Goal: Task Accomplishment & Management: Manage account settings

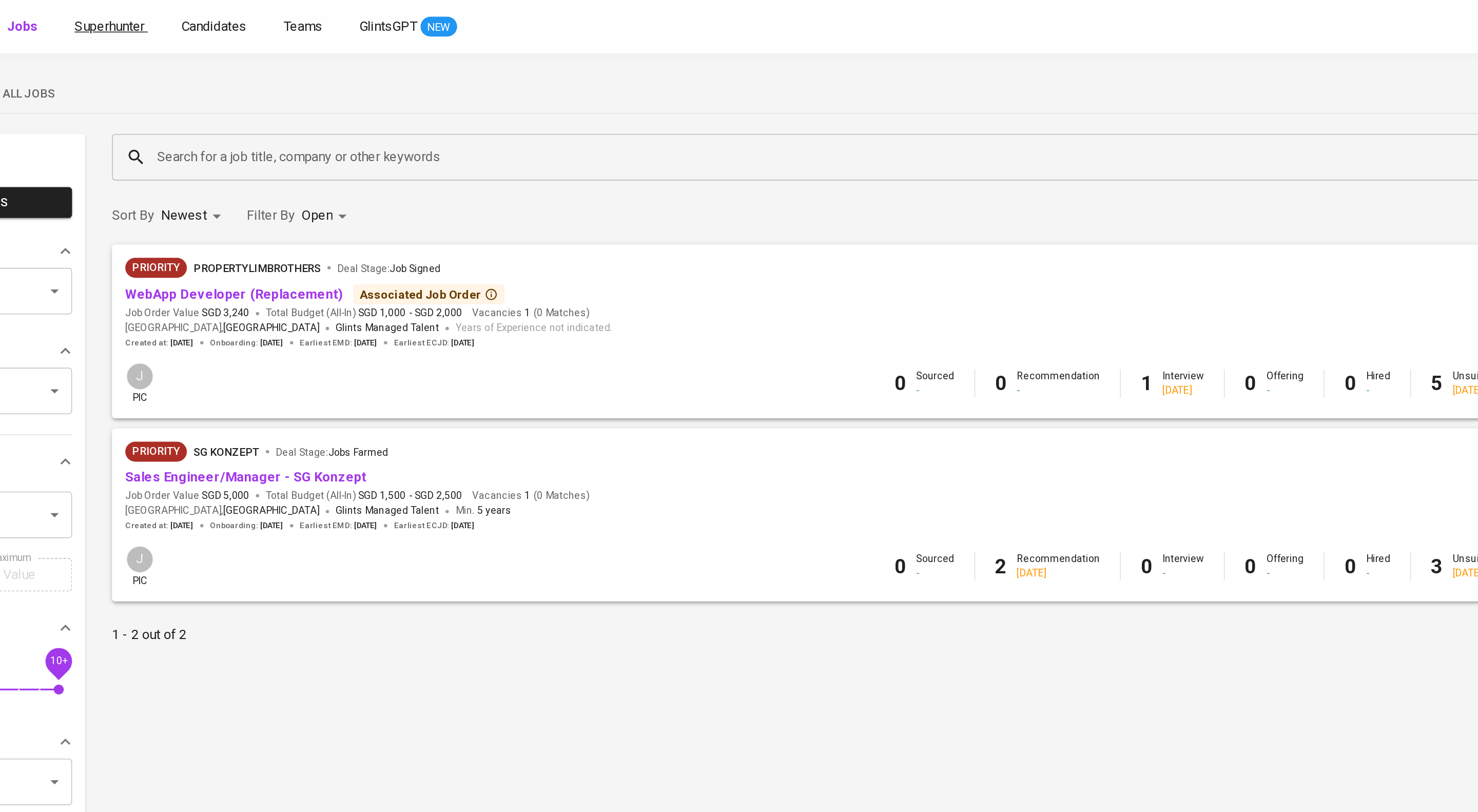
click at [207, 20] on span "Superhunter" at bounding box center [185, 16] width 43 height 9
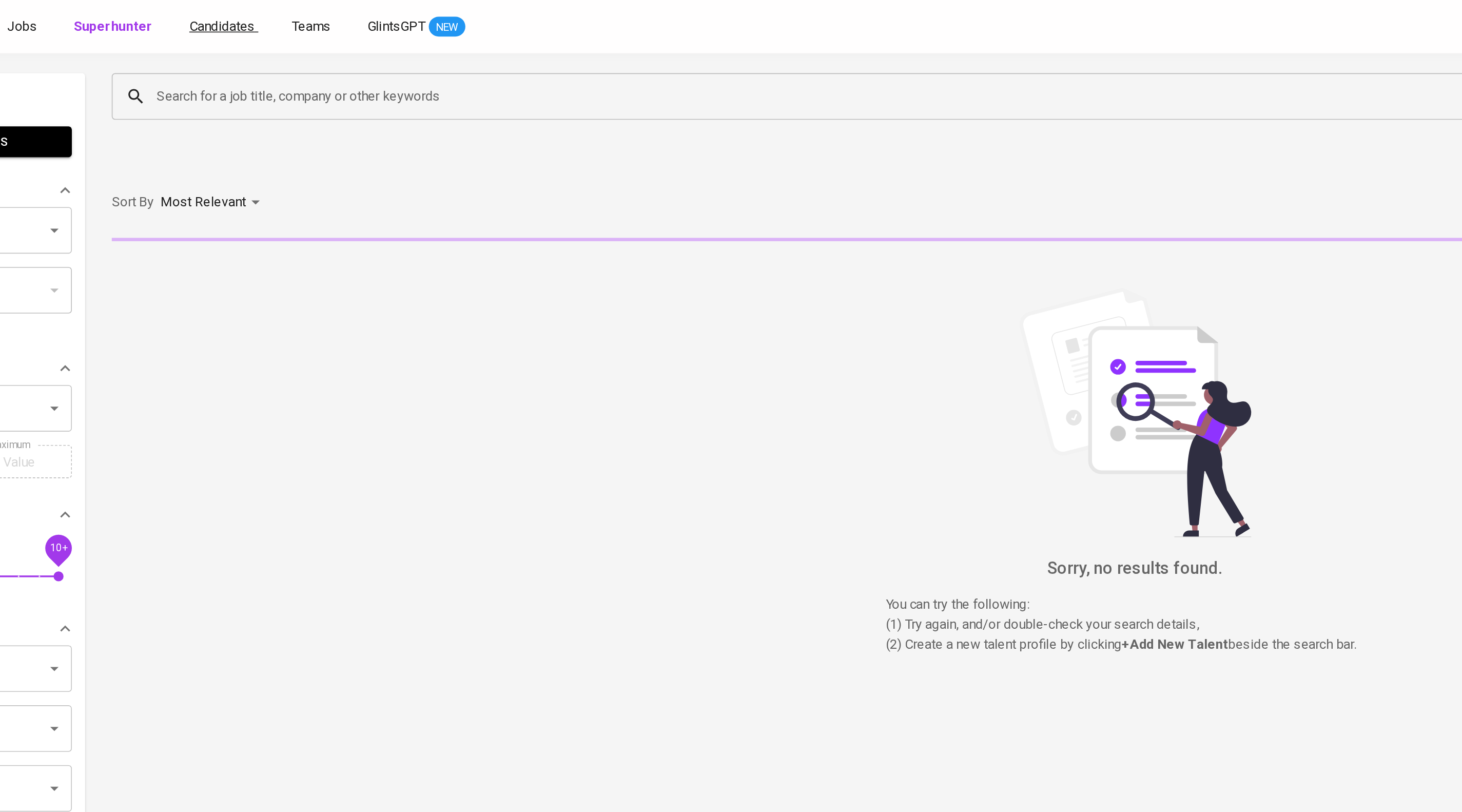
click at [275, 16] on span "Candidates" at bounding box center [255, 16] width 40 height 9
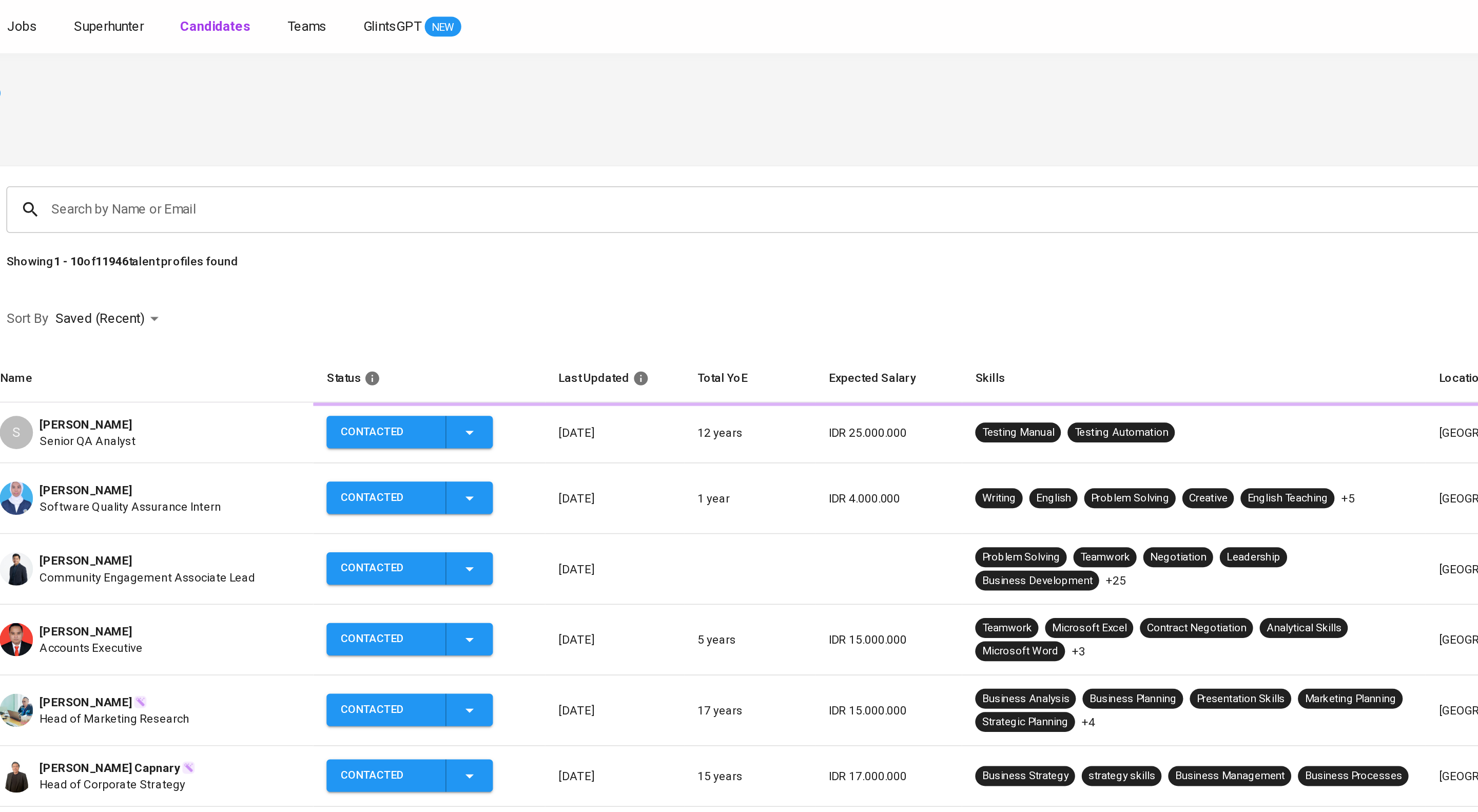
click at [312, 134] on input "Search by Name or Email" at bounding box center [796, 129] width 1299 height 20
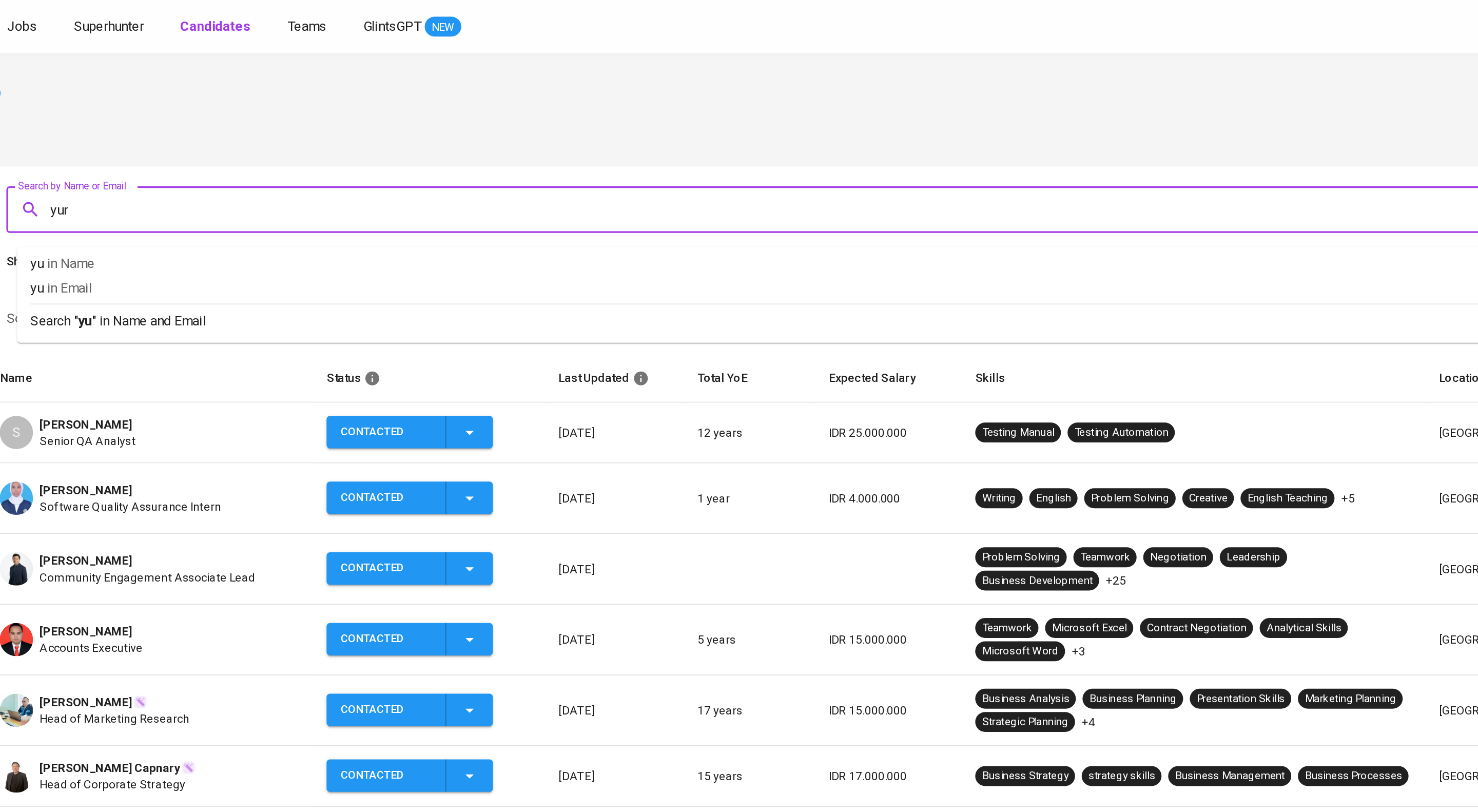
type input "yuri"
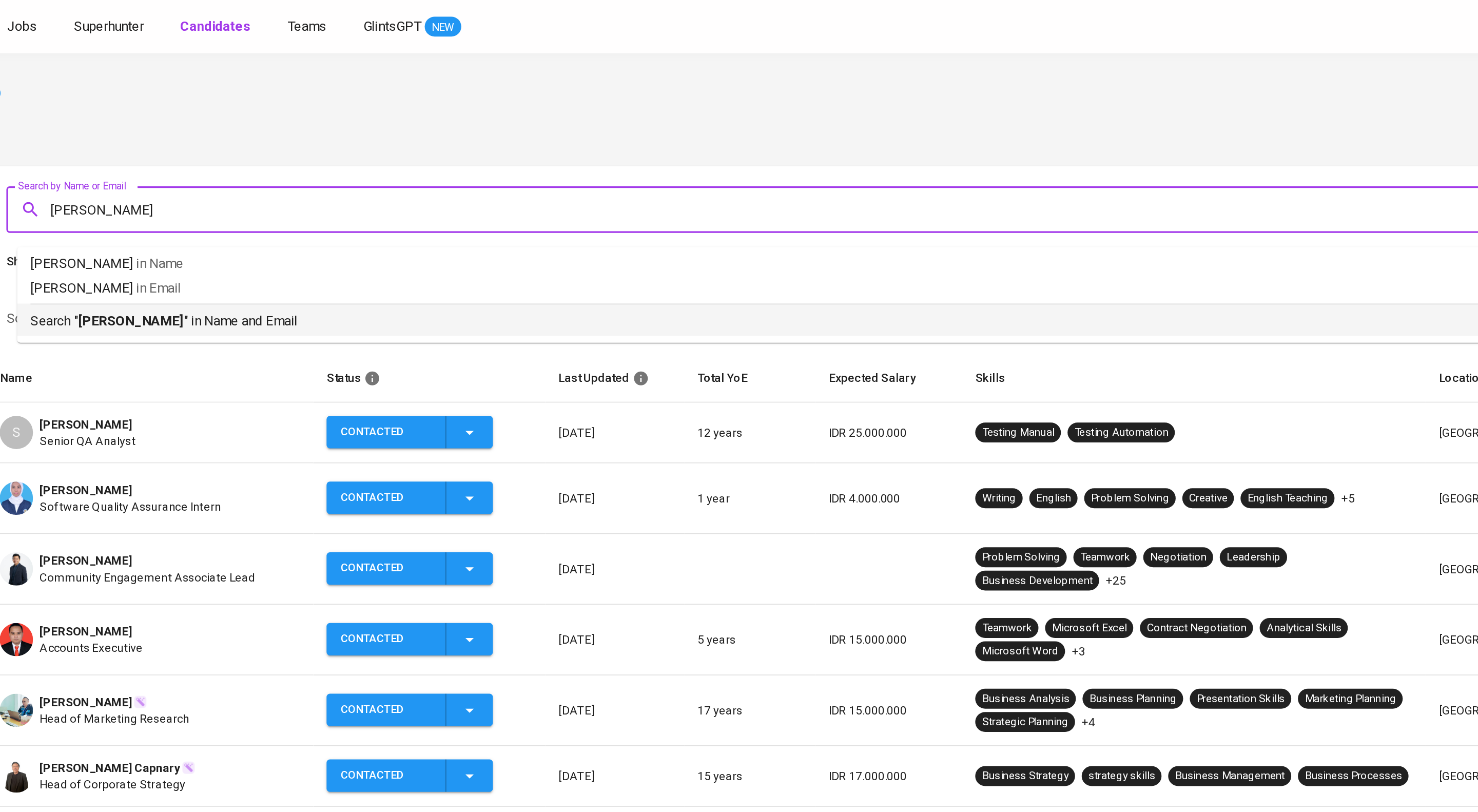
click at [269, 205] on p "Search " yuri " in Name and Email" at bounding box center [794, 198] width 1314 height 12
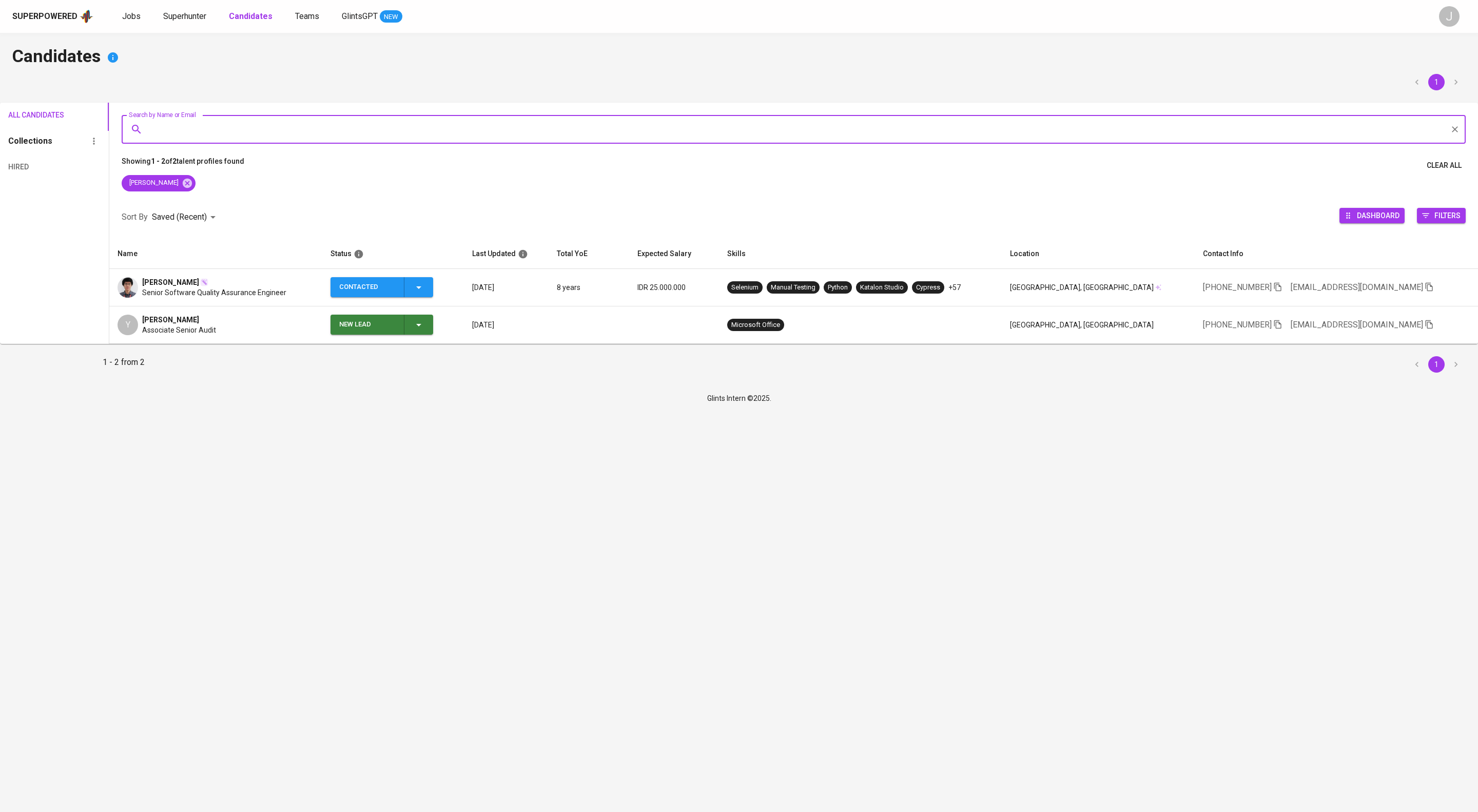
click at [287, 297] on span "Senior Software Quality Assurance Engineer" at bounding box center [214, 292] width 144 height 10
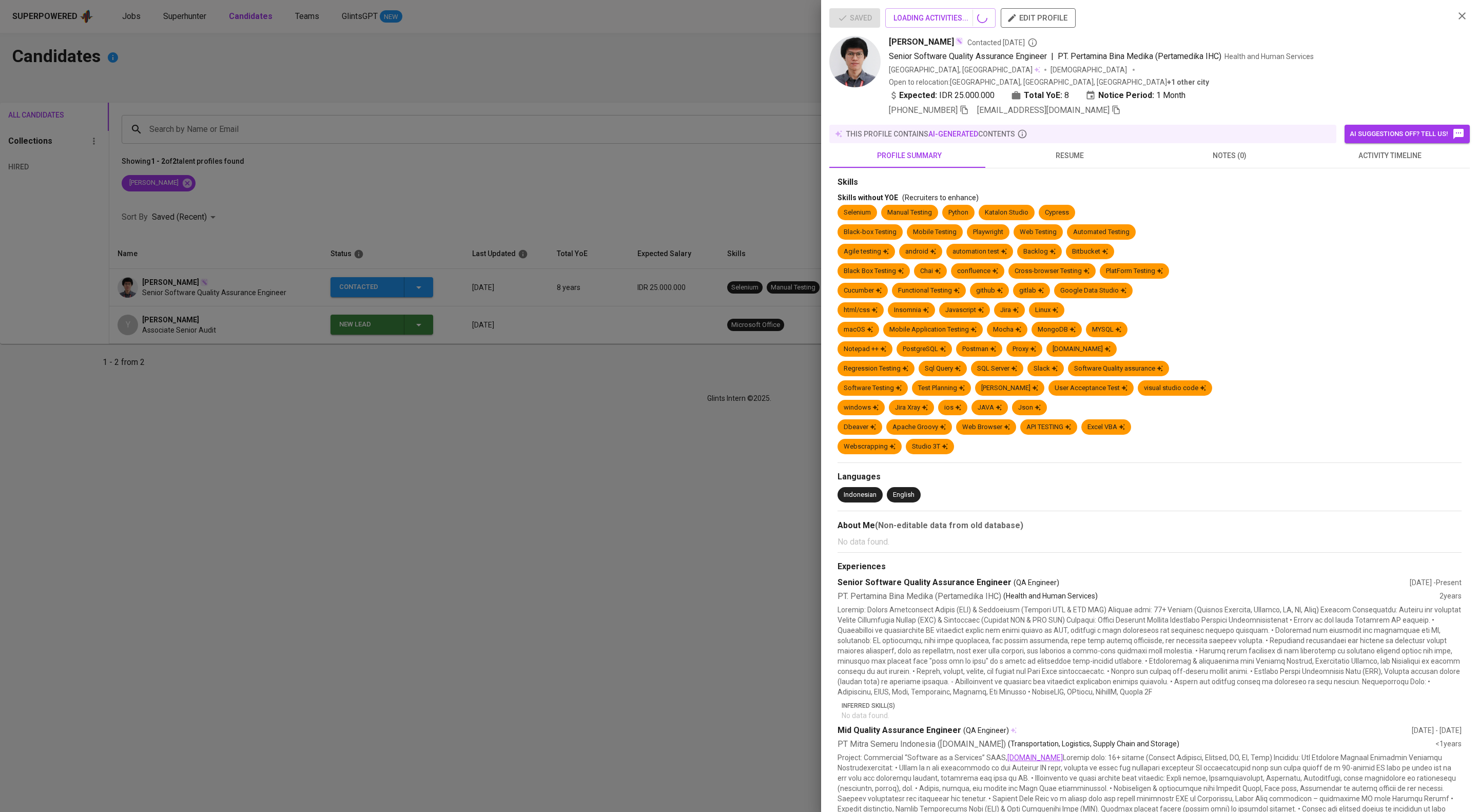
click at [1390, 168] on button "activity timeline" at bounding box center [1390, 155] width 160 height 25
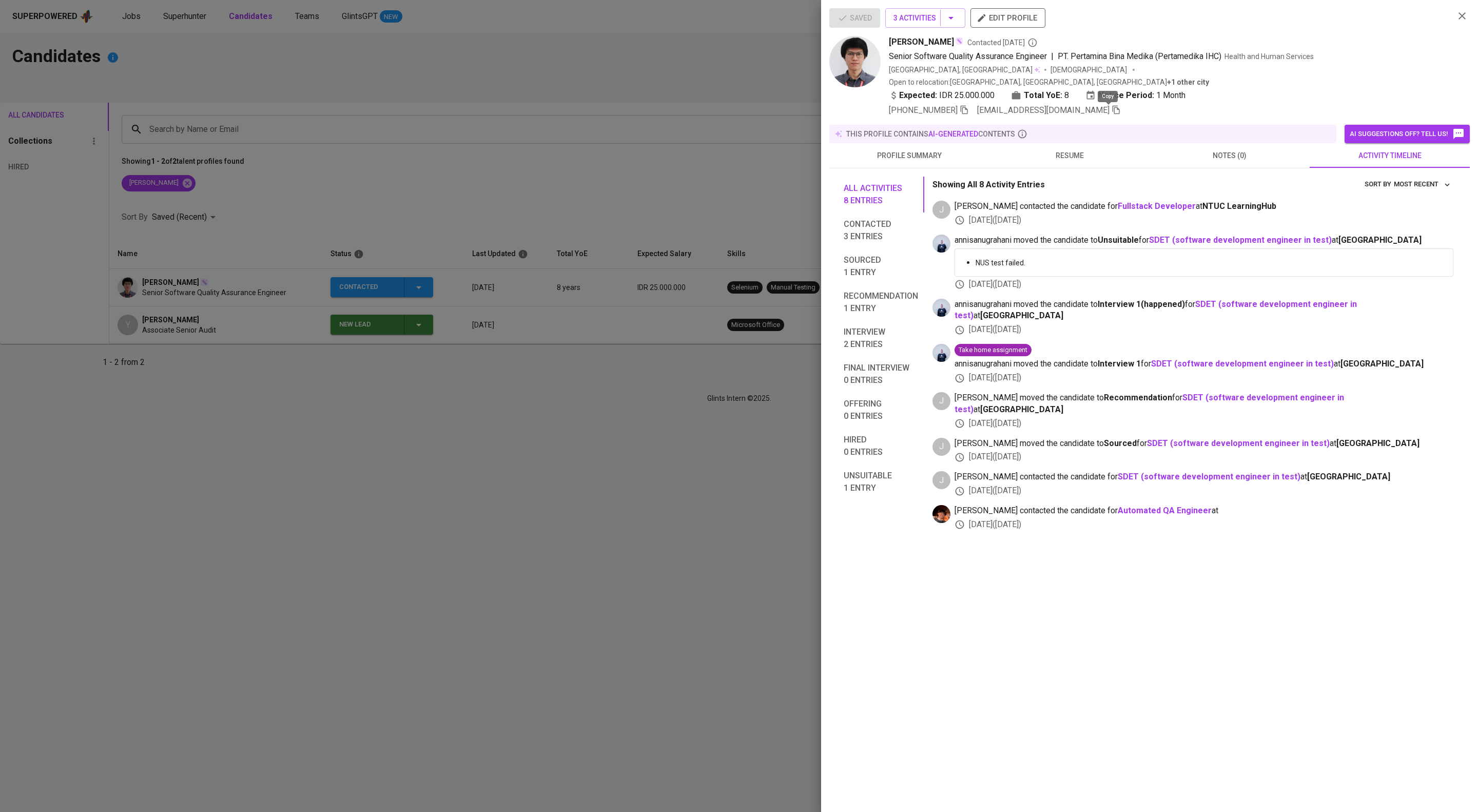
click at [1113, 114] on icon "button" at bounding box center [1116, 110] width 7 height 9
drag, startPoint x: 461, startPoint y: 33, endPoint x: 244, endPoint y: 23, distance: 217.2
click at [457, 33] on div at bounding box center [739, 406] width 1478 height 812
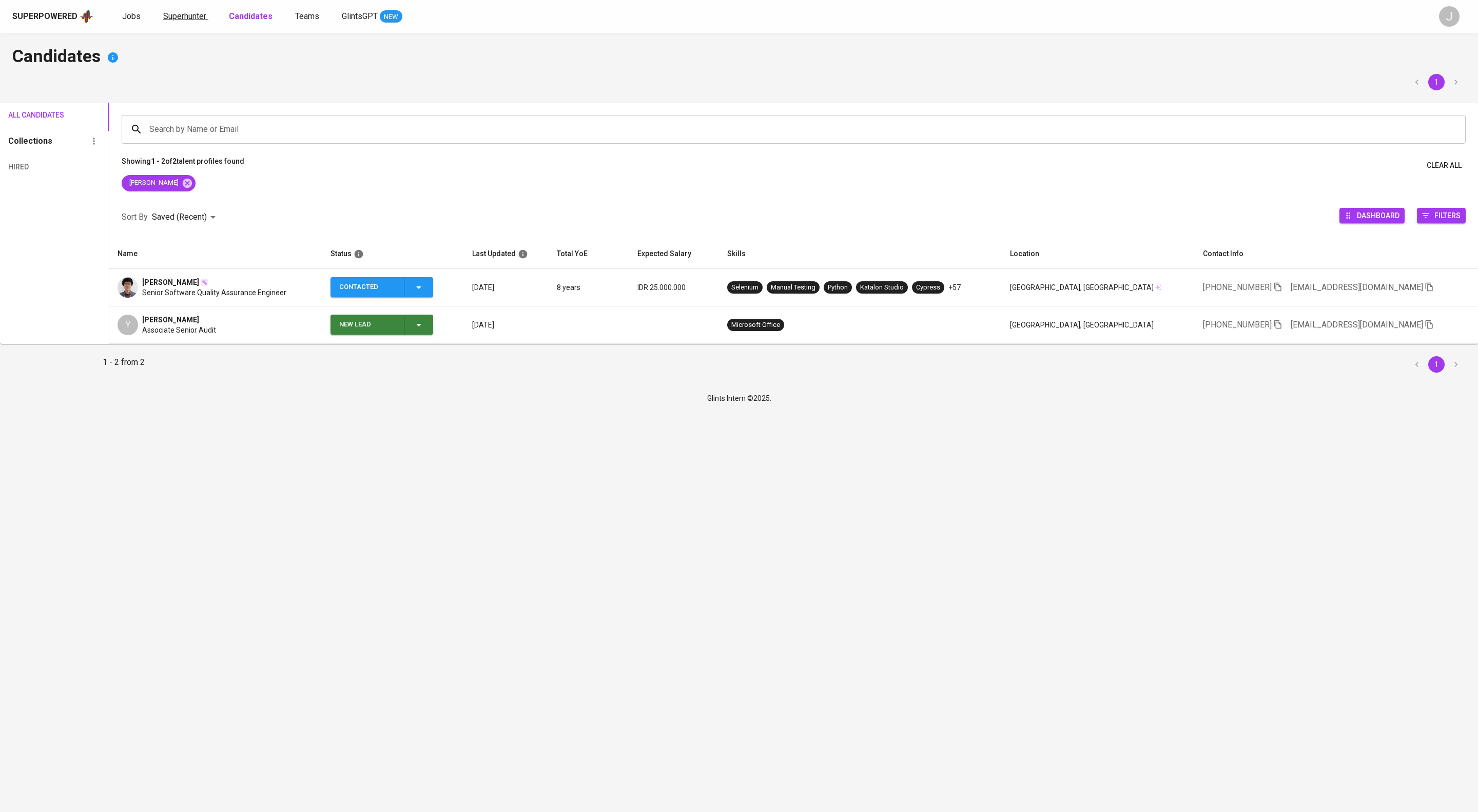
click at [207, 21] on span "Superhunter" at bounding box center [185, 16] width 43 height 9
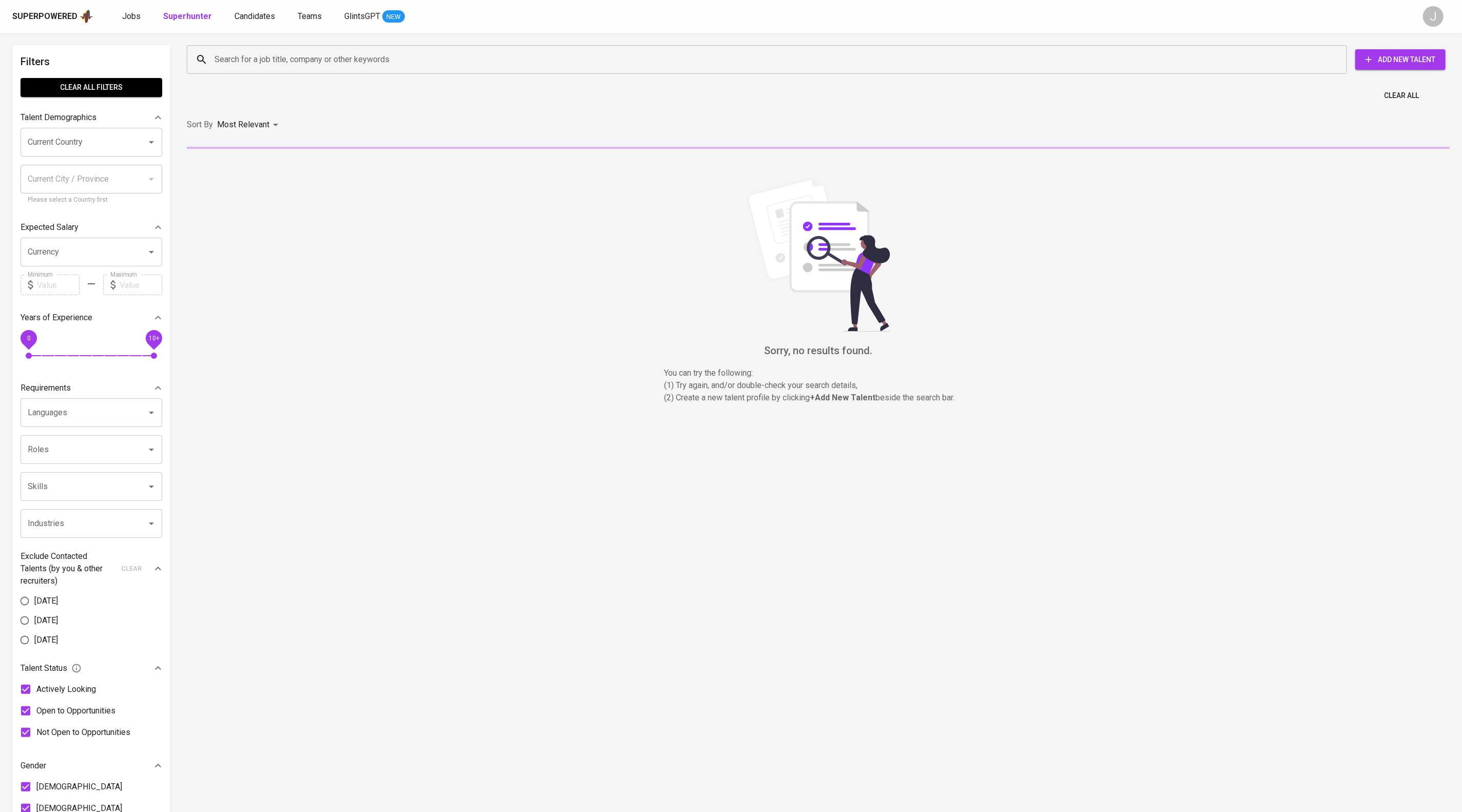
click at [333, 65] on input "Search for a job title, company or other keywords" at bounding box center [769, 59] width 1115 height 20
paste input "yuri.barru@gmail.com"
type input "yuri.barru@gmail.com"
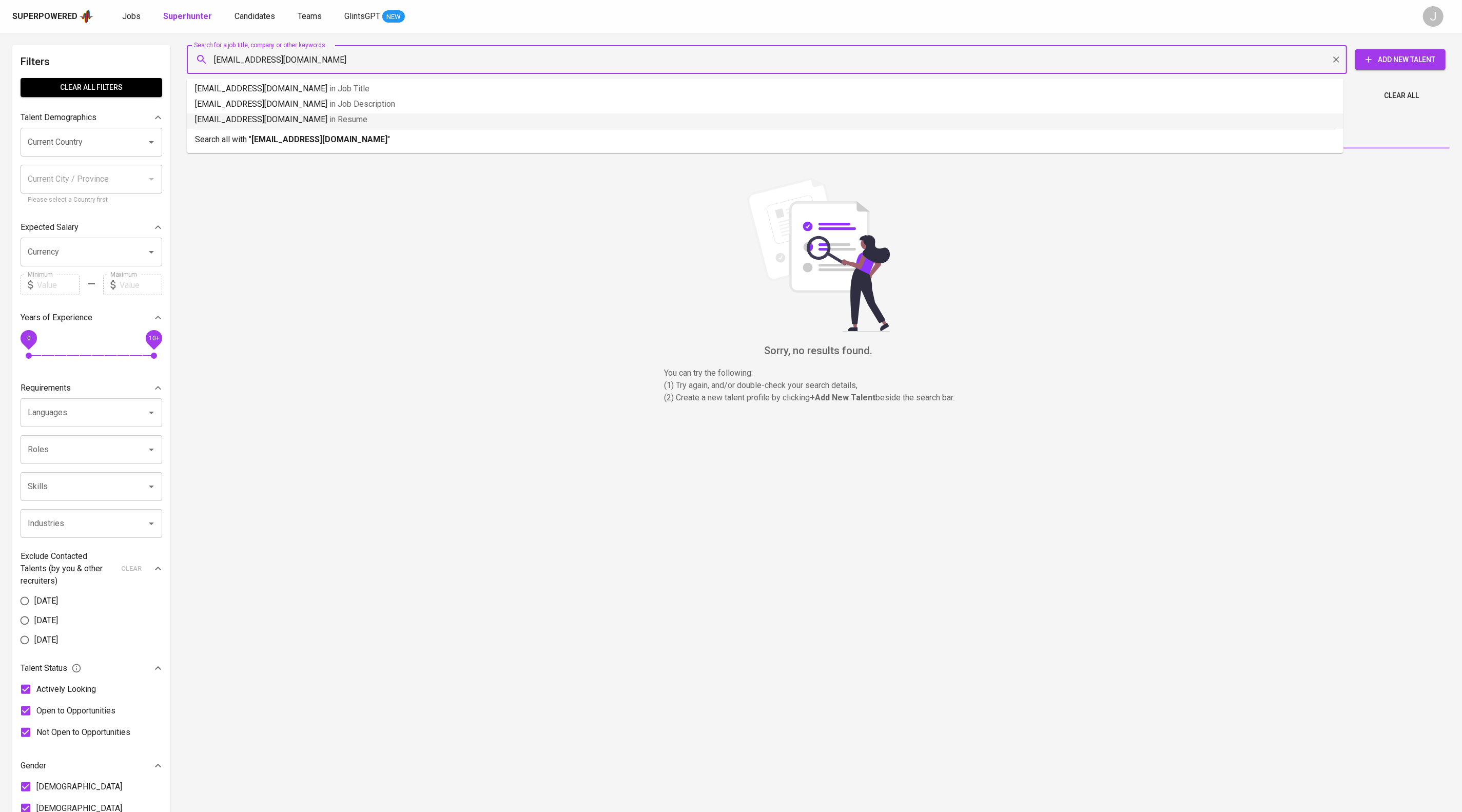
click at [381, 146] on p "Search all with " yuri.barru@gmail.com "" at bounding box center [765, 139] width 1140 height 12
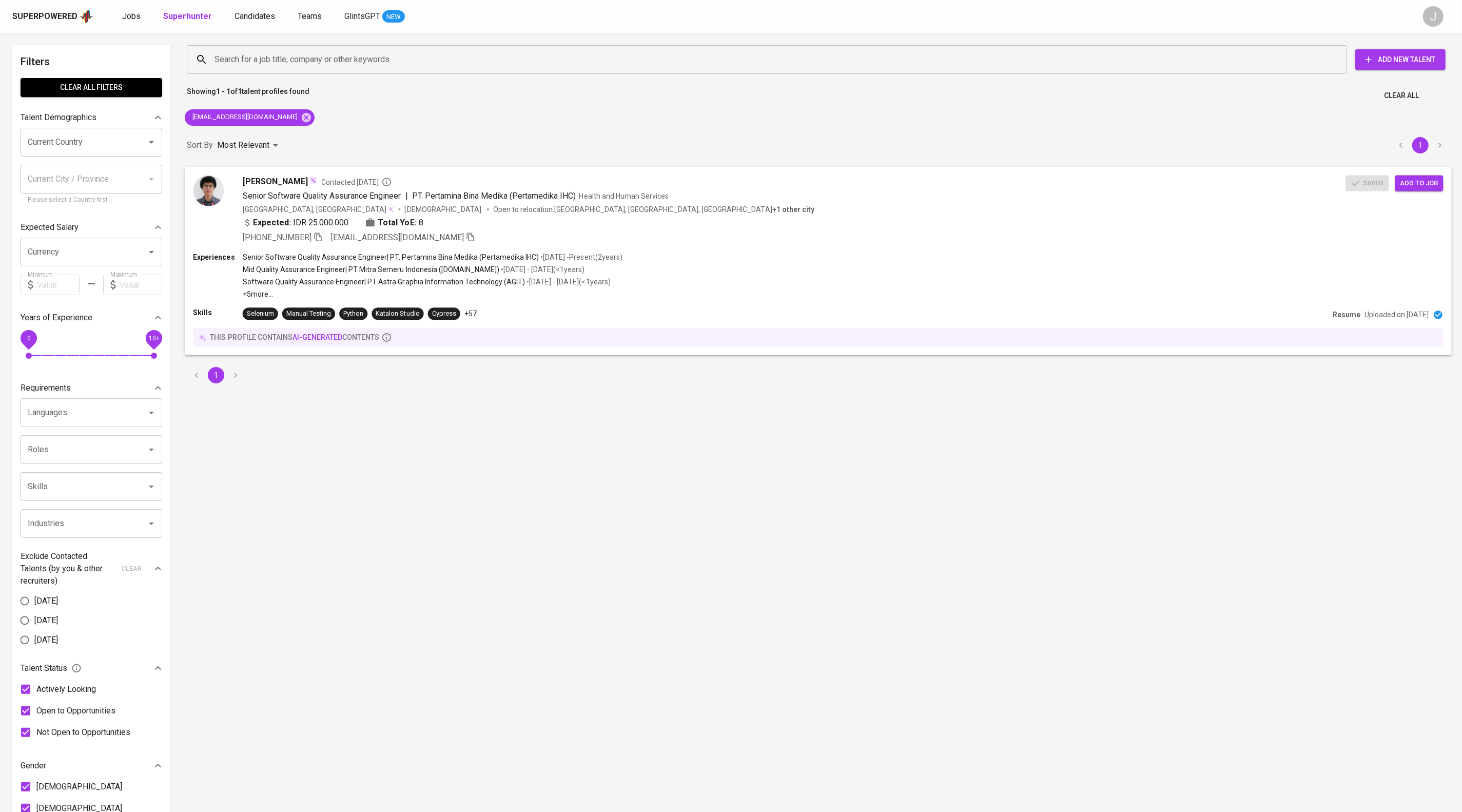
click at [1414, 182] on div "Saved Add to job" at bounding box center [1397, 181] width 102 height 20
click at [1428, 189] on span "Add to job" at bounding box center [1418, 183] width 38 height 12
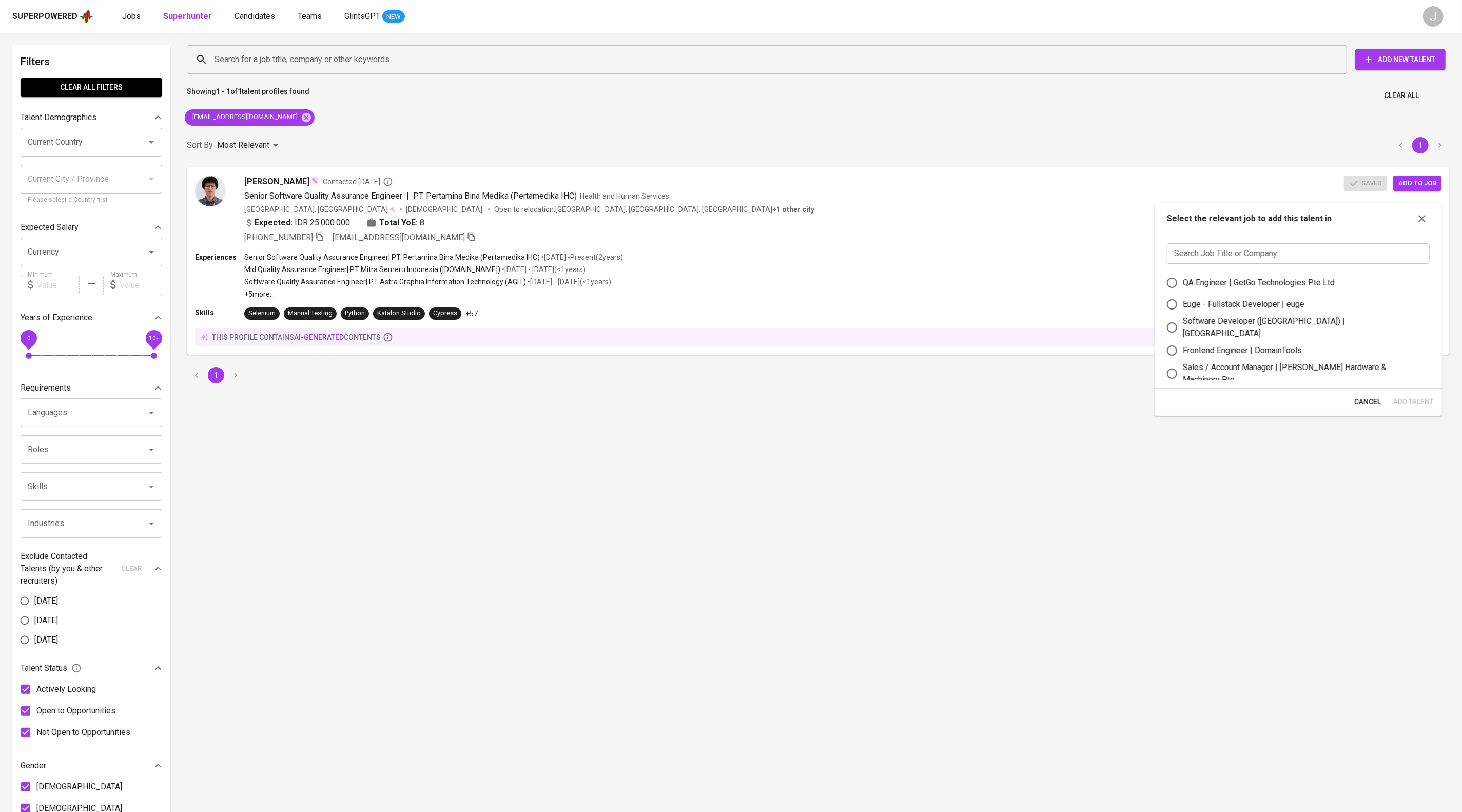
click at [1268, 283] on div "QA Engineer | GetGo Technologies Pte Ltd" at bounding box center [1259, 283] width 152 height 12
click at [1183, 283] on input "QA Engineer | GetGo Technologies Pte Ltd" at bounding box center [1172, 283] width 22 height 22
radio input "true"
drag, startPoint x: 1419, startPoint y: 406, endPoint x: 1424, endPoint y: 398, distance: 9.4
click at [1420, 406] on span "Add Talent" at bounding box center [1414, 402] width 40 height 13
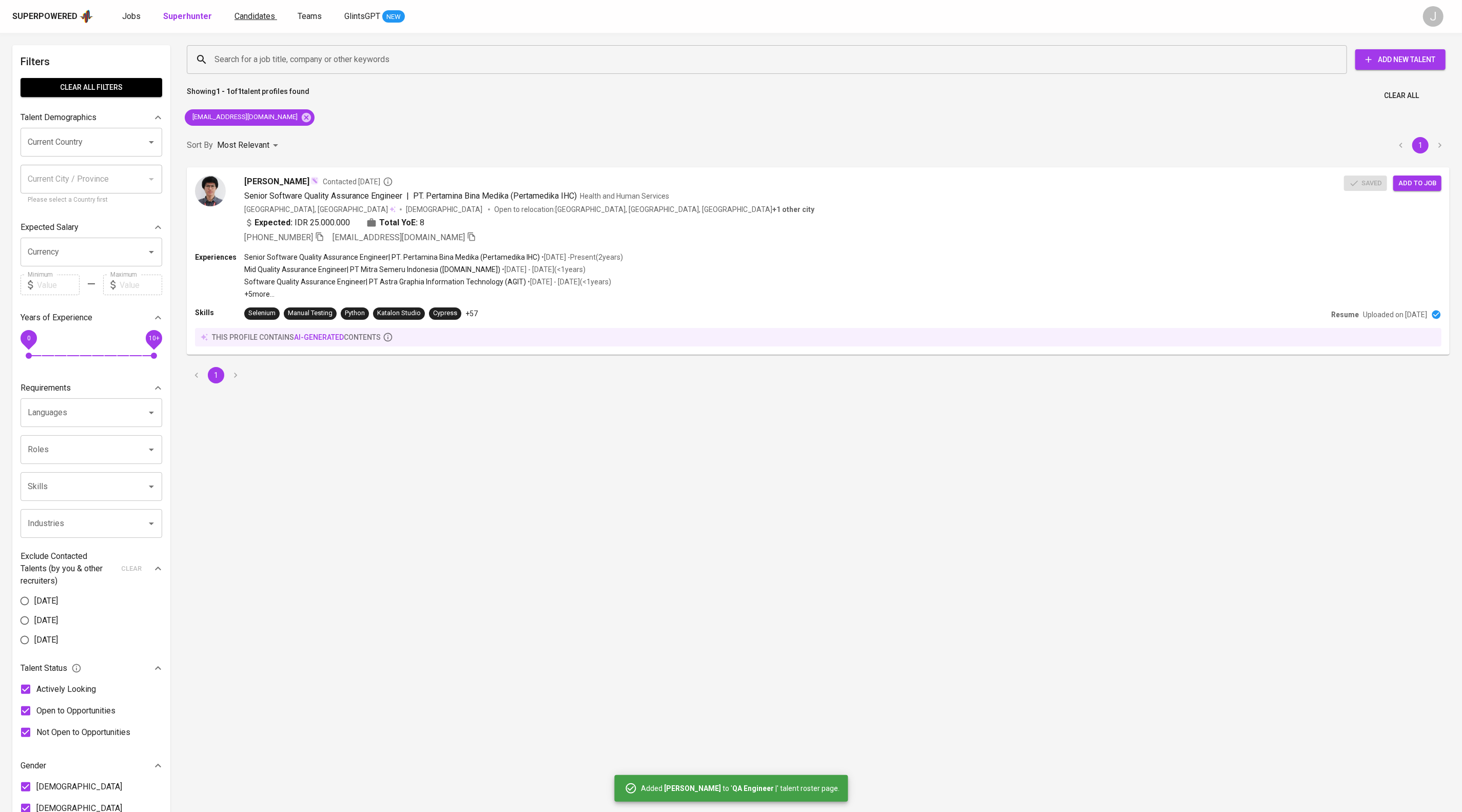
click at [295, 24] on div "Superpowered Jobs Superhunter Candidates Teams GlintsGPT NEW J" at bounding box center [731, 16] width 1462 height 33
click at [275, 12] on span "Candidates" at bounding box center [255, 16] width 40 height 9
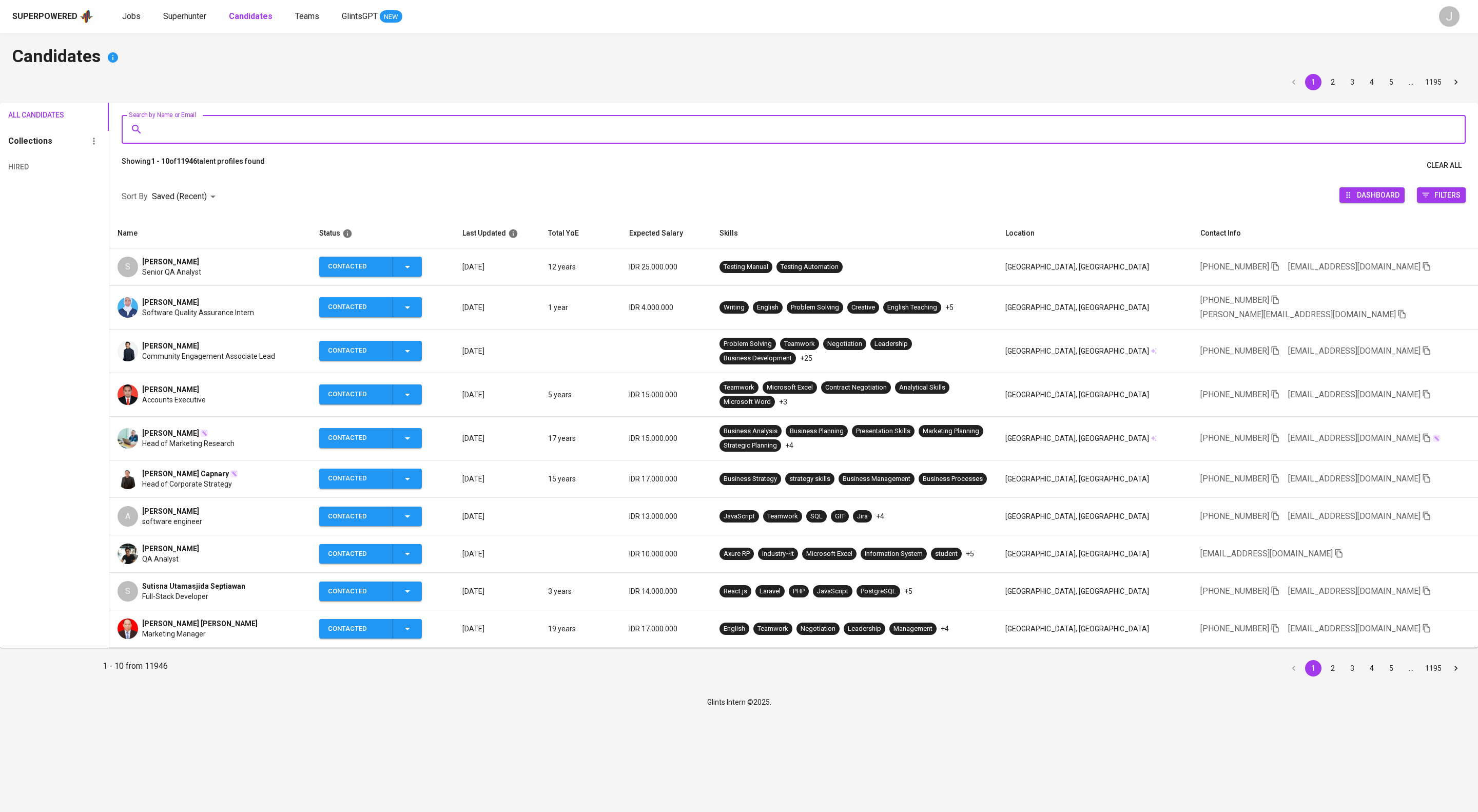
click at [283, 129] on input "Search by Name or Email" at bounding box center [796, 129] width 1299 height 20
type input "rizaldy"
click at [311, 198] on p "Search " rizaldy " in Name and Email" at bounding box center [794, 198] width 1314 height 12
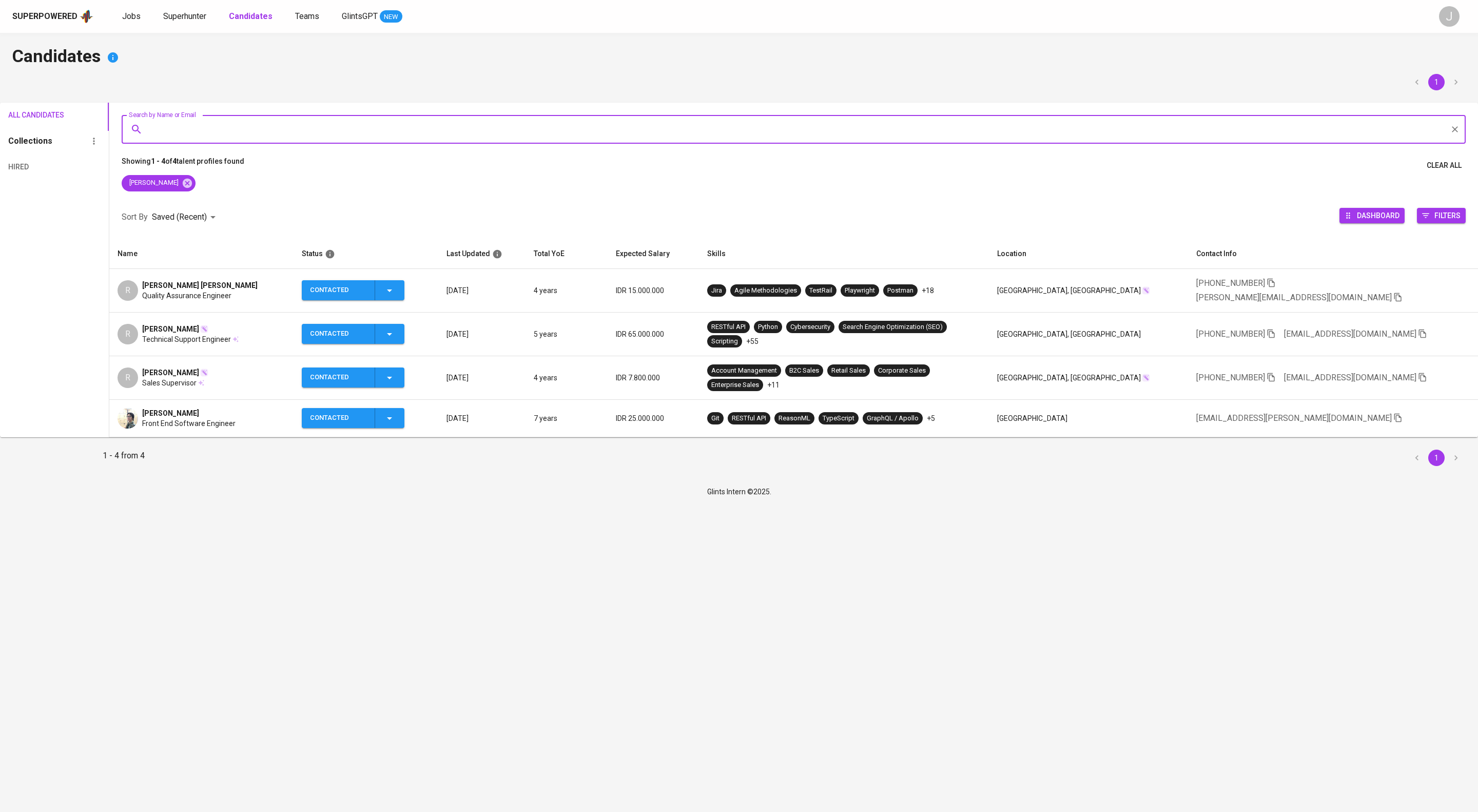
click at [213, 301] on span "Quality Assurance Engineer" at bounding box center [186, 295] width 90 height 10
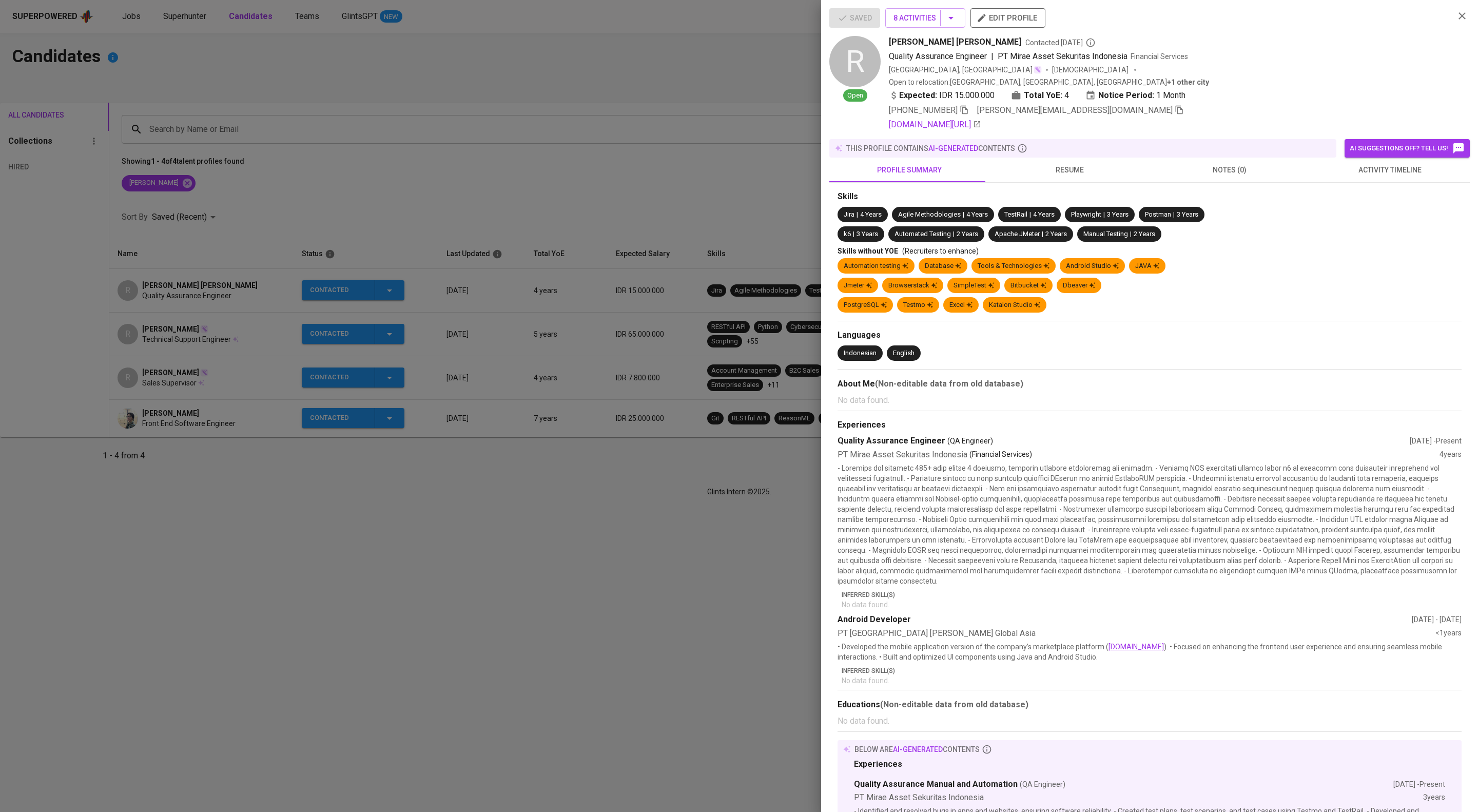
click at [1175, 115] on span at bounding box center [1180, 110] width 9 height 9
click at [419, 85] on div at bounding box center [739, 406] width 1478 height 812
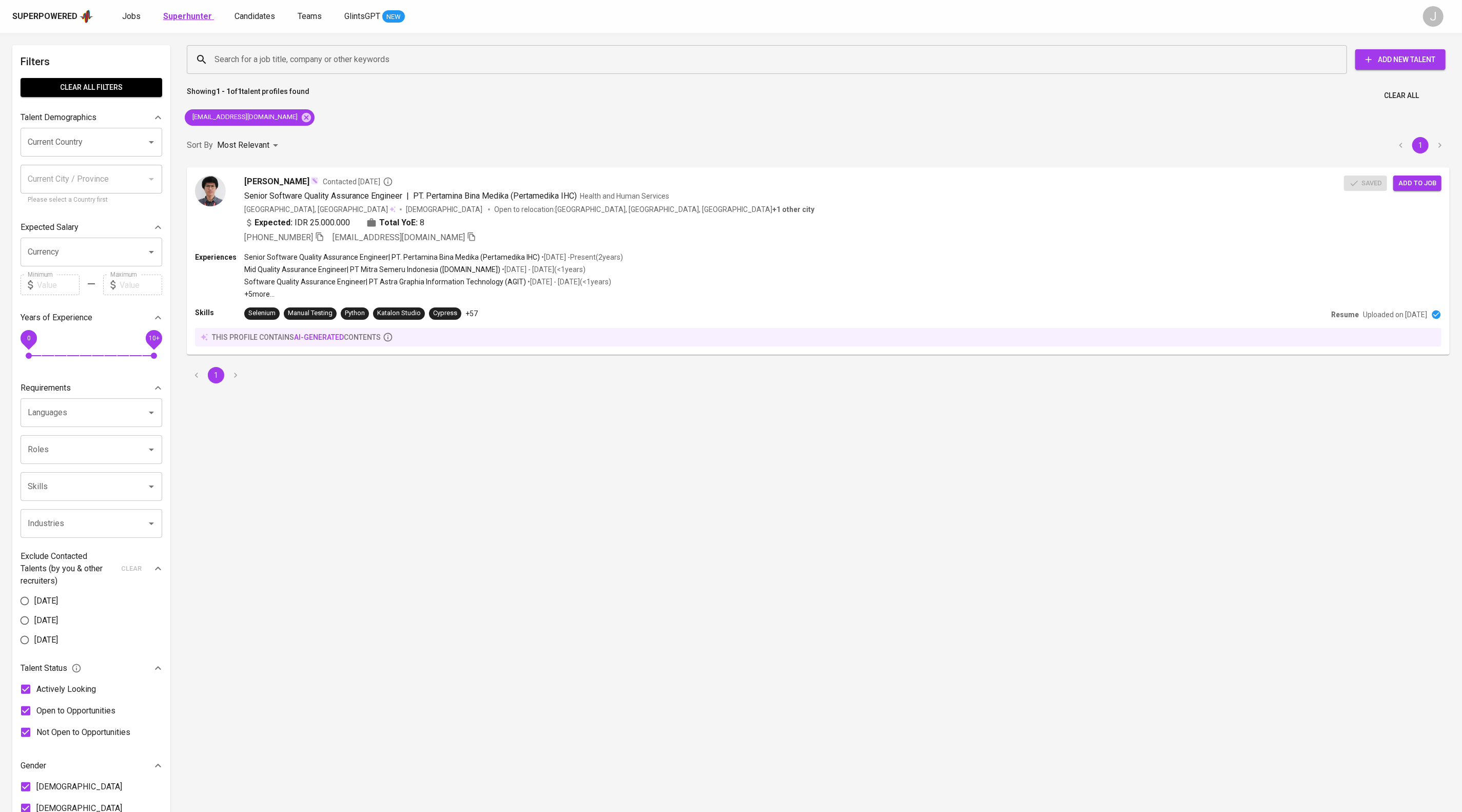
click at [224, 23] on div "Superpowered Jobs Superhunter Candidates Teams GlintsGPT NEW J" at bounding box center [731, 16] width 1462 height 33
click at [212, 11] on b "Superhunter" at bounding box center [188, 16] width 48 height 9
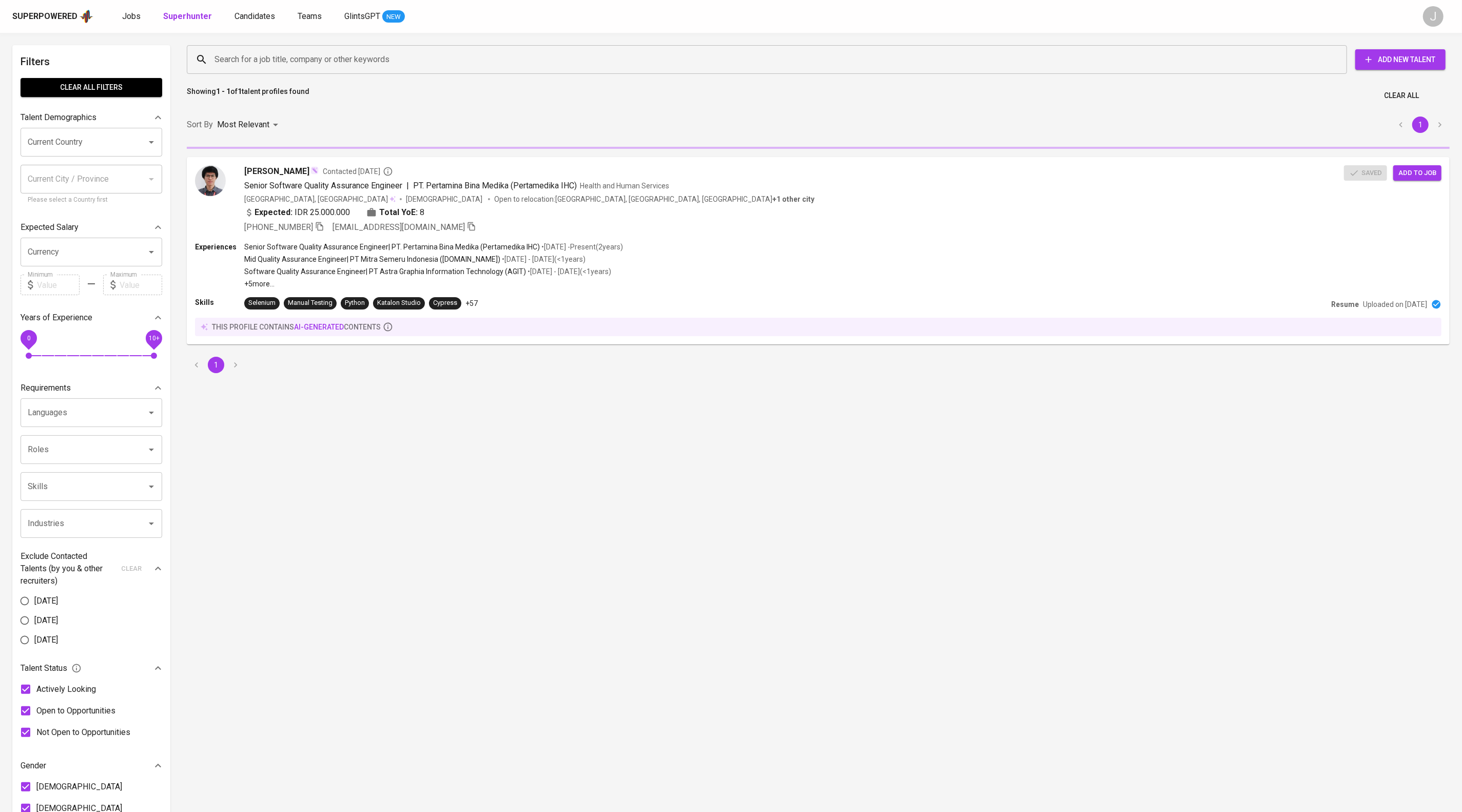
click at [254, 51] on input "Search for a job title, company or other keywords" at bounding box center [769, 59] width 1115 height 20
paste input "rizaldy.ilham@gmail.com"
type input "rizaldy.ilham@gmail.com"
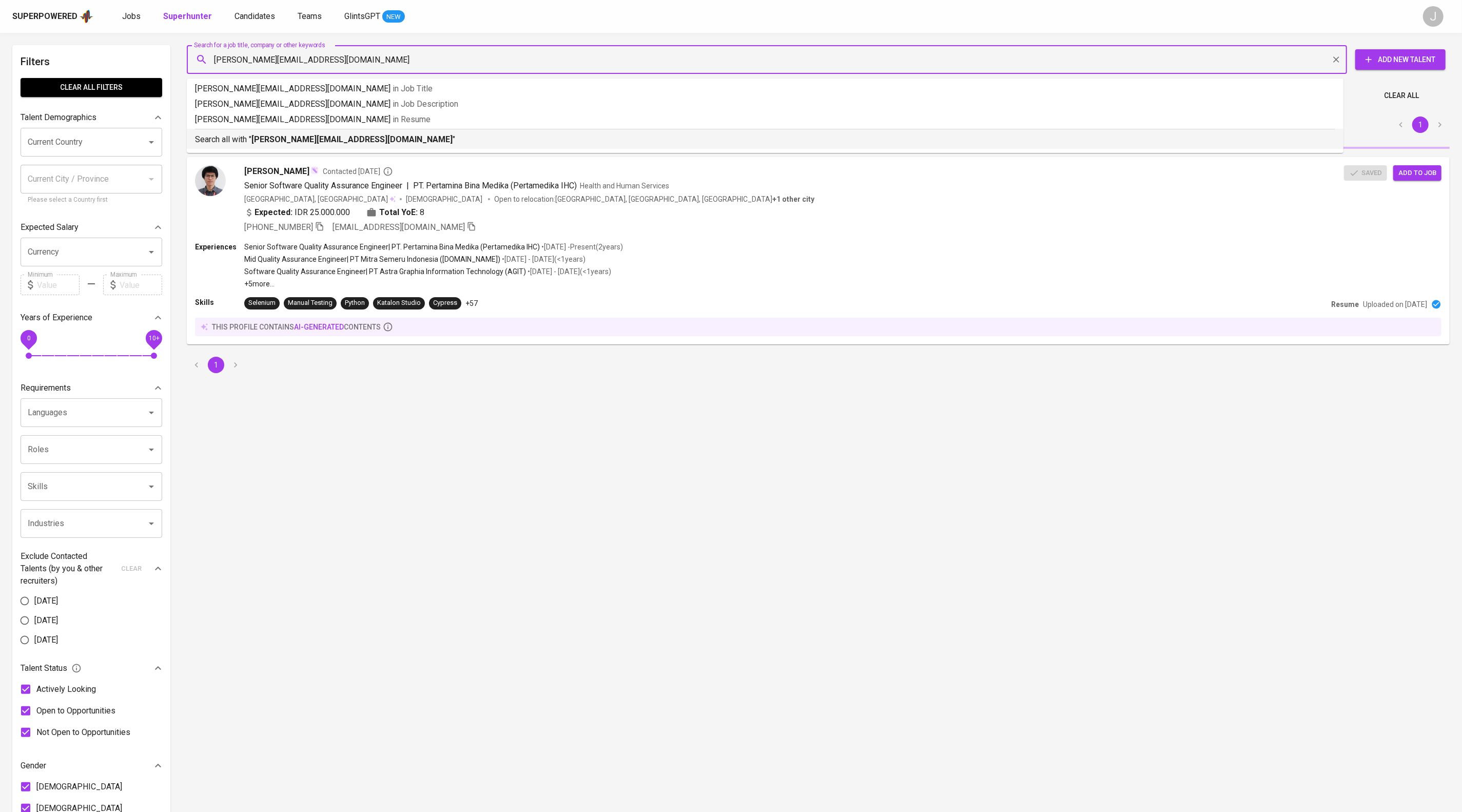
click at [379, 141] on div "Search all with " rizaldy.ilham@gmail.com "" at bounding box center [765, 137] width 1140 height 17
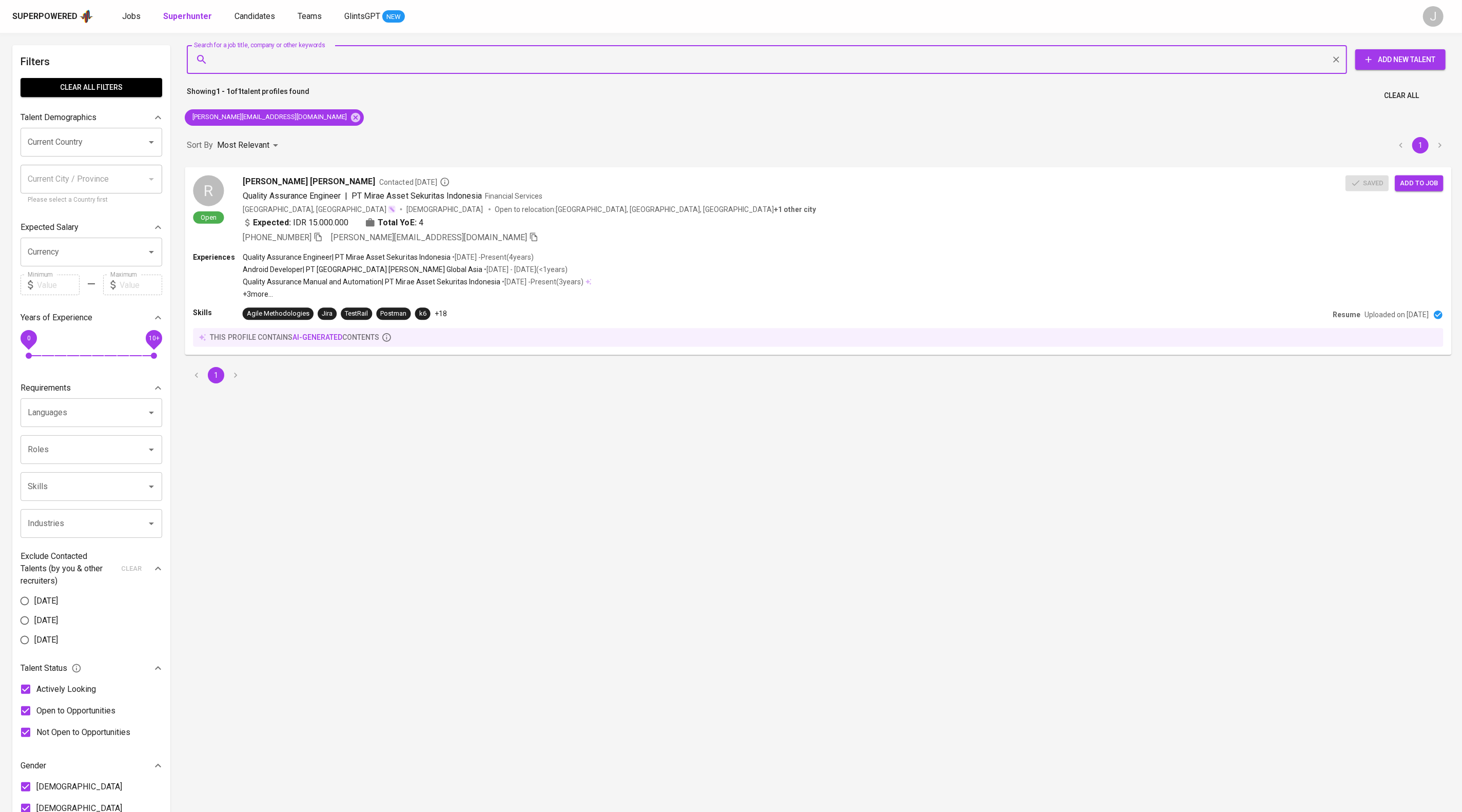
click at [1190, 214] on div "Indonesia, DKI Jakarta Male Open to relocation : Surakarta, Surabaya, Yogyakart…" at bounding box center [794, 209] width 1103 height 10
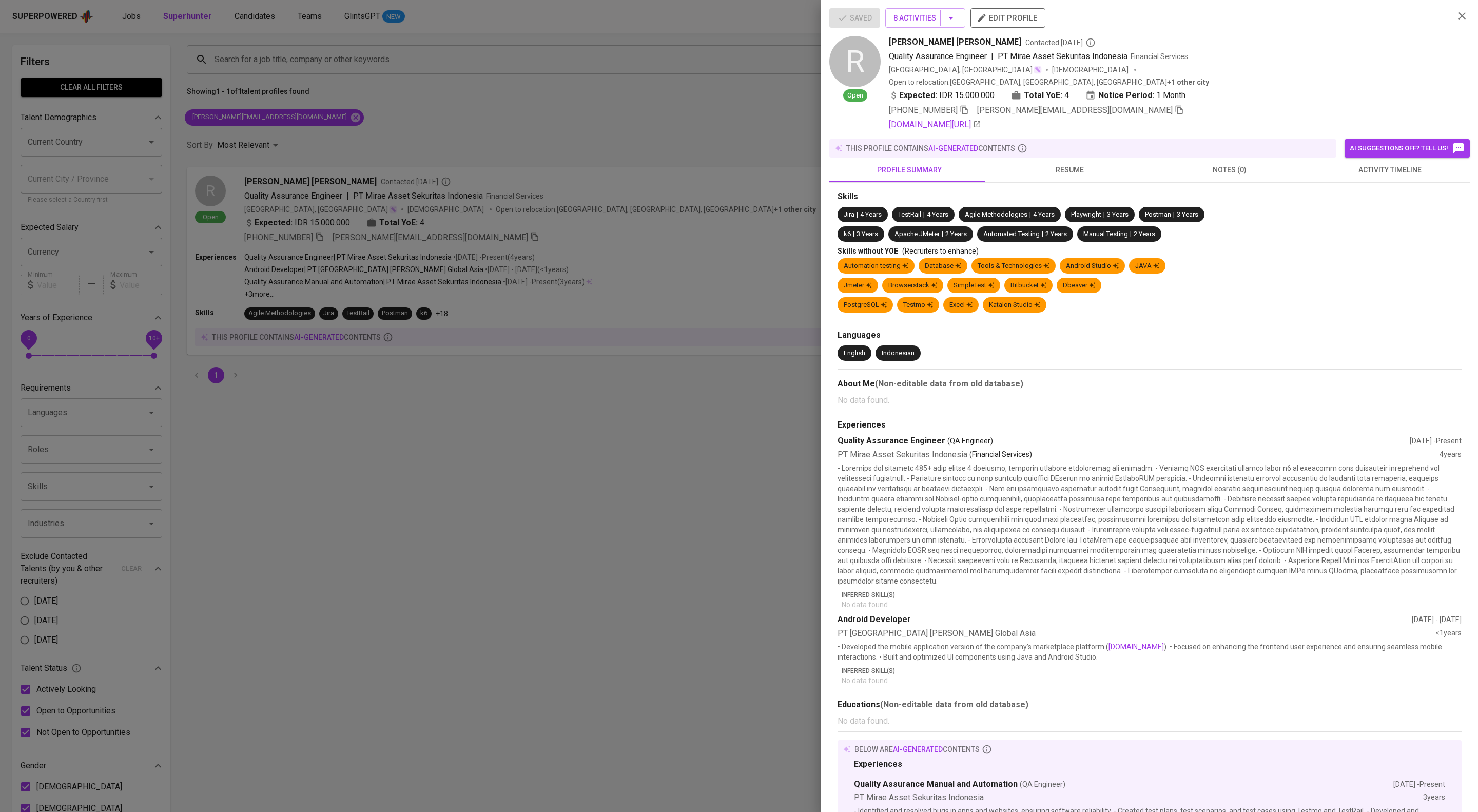
click at [1413, 176] on span "activity timeline" at bounding box center [1390, 170] width 148 height 13
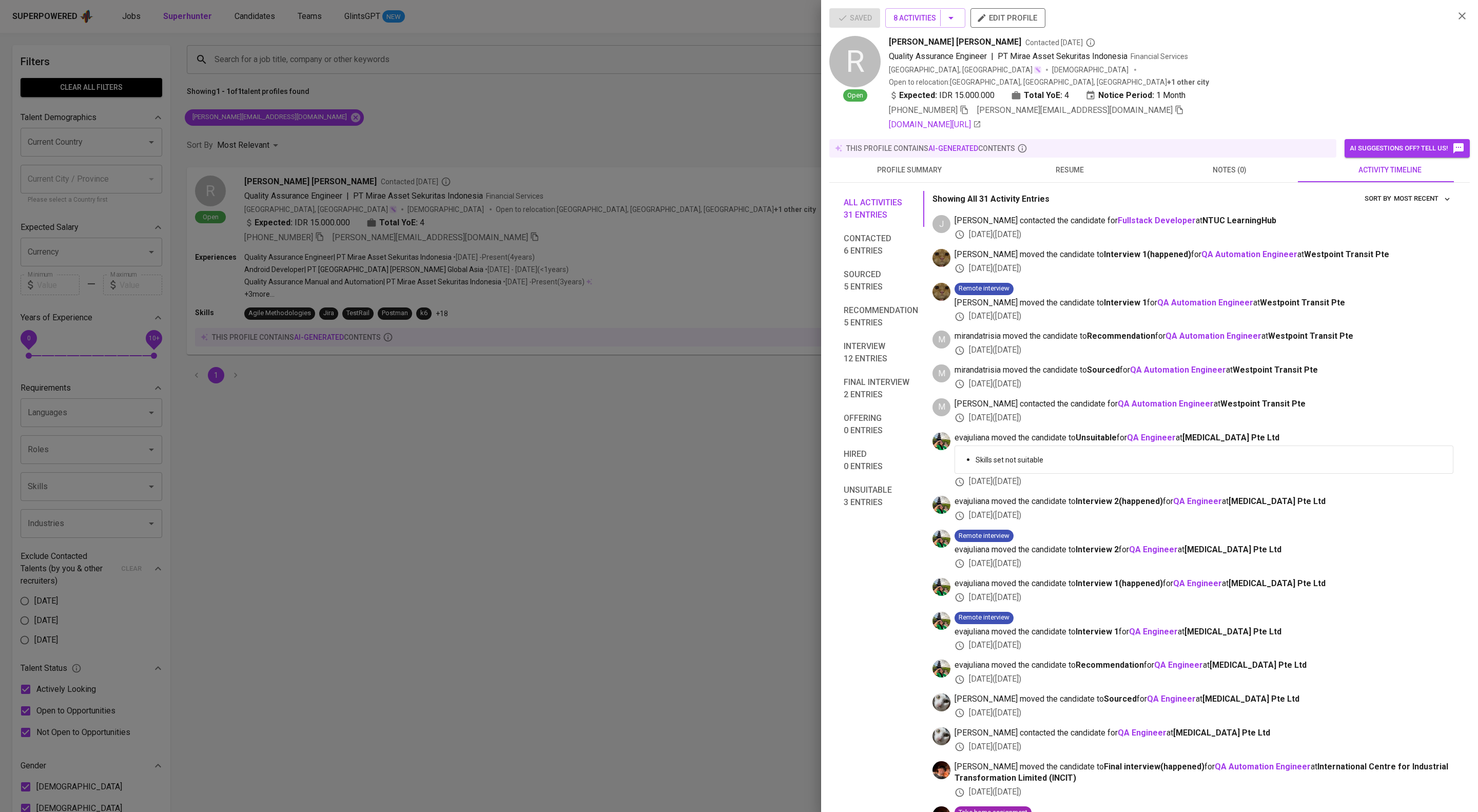
click at [719, 258] on div at bounding box center [739, 406] width 1478 height 812
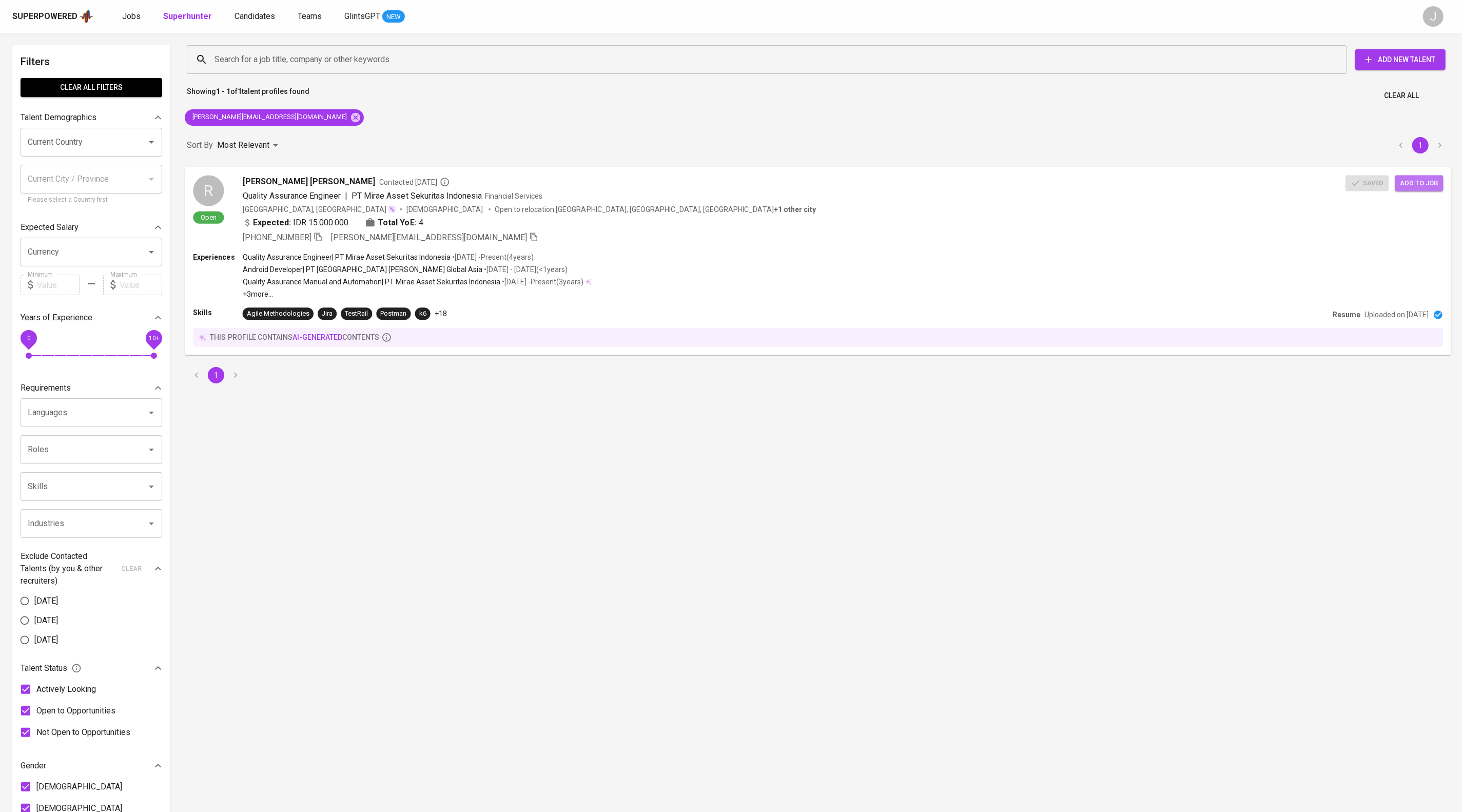
click at [1419, 191] on button "Add to job" at bounding box center [1419, 183] width 48 height 16
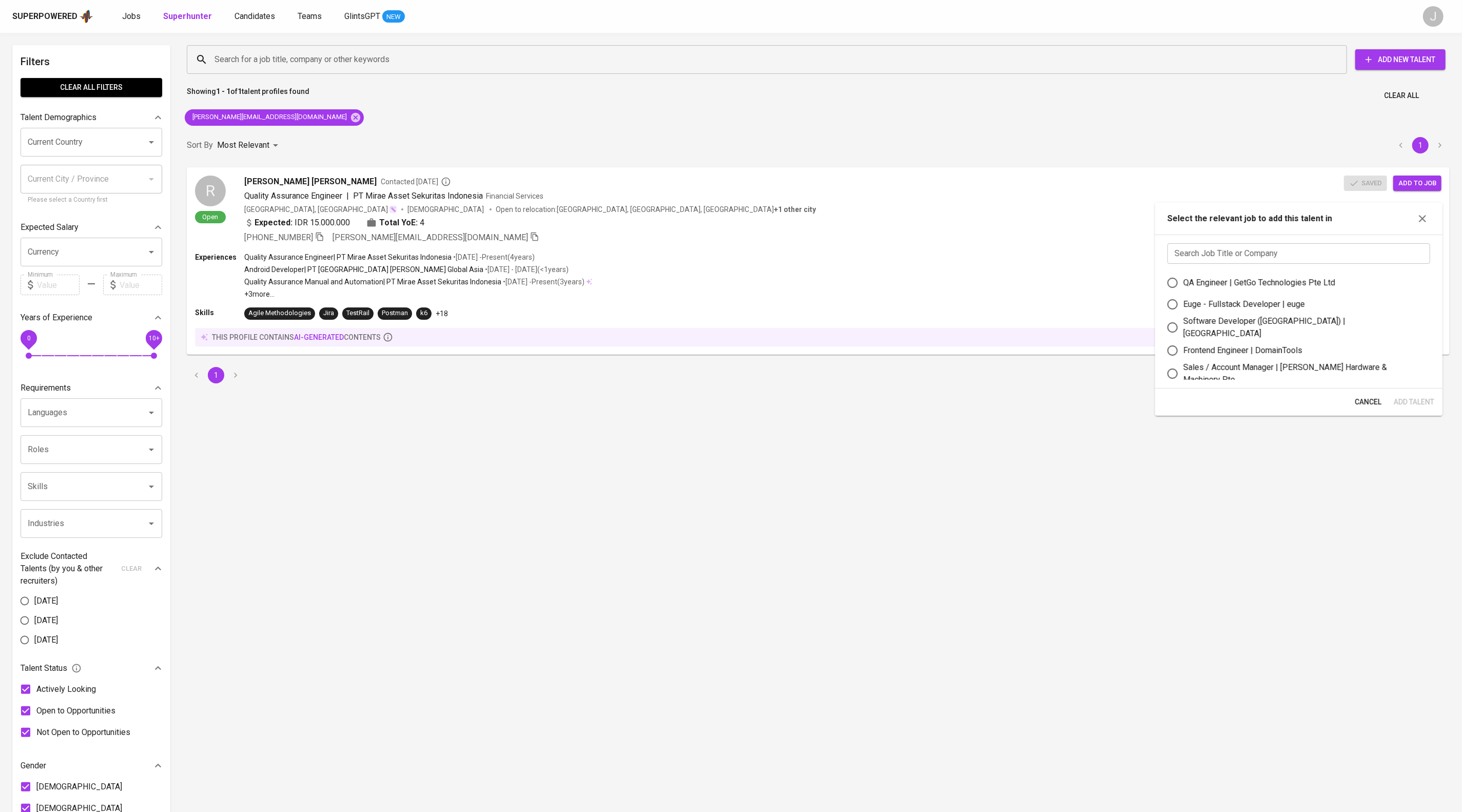
click at [1272, 279] on label "QA Engineer | GetGo Technologies Pte Ltd" at bounding box center [1292, 283] width 260 height 22
click at [1183, 279] on input "QA Engineer | GetGo Technologies Pte Ltd" at bounding box center [1173, 283] width 22 height 22
radio input "true"
click at [1408, 402] on span "Add Talent" at bounding box center [1414, 402] width 40 height 13
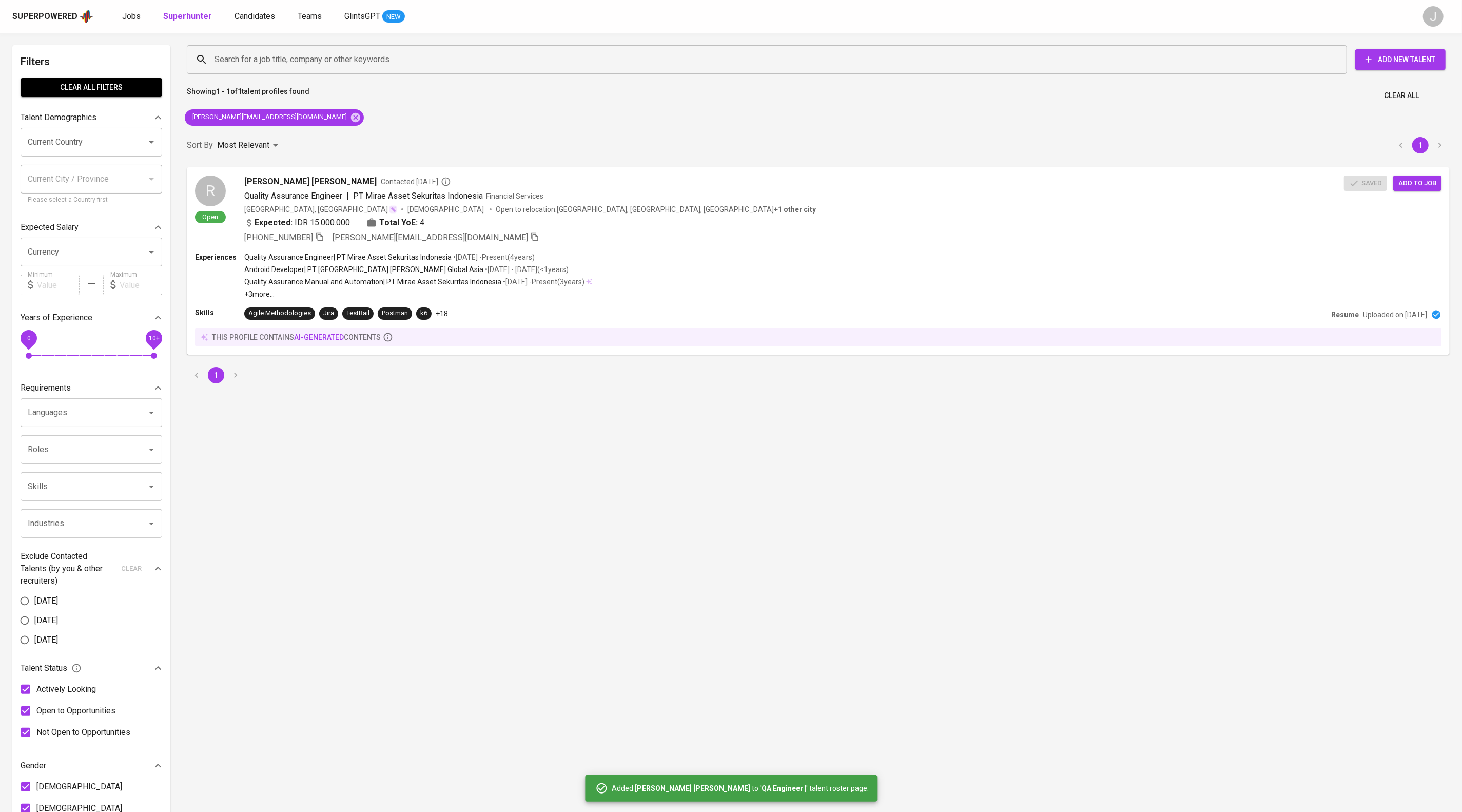
click at [596, 104] on div "Showing 1 - 1 of 1 talent profiles found Clear All" at bounding box center [817, 92] width 1275 height 25
click at [275, 14] on span "Candidates" at bounding box center [255, 16] width 40 height 9
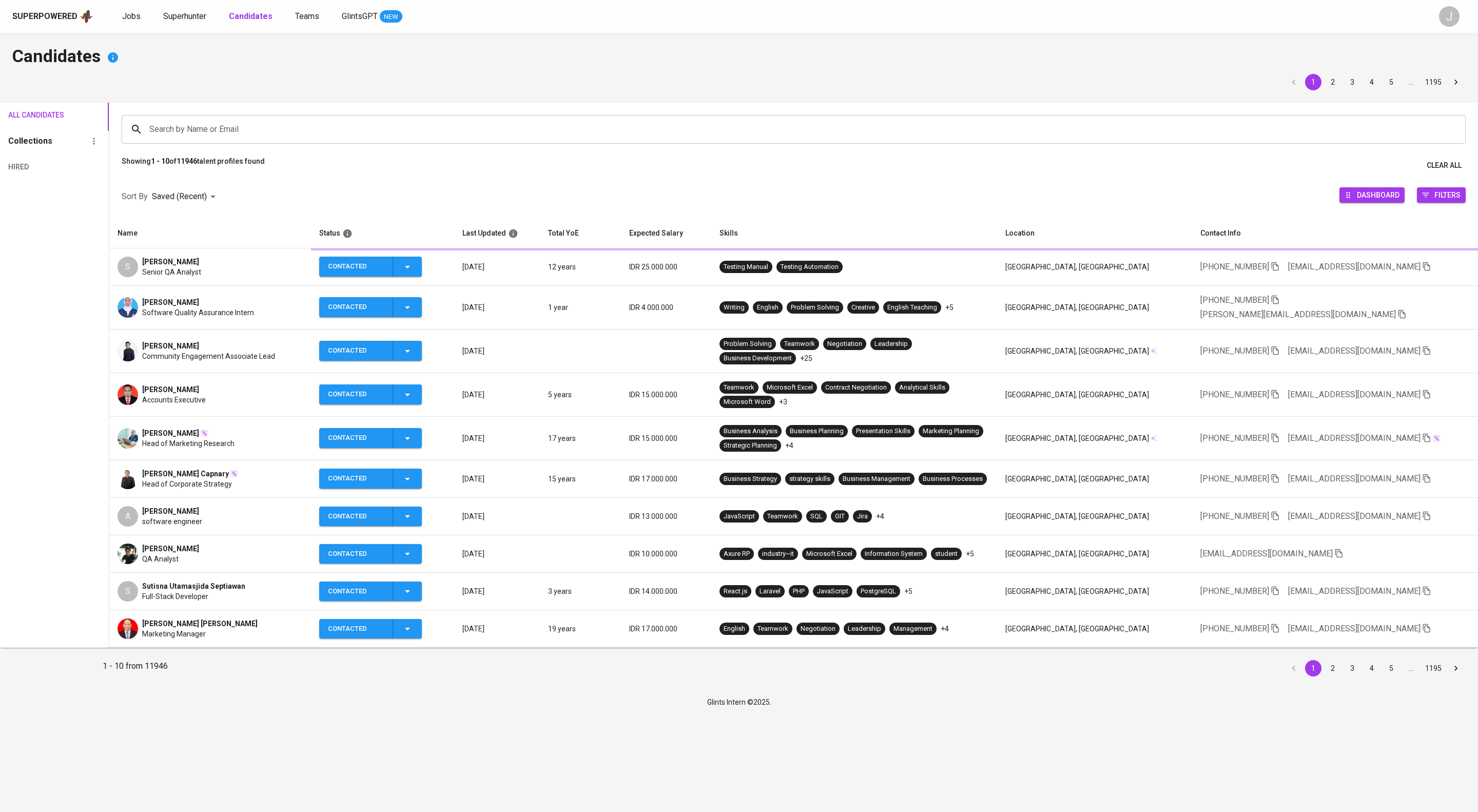
click at [286, 137] on input "Search by Name or Email" at bounding box center [796, 129] width 1299 height 20
type input "indra bayu"
click at [297, 205] on p "Search " indra bayu " in Name and Email" at bounding box center [794, 198] width 1314 height 12
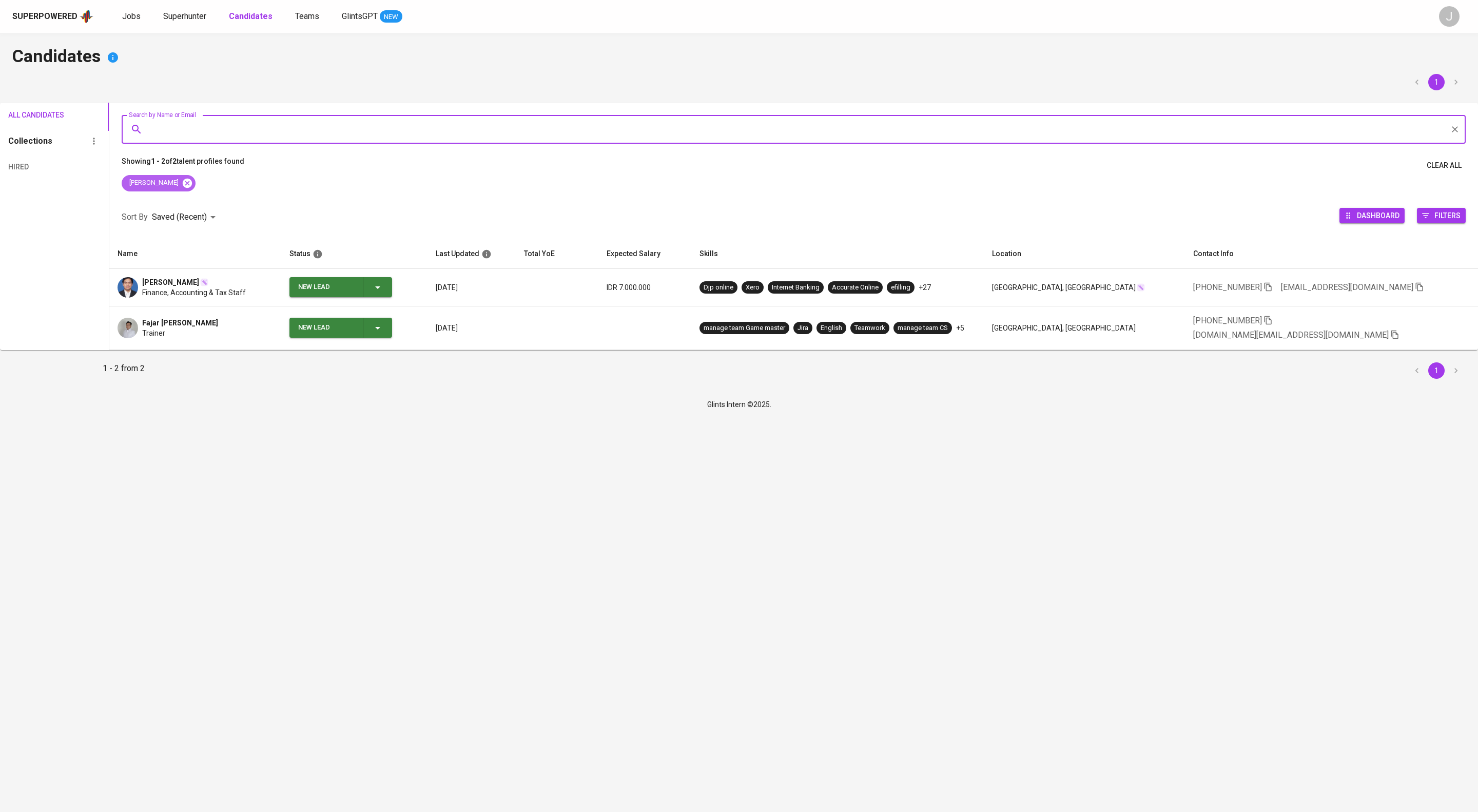
click at [192, 187] on icon at bounding box center [188, 183] width 9 height 9
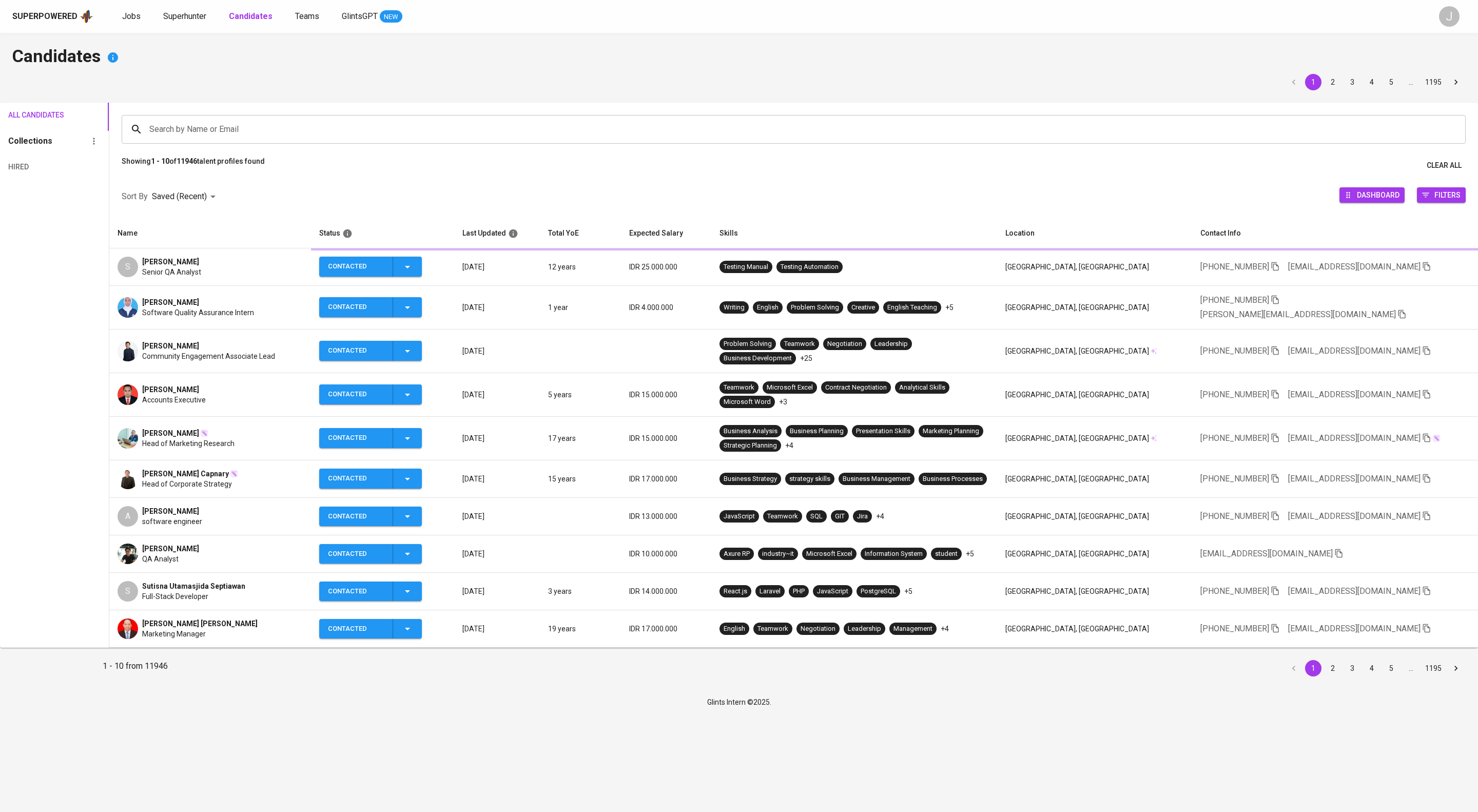
click at [204, 133] on input "Search by Name or Email" at bounding box center [796, 129] width 1299 height 20
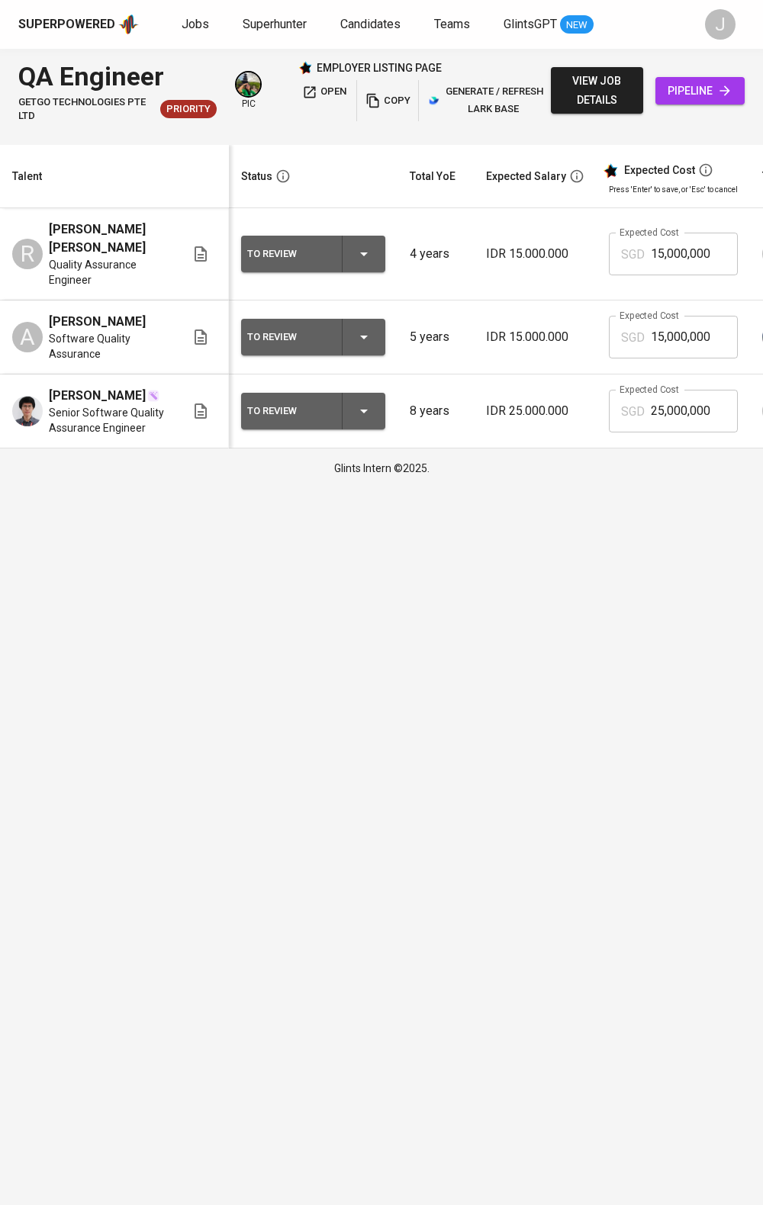
drag, startPoint x: 68, startPoint y: 865, endPoint x: 98, endPoint y: 838, distance: 40.5
click at [68, 488] on html "Superpowered Jobs Superhunter Candidates Teams GlintsGPT NEW J QA Engineer GetG…" at bounding box center [381, 244] width 763 height 488
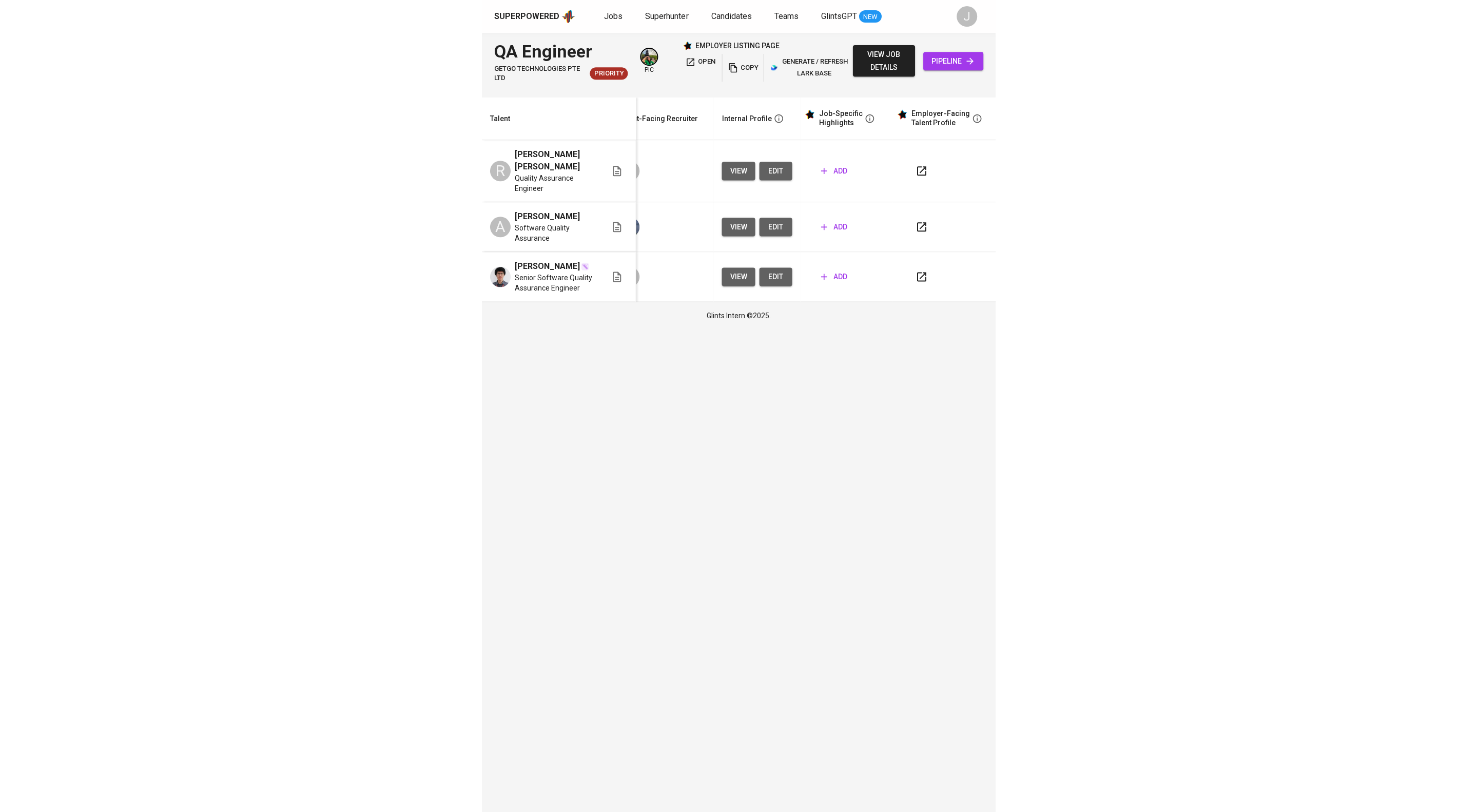
scroll to position [0, 426]
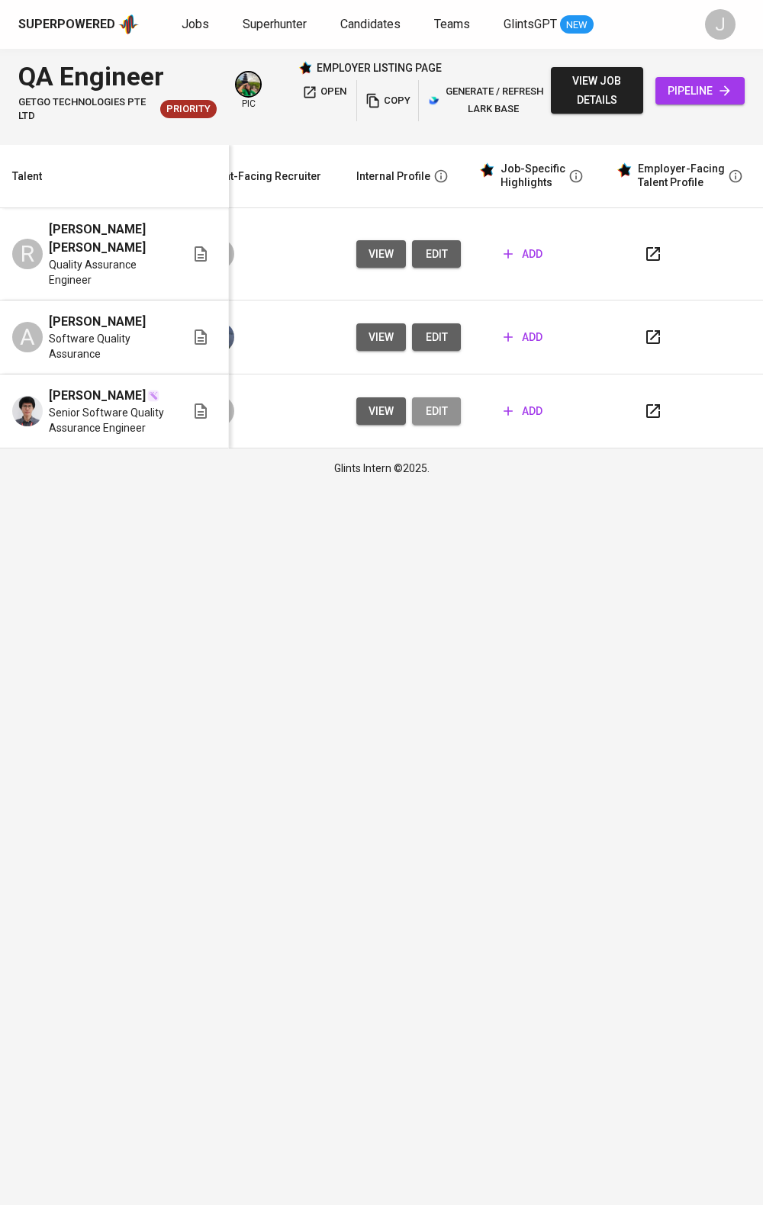
click at [451, 426] on button "edit" at bounding box center [436, 411] width 49 height 28
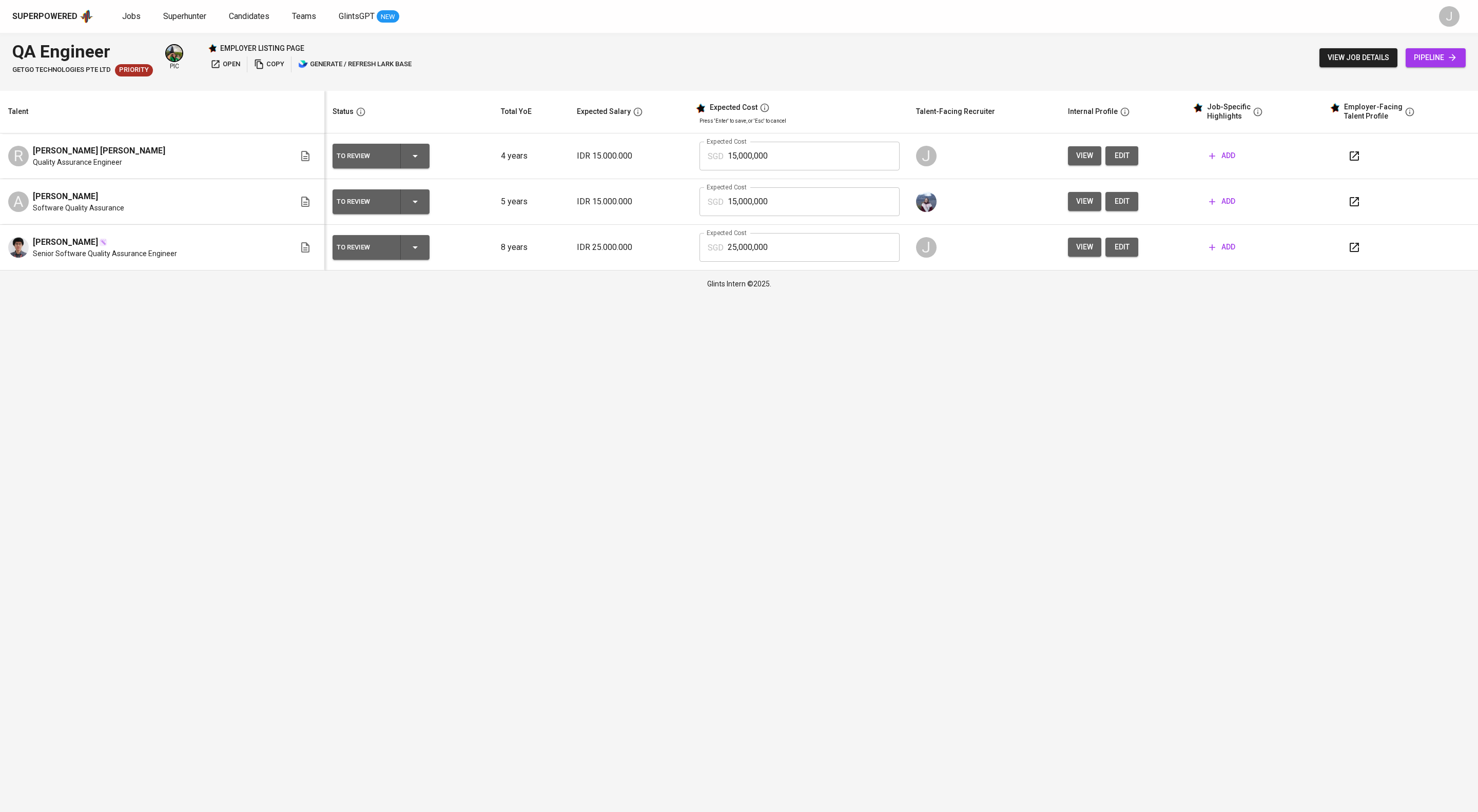
scroll to position [0, 0]
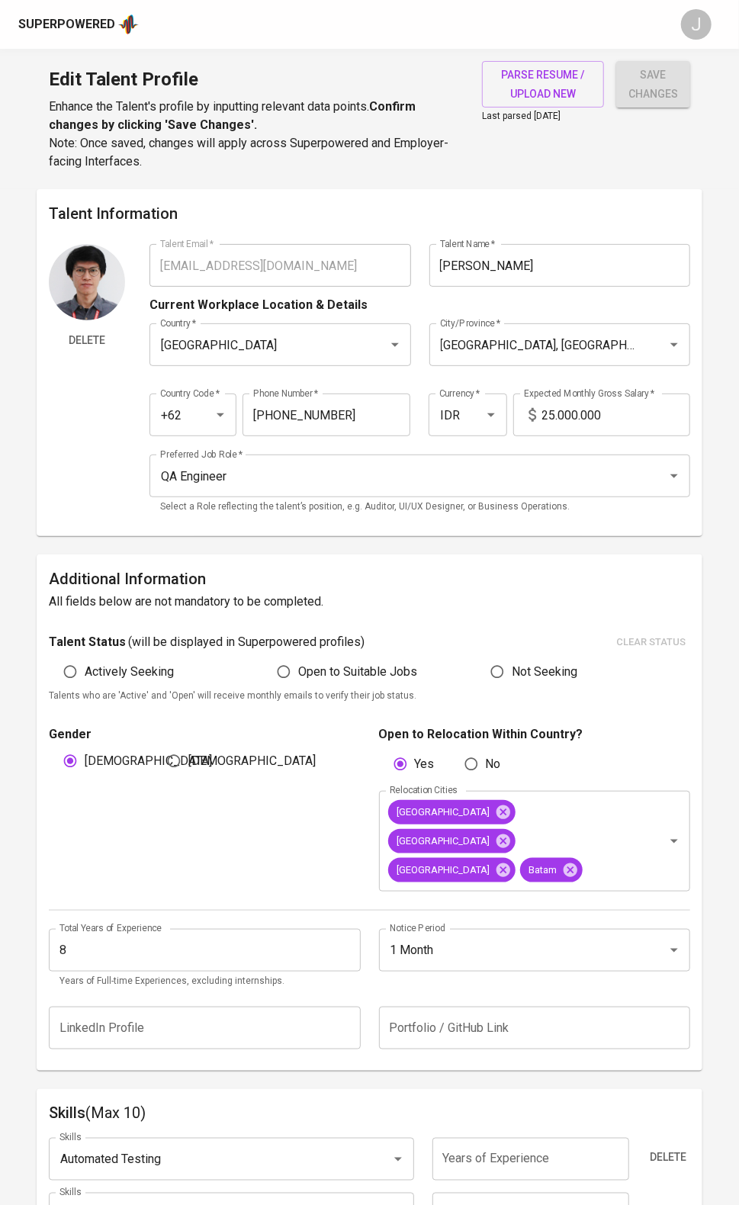
drag, startPoint x: 13, startPoint y: 496, endPoint x: 37, endPoint y: 493, distance: 23.9
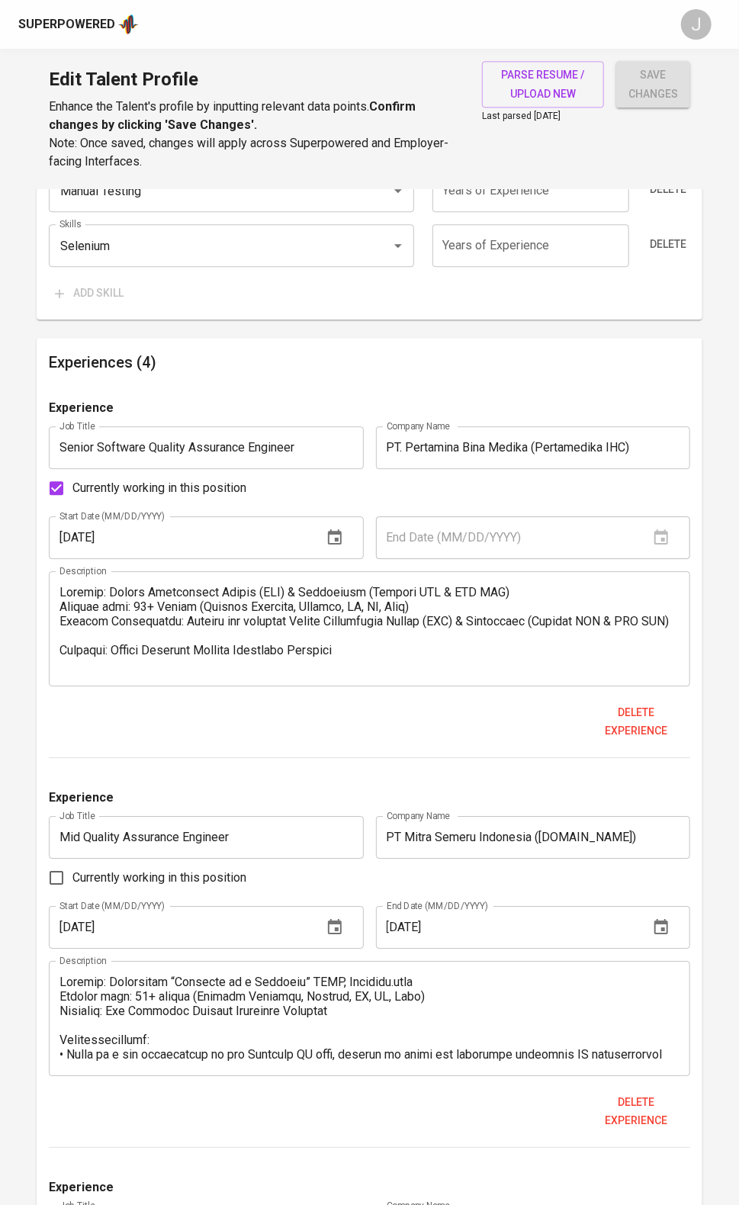
scroll to position [1409, 0]
click at [62, 503] on input "Currently working in this position" at bounding box center [56, 487] width 32 height 32
checkbox input "false"
click at [482, 557] on input "text" at bounding box center [506, 536] width 261 height 43
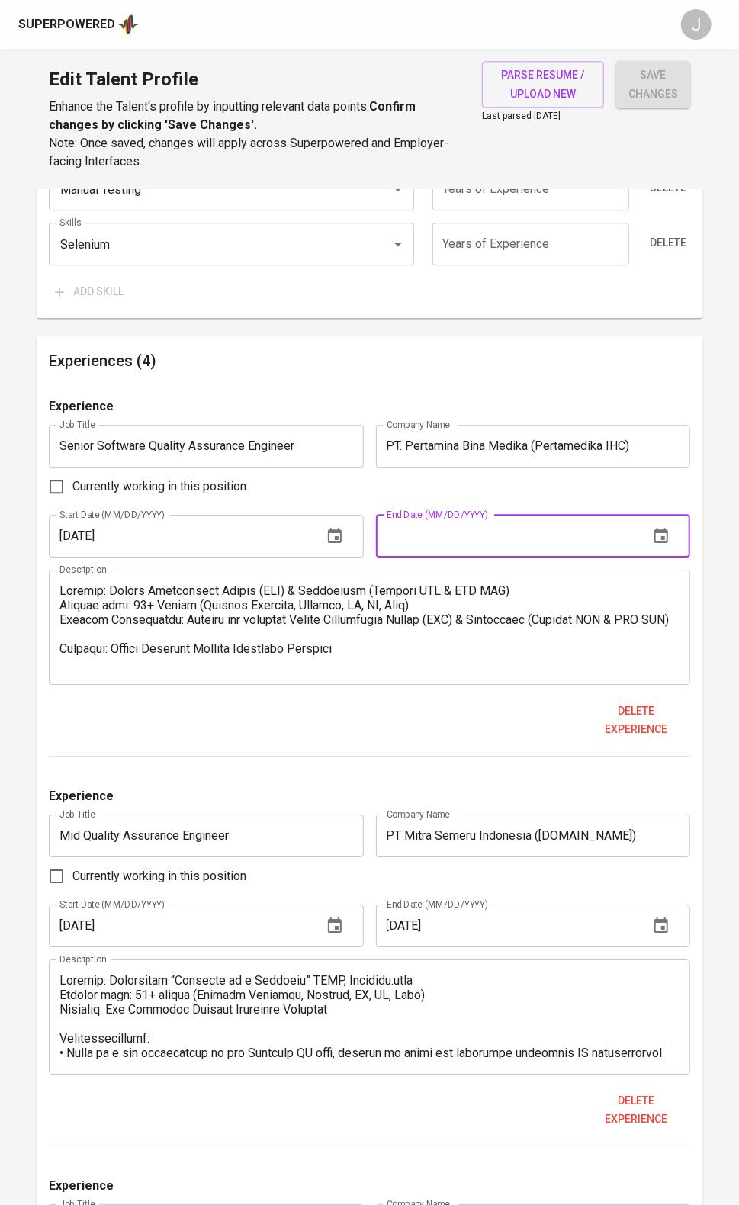
click at [438, 557] on input "text" at bounding box center [506, 536] width 261 height 43
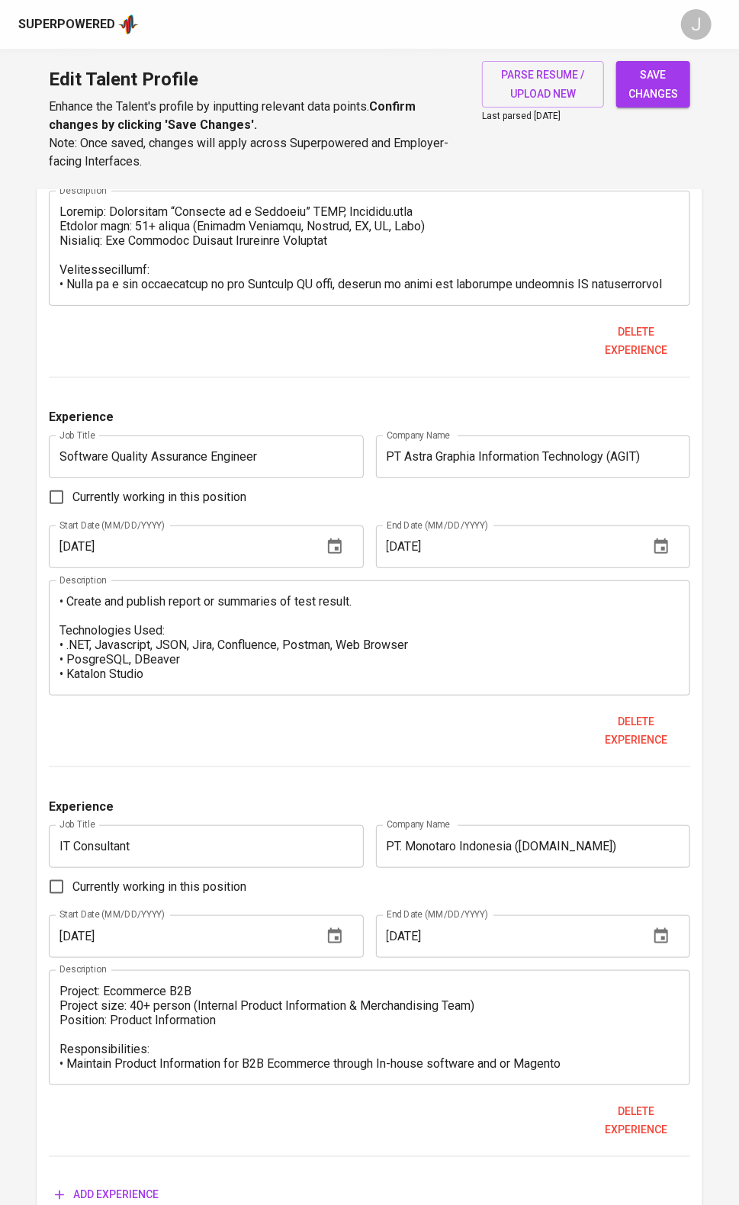
scroll to position [2604, 0]
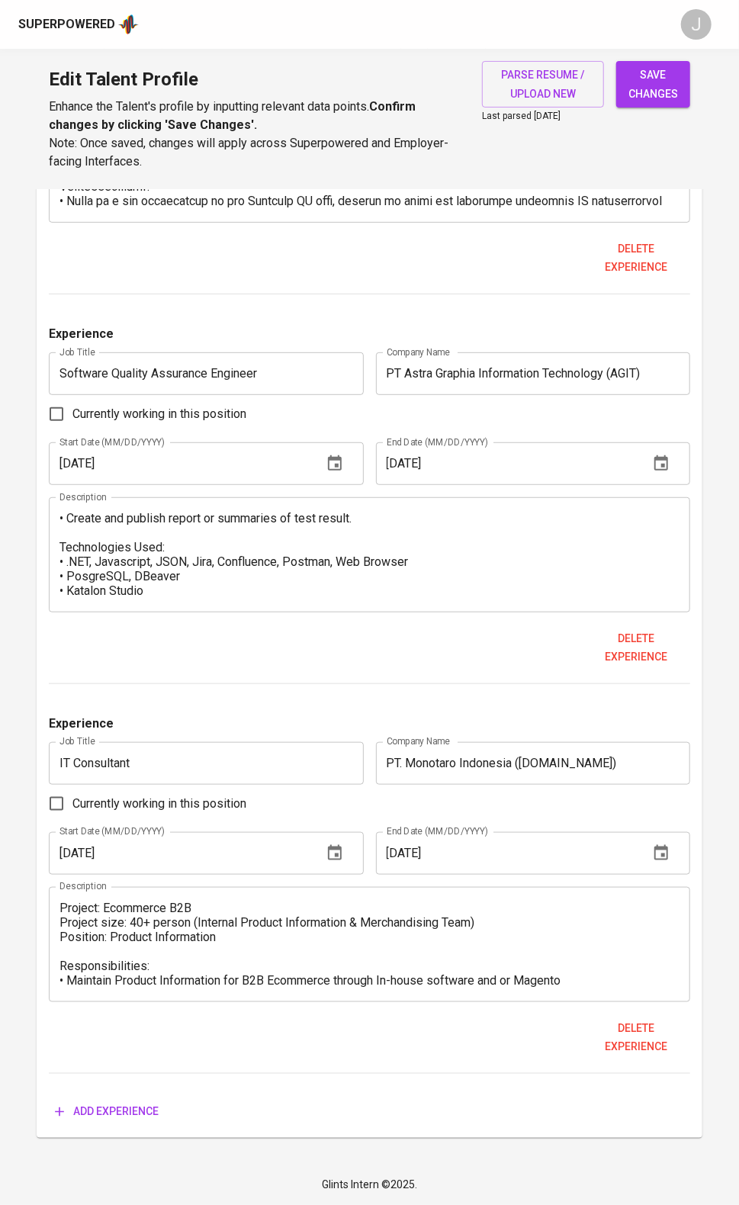
type input "11/01/2024"
click at [127, 1103] on span "Add experience" at bounding box center [107, 1112] width 104 height 19
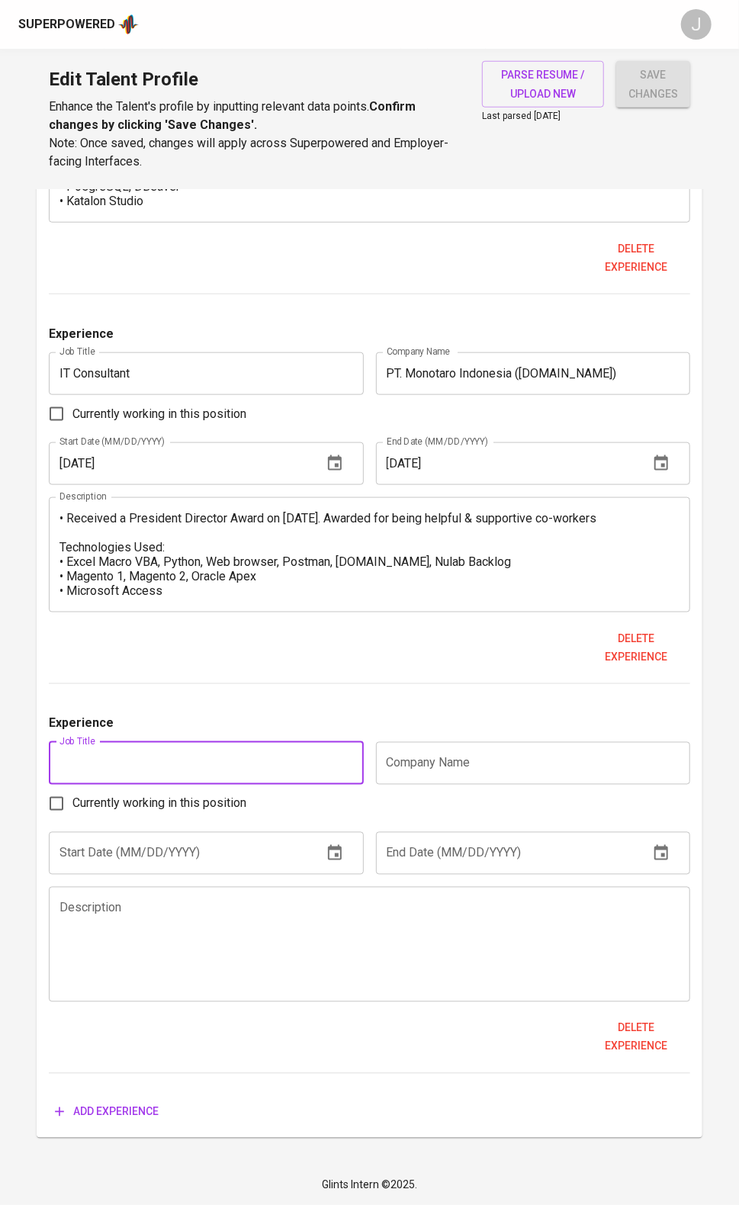
scroll to position [3041, 0]
click at [300, 924] on textarea at bounding box center [368, 944] width 619 height 87
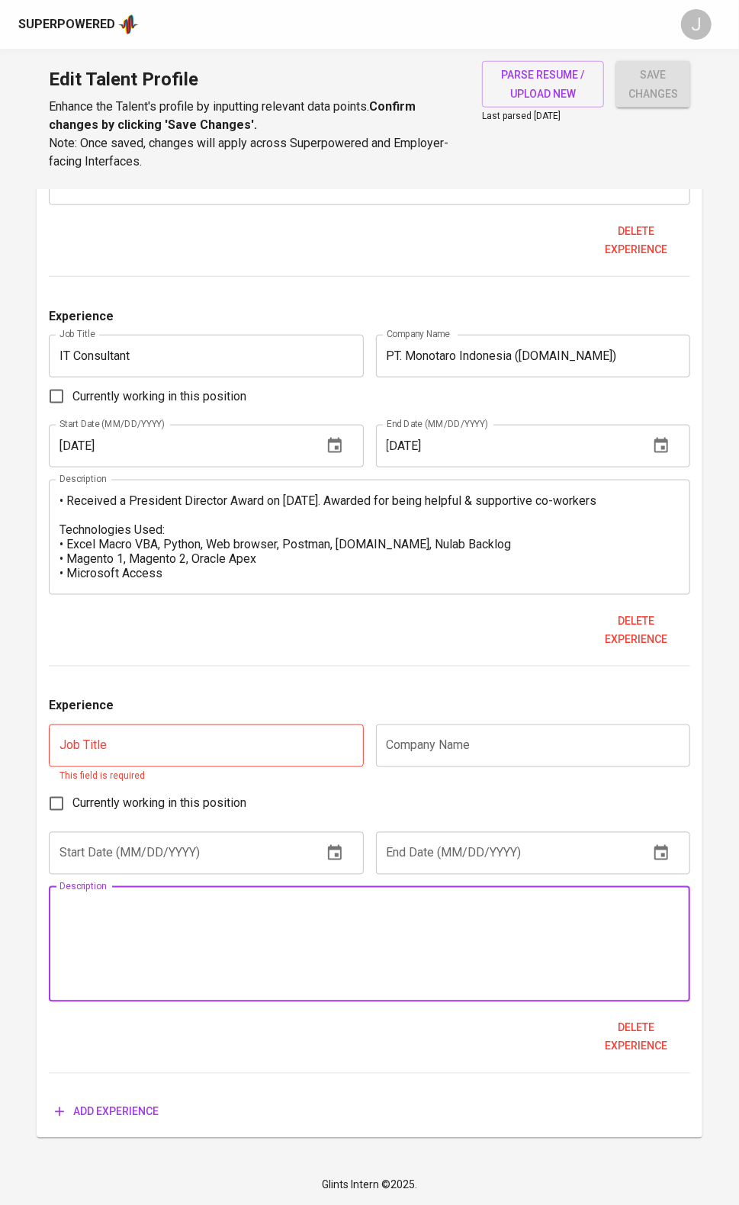
paste textarea "• Private Enterprise Resource Planning (ERP) for law firm business process. • D…"
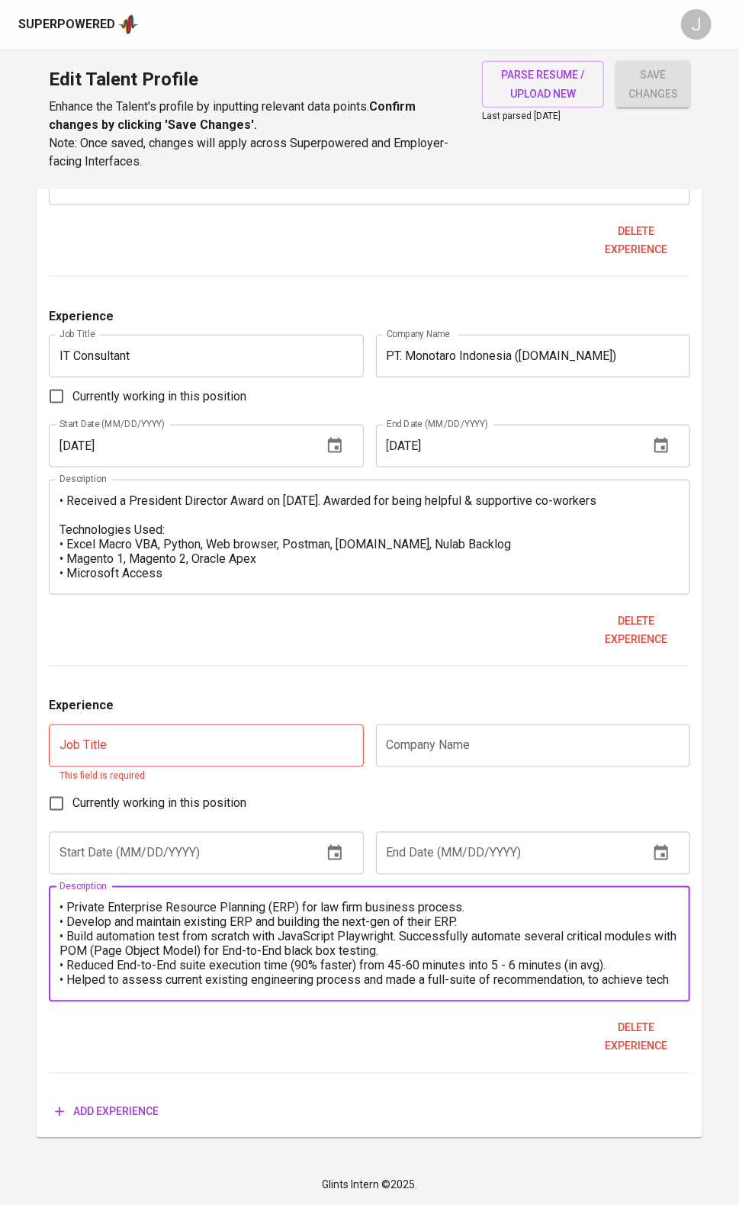
scroll to position [127, 0]
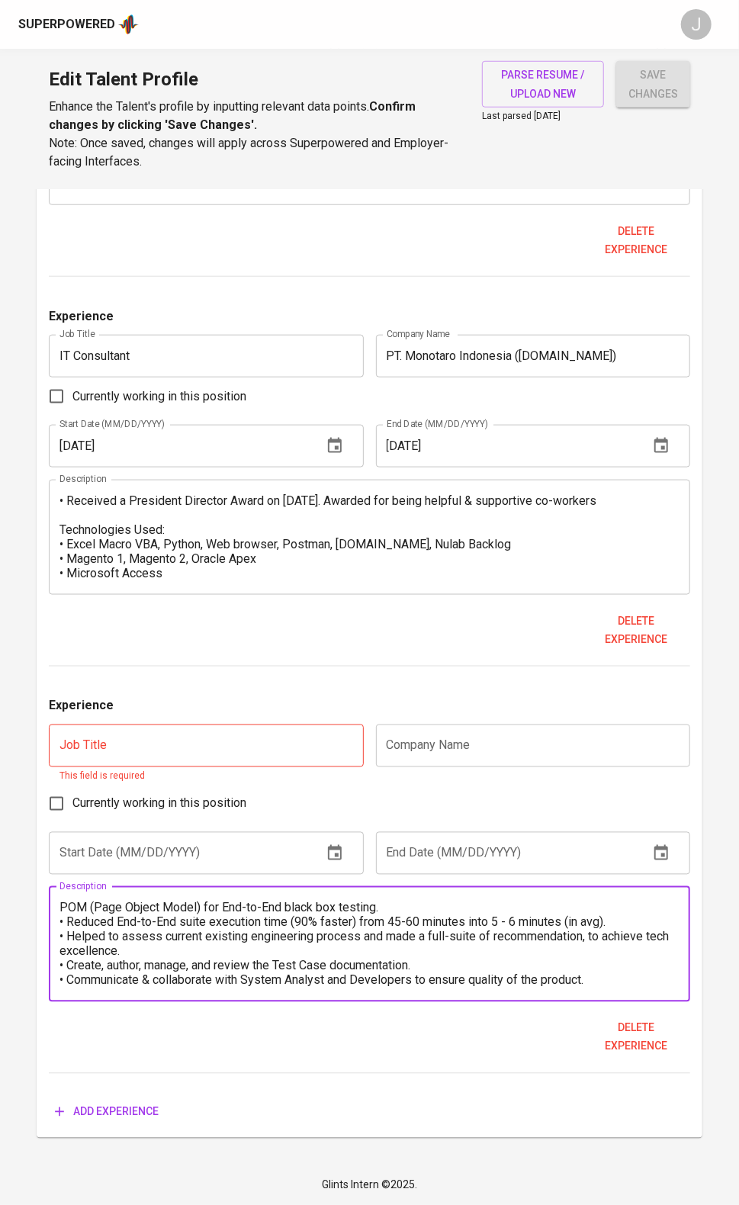
type textarea "• Private Enterprise Resource Planning (ERP) for law firm business process. • D…"
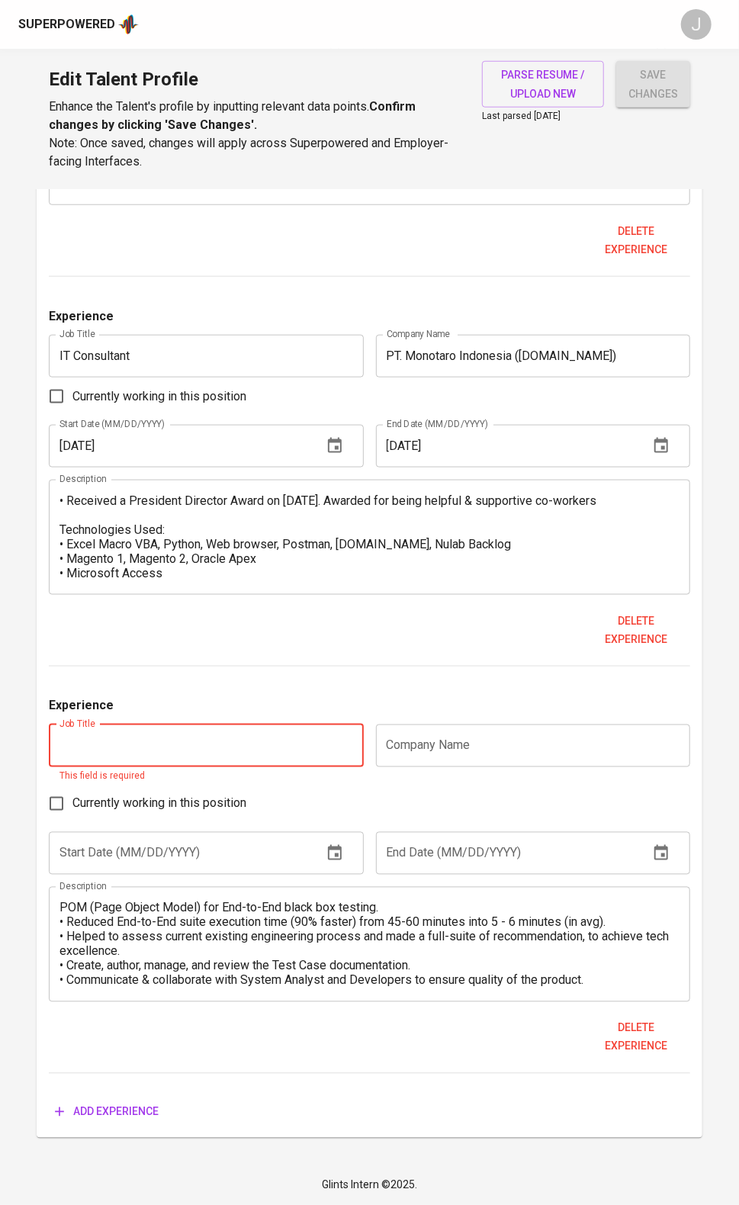
click at [159, 725] on input "text" at bounding box center [206, 746] width 314 height 43
paste input "Automation Software QA Engineer"
type input "Automation Software QA Engineer"
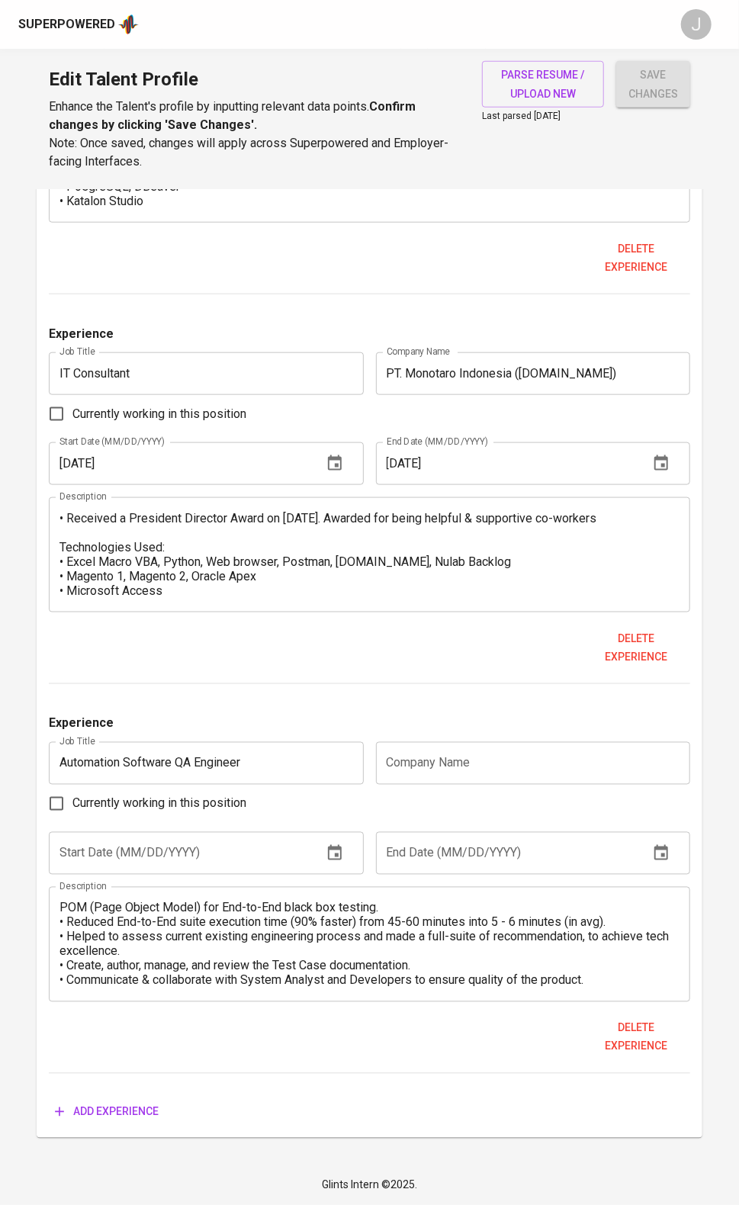
drag, startPoint x: 135, startPoint y: 465, endPoint x: 145, endPoint y: 470, distance: 10.9
click at [140, 511] on textarea "Project: Ecommerce B2B Project size: 40+ person (Internal Product Information &…" at bounding box center [368, 554] width 619 height 87
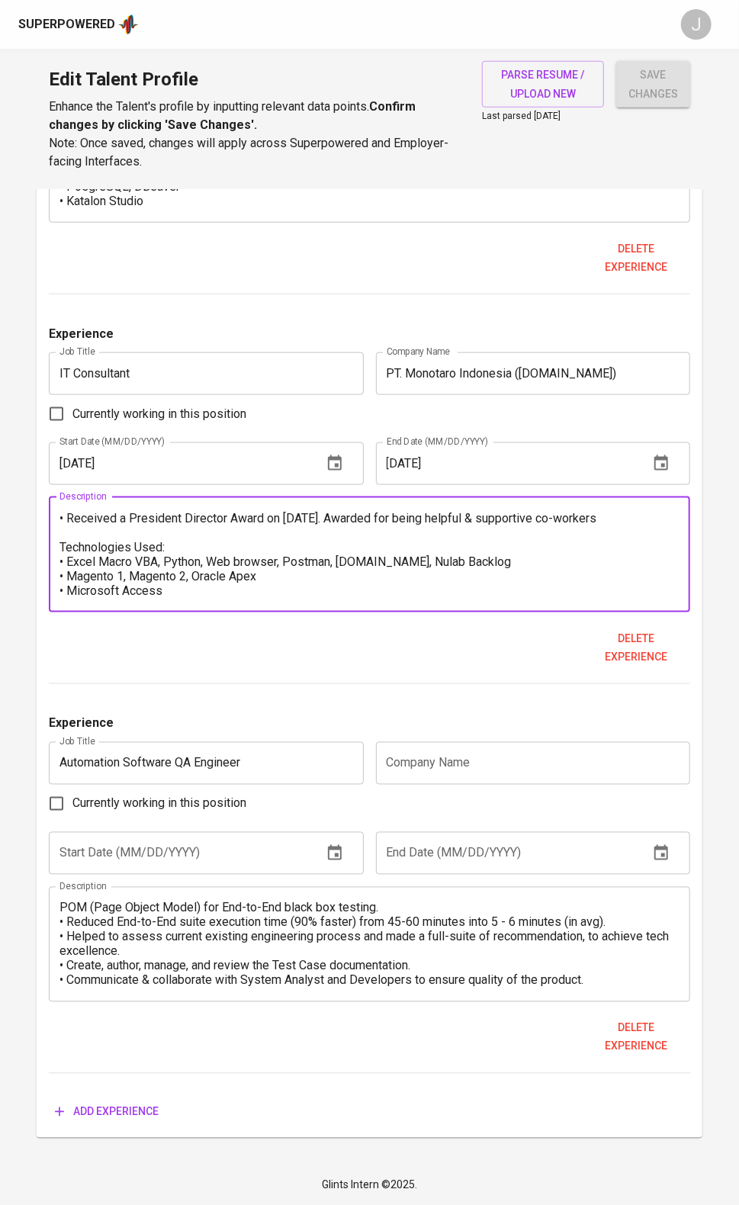
drag, startPoint x: 535, startPoint y: 705, endPoint x: 498, endPoint y: 718, distance: 39.1
click at [535, 742] on input "text" at bounding box center [533, 763] width 314 height 43
paste input "Assegaf Hamzah & Partners"
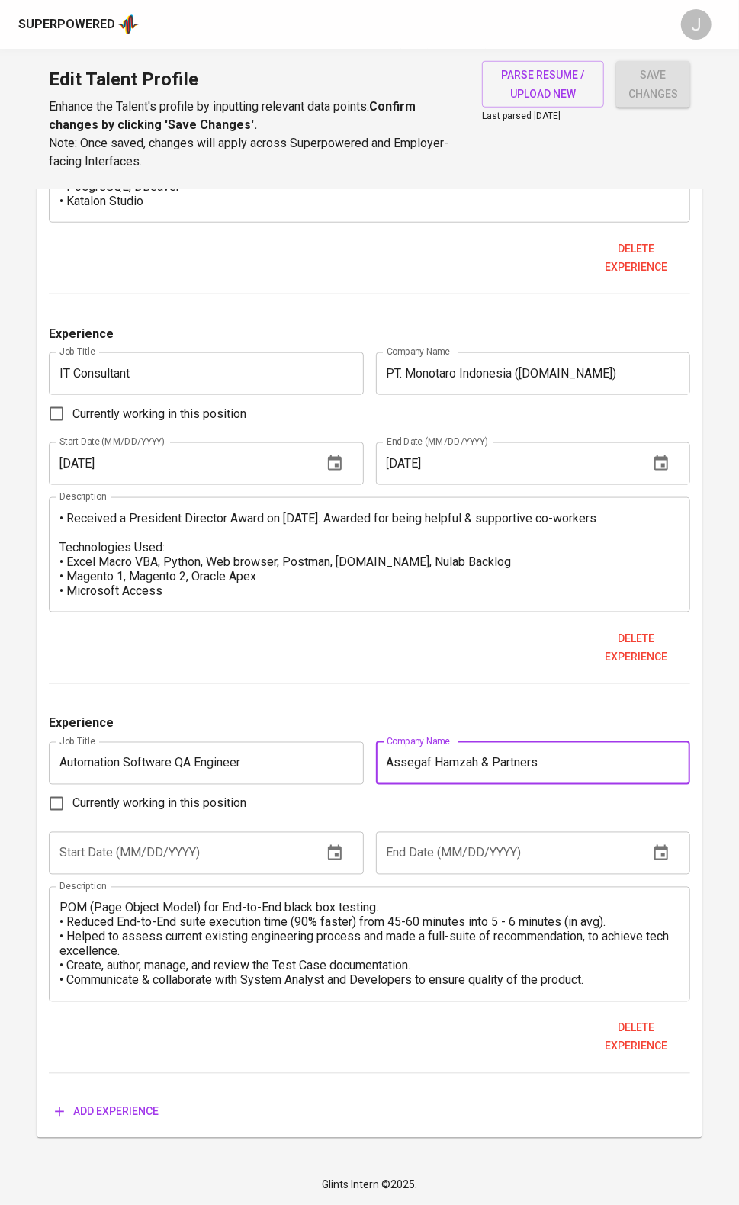
type input "Assegaf Hamzah & Partners"
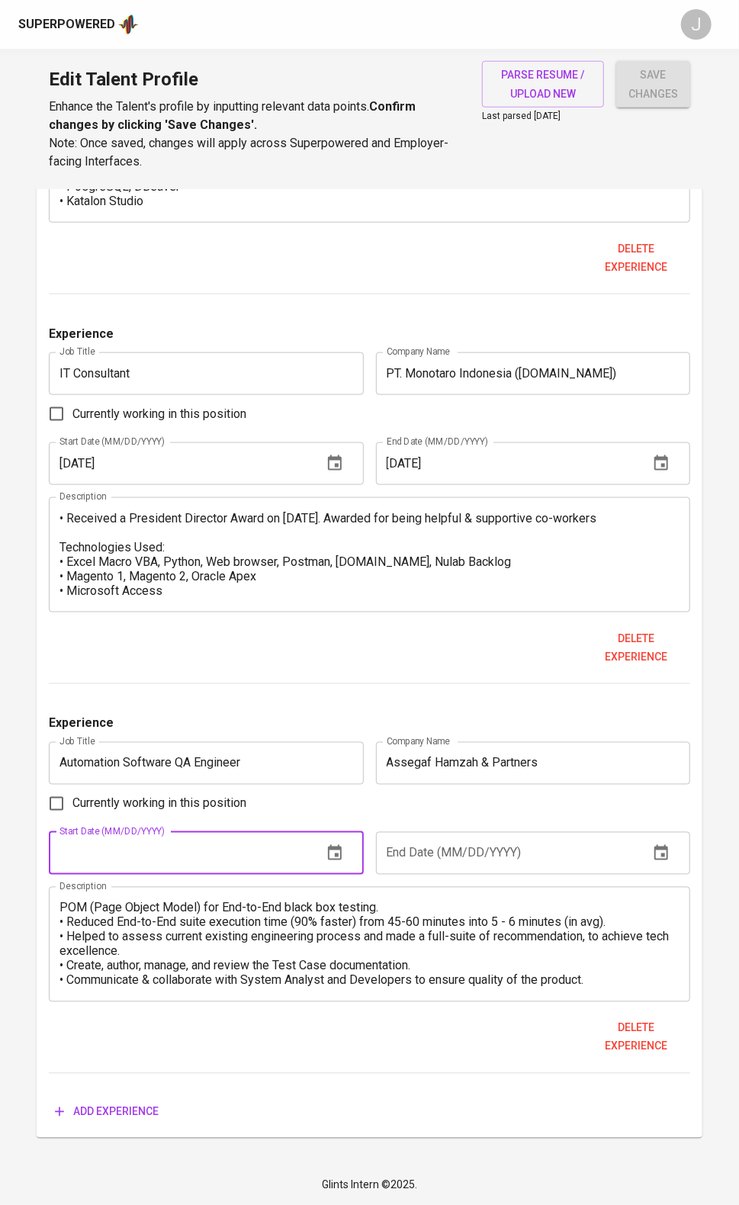
click at [205, 832] on input "text" at bounding box center [179, 853] width 261 height 43
type input "[DATE]"
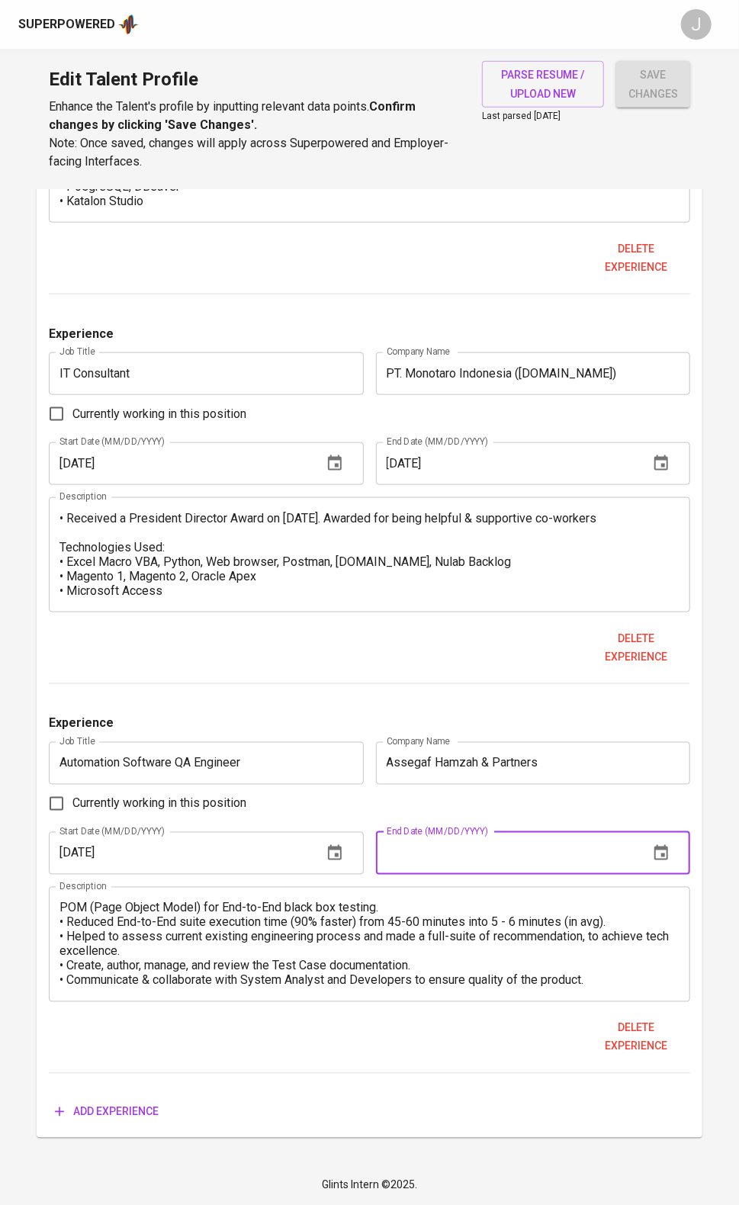
click at [513, 832] on input "text" at bounding box center [506, 853] width 261 height 43
type input "[DATE]"
click at [361, 906] on textarea "• Private Enterprise Resource Planning (ERP) for law firm business process. • D…" at bounding box center [368, 944] width 619 height 87
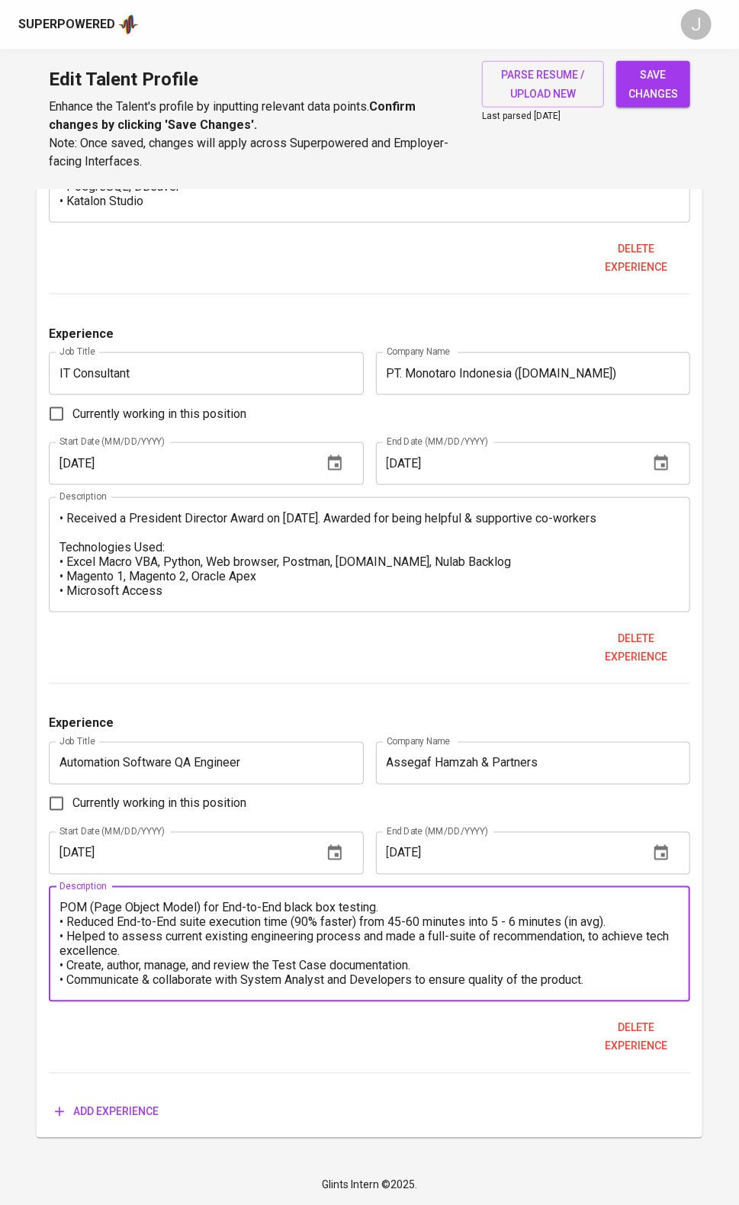
scroll to position [0, 0]
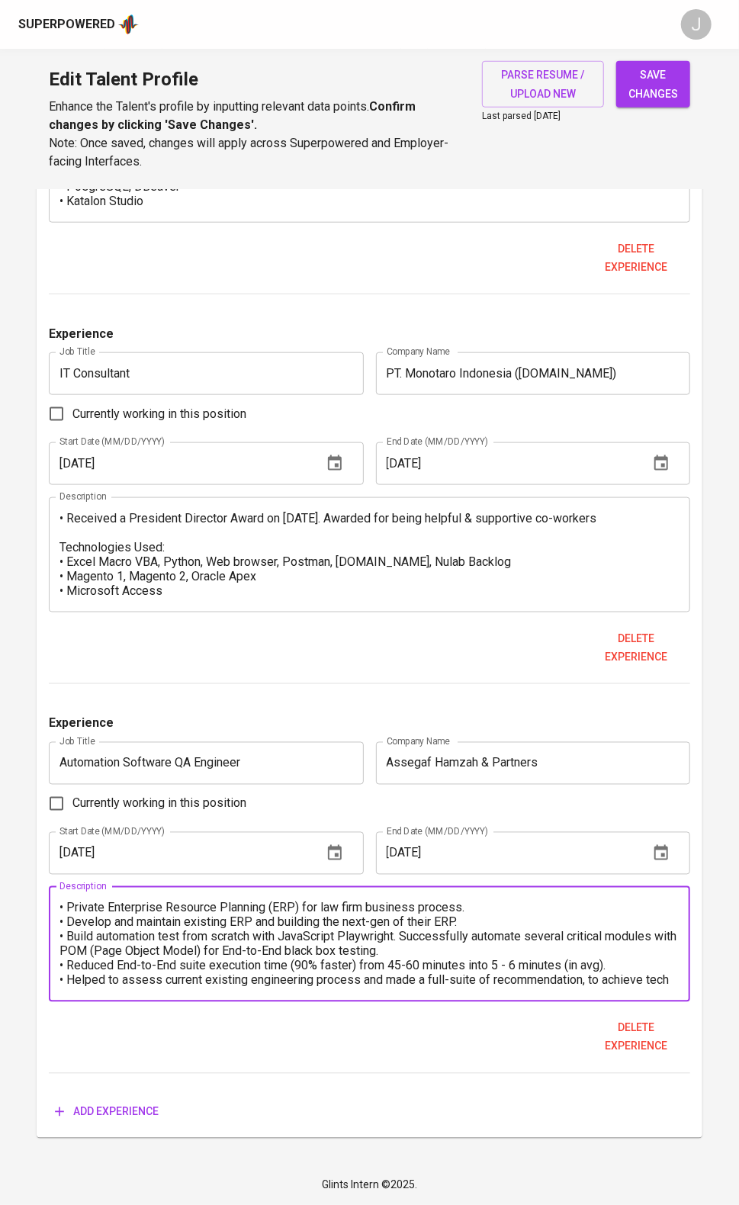
click at [323, 742] on input "Automation Software QA Engineer" at bounding box center [206, 763] width 314 height 43
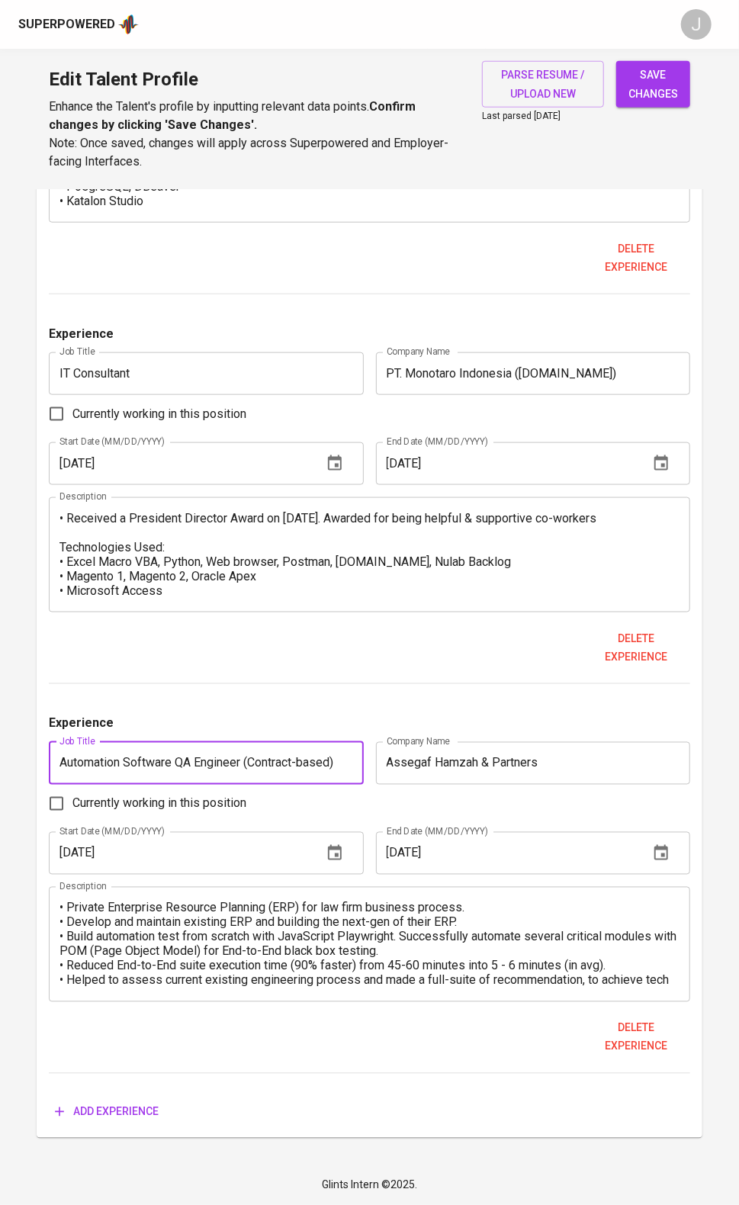
scroll to position [0, 56]
type input "Automation Software QA Engineer (Contract-based)"
click at [458, 622] on div "Experience Job Title IT Consultant Job Title Company Name PT. Monotaro Indonesi…" at bounding box center [369, 504] width 641 height 359
click at [195, 294] on div "Experience Job Title Software Quality Assurance Engineer Job Title Company Name…" at bounding box center [369, 114] width 641 height 359
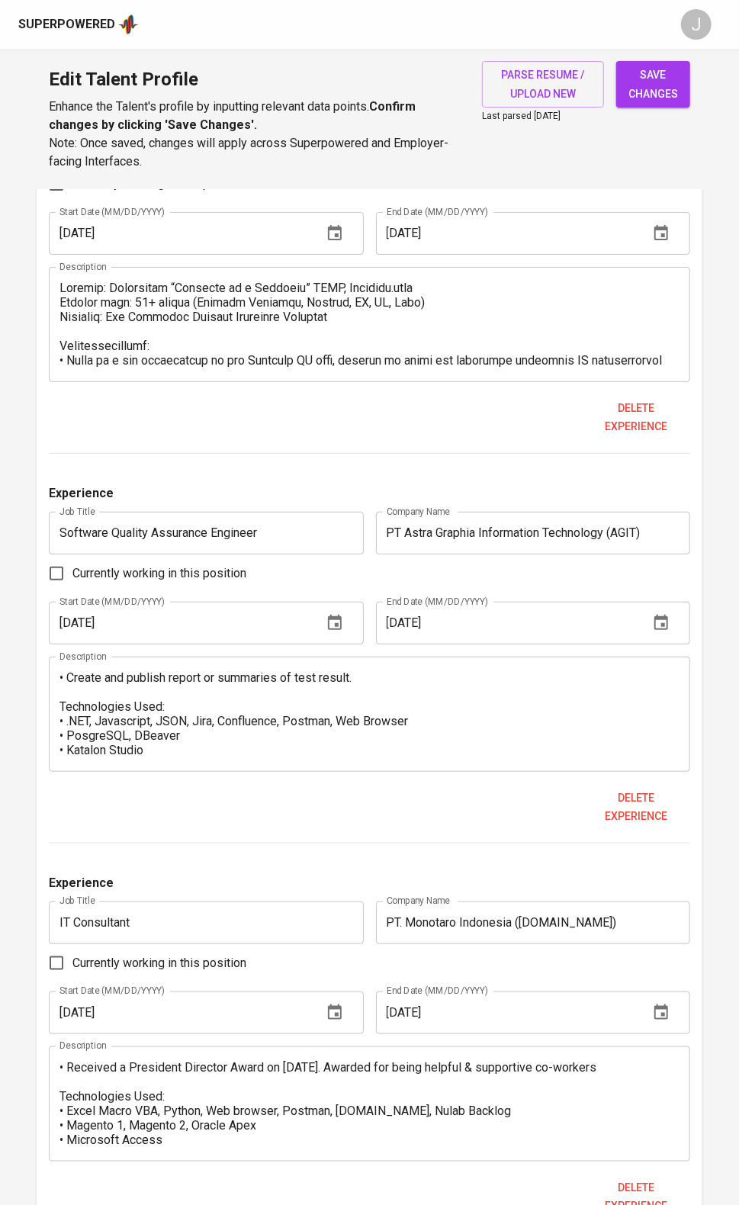
scroll to position [2067, 0]
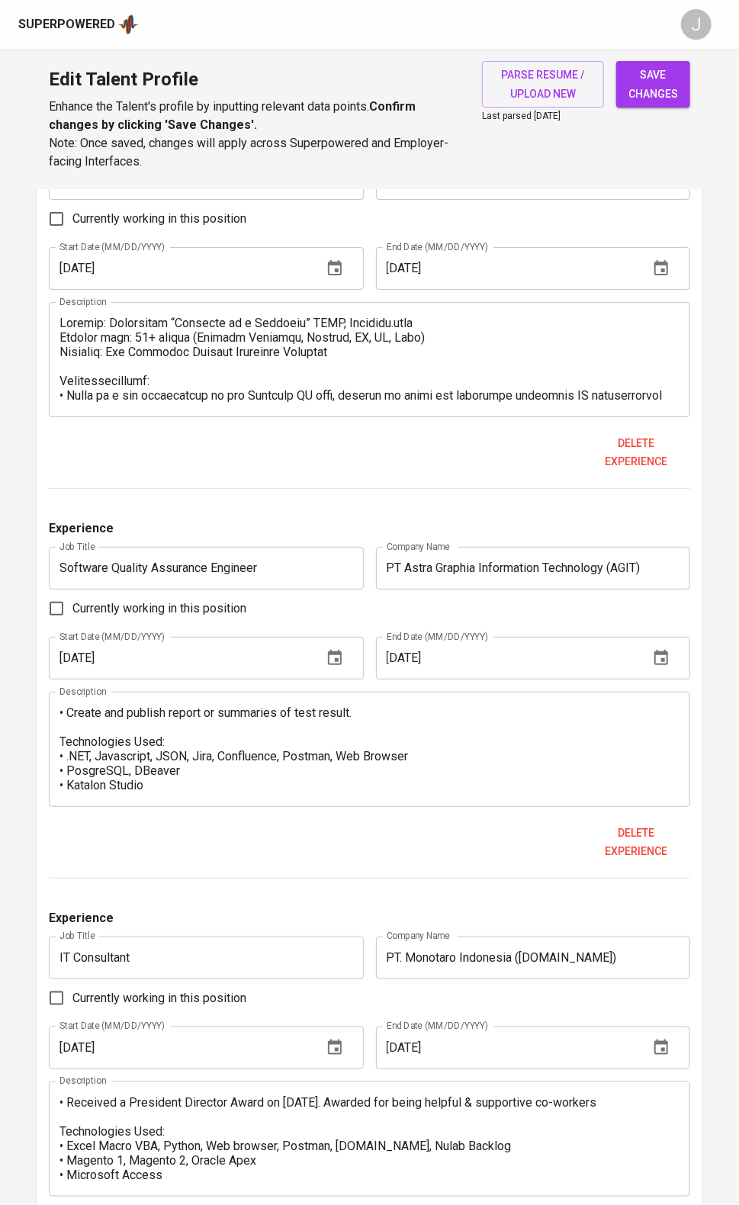
click at [287, 200] on input "Mid Quality Assurance Engineer" at bounding box center [206, 178] width 314 height 43
click at [294, 200] on input "Mid Quality Assurance Engineer" at bounding box center [206, 178] width 314 height 43
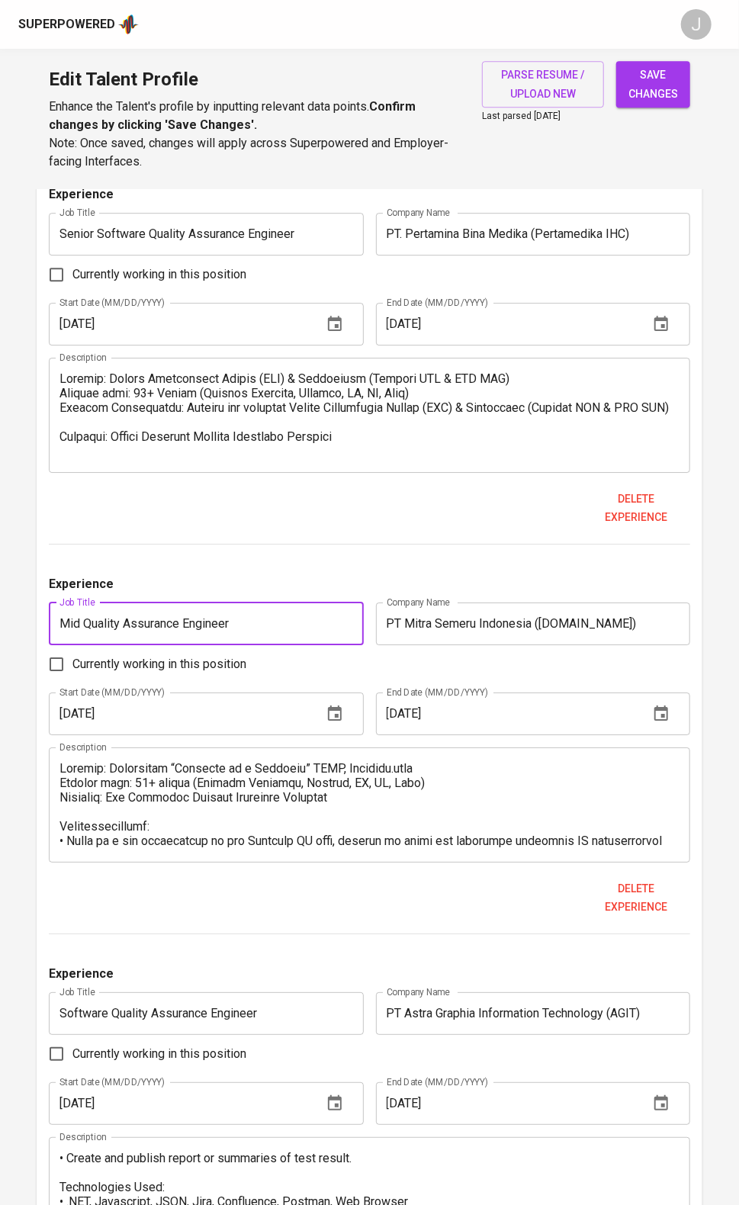
scroll to position [1620, 0]
click at [339, 257] on input "Senior Software Quality Assurance Engineer" at bounding box center [206, 235] width 314 height 43
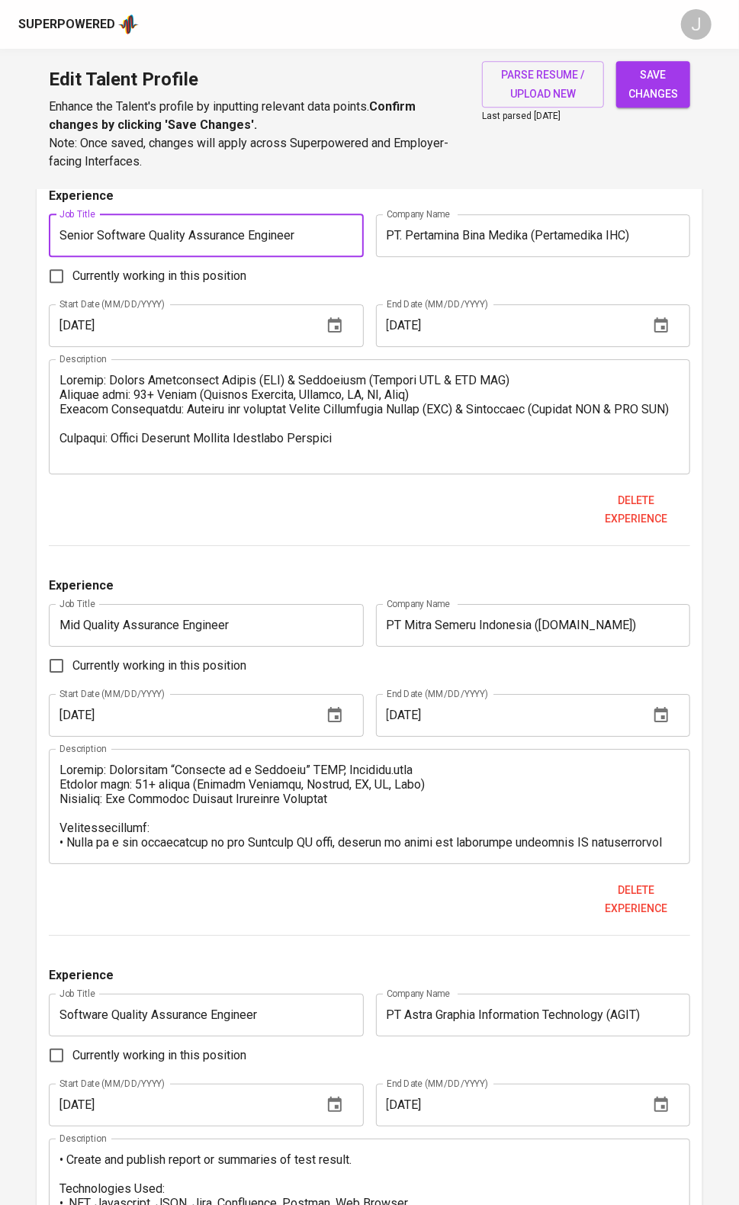
scroll to position [0, 4]
click at [346, 257] on input "Senior Software Quality Assurance Engineer" at bounding box center [206, 235] width 314 height 43
drag, startPoint x: 349, startPoint y: 383, endPoint x: 354, endPoint y: 394, distance: 11.6
click at [352, 257] on input "Senior Software Quality Assurance Engineer" at bounding box center [206, 235] width 314 height 43
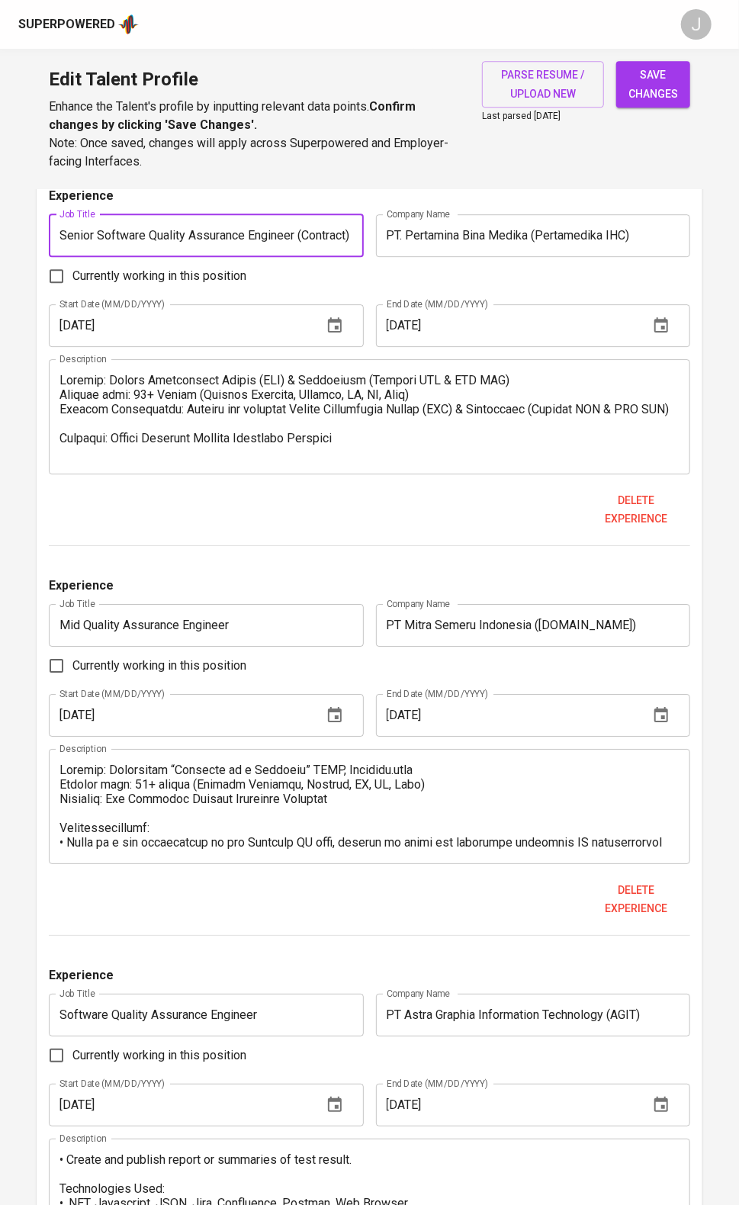
click at [348, 257] on input "Senior Software Quality Assurance Engineer (Contract)" at bounding box center [206, 235] width 314 height 43
type input "Senior Software Quality Assurance Engineer (Contract-based)"
click at [349, 647] on input "Mid Quality Assurance Engineer" at bounding box center [206, 625] width 314 height 43
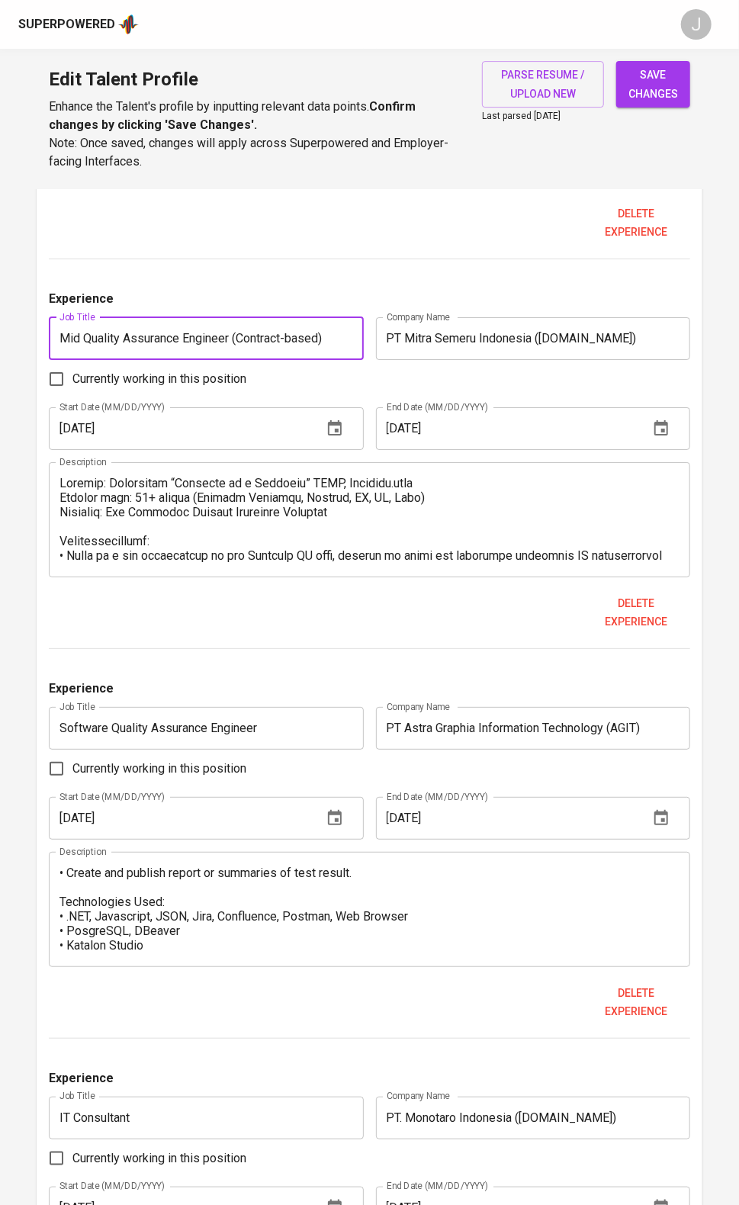
scroll to position [2056, 0]
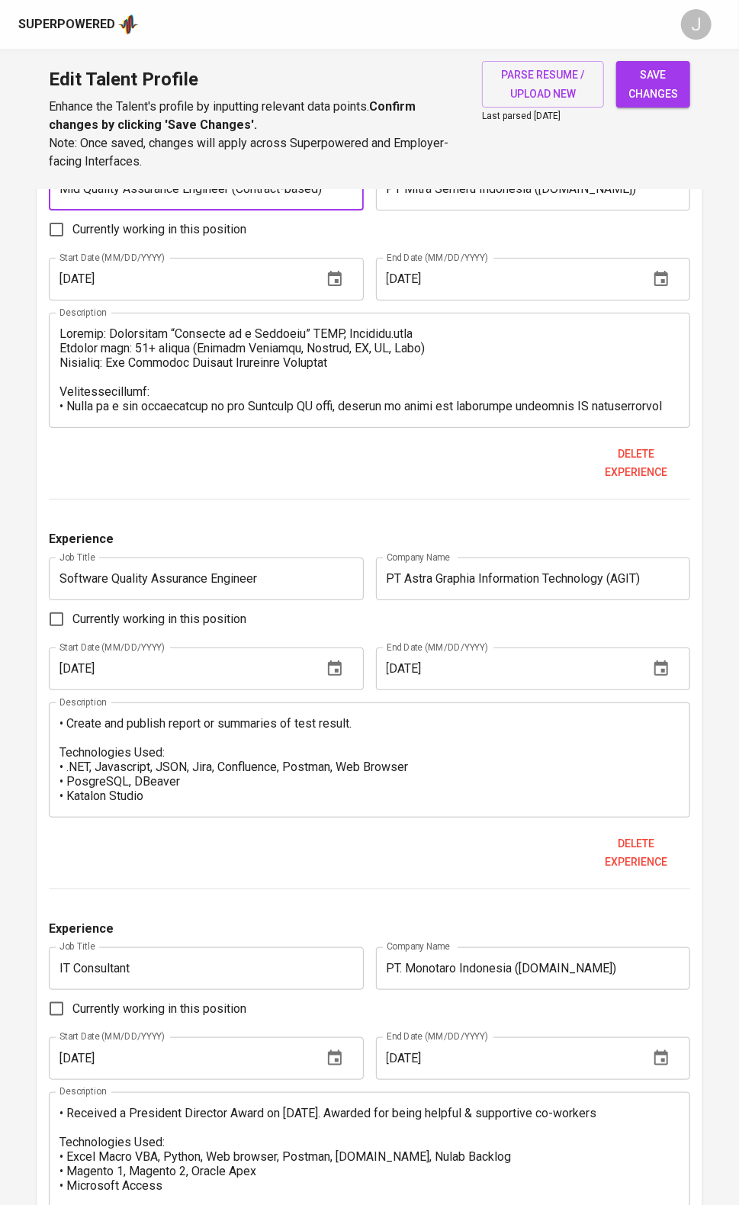
type input "Mid Quality Assurance Engineer (Contract-based)"
click at [180, 487] on div "Delete experience" at bounding box center [369, 463] width 641 height 47
click at [230, 487] on div "Delete experience" at bounding box center [369, 463] width 641 height 47
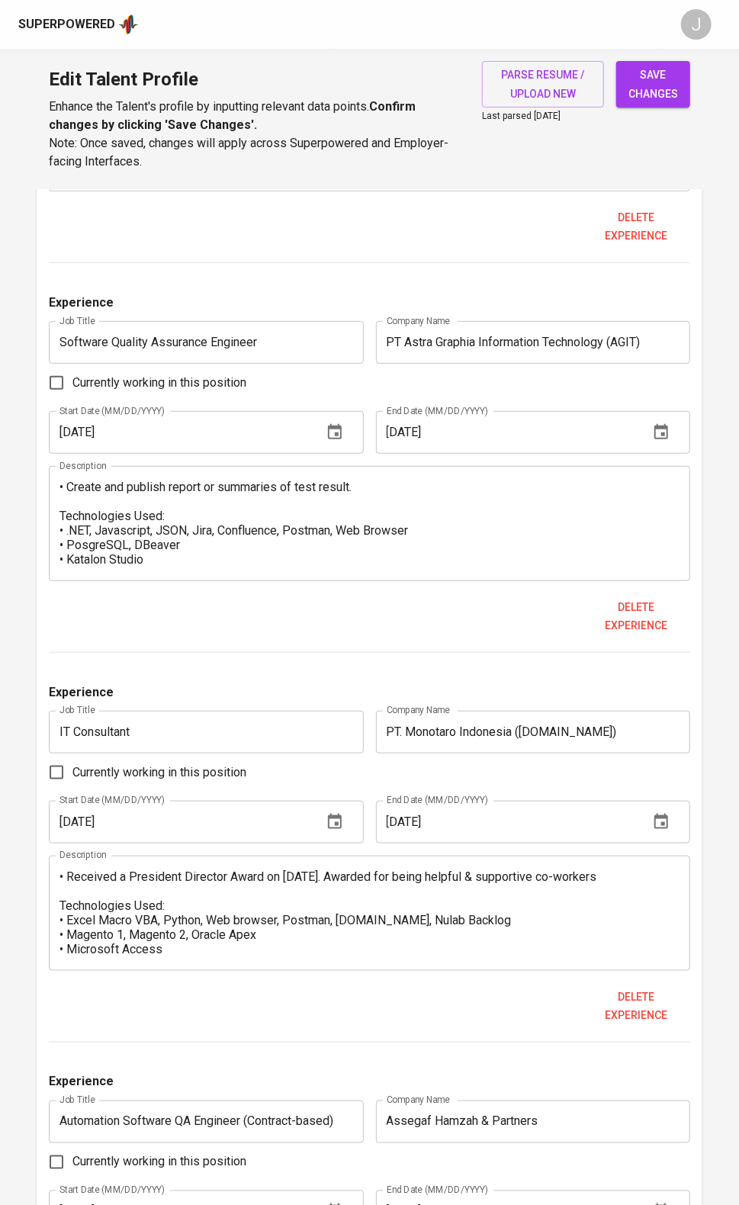
scroll to position [325, 0]
drag, startPoint x: 308, startPoint y: 586, endPoint x: 339, endPoint y: 618, distance: 44.8
click at [312, 364] on input "Software Quality Assurance Engineer" at bounding box center [206, 342] width 314 height 43
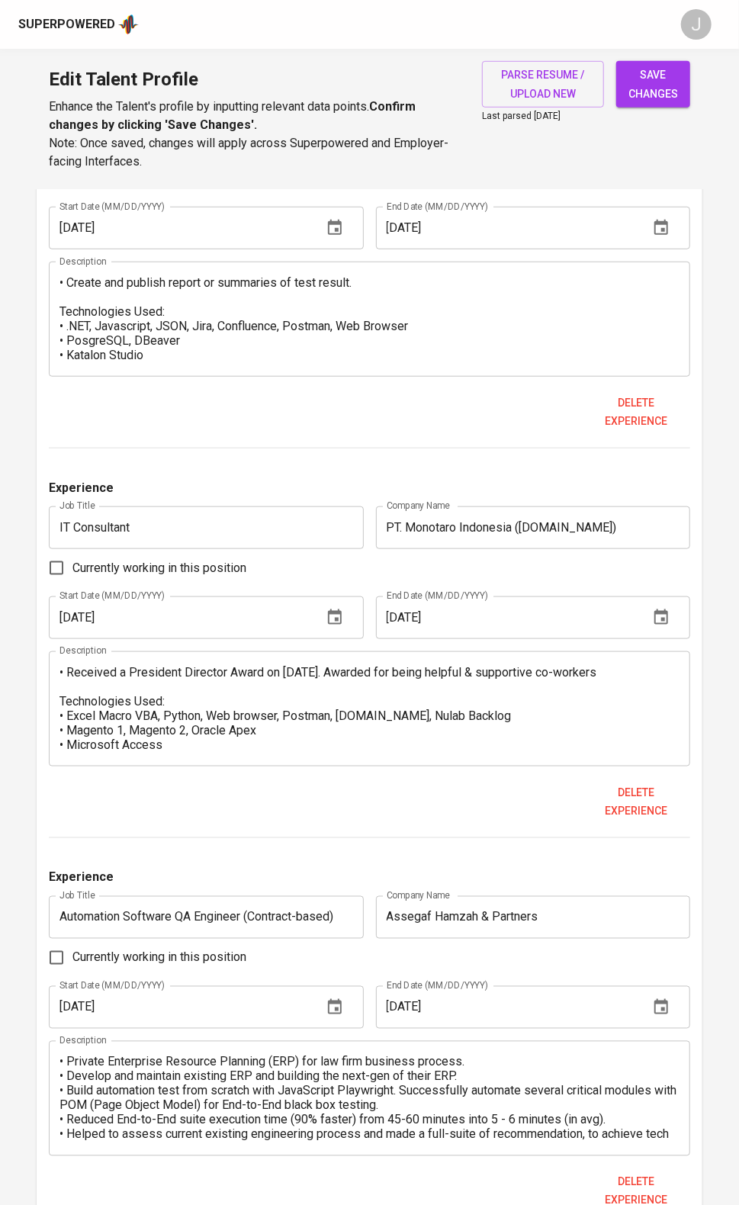
scroll to position [2552, 0]
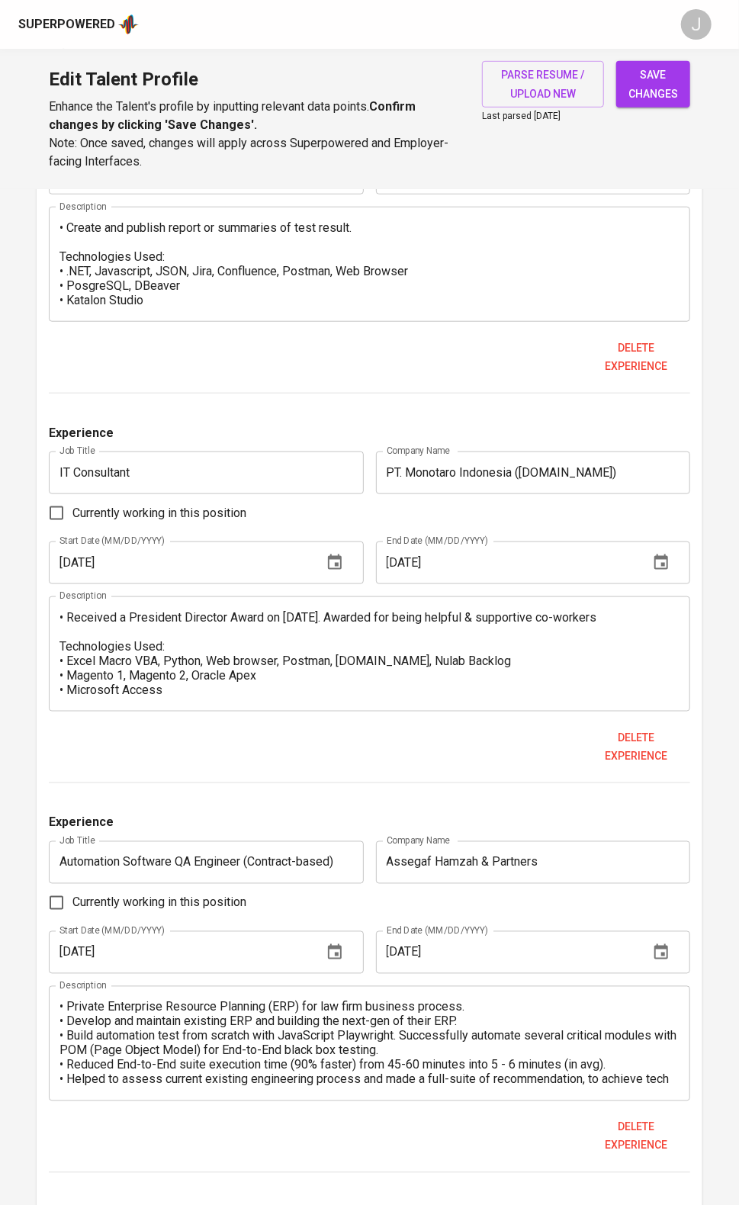
click at [333, 494] on input "IT Consultant" at bounding box center [206, 472] width 314 height 43
click at [653, 88] on span "save changes" at bounding box center [653, 84] width 50 height 37
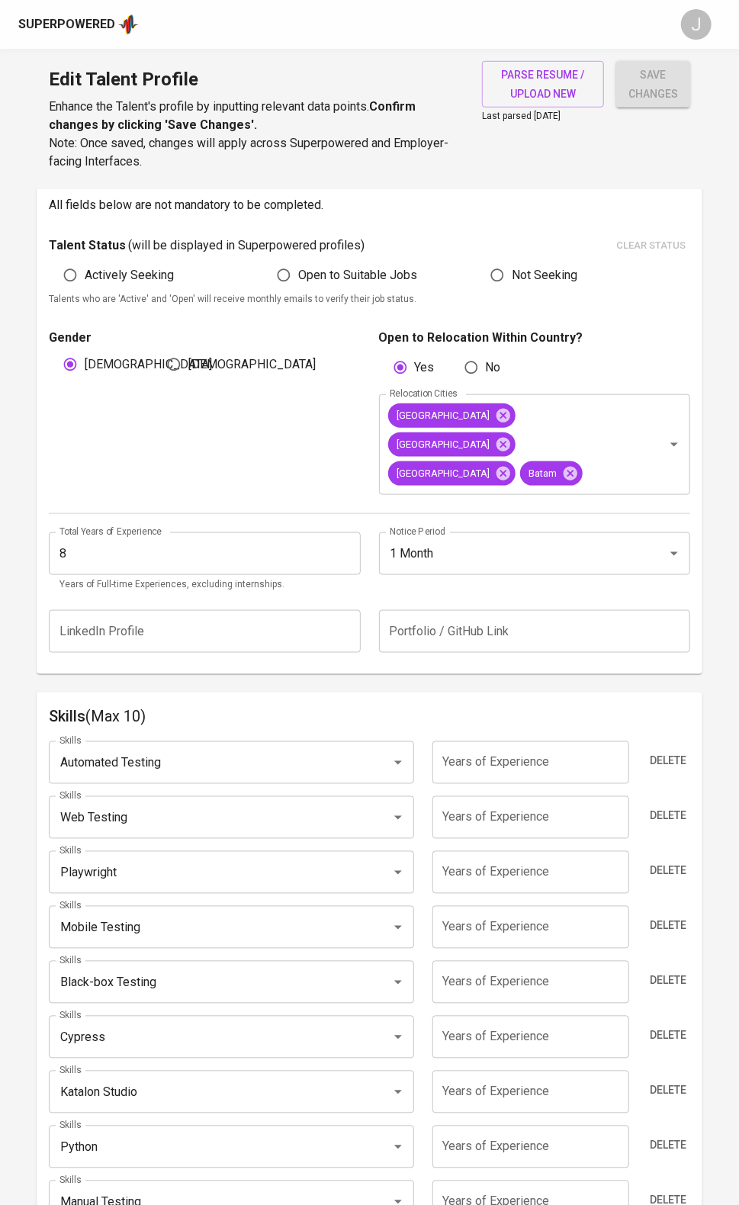
scroll to position [0, 0]
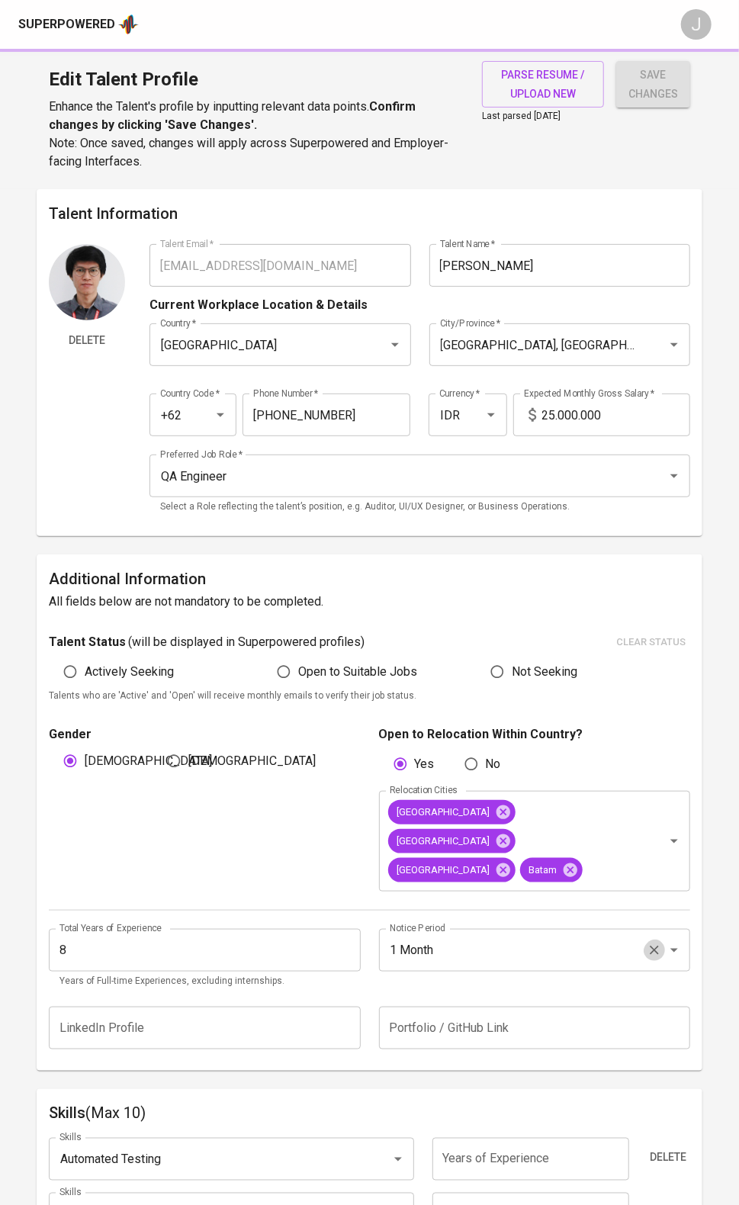
click at [650, 958] on icon "Clear" at bounding box center [654, 950] width 15 height 15
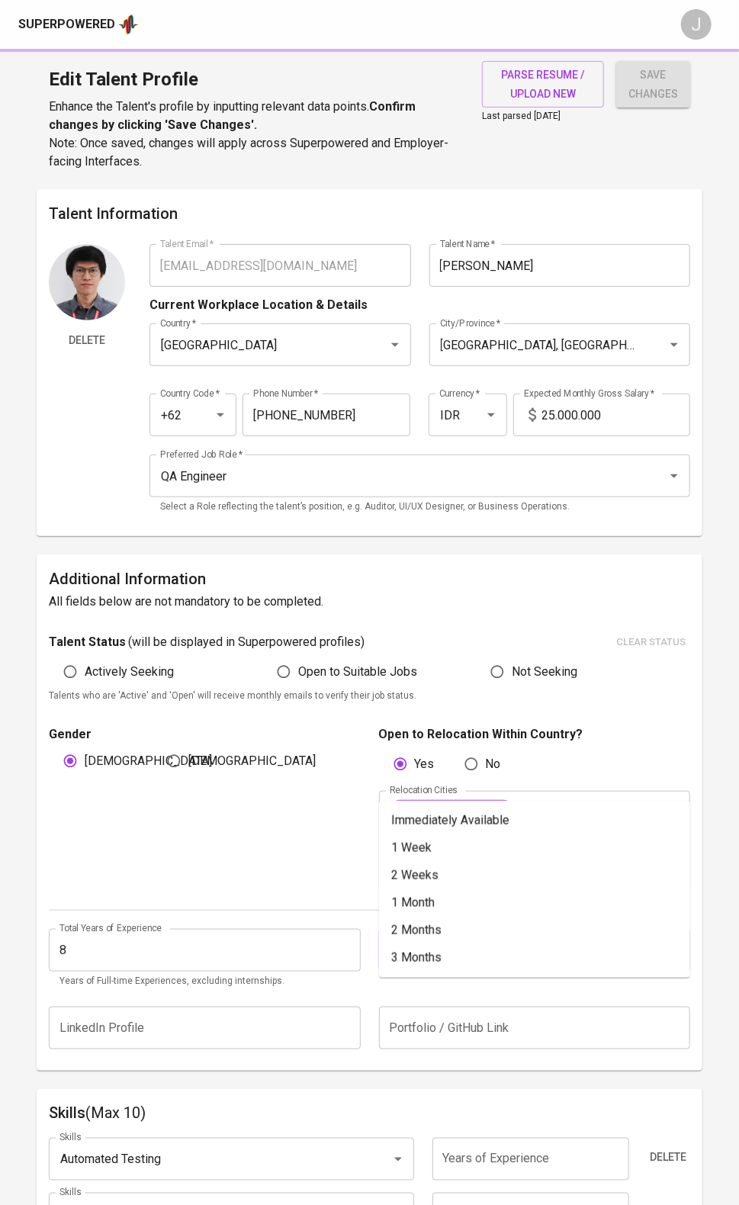
click at [599, 965] on input "Notice Period" at bounding box center [513, 950] width 255 height 29
click at [507, 828] on li "Immediately Available" at bounding box center [534, 820] width 311 height 27
type input "Immediately Available"
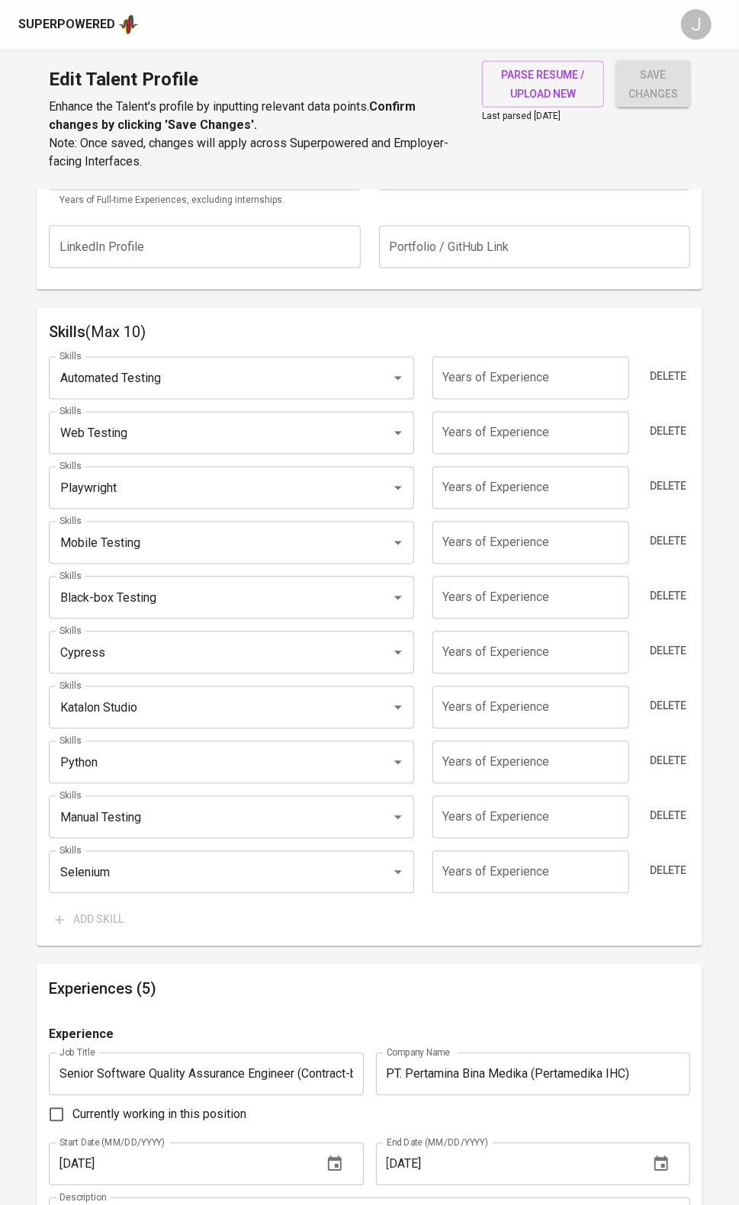
scroll to position [851, 0]
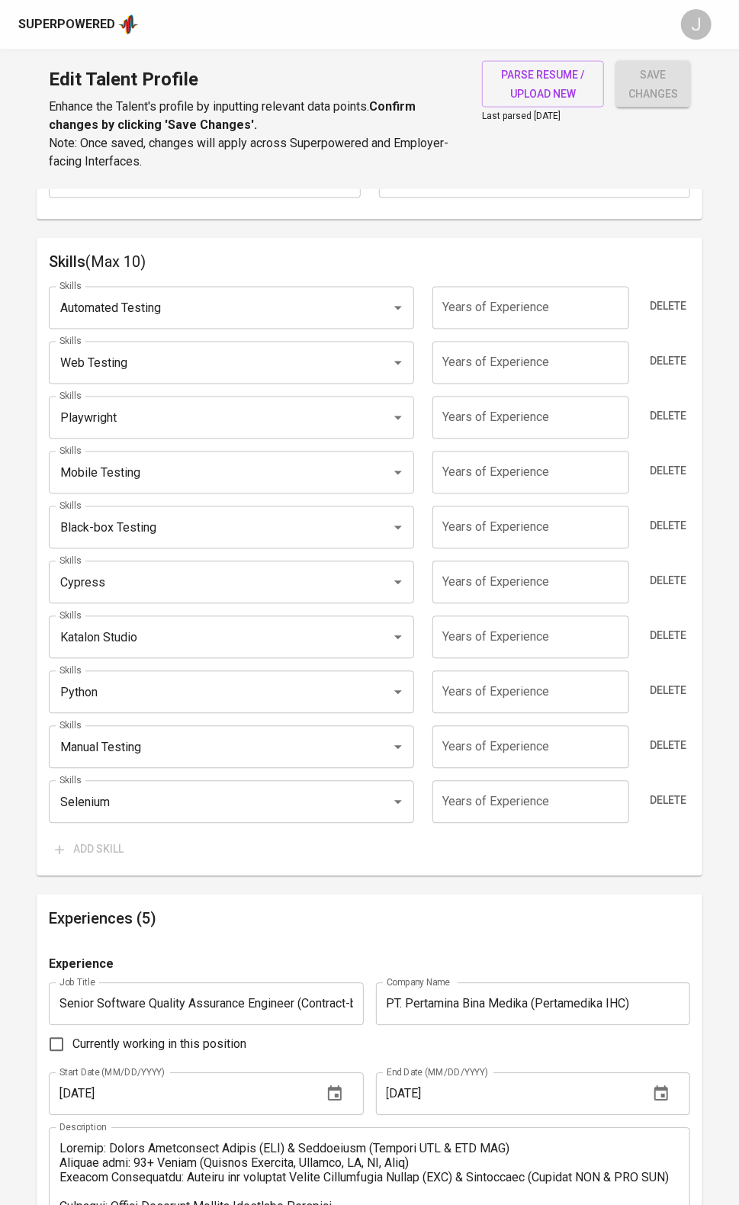
click at [514, 329] on input "number" at bounding box center [530, 308] width 197 height 43
click at [120, 432] on input "Playwright" at bounding box center [210, 417] width 308 height 29
click at [568, 329] on input "number" at bounding box center [530, 308] width 197 height 43
type input "5"
click at [504, 384] on input "number" at bounding box center [530, 363] width 197 height 43
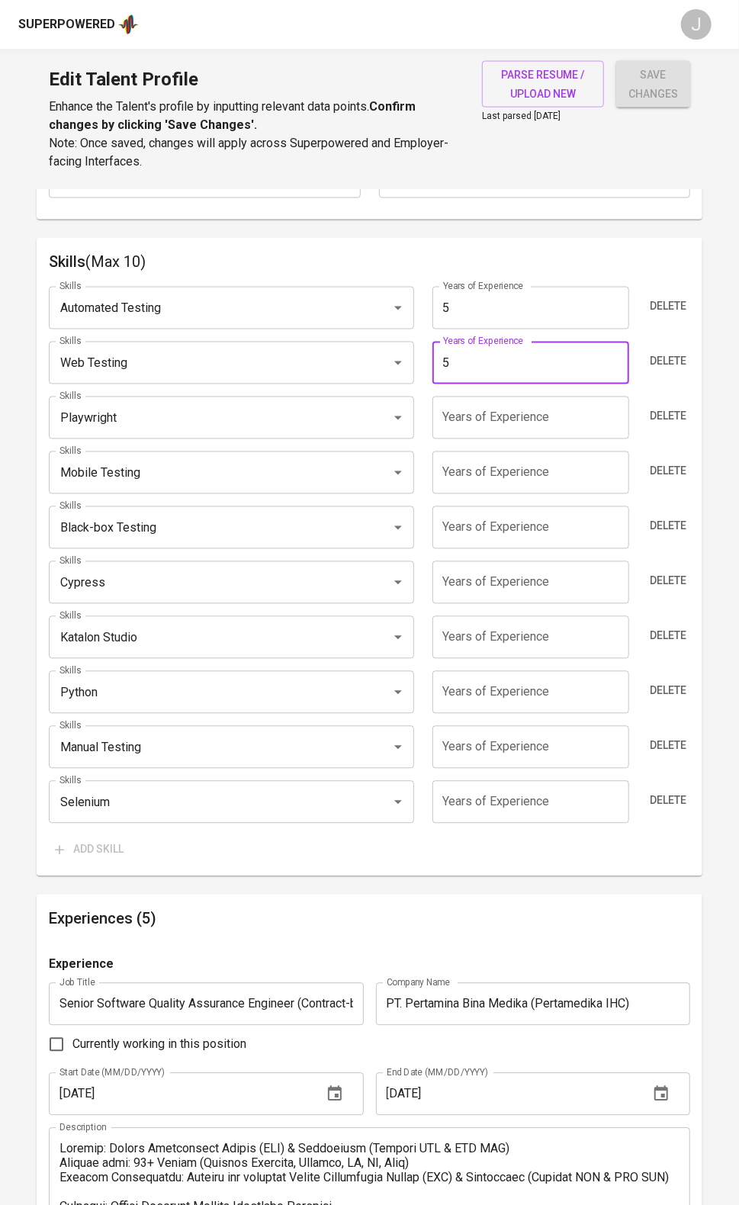
type input "5"
click at [487, 439] on input "number" at bounding box center [530, 418] width 197 height 43
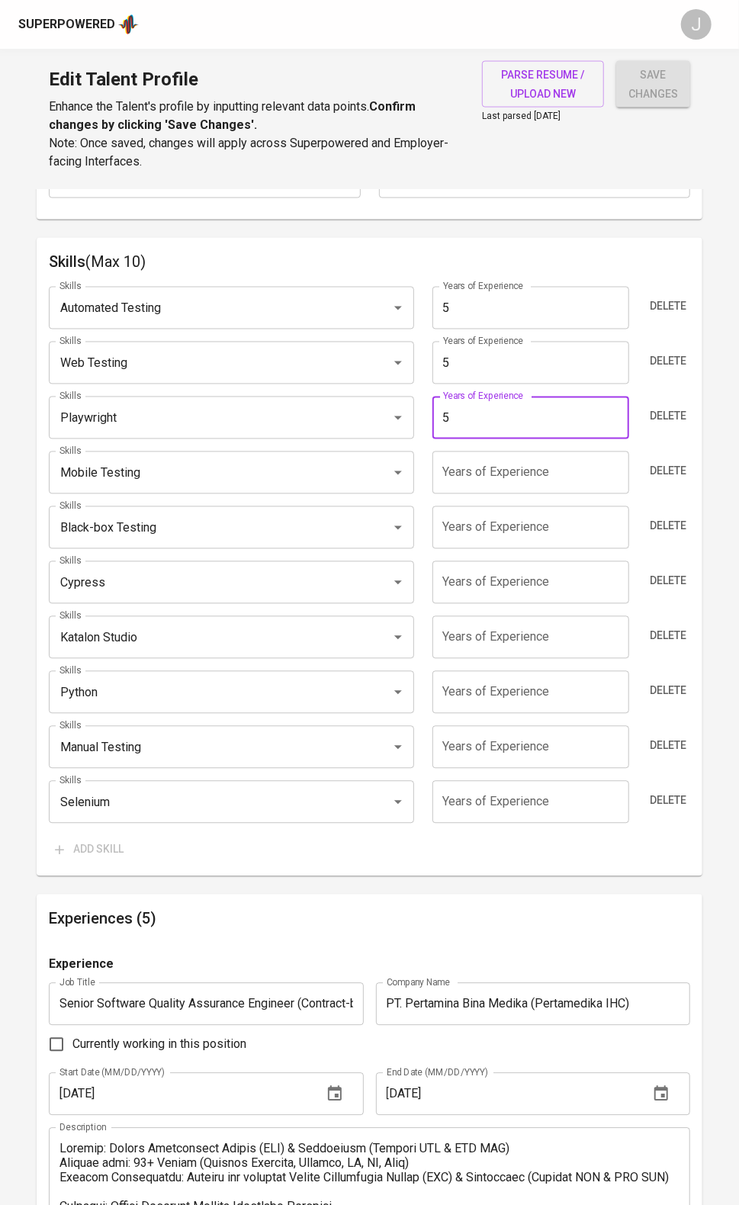
type input "5"
click at [468, 494] on input "number" at bounding box center [530, 472] width 197 height 43
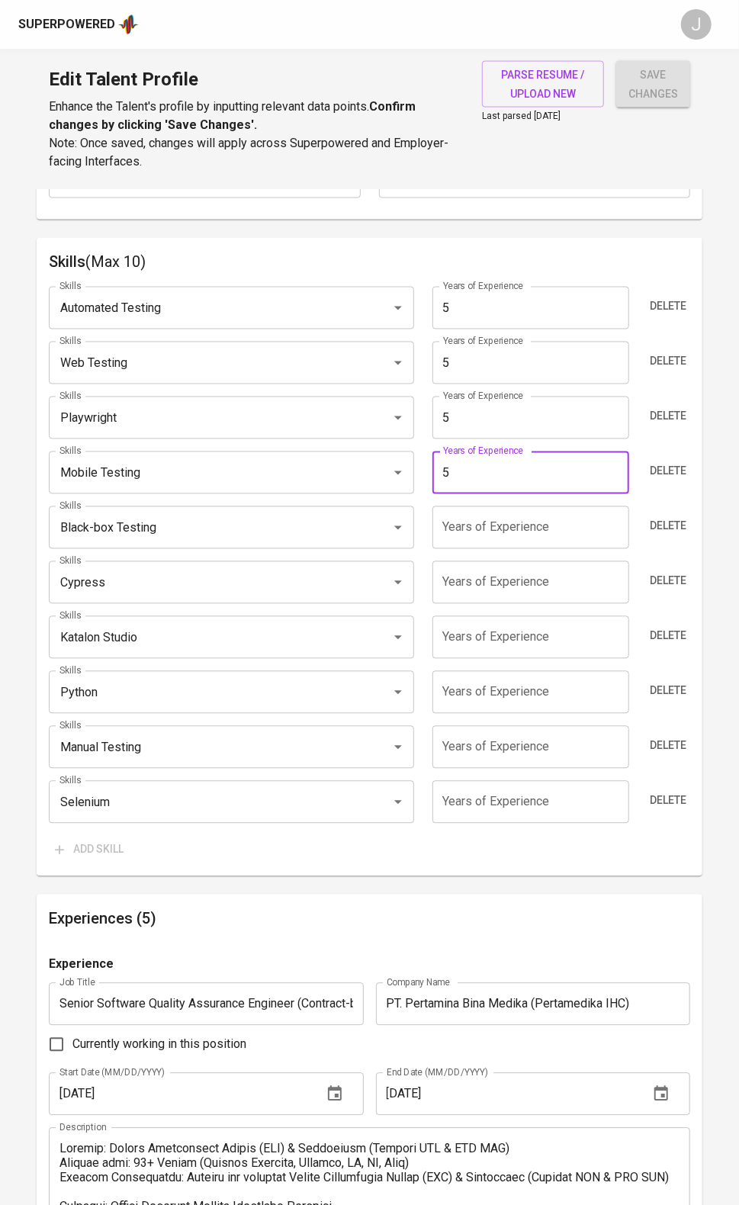
type input "5"
drag, startPoint x: 461, startPoint y: 645, endPoint x: 458, endPoint y: 676, distance: 30.7
click at [461, 549] on input "number" at bounding box center [530, 527] width 197 height 43
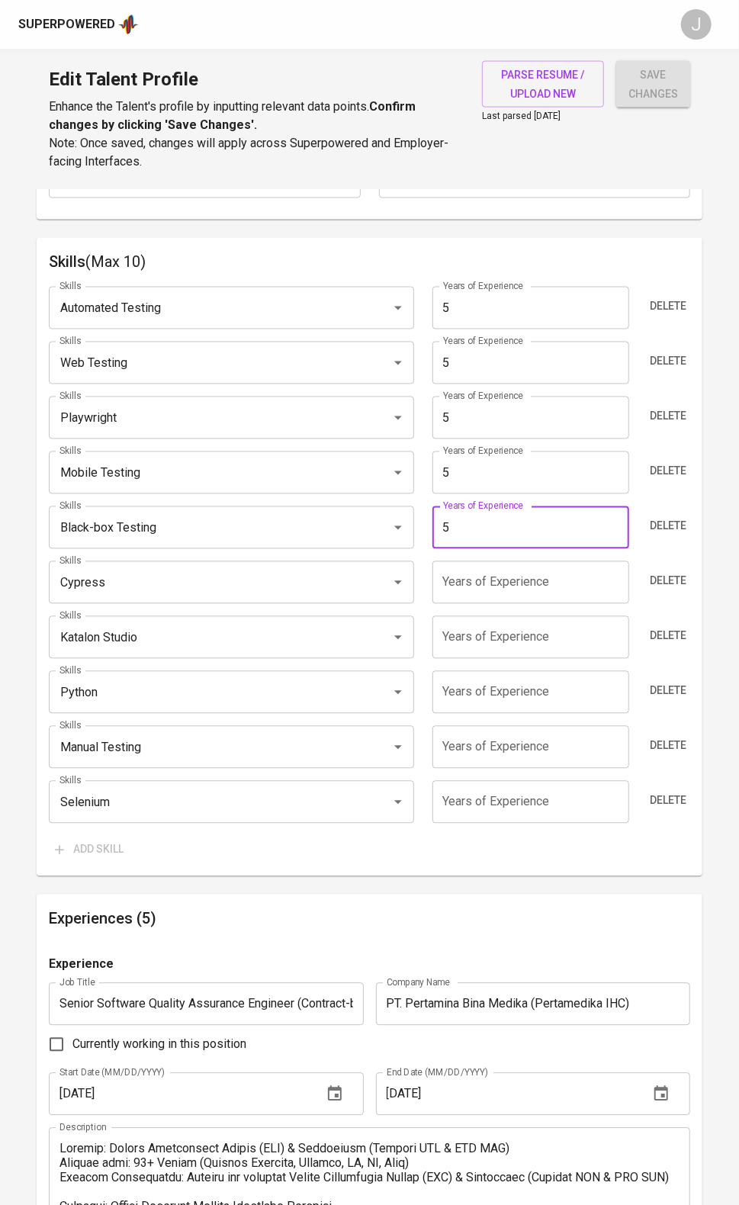
type input "5"
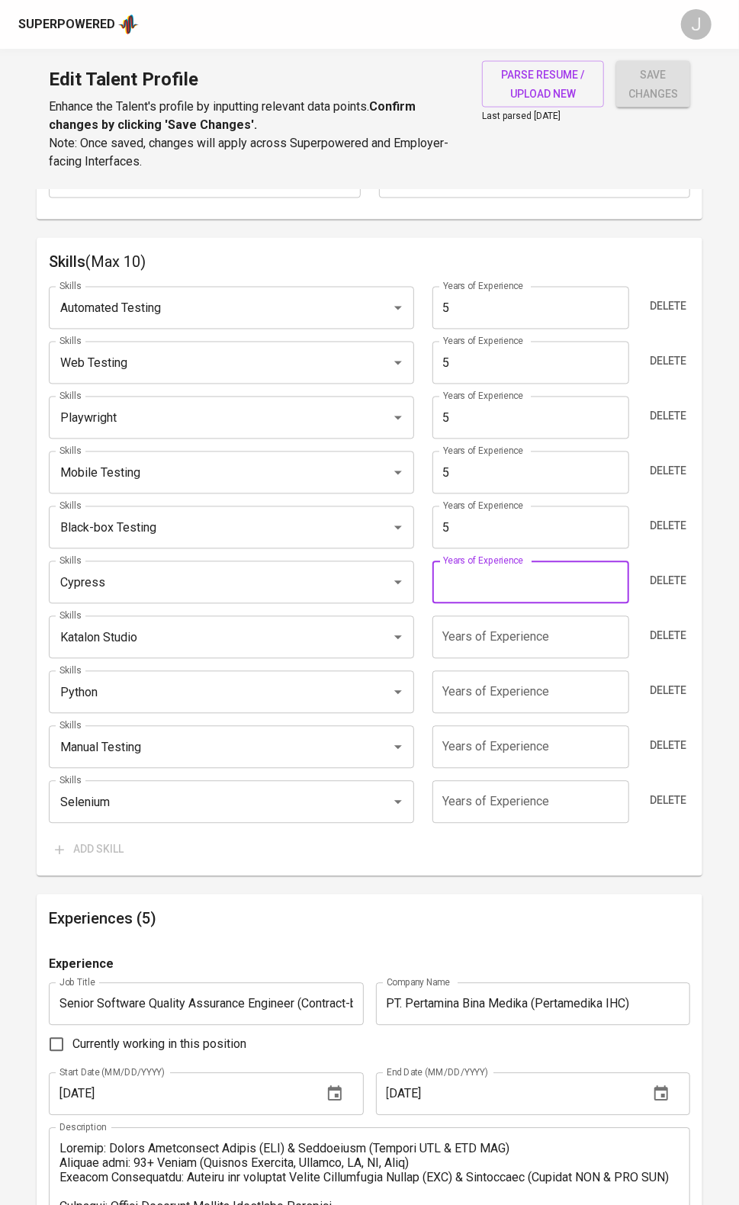
click at [455, 604] on input "number" at bounding box center [530, 582] width 197 height 43
type input "5"
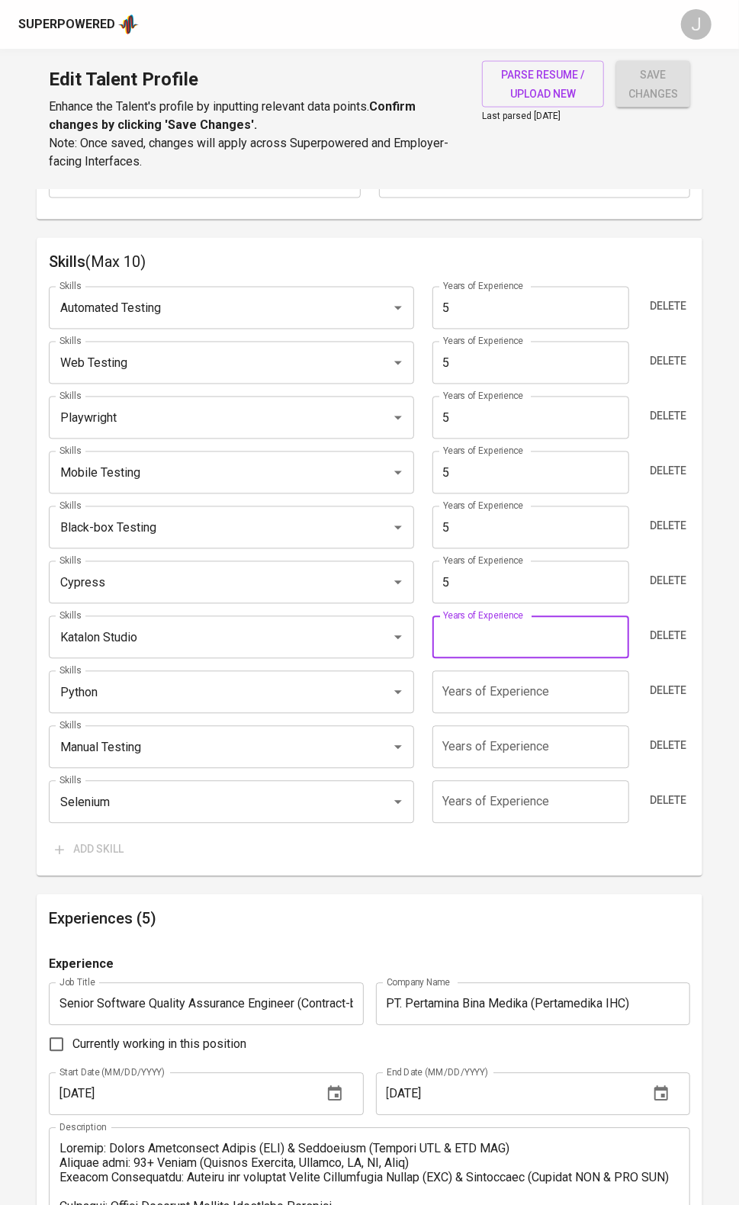
drag, startPoint x: 464, startPoint y: 752, endPoint x: 458, endPoint y: 789, distance: 37.0
click at [464, 659] on input "number" at bounding box center [530, 637] width 197 height 43
type input "5"
click at [455, 714] on input "number" at bounding box center [530, 692] width 197 height 43
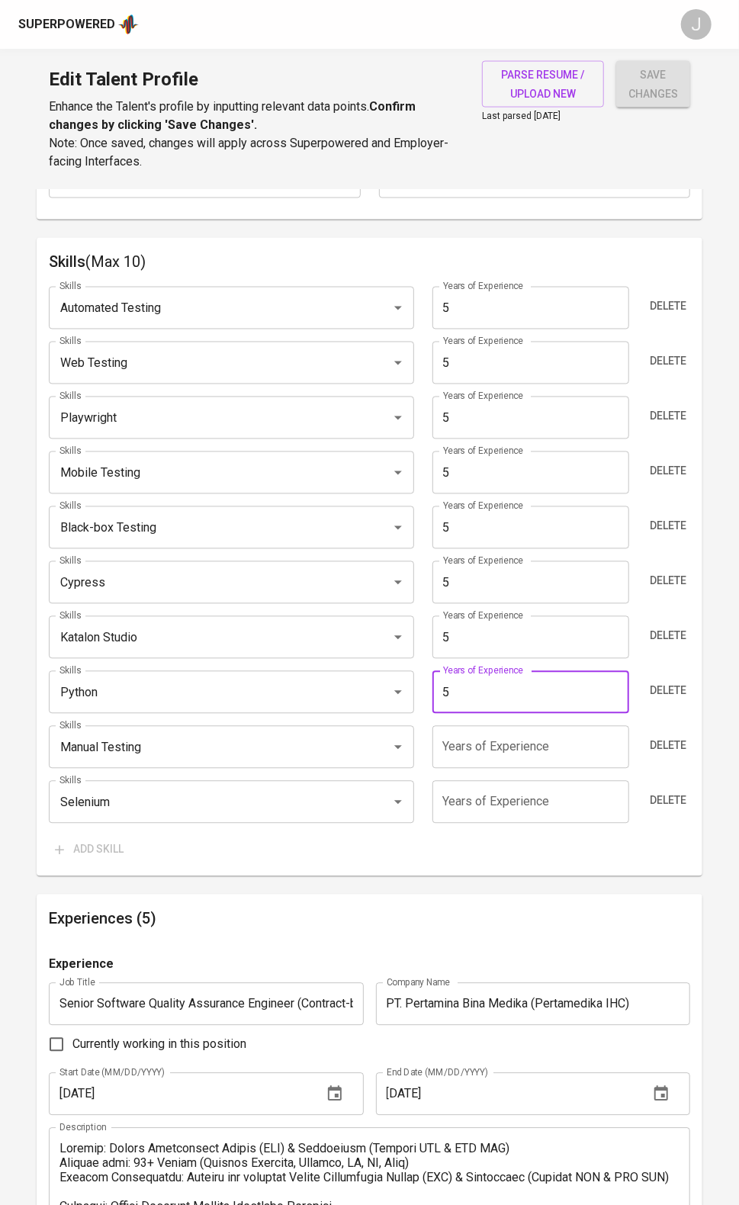
type input "5"
click at [446, 769] on input "number" at bounding box center [530, 747] width 197 height 43
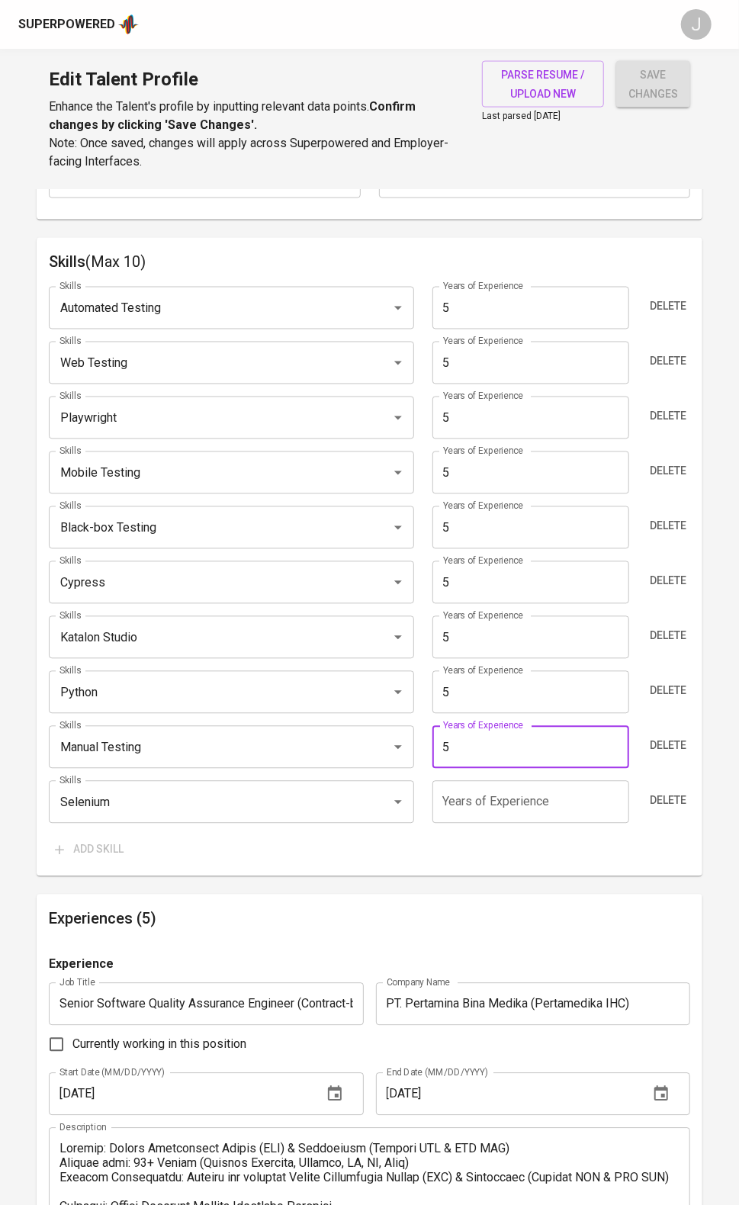
type input "5"
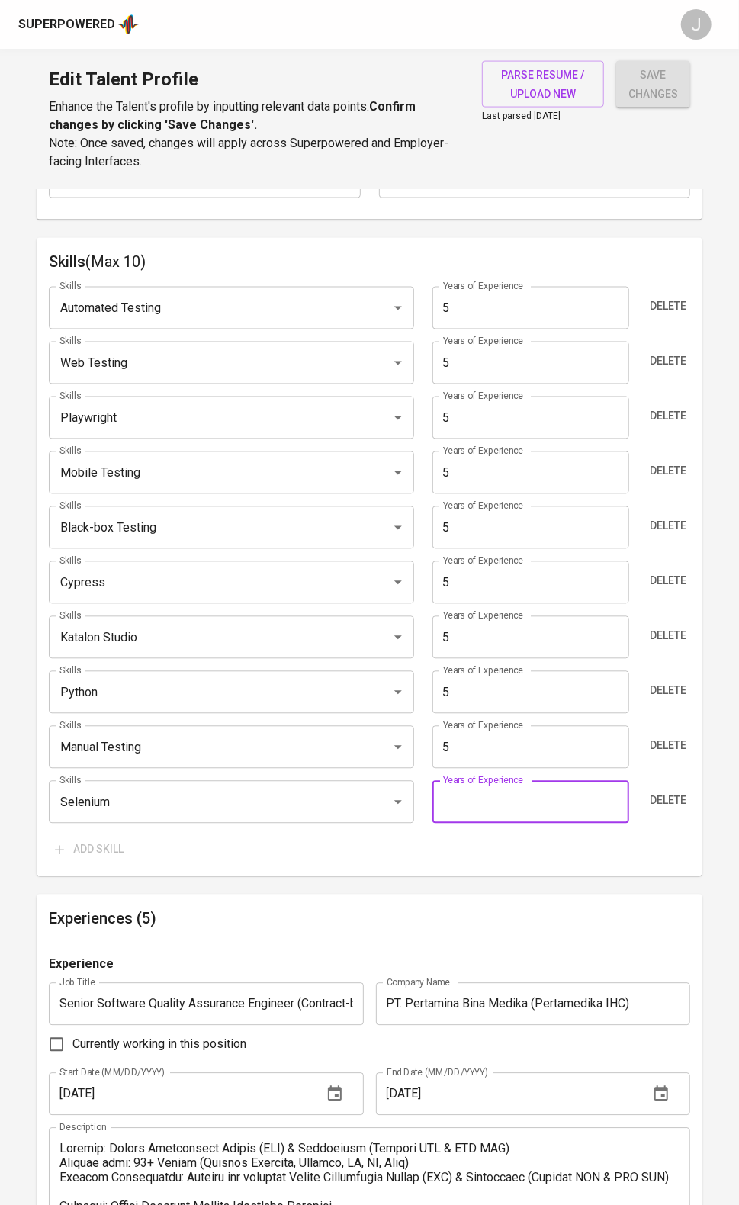
click at [444, 824] on input "number" at bounding box center [530, 802] width 197 height 43
type input "5"
type input "3"
click at [456, 604] on input "5" at bounding box center [530, 582] width 197 height 43
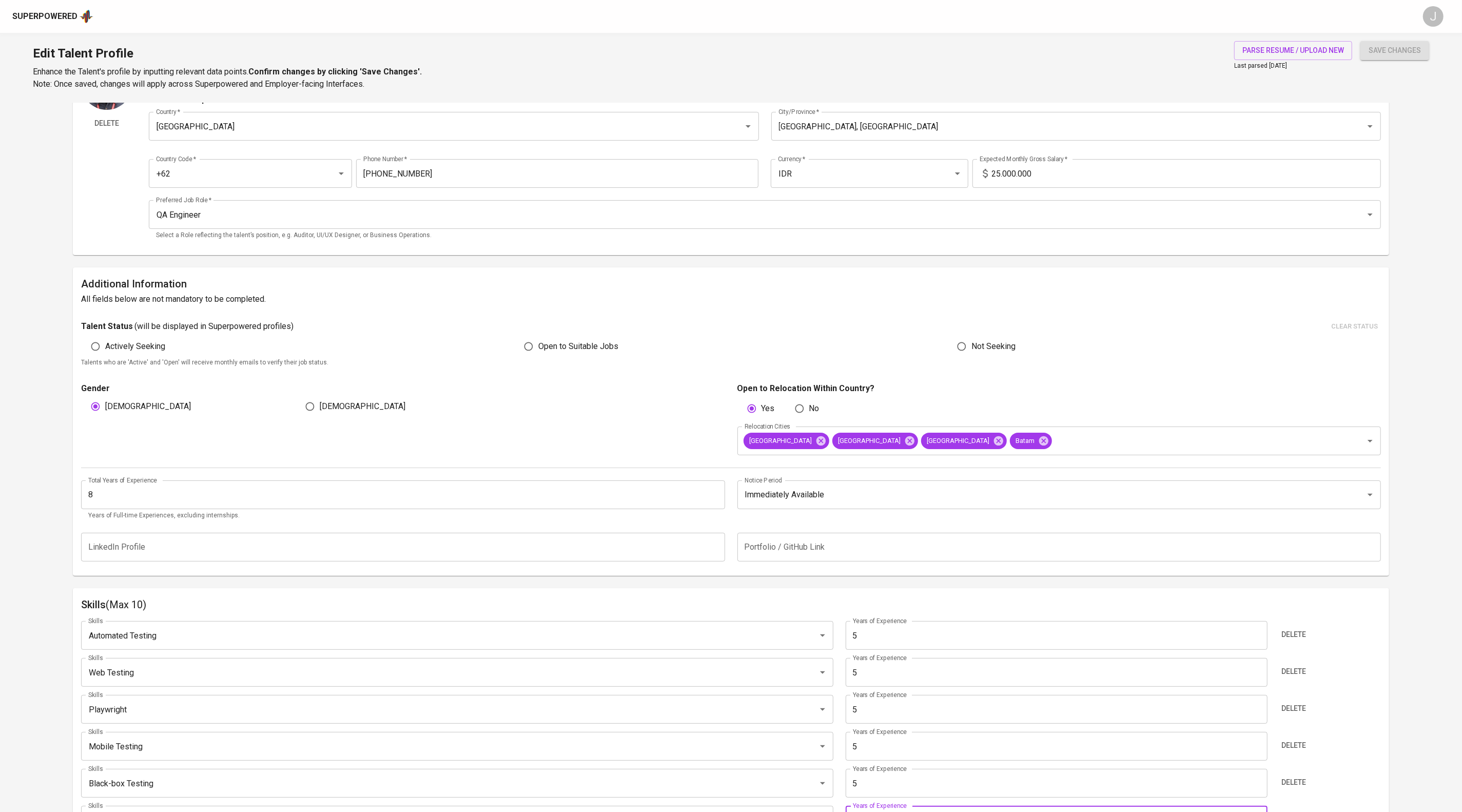
scroll to position [0, 0]
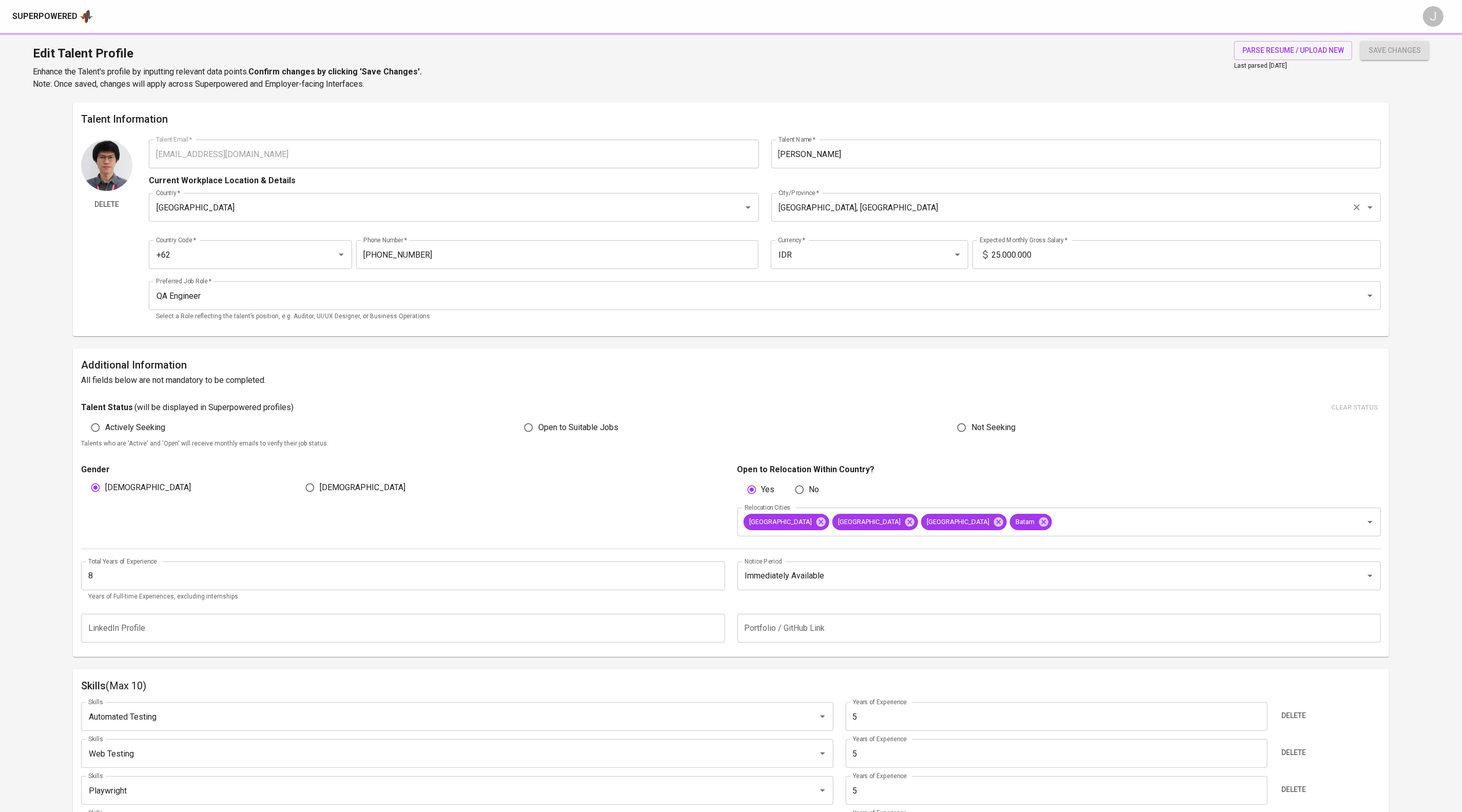
type input "2"
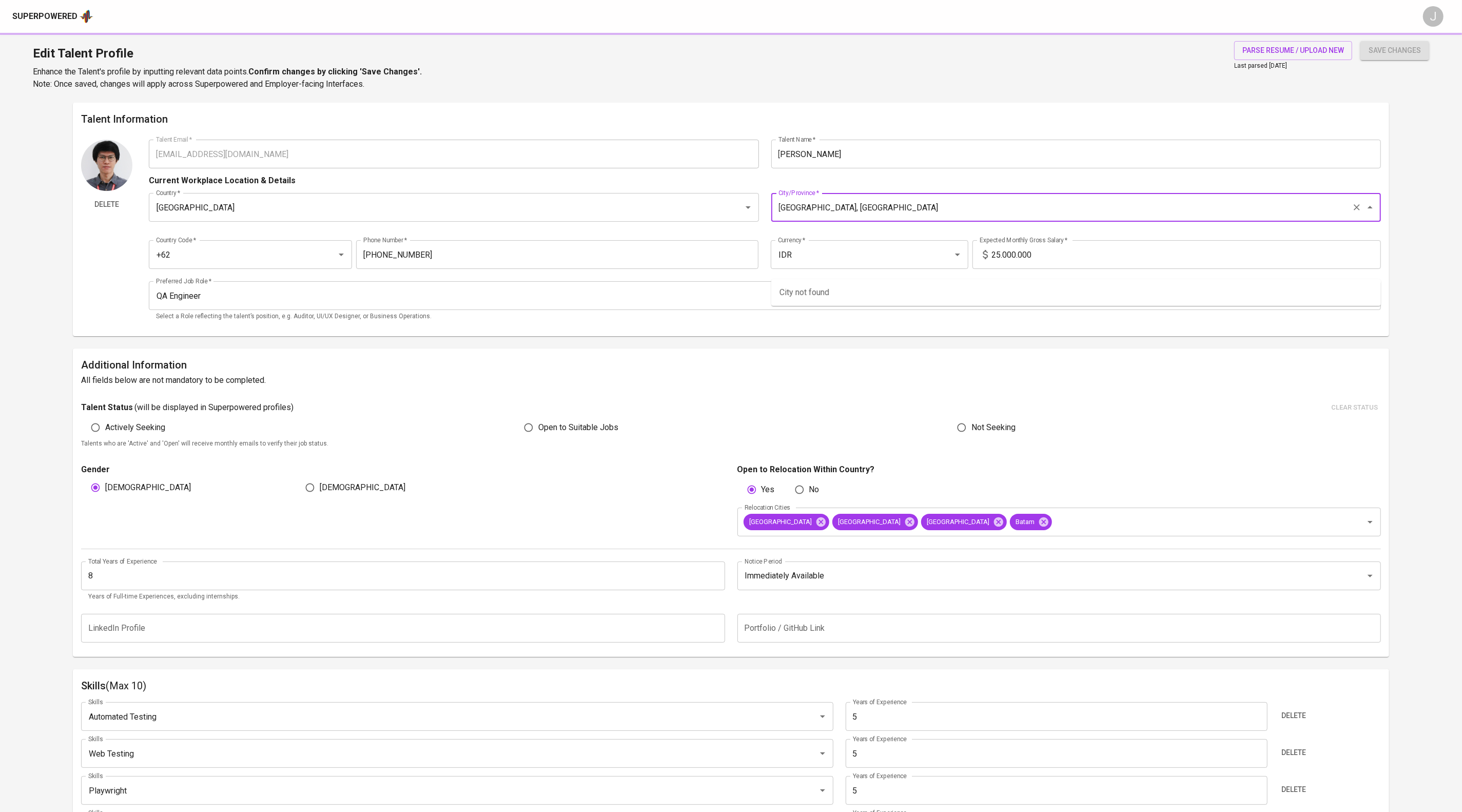
click at [497, 217] on input "[GEOGRAPHIC_DATA], [GEOGRAPHIC_DATA]" at bounding box center [1062, 207] width 572 height 20
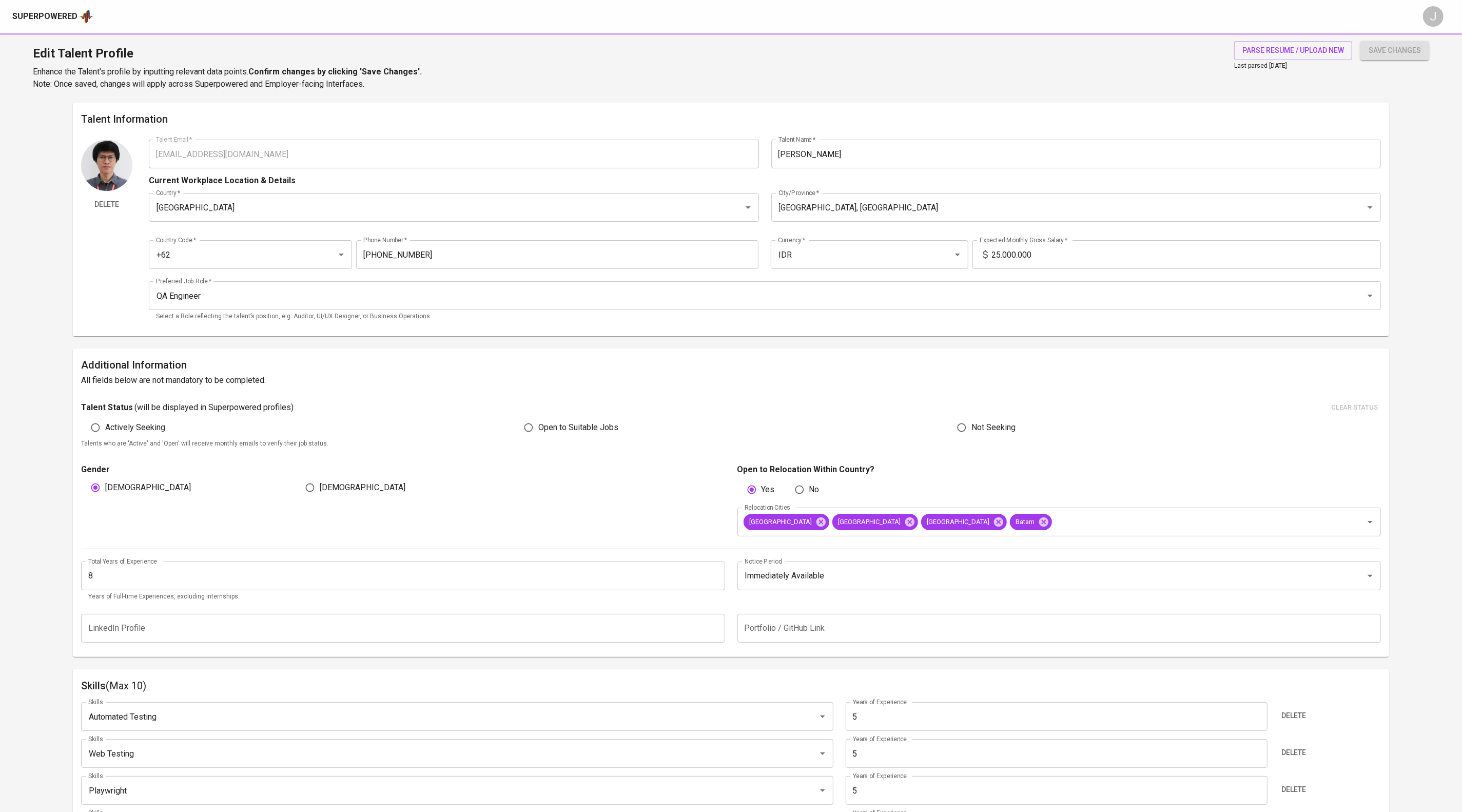
click at [497, 275] on div "Country Code   * +62 Country Code * Phone Number   * 812-8806-8052 Phone Number…" at bounding box center [764, 252] width 1231 height 47
click at [497, 269] on input "[PHONE_NUMBER]" at bounding box center [557, 254] width 402 height 29
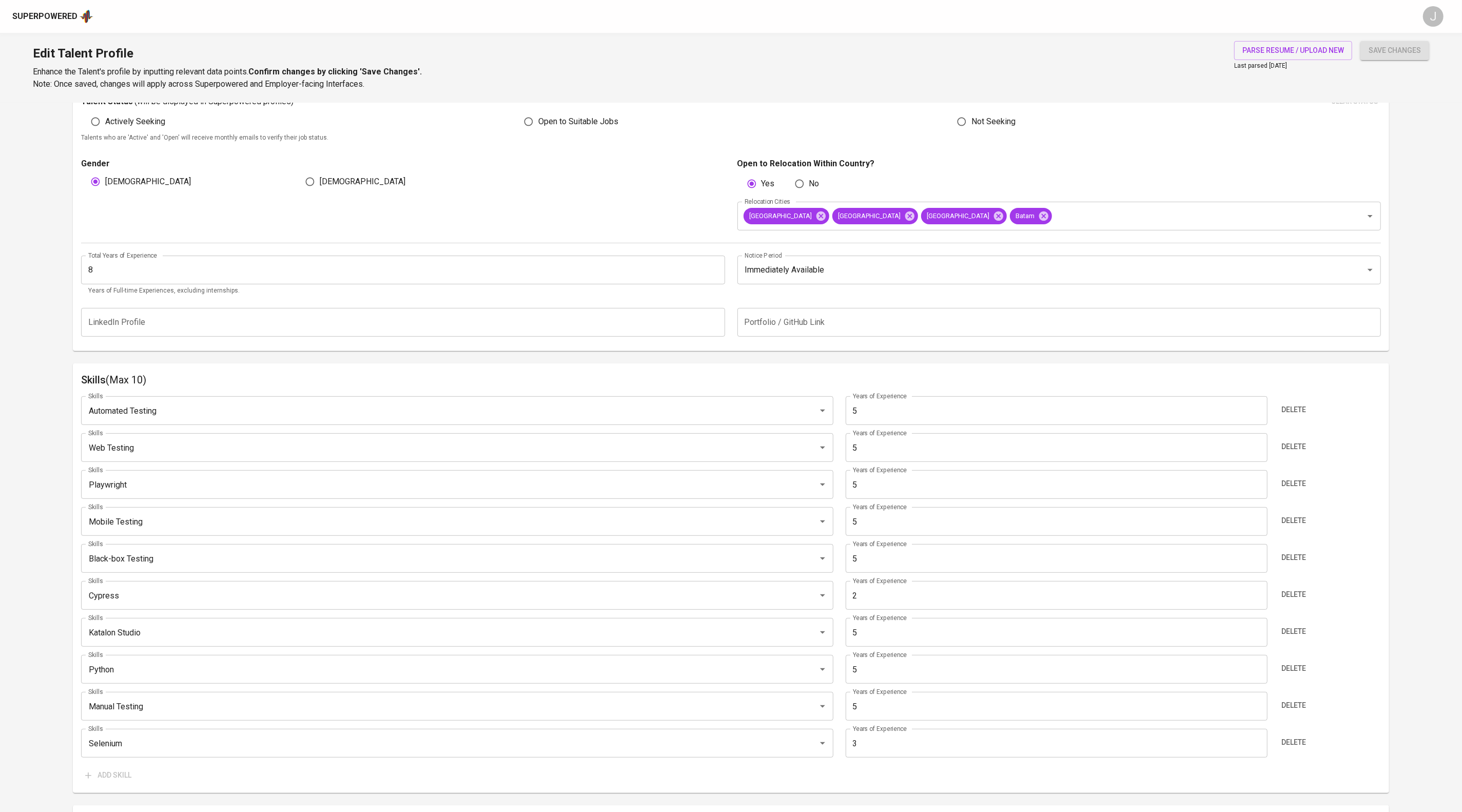
scroll to position [307, 0]
click at [497, 336] on input "text" at bounding box center [402, 321] width 643 height 29
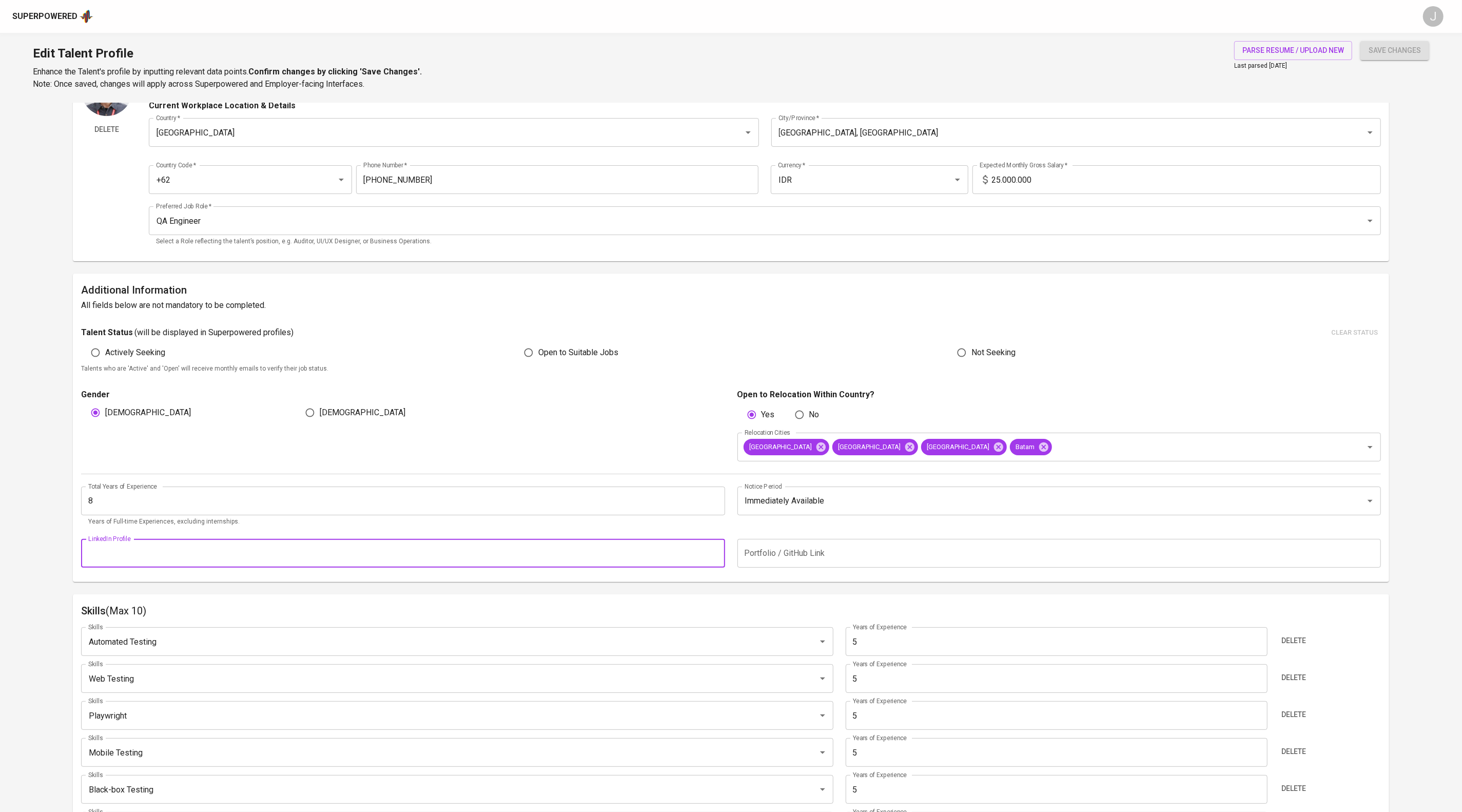
scroll to position [40, 0]
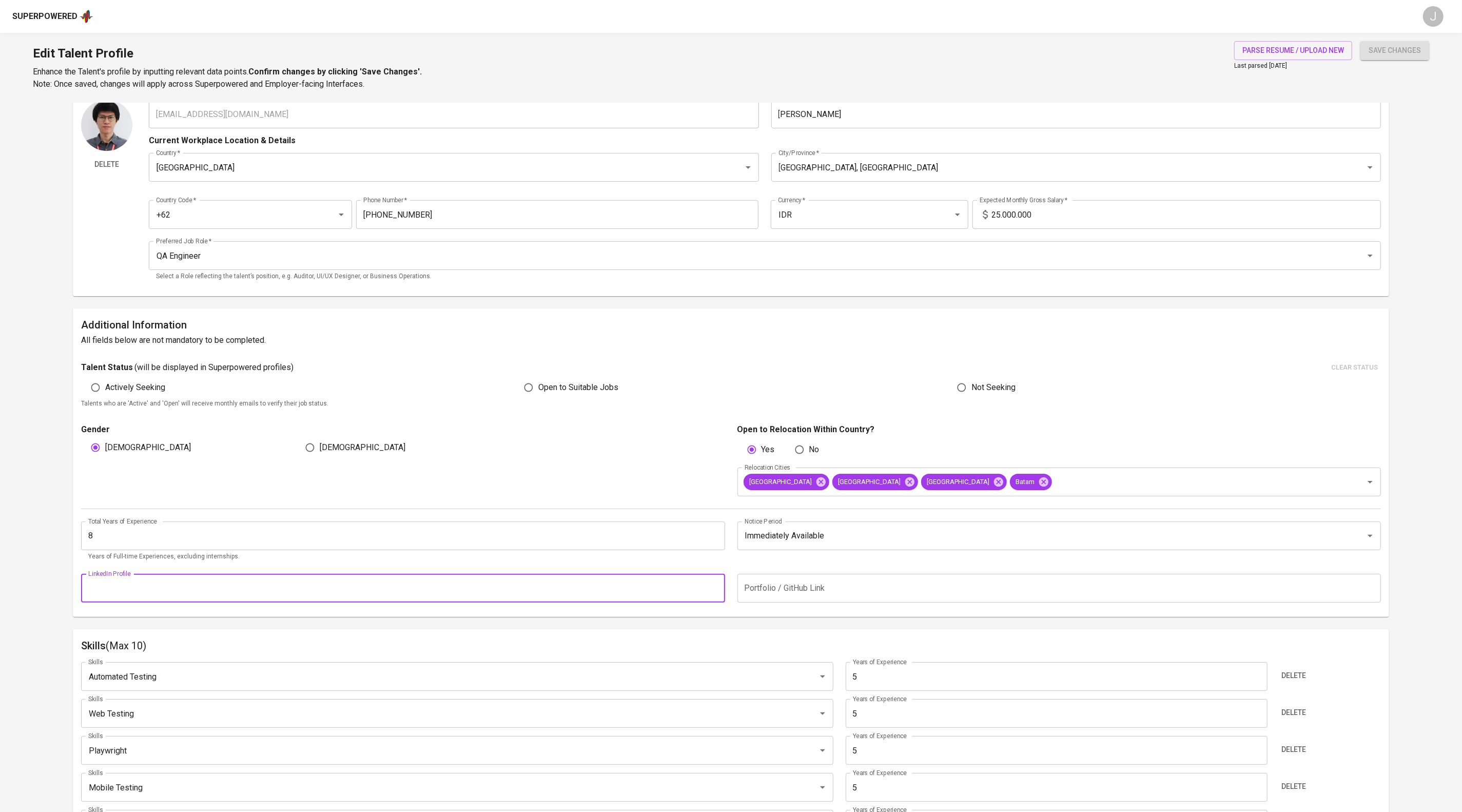
click at [497, 394] on span "Open to Suitable Jobs" at bounding box center [578, 387] width 80 height 12
click at [497, 397] on input "Open to Suitable Jobs" at bounding box center [528, 387] width 20 height 20
radio input "true"
click at [497, 397] on input "Open to Suitable Jobs" at bounding box center [528, 387] width 20 height 20
click at [92, 397] on input "Actively Seeking" at bounding box center [95, 387] width 20 height 20
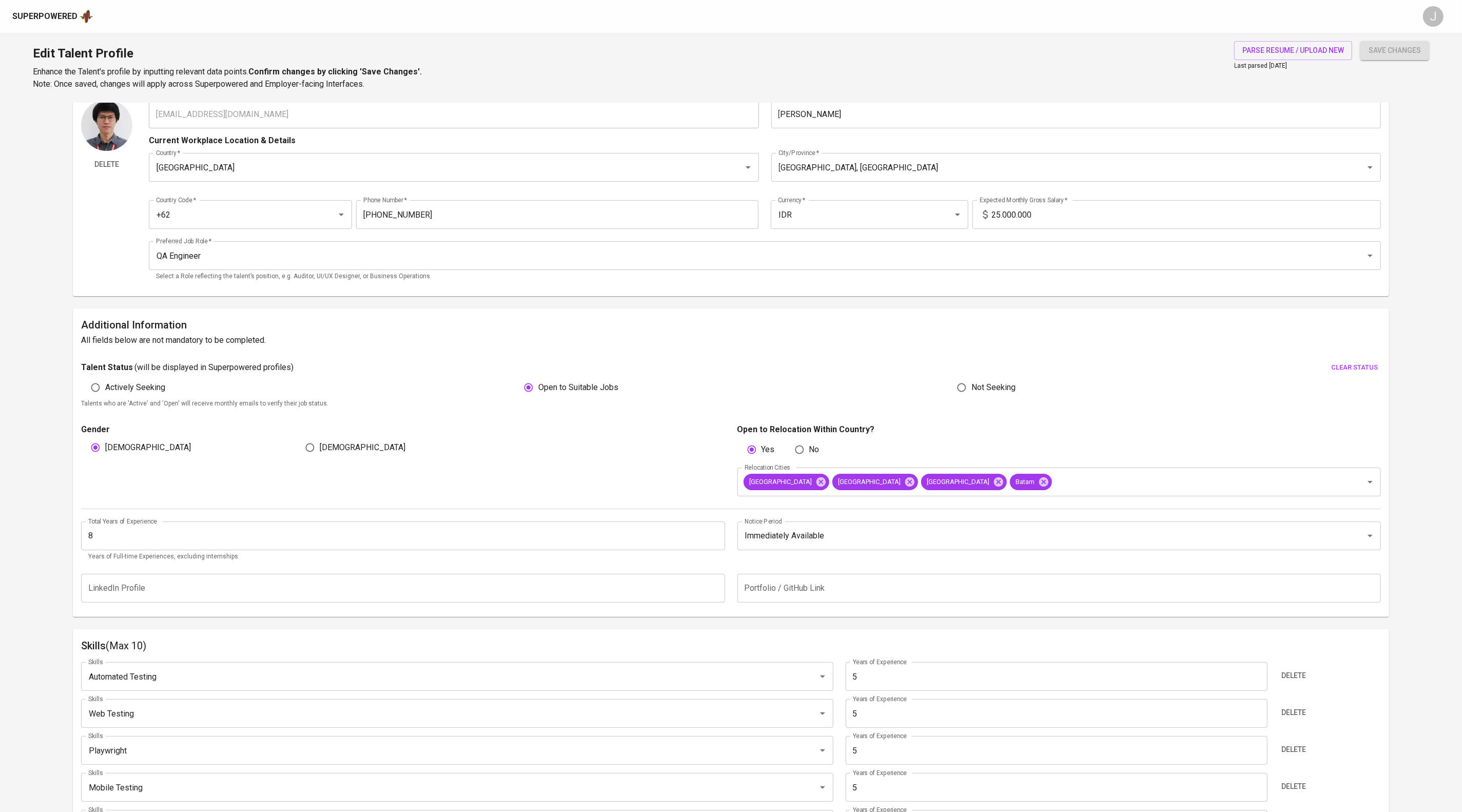
radio input "true"
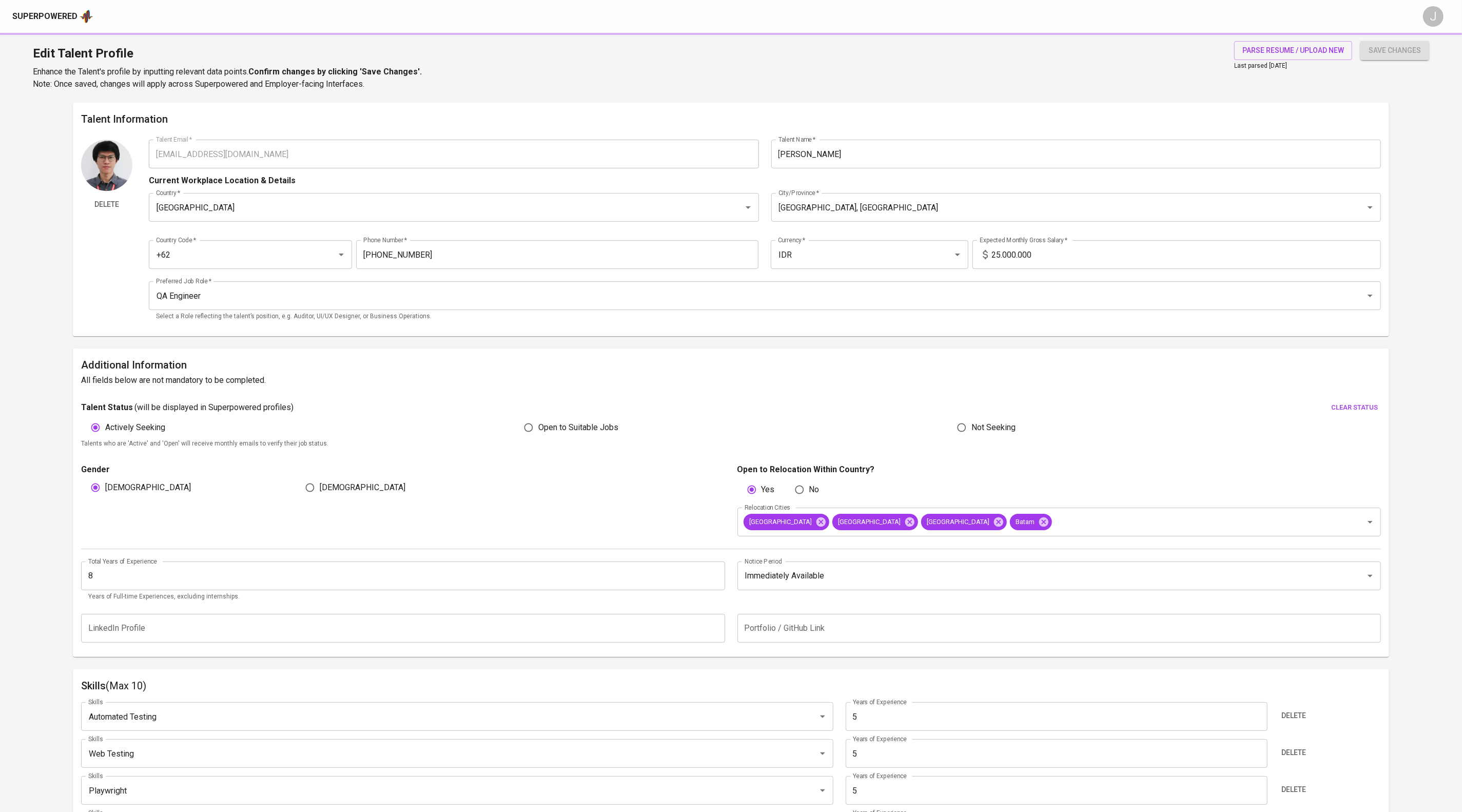
click at [497, 57] on span "save changes" at bounding box center [1395, 50] width 52 height 13
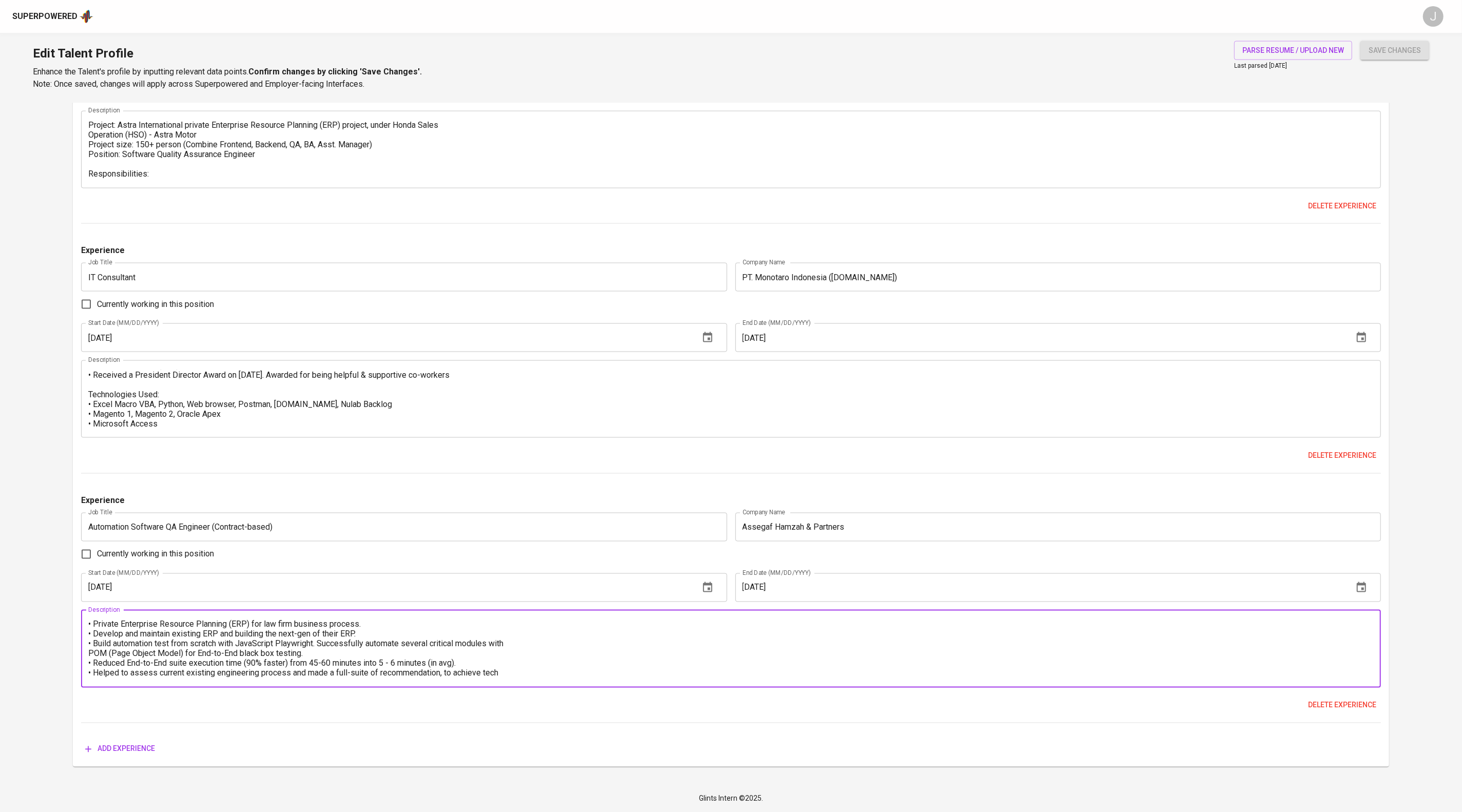
drag, startPoint x: 636, startPoint y: 661, endPoint x: 79, endPoint y: 595, distance: 560.9
click at [80, 597] on div "Experiences (5) Experience Job Title Senior Software Quality Assurance Engineer…" at bounding box center [730, 110] width 1315 height 1312
click at [79, 595] on div "Experiences (5) Experience Job Title Senior Software Quality Assurance Engineer…" at bounding box center [730, 110] width 1315 height 1312
drag, startPoint x: 547, startPoint y: 665, endPoint x: 34, endPoint y: 598, distance: 517.4
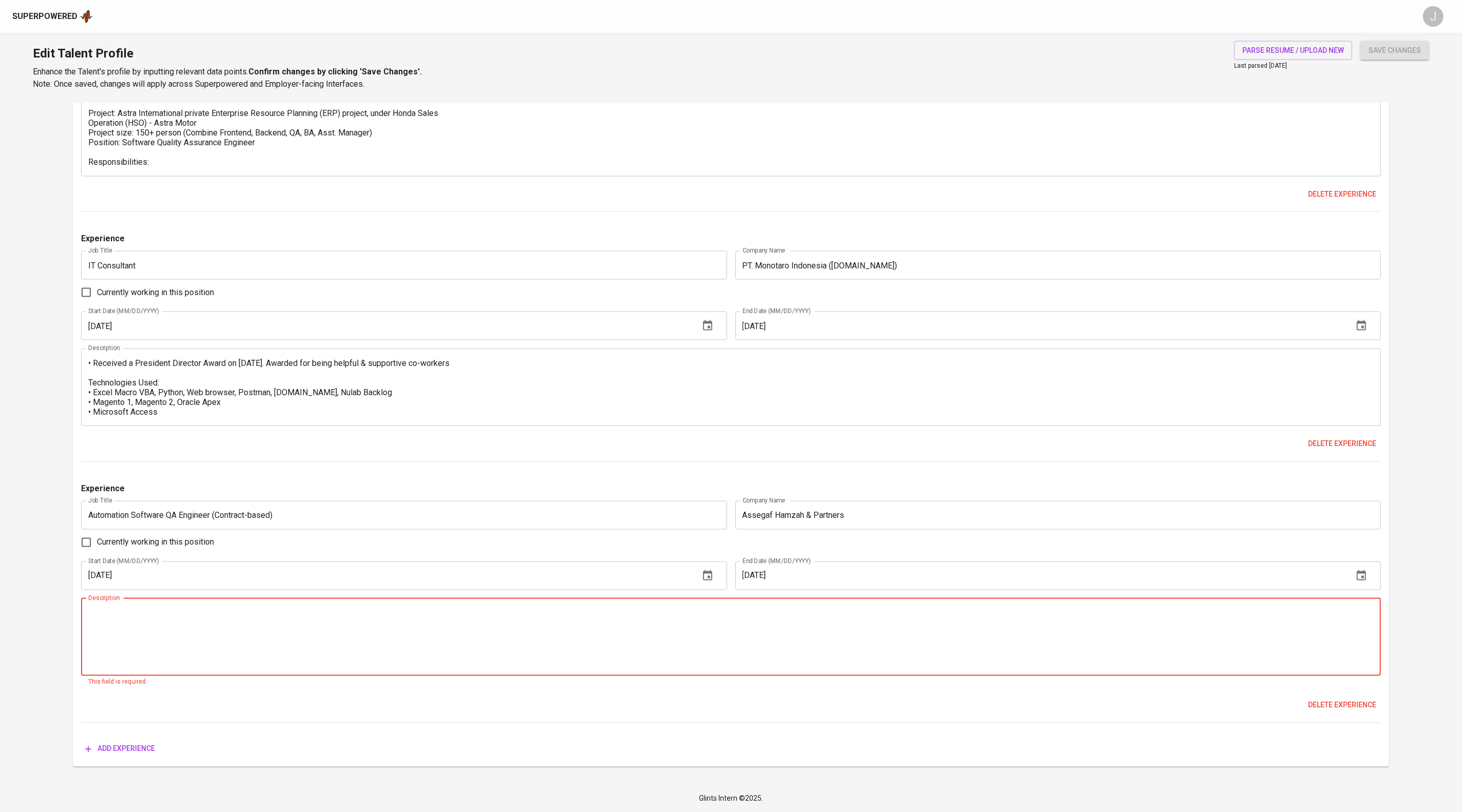
scroll to position [1950, 0]
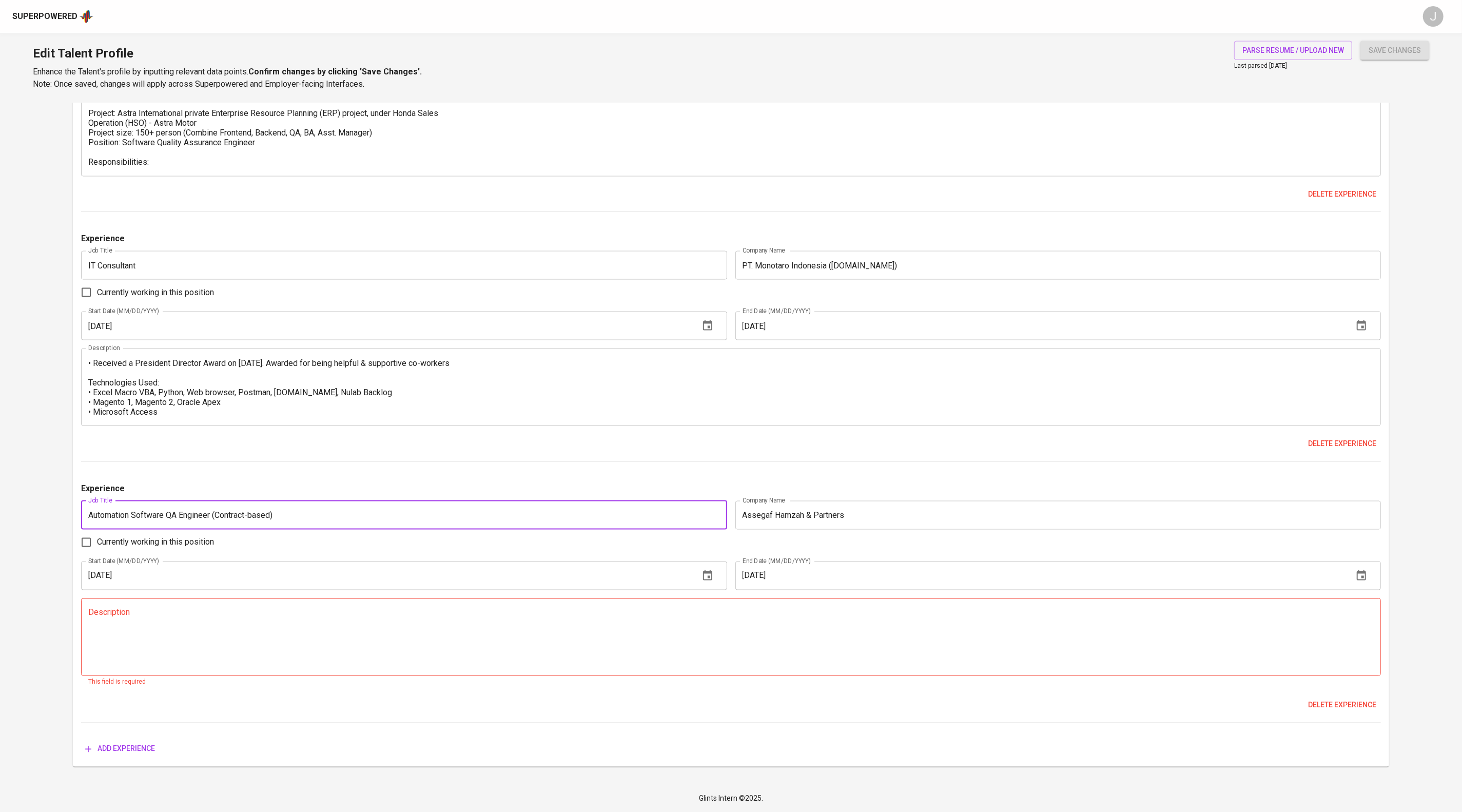
drag, startPoint x: 237, startPoint y: 476, endPoint x: 47, endPoint y: 463, distance: 190.4
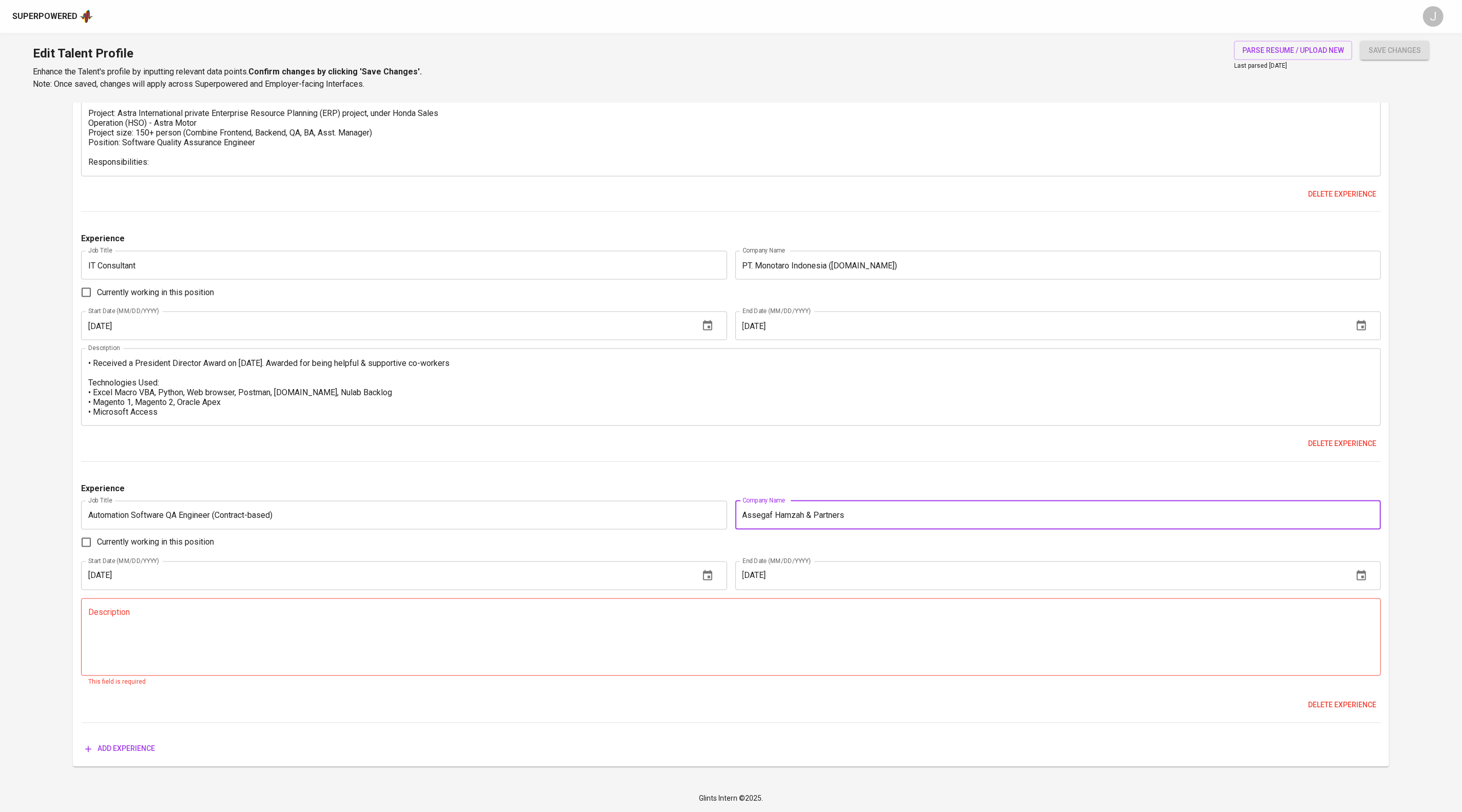
drag, startPoint x: 897, startPoint y: 490, endPoint x: 698, endPoint y: 488, distance: 199.0
click at [497, 488] on div "Experience Job Title Automation Software QA Engineer (Contract-based) Job Title…" at bounding box center [730, 603] width 1299 height 241
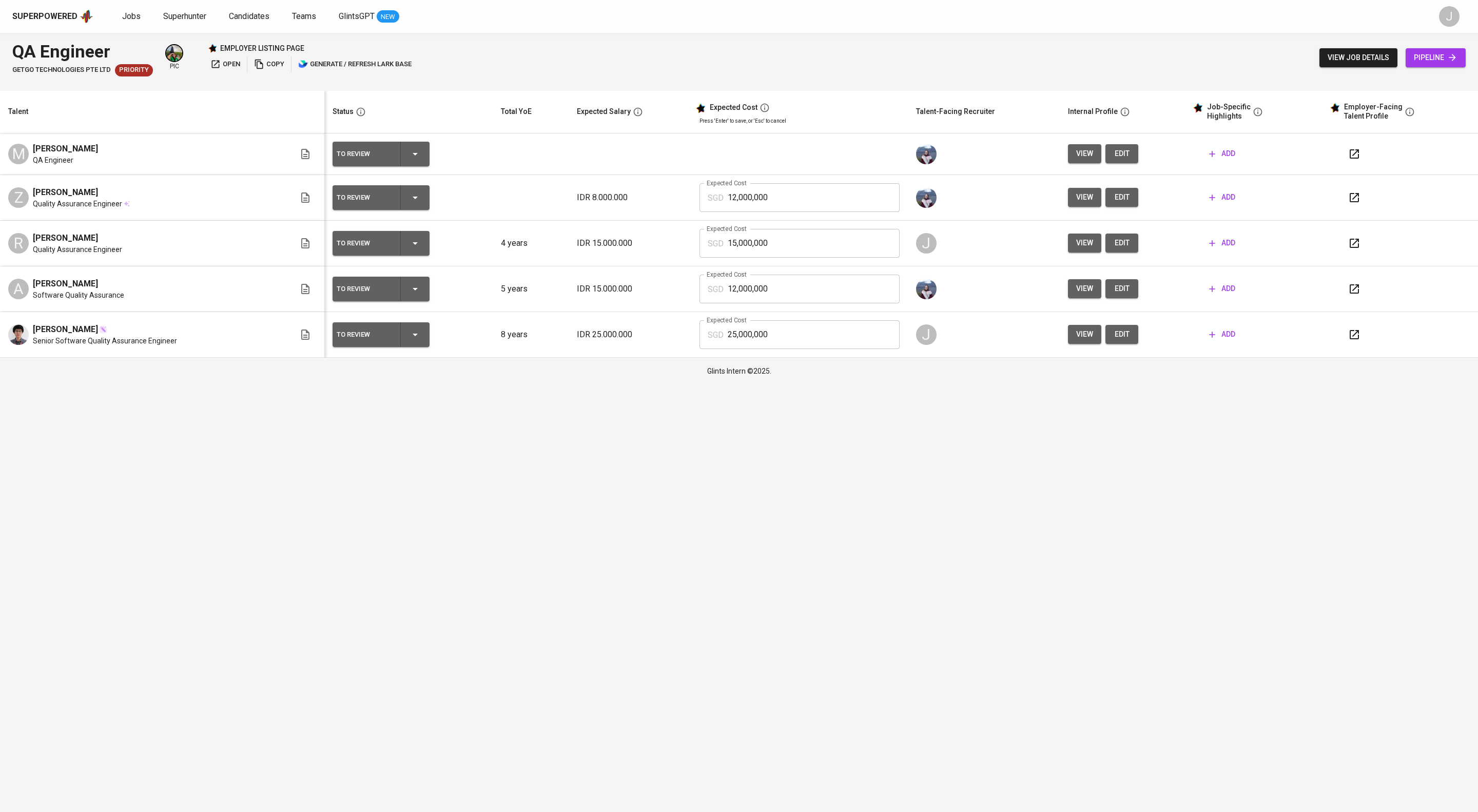
click at [1367, 347] on button "button" at bounding box center [1354, 334] width 25 height 25
click at [1139, 344] on button "edit" at bounding box center [1122, 334] width 33 height 19
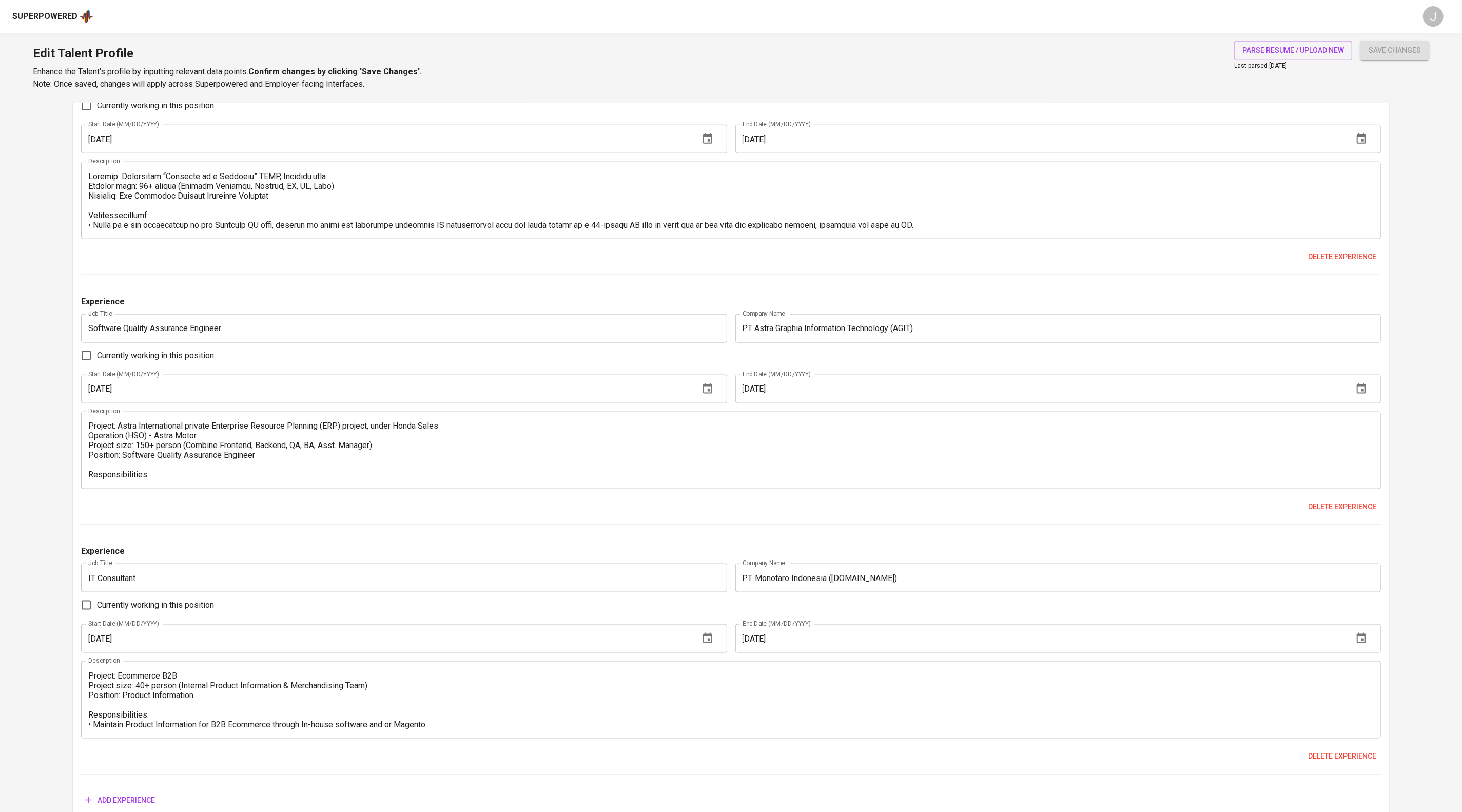
scroll to position [1657, 0]
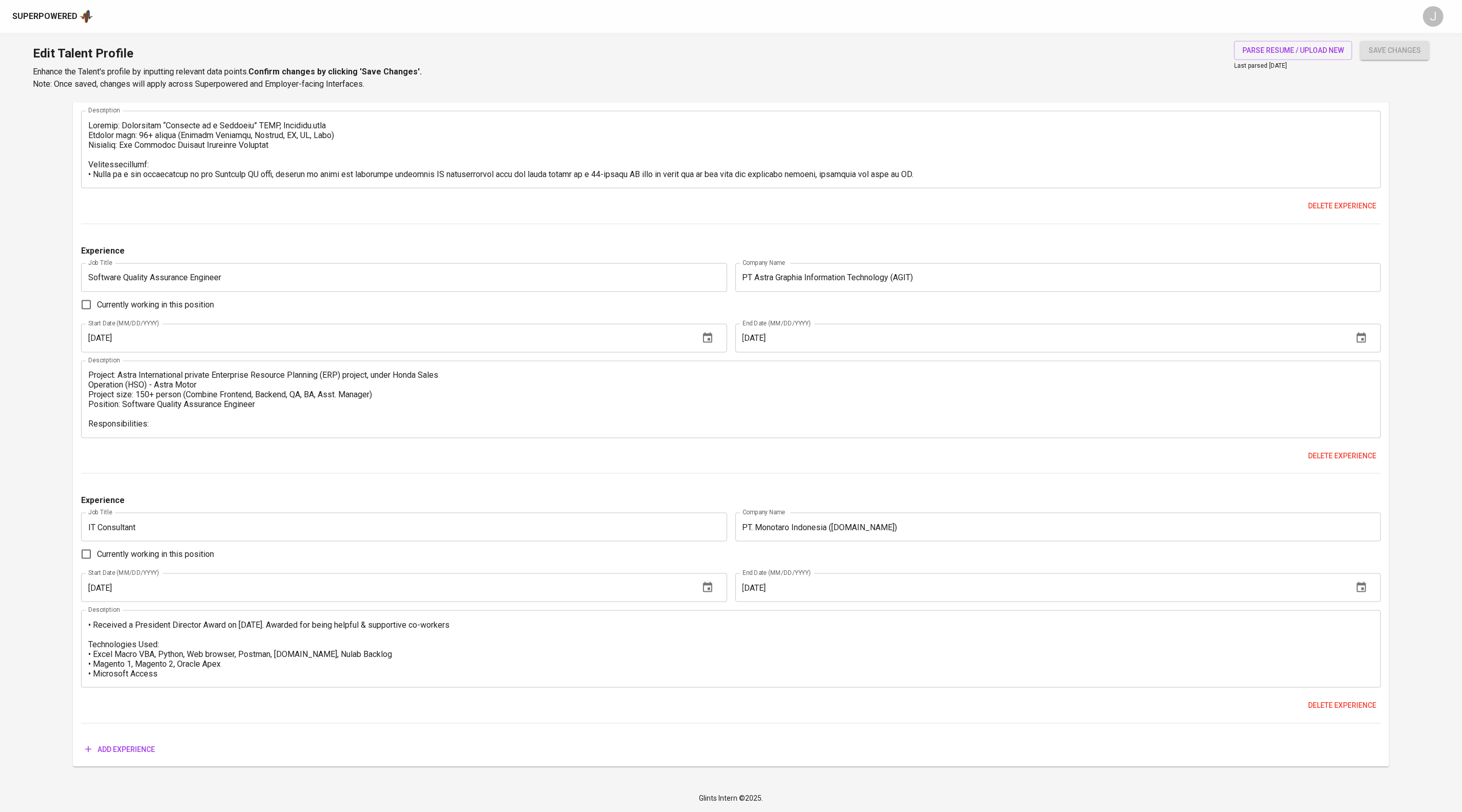
click at [464, 620] on textarea "Project: Ecommerce B2B Project size: 40+ person (Internal Product Information &…" at bounding box center [731, 649] width 1285 height 59
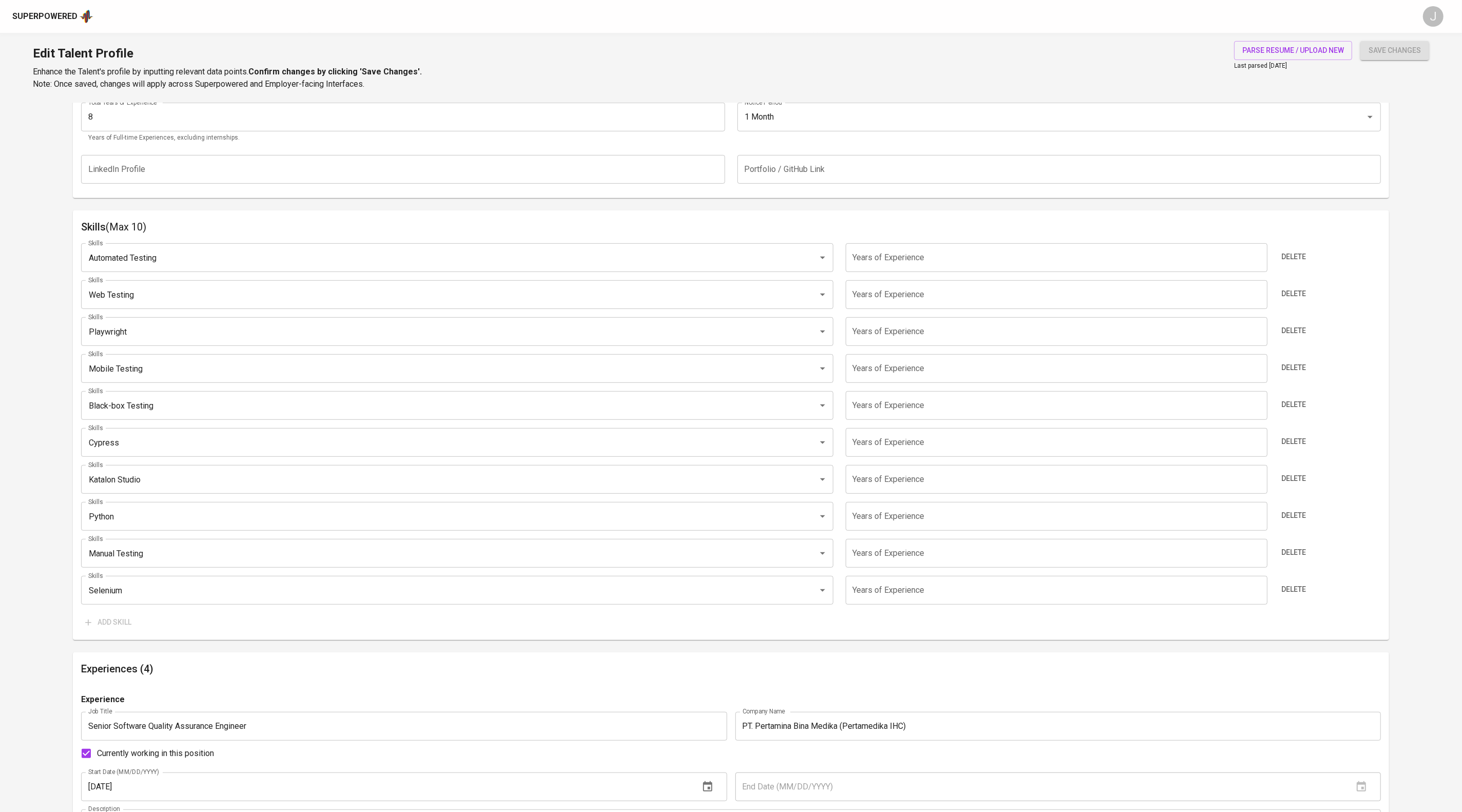
scroll to position [459, 0]
click at [905, 271] on input "number" at bounding box center [1056, 256] width 422 height 29
type input "5"
click at [889, 308] on input "number" at bounding box center [1056, 293] width 422 height 29
type input "5"
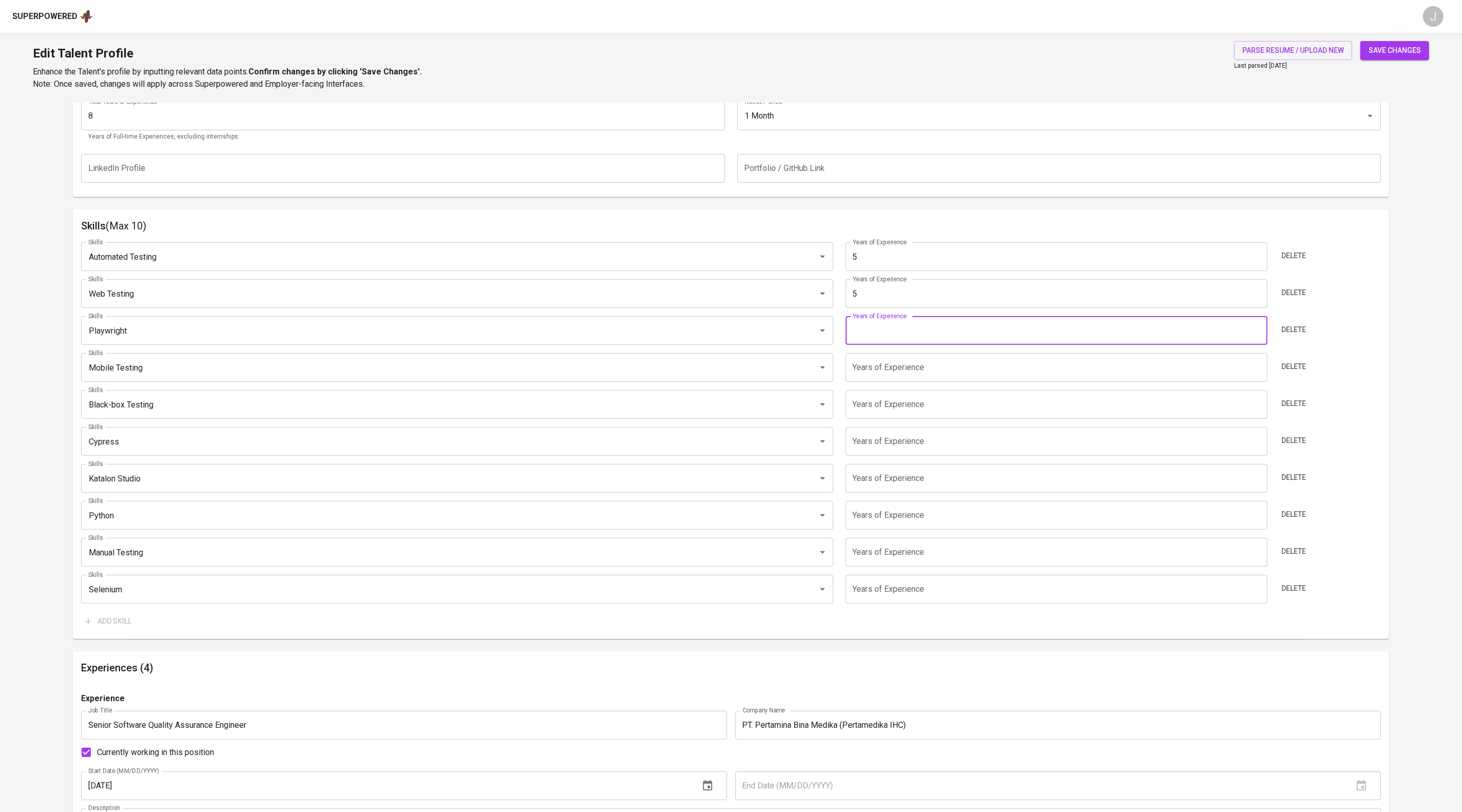
click at [885, 344] on input "number" at bounding box center [1056, 330] width 422 height 29
click at [887, 344] on input "5" at bounding box center [1056, 330] width 422 height 29
type input "5"
click at [881, 381] on input "number" at bounding box center [1056, 367] width 422 height 29
type input "5"
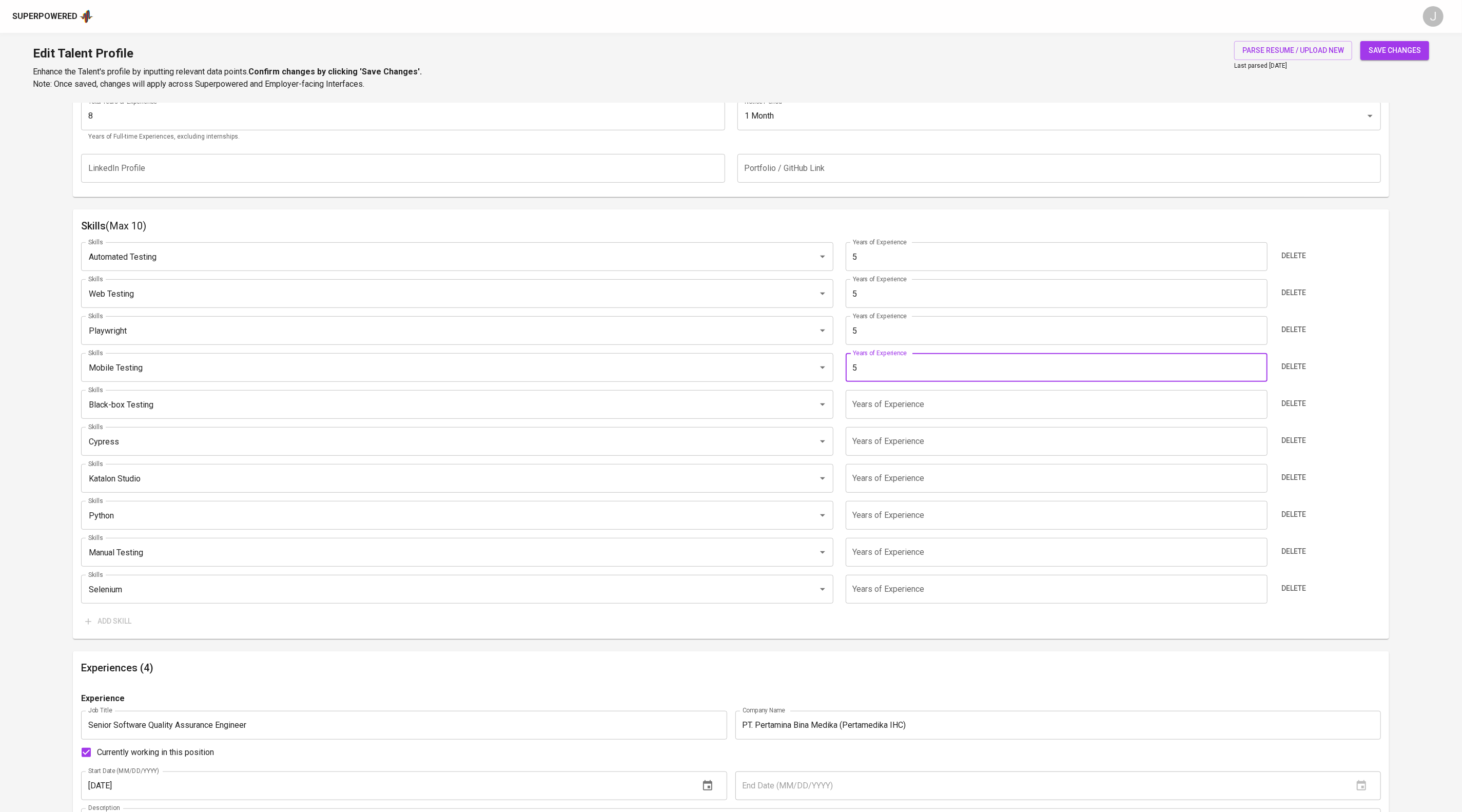
click at [850, 533] on div "Skills Automated Testing Skills Years of Experience 5 Years of Experience Delet…" at bounding box center [730, 433] width 1299 height 397
click at [869, 418] on input "number" at bounding box center [1056, 404] width 422 height 29
type input "5"
click at [856, 455] on input "number" at bounding box center [1056, 441] width 422 height 29
type input "5"
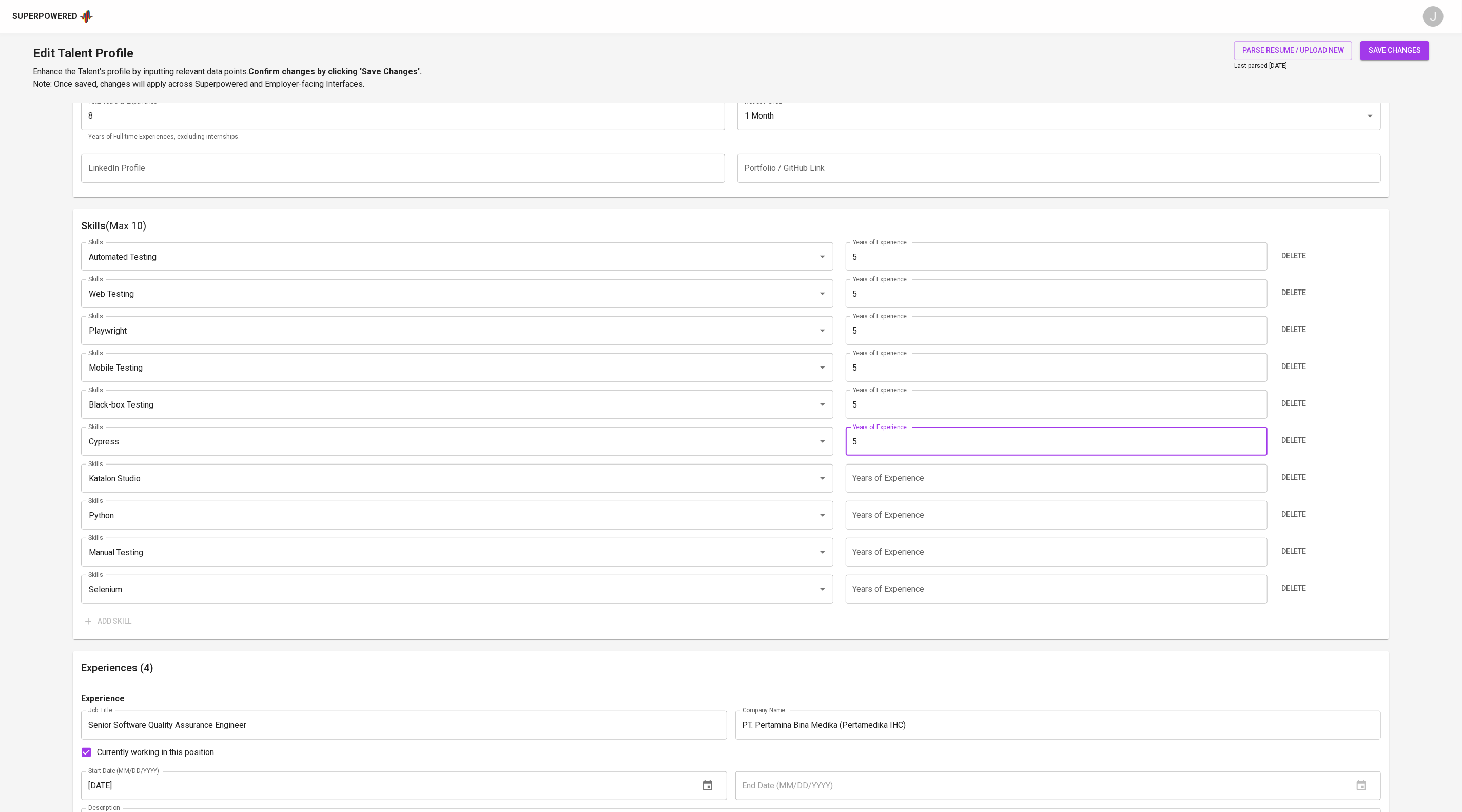
click at [871, 492] on input "number" at bounding box center [1056, 478] width 422 height 29
type input "5"
click at [864, 529] on input "number" at bounding box center [1056, 515] width 422 height 29
type input "5"
click at [869, 566] on input "number" at bounding box center [1056, 552] width 422 height 29
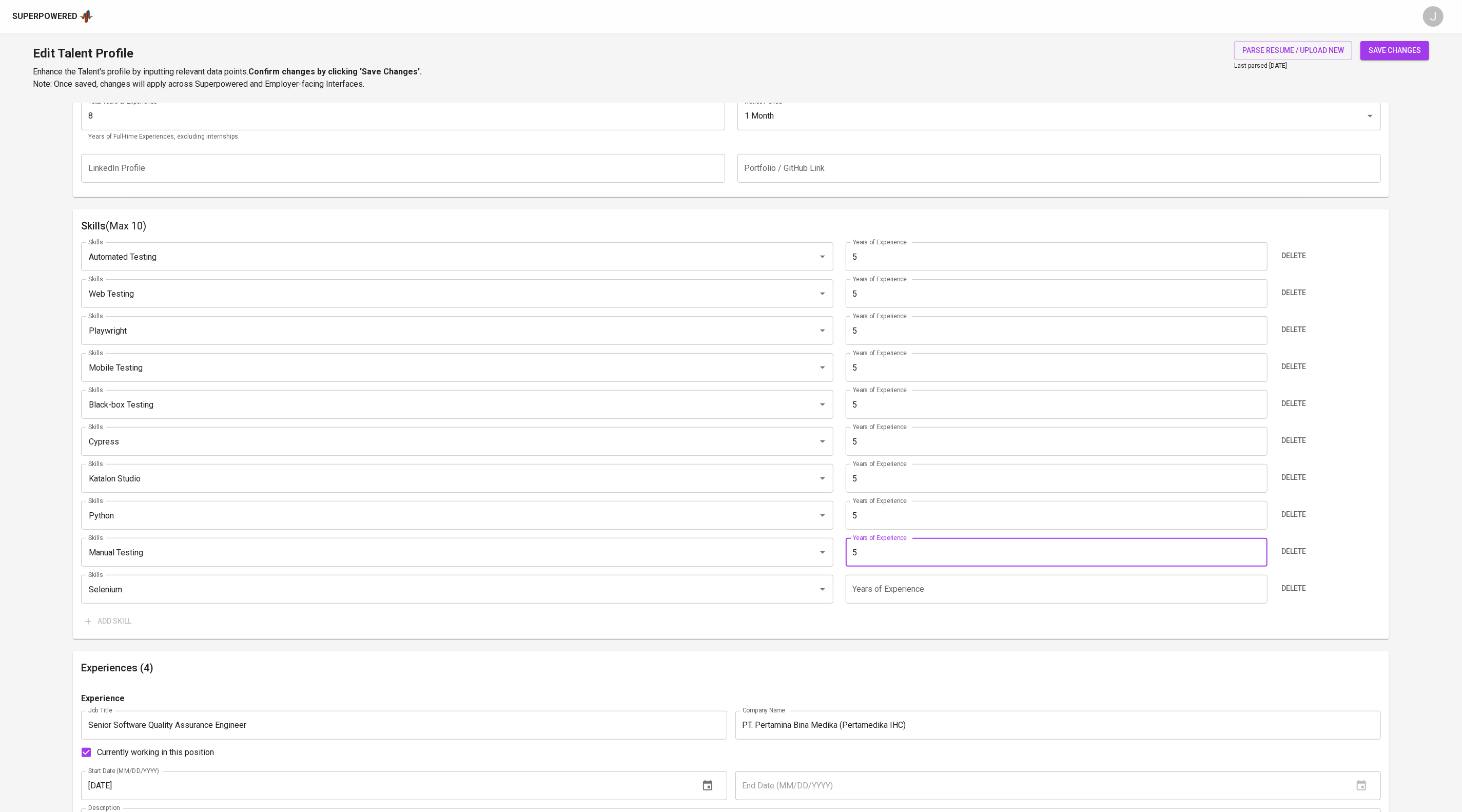
type input "5"
click at [871, 603] on input "number" at bounding box center [1056, 589] width 422 height 29
type input "5"
type input "3"
click at [922, 455] on input "5" at bounding box center [1056, 441] width 422 height 29
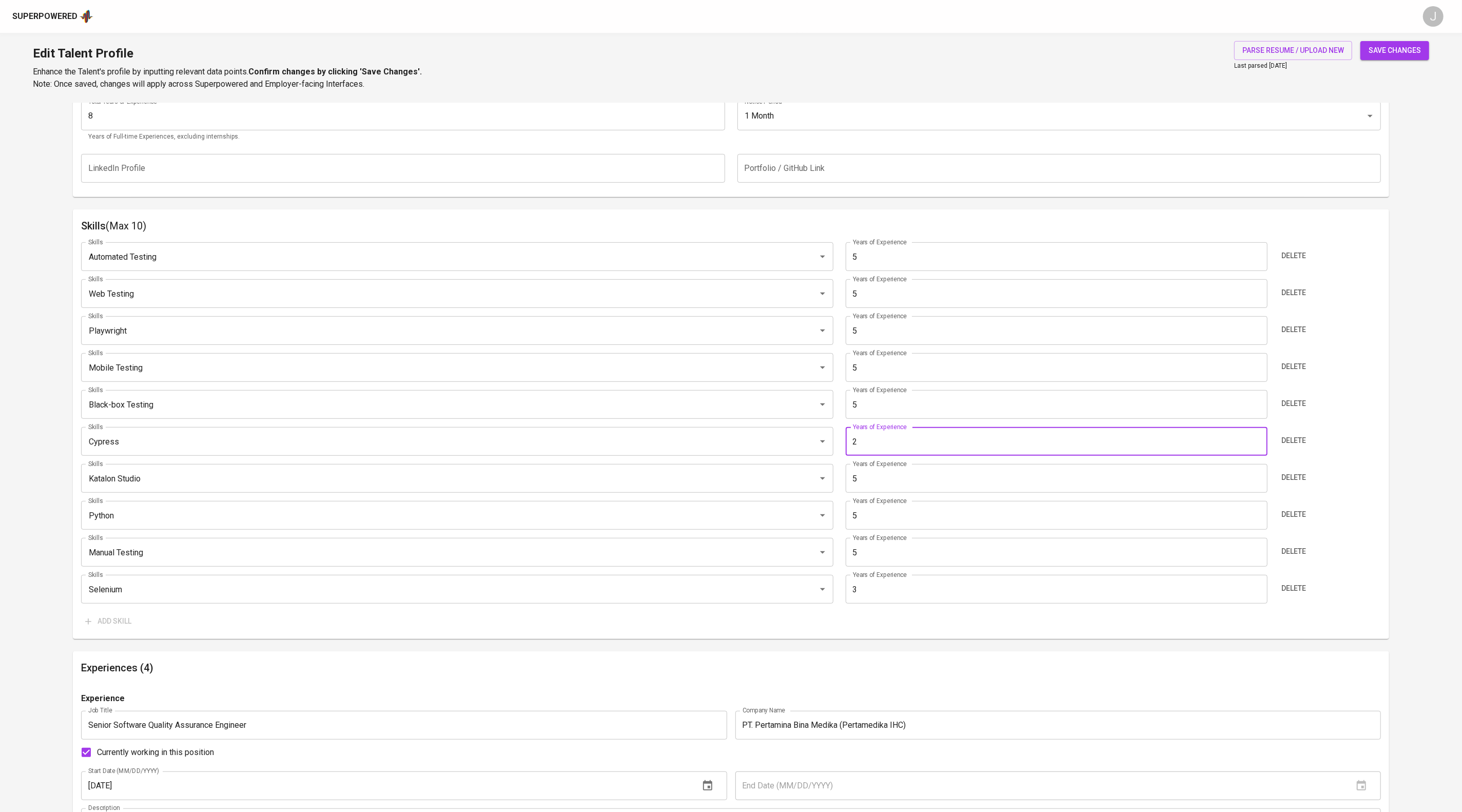
type input "2"
drag, startPoint x: 1429, startPoint y: 44, endPoint x: 1411, endPoint y: 51, distance: 19.3
click at [1427, 44] on div "Edit Talent Profile Enhance the Talent's profile by inputting relevant data poi…" at bounding box center [731, 68] width 1462 height 70
click at [934, 603] on input "3" at bounding box center [1056, 589] width 422 height 29
click at [1375, 51] on span "save changes" at bounding box center [1395, 50] width 52 height 13
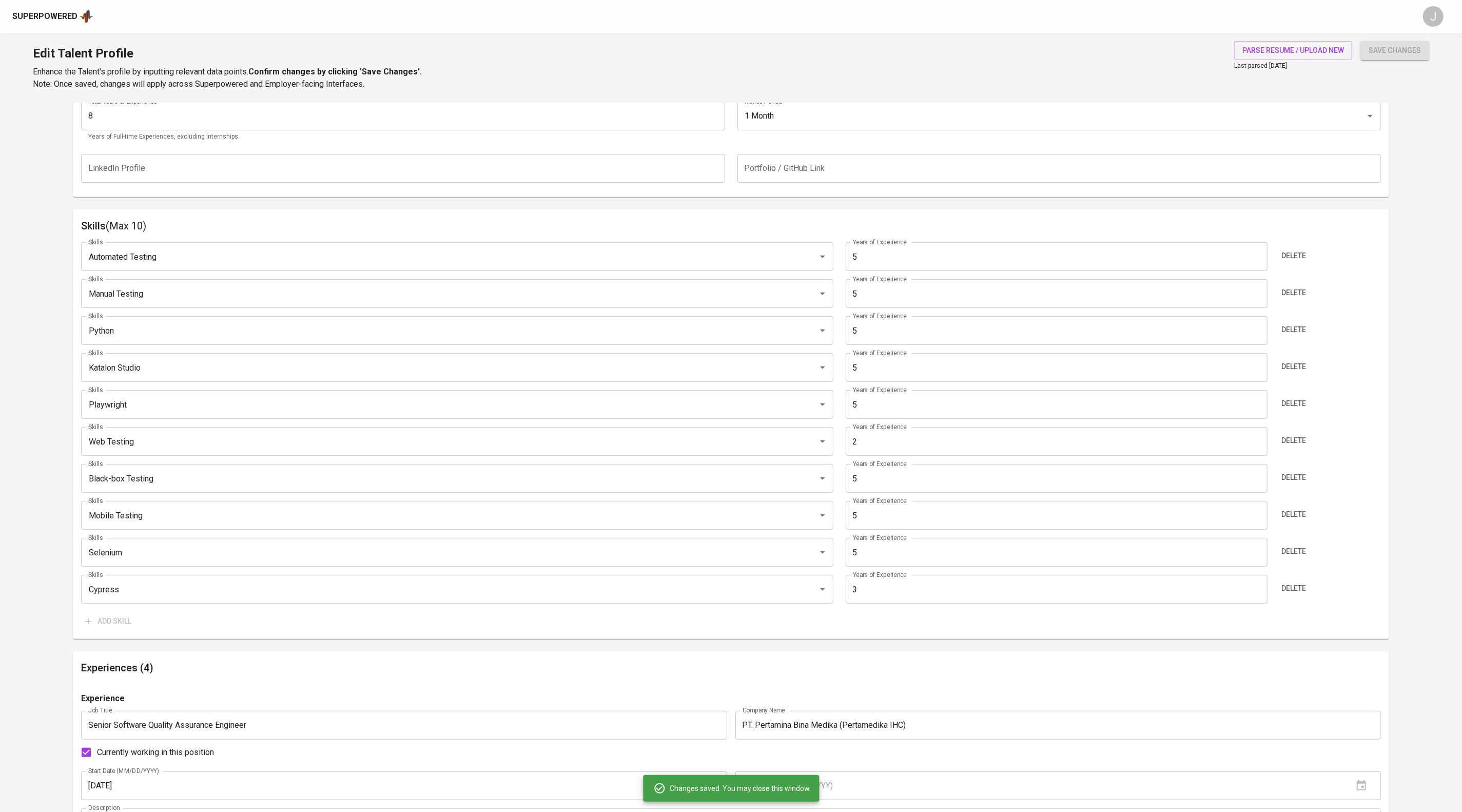
type input "Manual Testing"
type input "Python"
type input "Katalon Studio"
type input "Playwright"
type input "Web Testing"
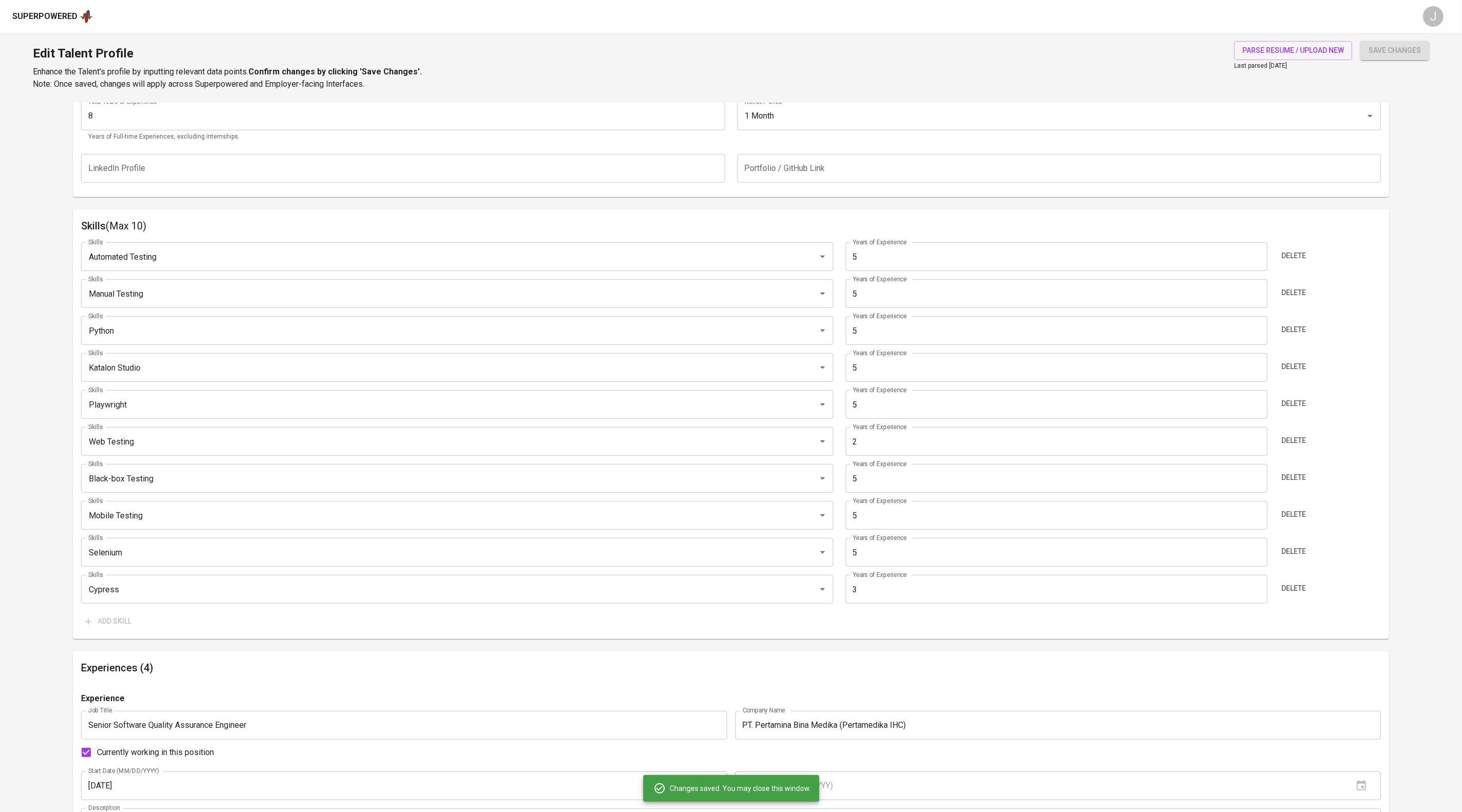
type input "5"
type input "Black-box Testing"
type input "Mobile Testing"
type input "Selenium"
type input "3"
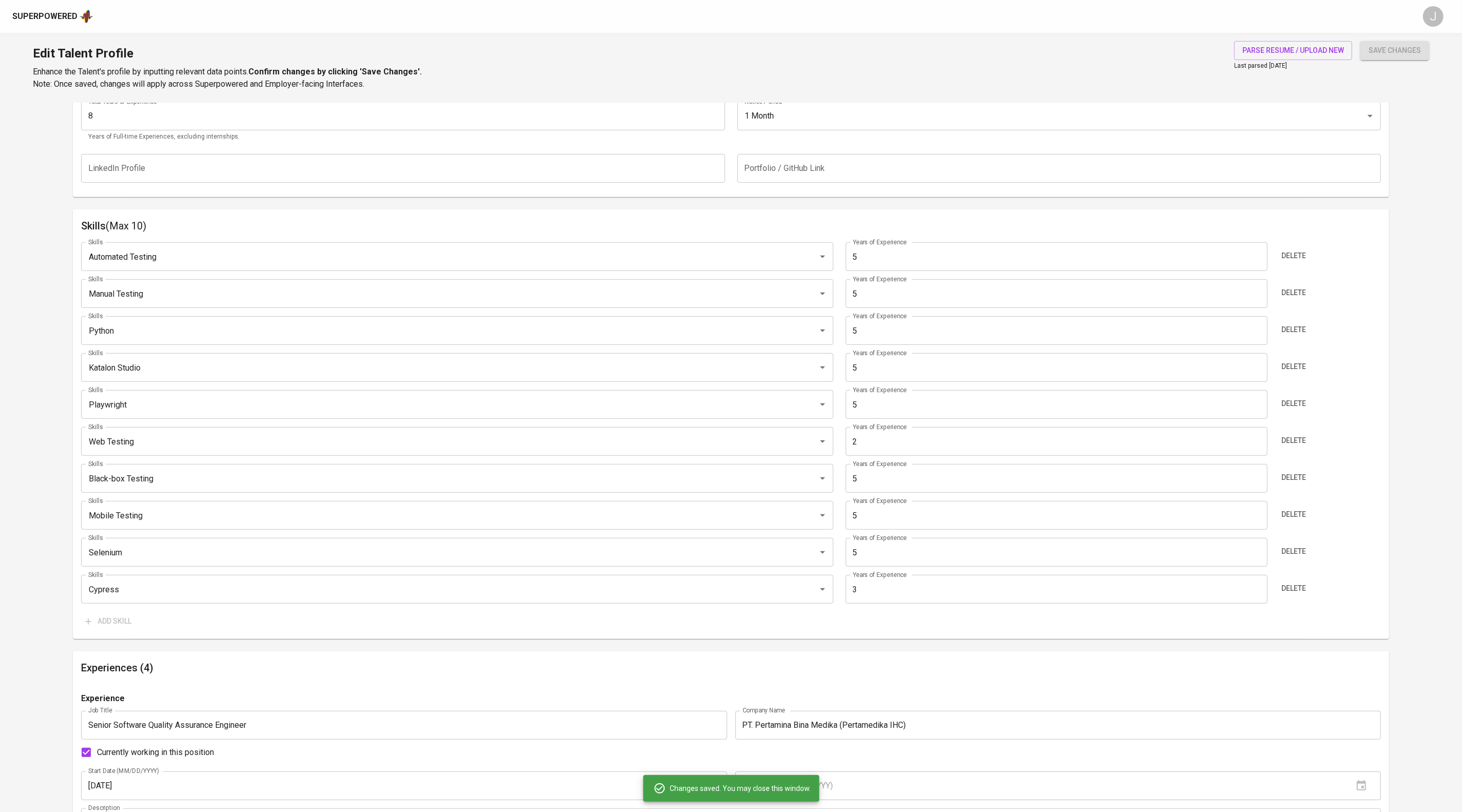
type input "Cypress"
type input "2"
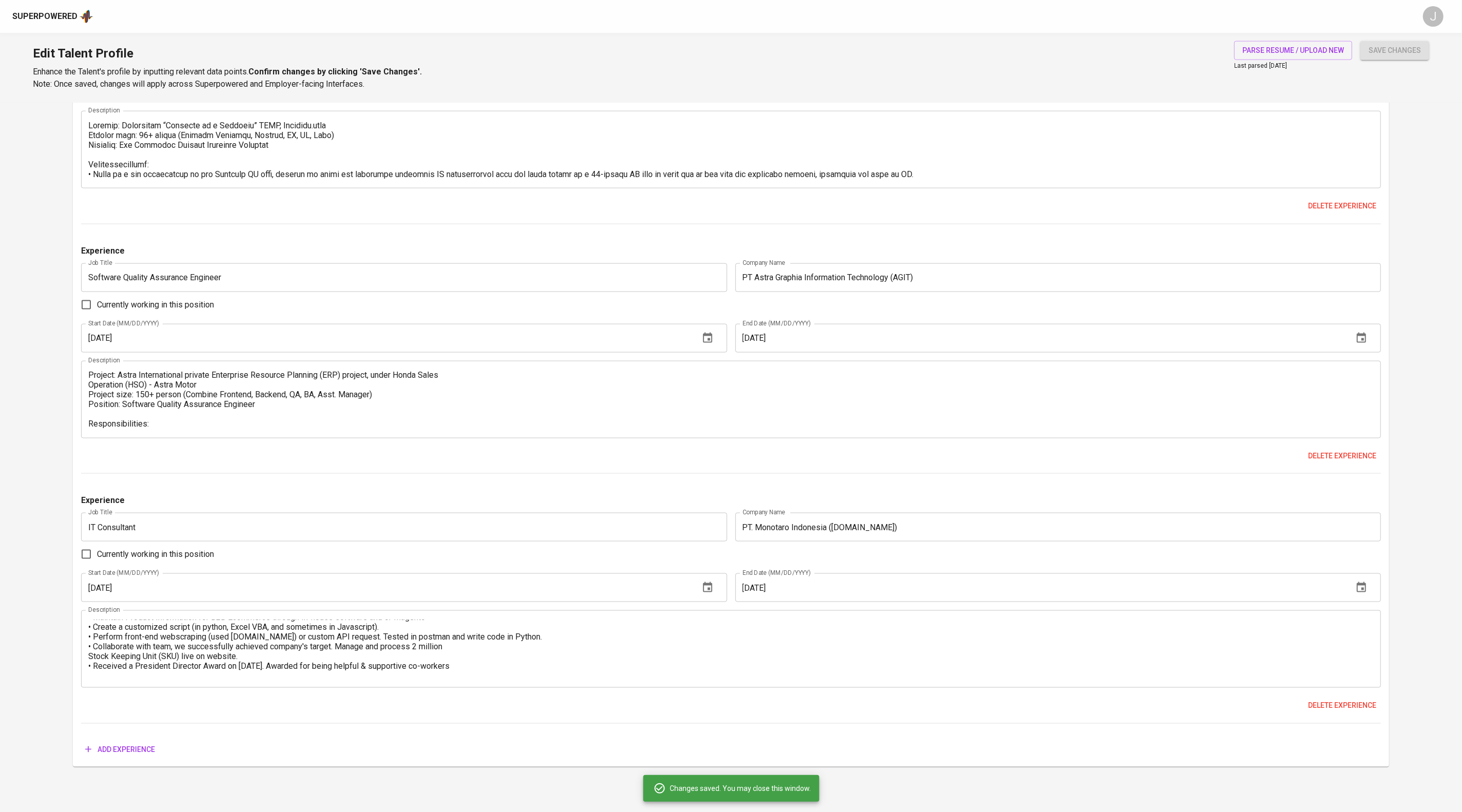
scroll to position [1657, 0]
click at [123, 730] on div "Experience Job Title Senior Software Quality Assurance Engineer Job Title Compa…" at bounding box center [730, 252] width 1299 height 1013
click at [127, 743] on span "Add experience" at bounding box center [120, 749] width 70 height 13
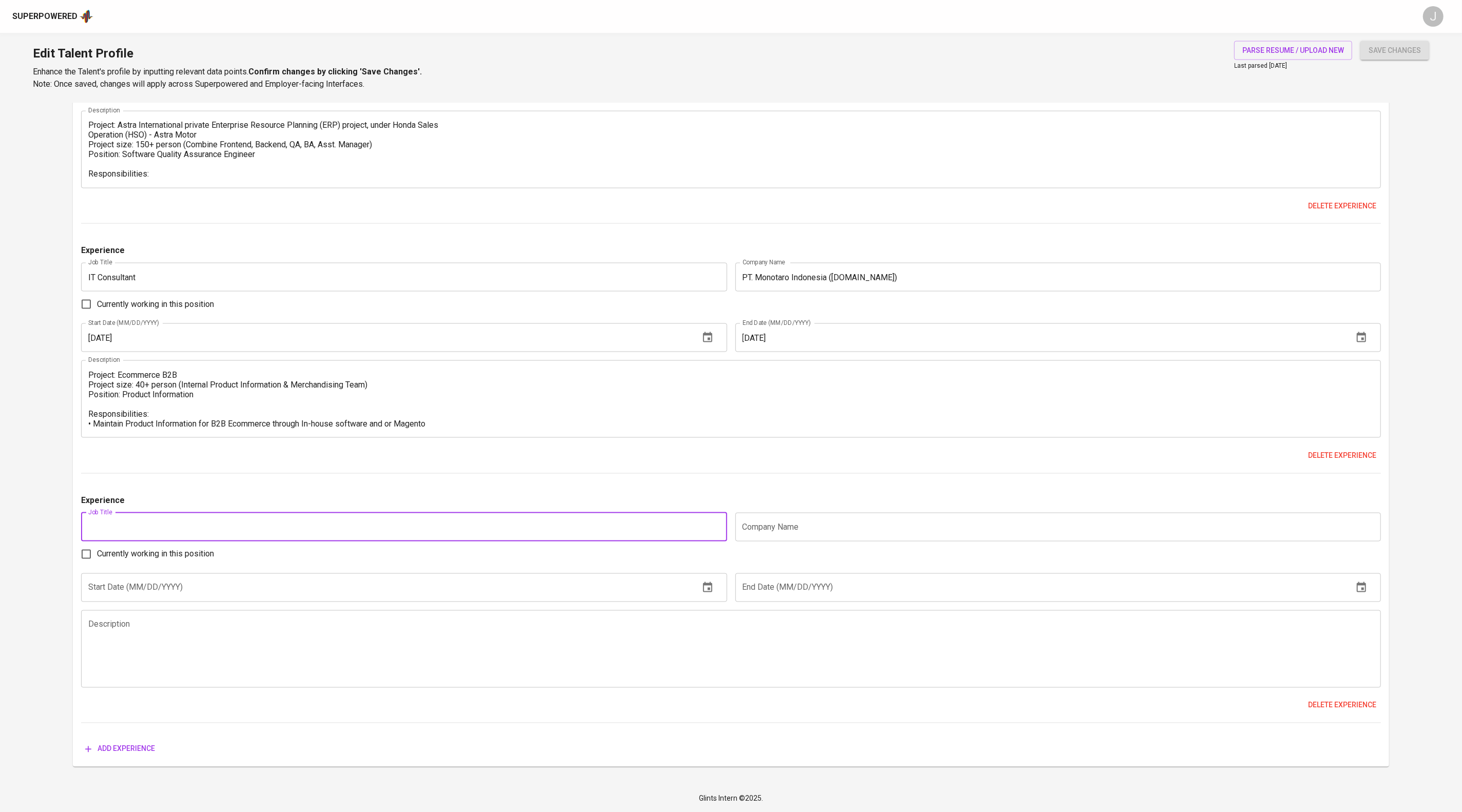
scroll to position [1935, 0]
click at [144, 648] on textarea at bounding box center [731, 649] width 1285 height 59
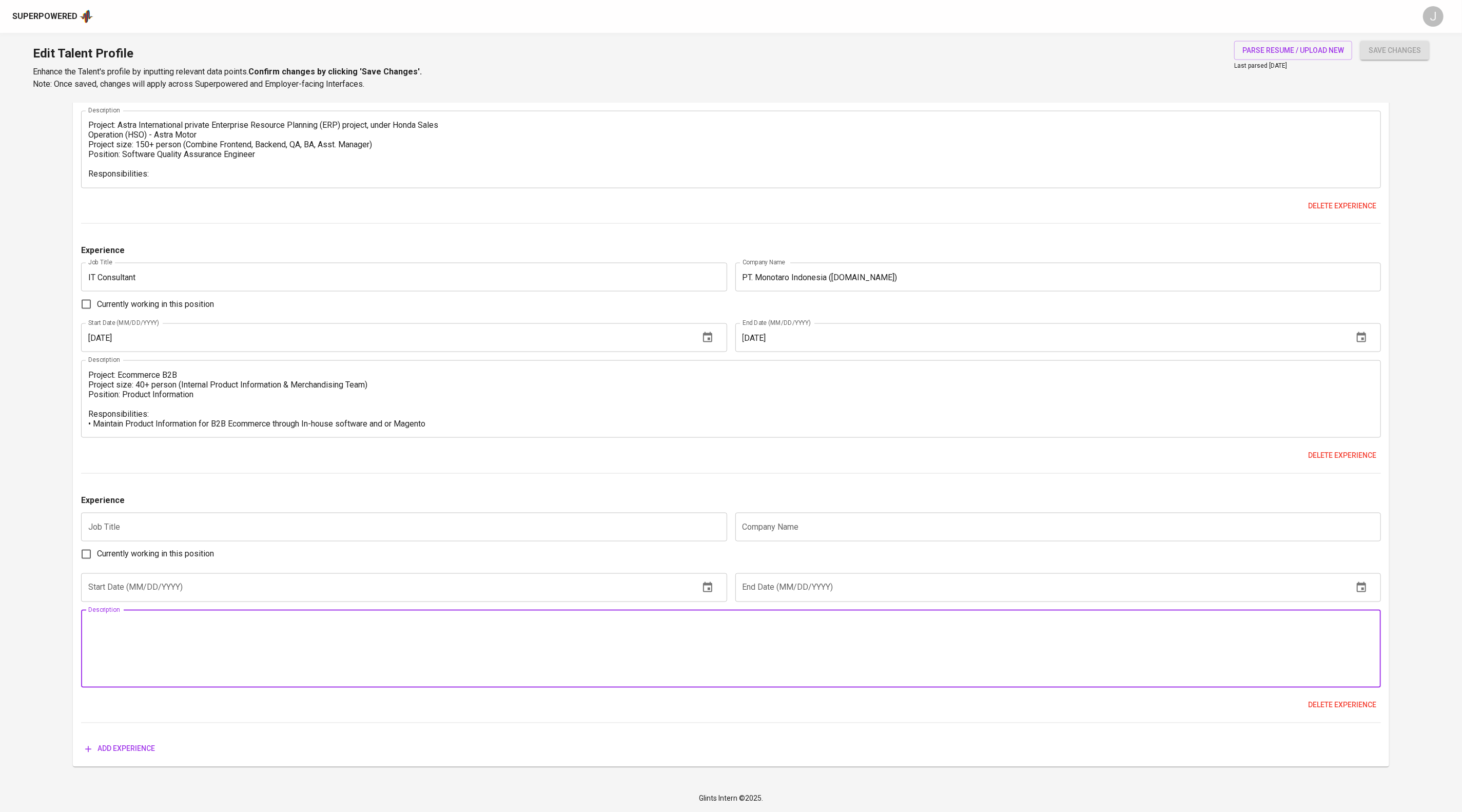
paste textarea "• Private Enterprise Resource Planning (ERP) for law firm business process. • D…"
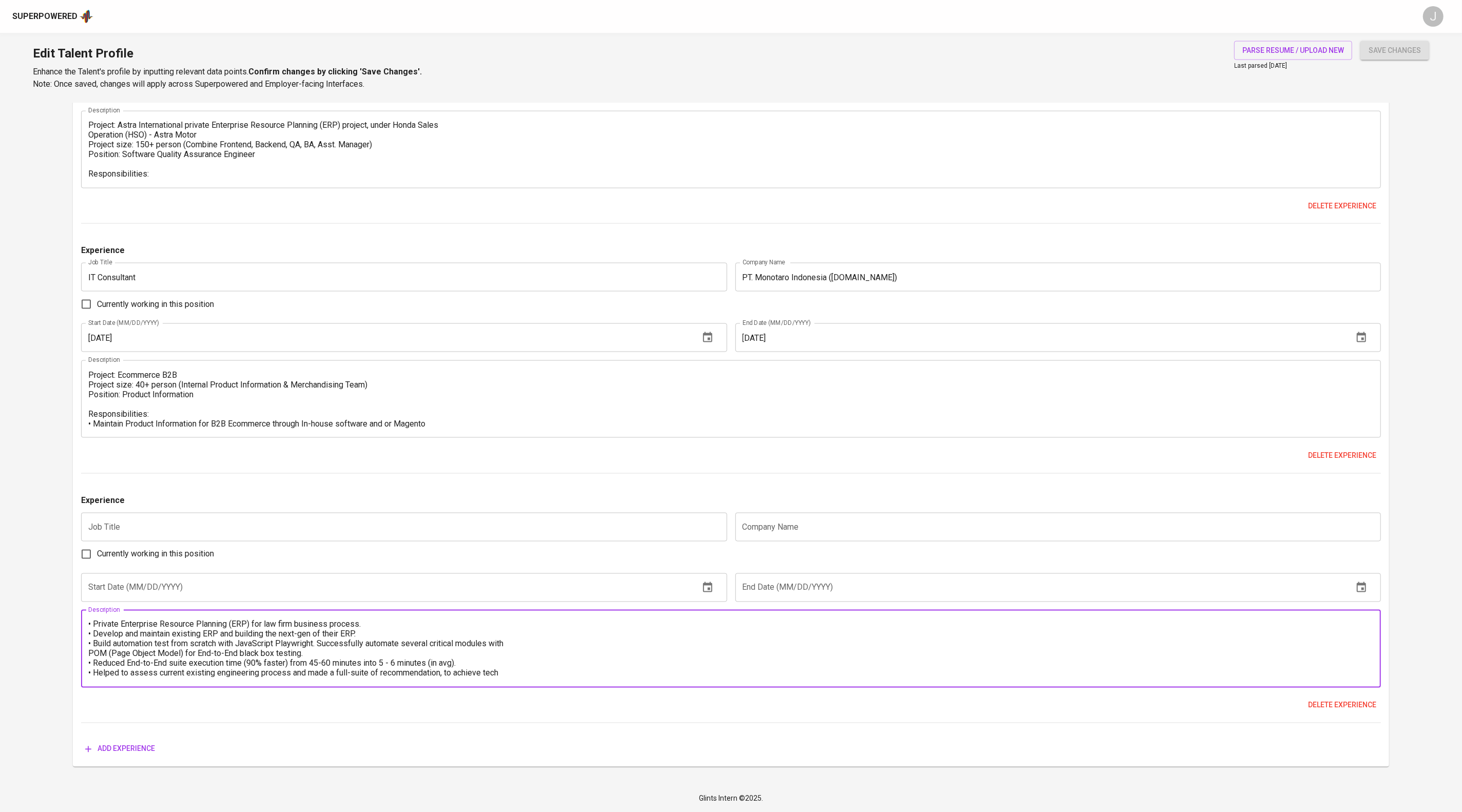
scroll to position [36, 0]
click at [92, 640] on textarea "• Private Enterprise Resource Planning (ERP) for law firm business process. • D…" at bounding box center [731, 649] width 1285 height 59
click at [89, 620] on textarea "• Private Enterprise Resource Planning (ERP) for law firm business process. • D…" at bounding box center [731, 649] width 1285 height 59
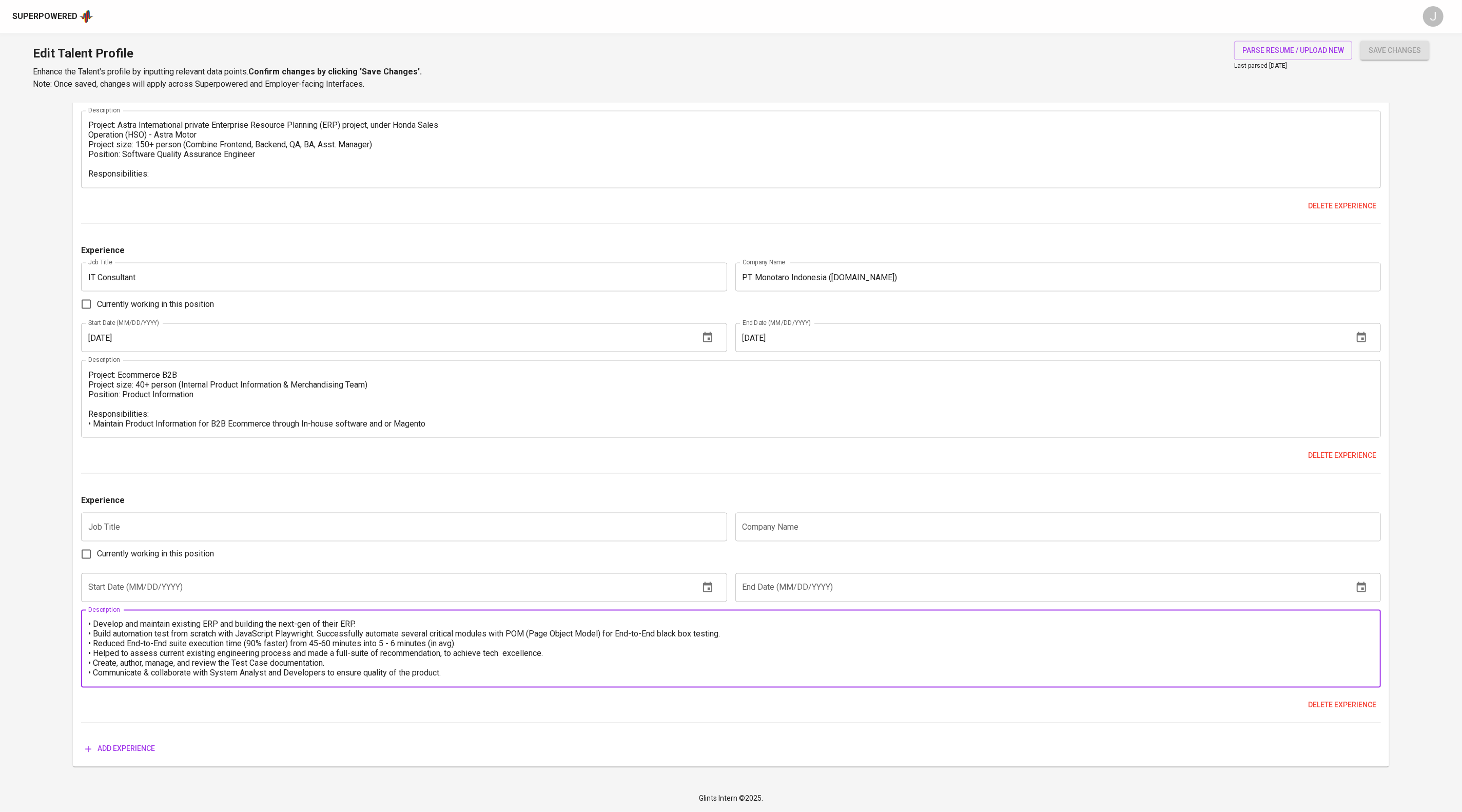
click at [611, 638] on textarea "• Private Enterprise Resource Planning (ERP) for law firm business process. • D…" at bounding box center [731, 649] width 1285 height 59
click at [524, 648] on textarea "• Private Enterprise Resource Planning (ERP) for law firm business process. • D…" at bounding box center [731, 649] width 1285 height 59
type textarea "• Private Enterprise Resource Planning (ERP) for law firm business process. • D…"
click at [283, 513] on input "text" at bounding box center [403, 527] width 645 height 29
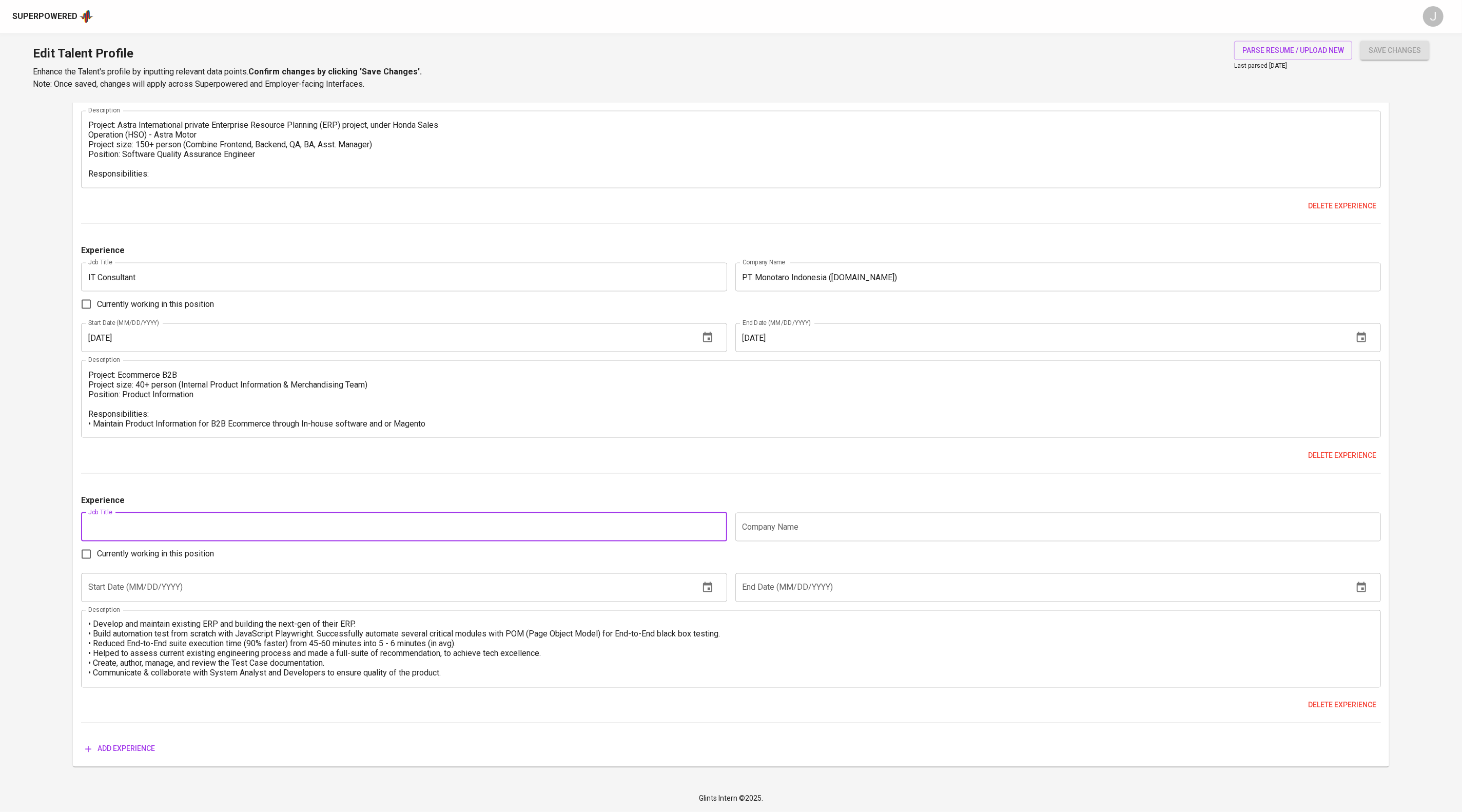
paste input "Automation Software QA Engineer (Contract-based)"
type input "Automation Software QA Engineer (Contract-based)"
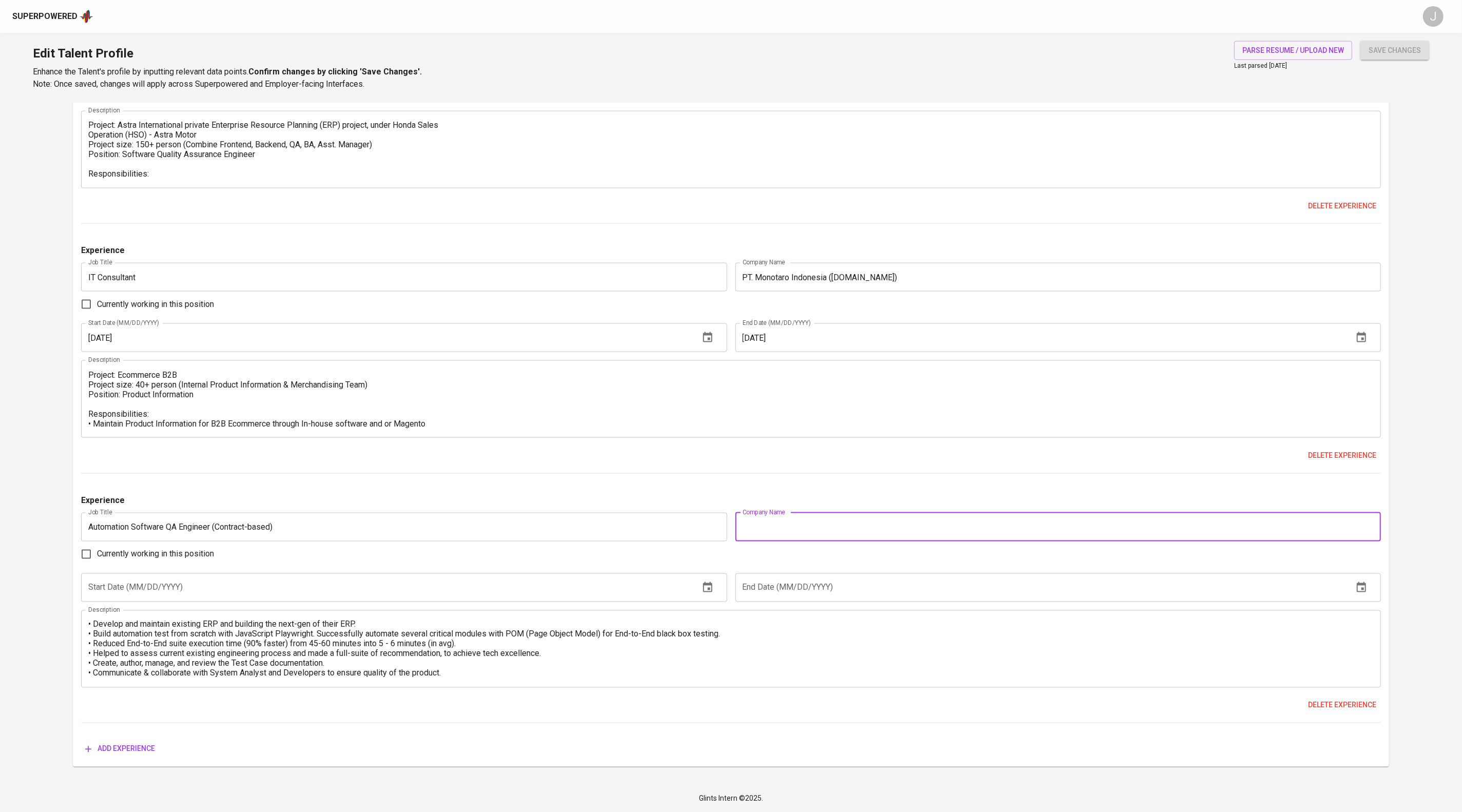
click at [784, 513] on input "text" at bounding box center [1058, 527] width 645 height 29
paste input "Assegaf Hamzah & Partners"
type input "Assegaf Hamzah & Partners"
click at [549, 576] on input "text" at bounding box center [386, 587] width 610 height 29
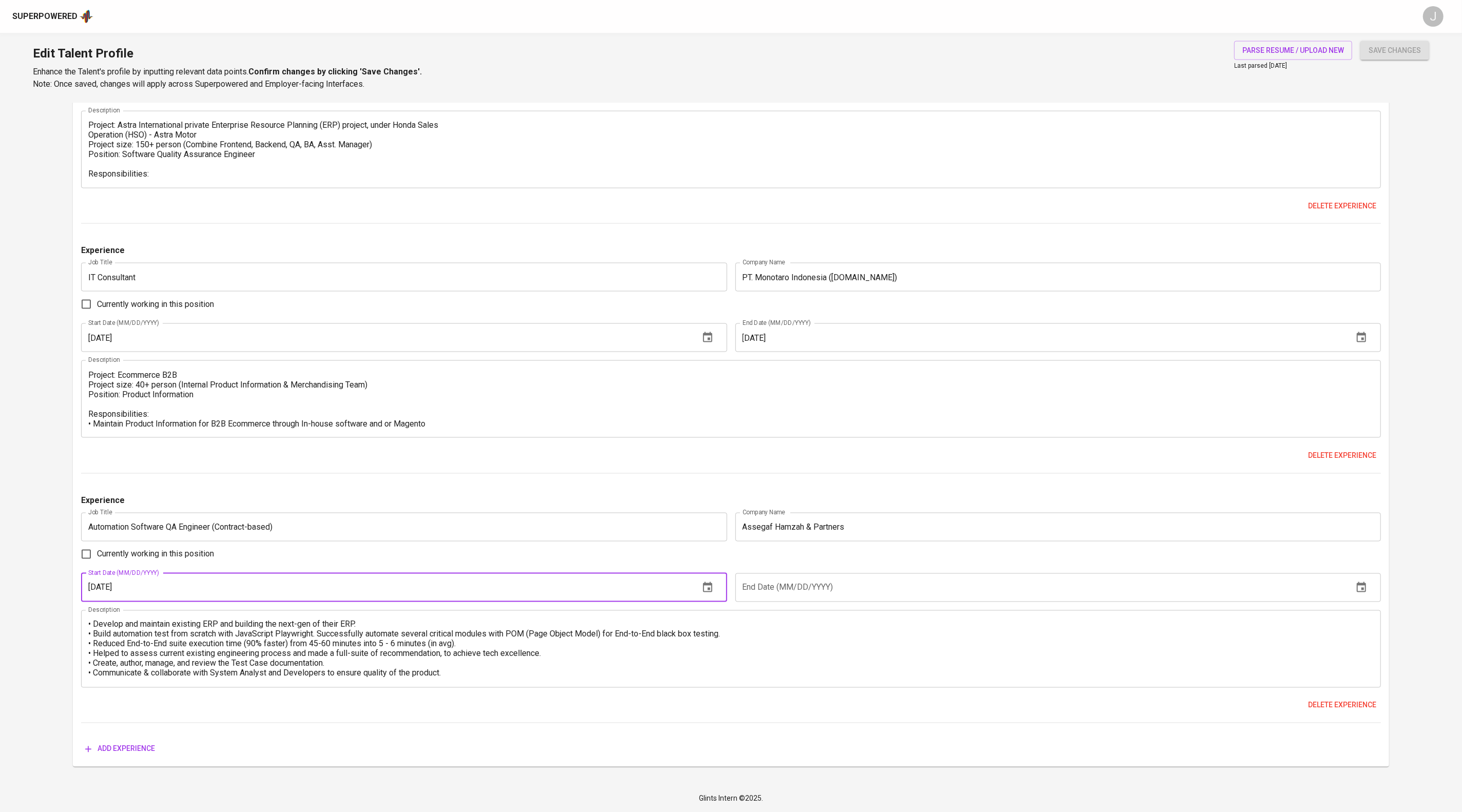
type input "01/01/2025"
click at [885, 573] on input "text" at bounding box center [1040, 587] width 610 height 29
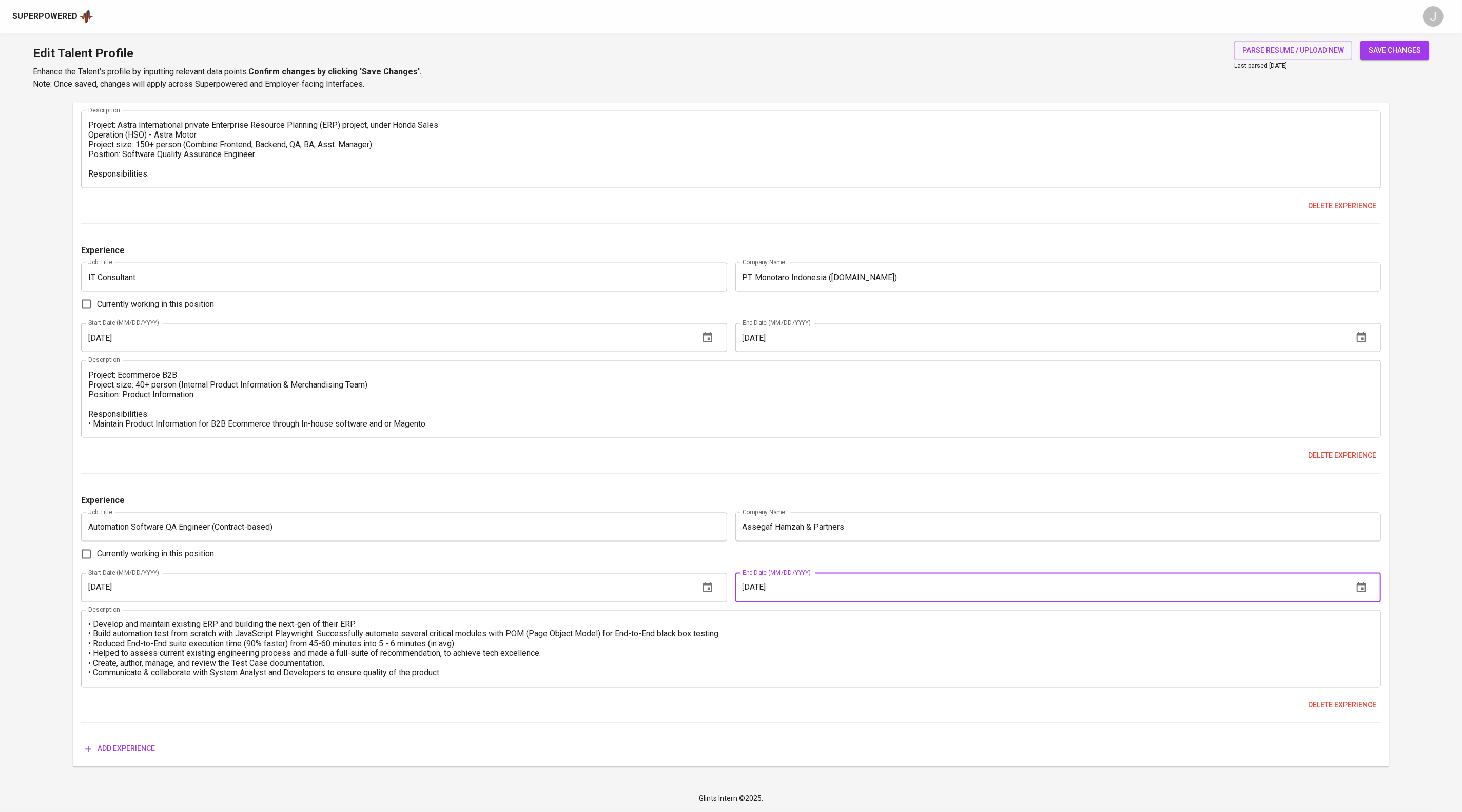
type input "06/01/2025"
click at [1389, 48] on span "save changes" at bounding box center [1395, 50] width 52 height 13
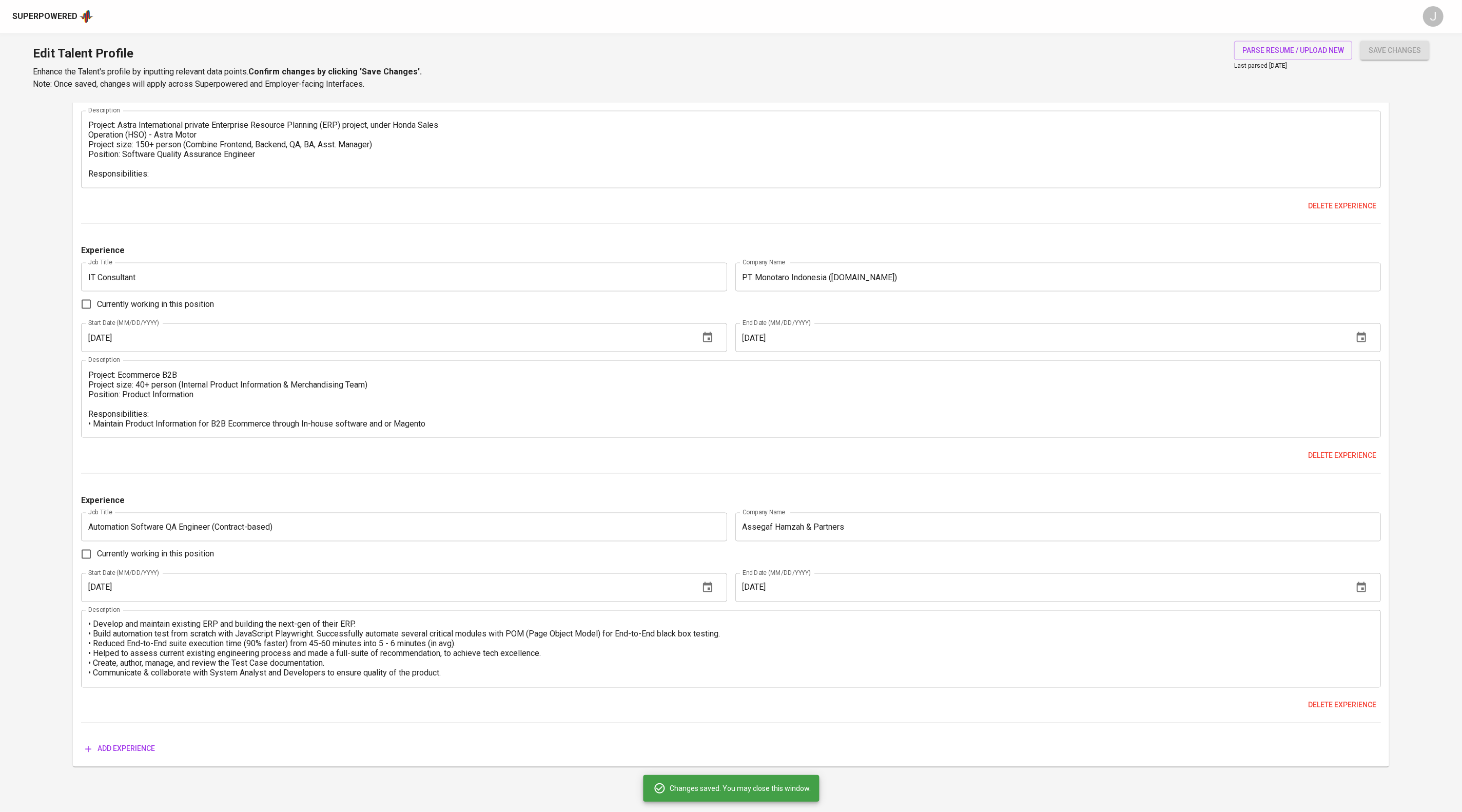
type input "Automation Software QA Engineer (Contract-based)"
type input "Assegaf Hamzah & Partners"
type input "01/01/2025"
type input "06/01/2025"
type textarea "• Private Enterprise Resource Planning (ERP) for law firm business process. • D…"
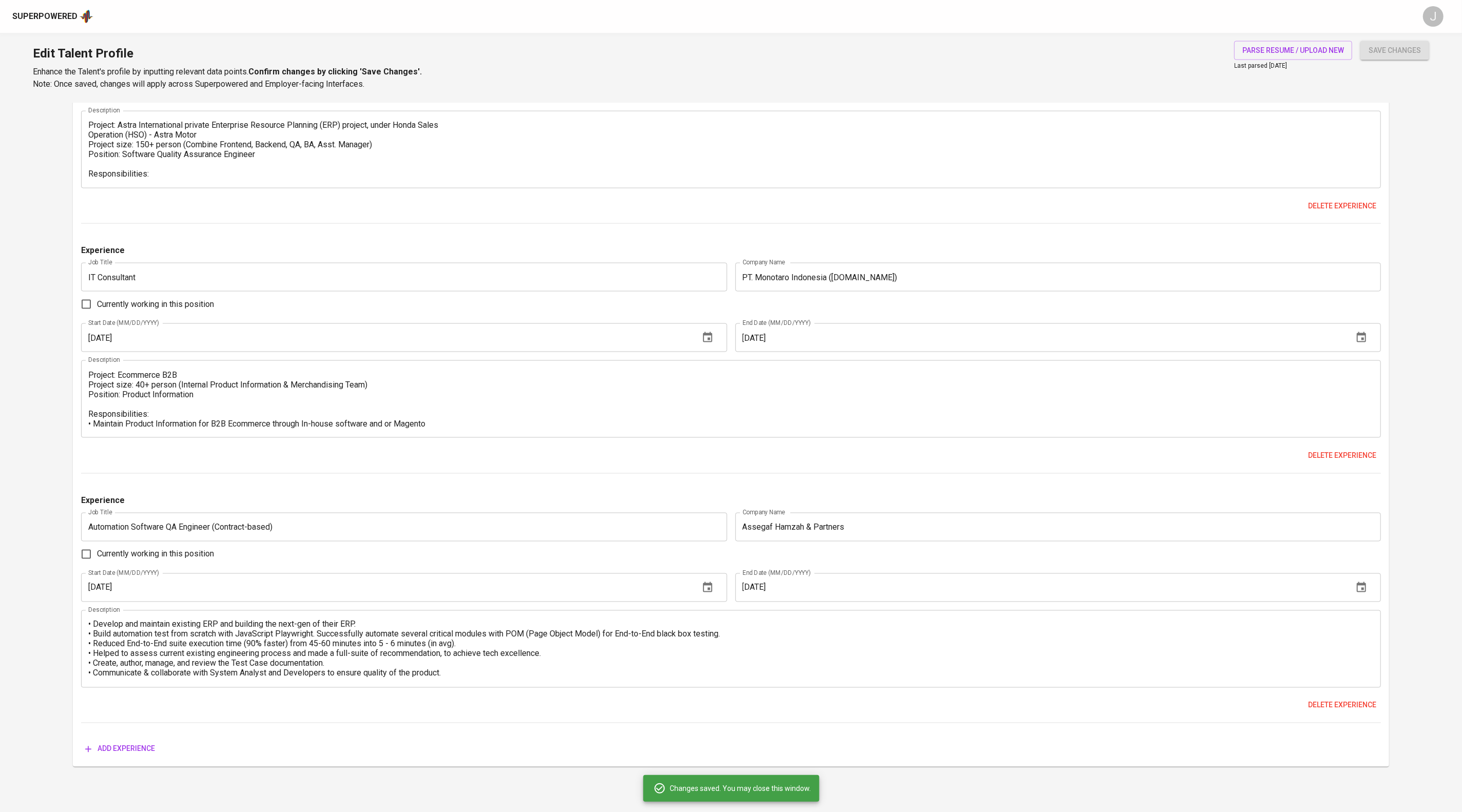
type input "Mid Quality Assurance Engineer"
type input "PT Mitra Semeru Indonesia (PowerCommerce.asia)"
type input "07/01/2022"
type input "06/01/2023"
type textarea "Project: Commercial “Software as a Services” SAAS, Powerbiz.asia Project size: …"
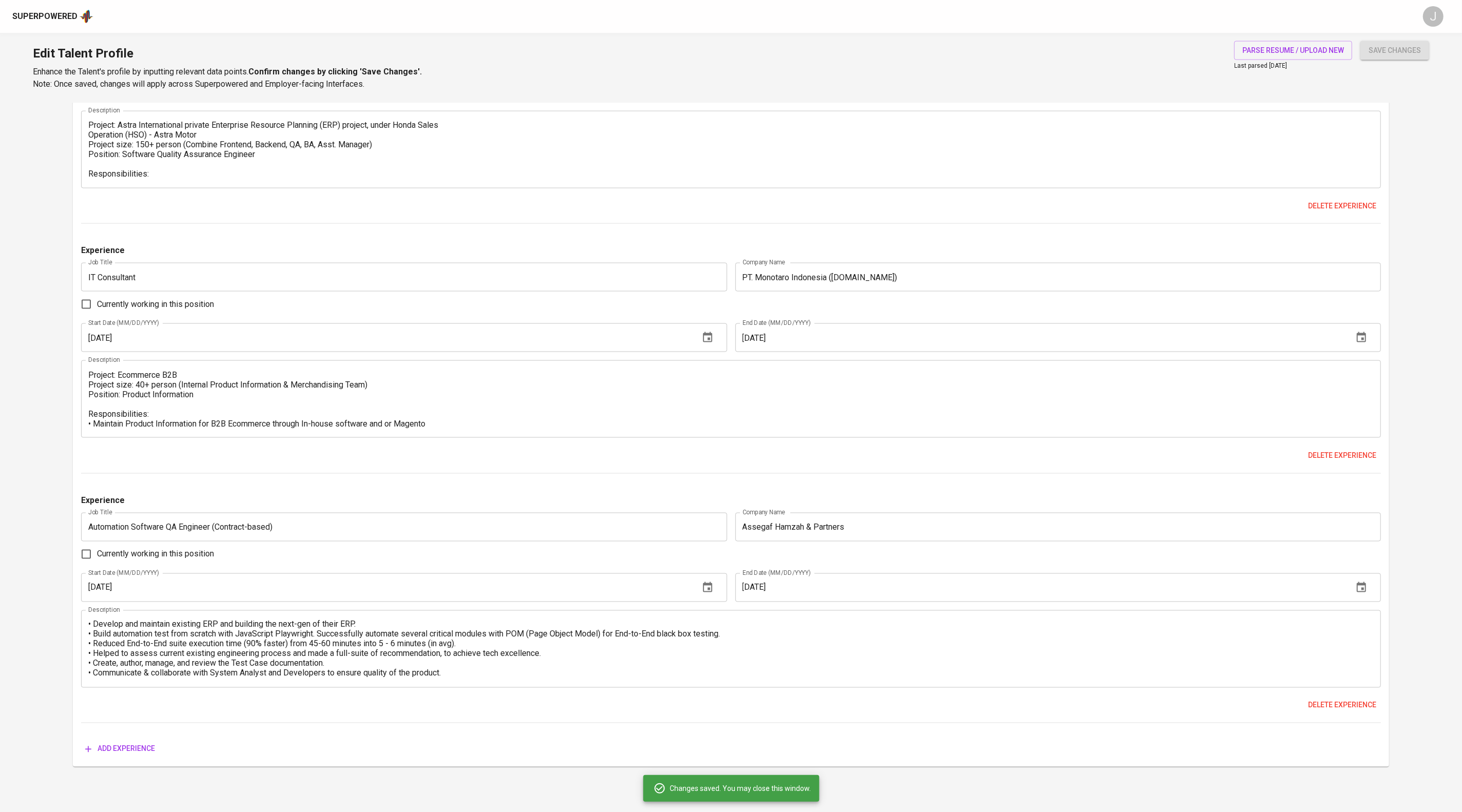
type input "Software Quality Assurance Engineer"
type input "PT Astra Graphia Information Technology (AGIT)"
type input "01/01/2022"
type input "08/01/2022"
type textarea "Project: Astra International private Enterprise Resource Planning (ERP) project…"
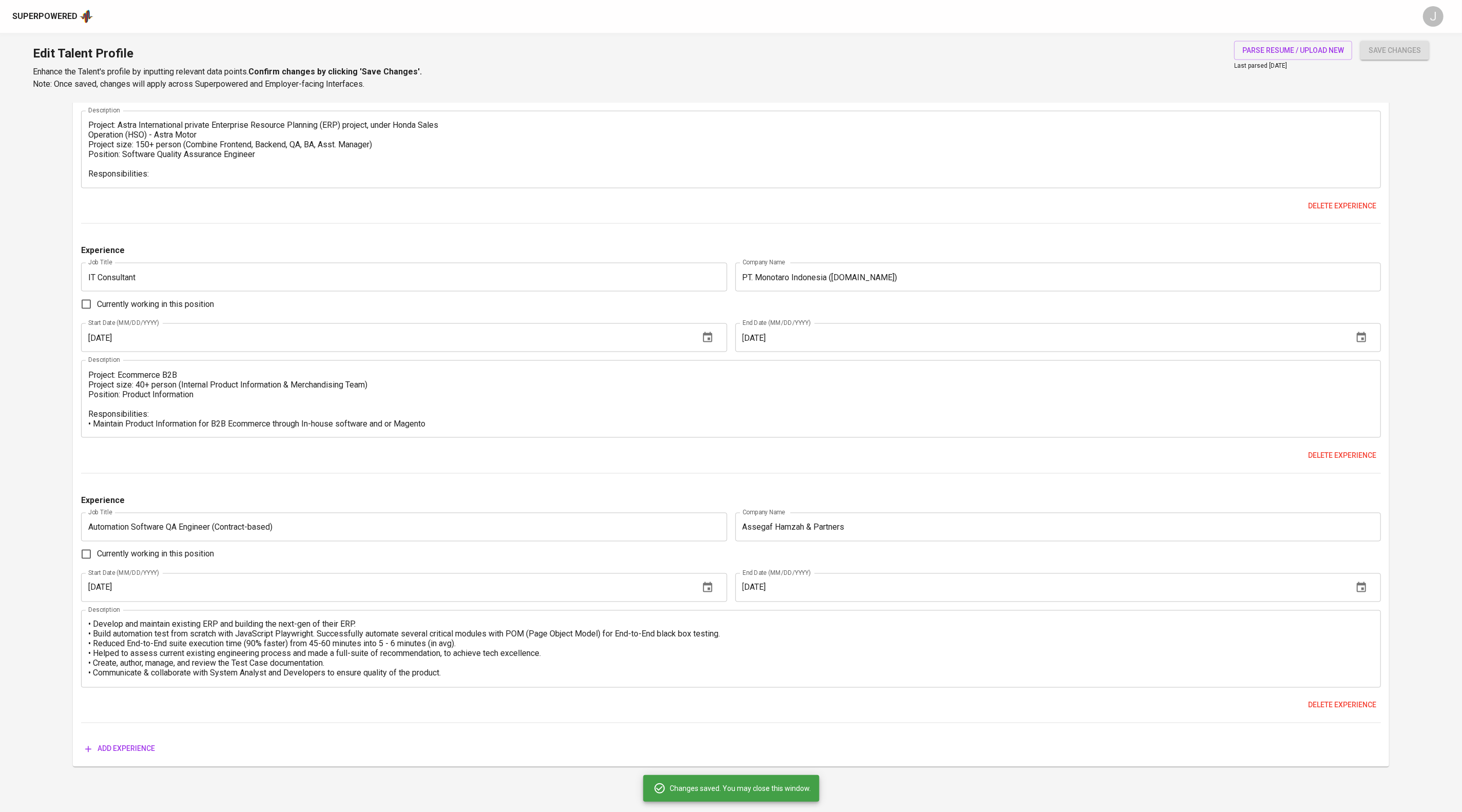
type input "IT Consultant"
type input "PT. Monotaro Indonesia (monotaro.id)"
type input "11/01/2018"
type input "10/01/2021"
type textarea "Project: Ecommerce B2B Project size: 40+ person (Internal Product Information &…"
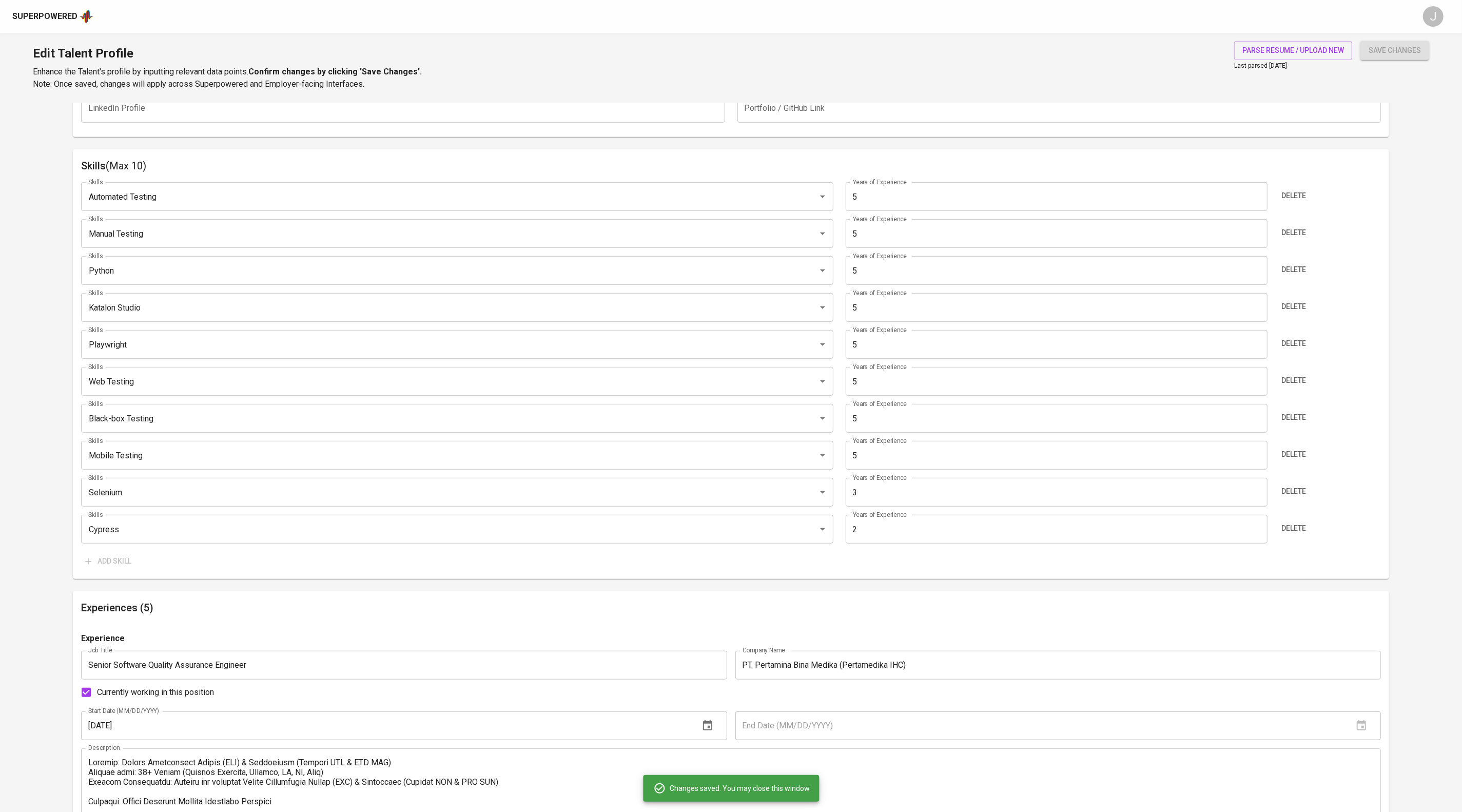
scroll to position [616, 0]
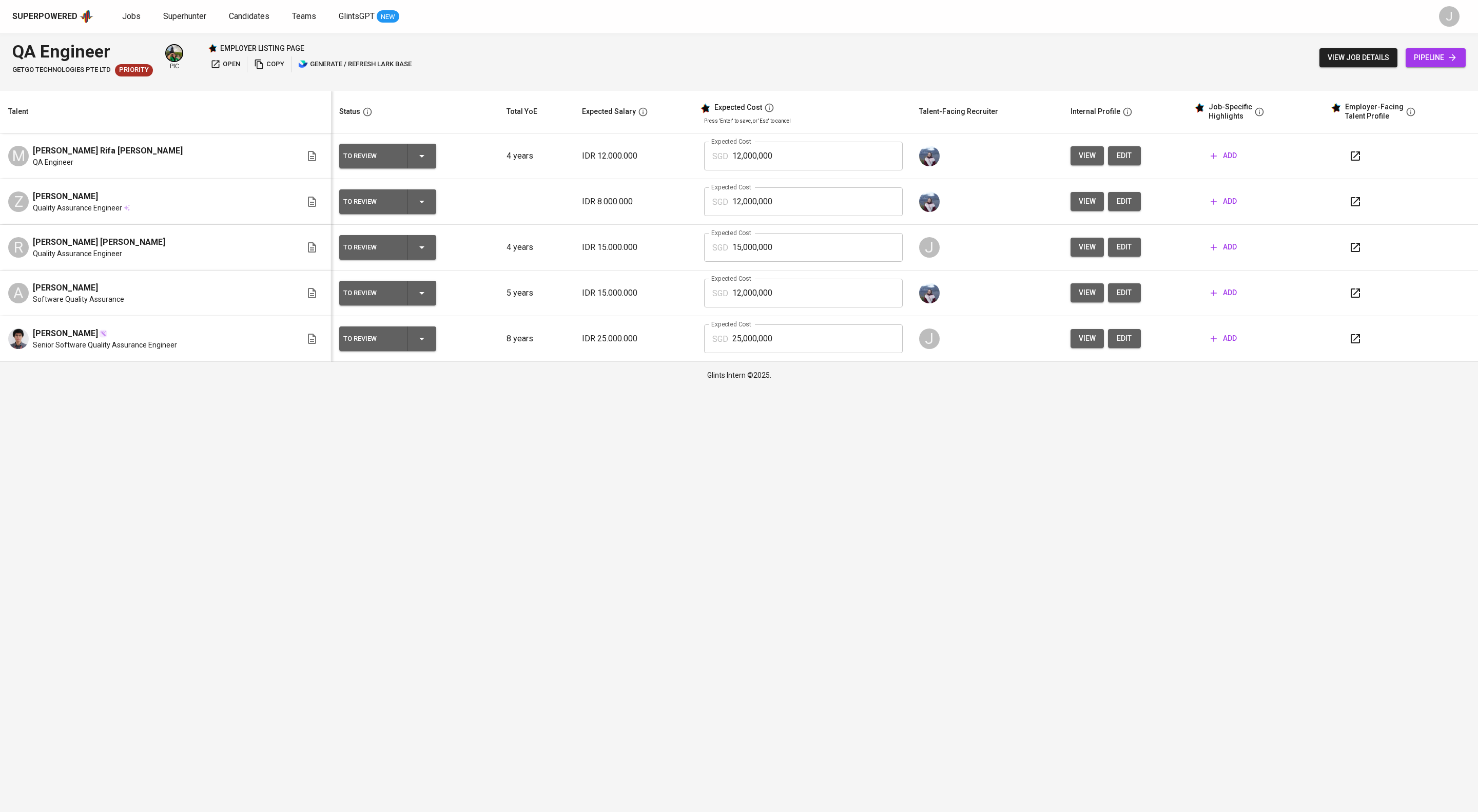
click at [1244, 361] on td "add" at bounding box center [1259, 339] width 137 height 46
click at [1237, 344] on span "add" at bounding box center [1224, 338] width 26 height 13
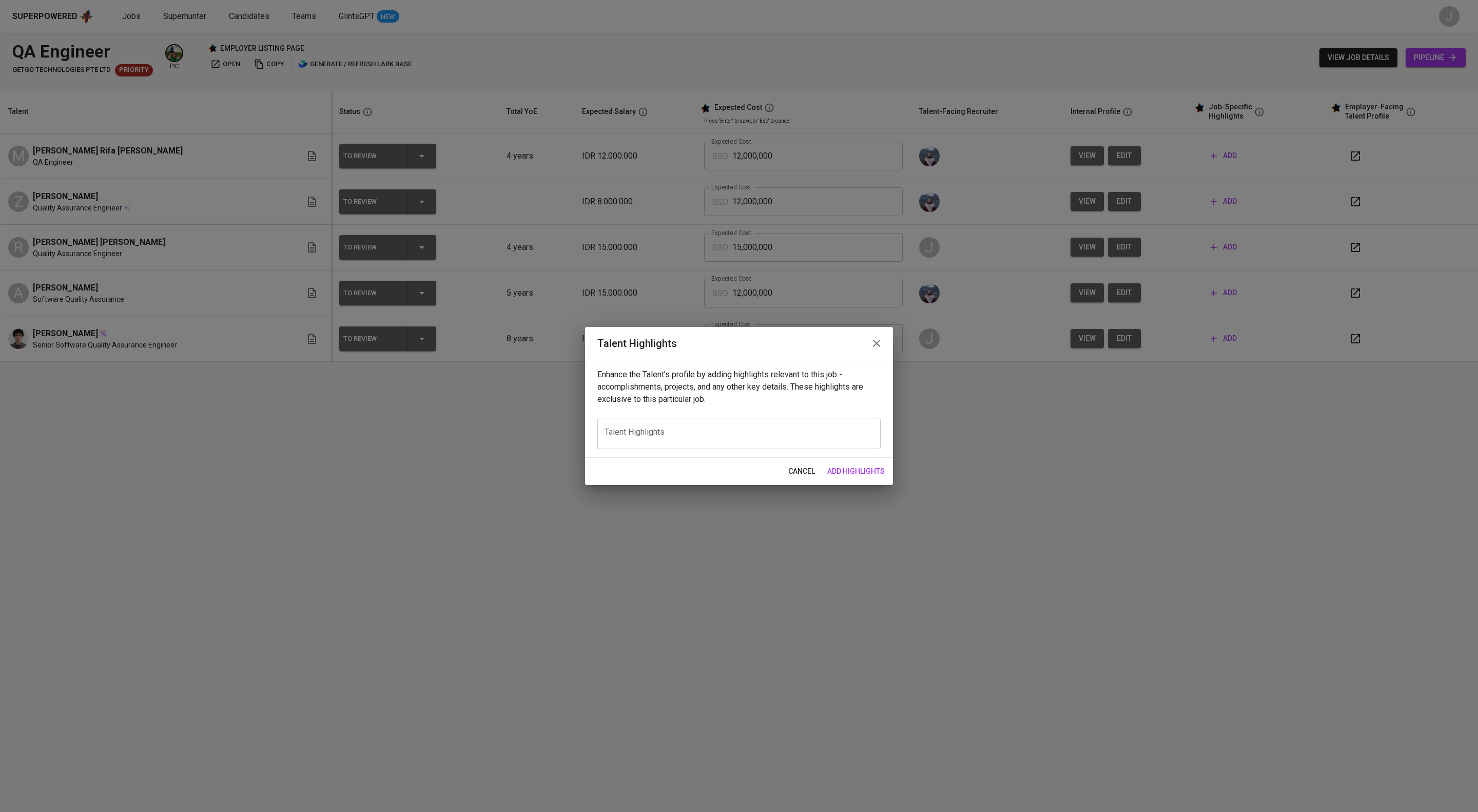
click at [736, 437] on textarea at bounding box center [739, 433] width 269 height 12
paste textarea "SUMMARY • Over 9 years of total experience, 3.5 years specific in Software Qual…"
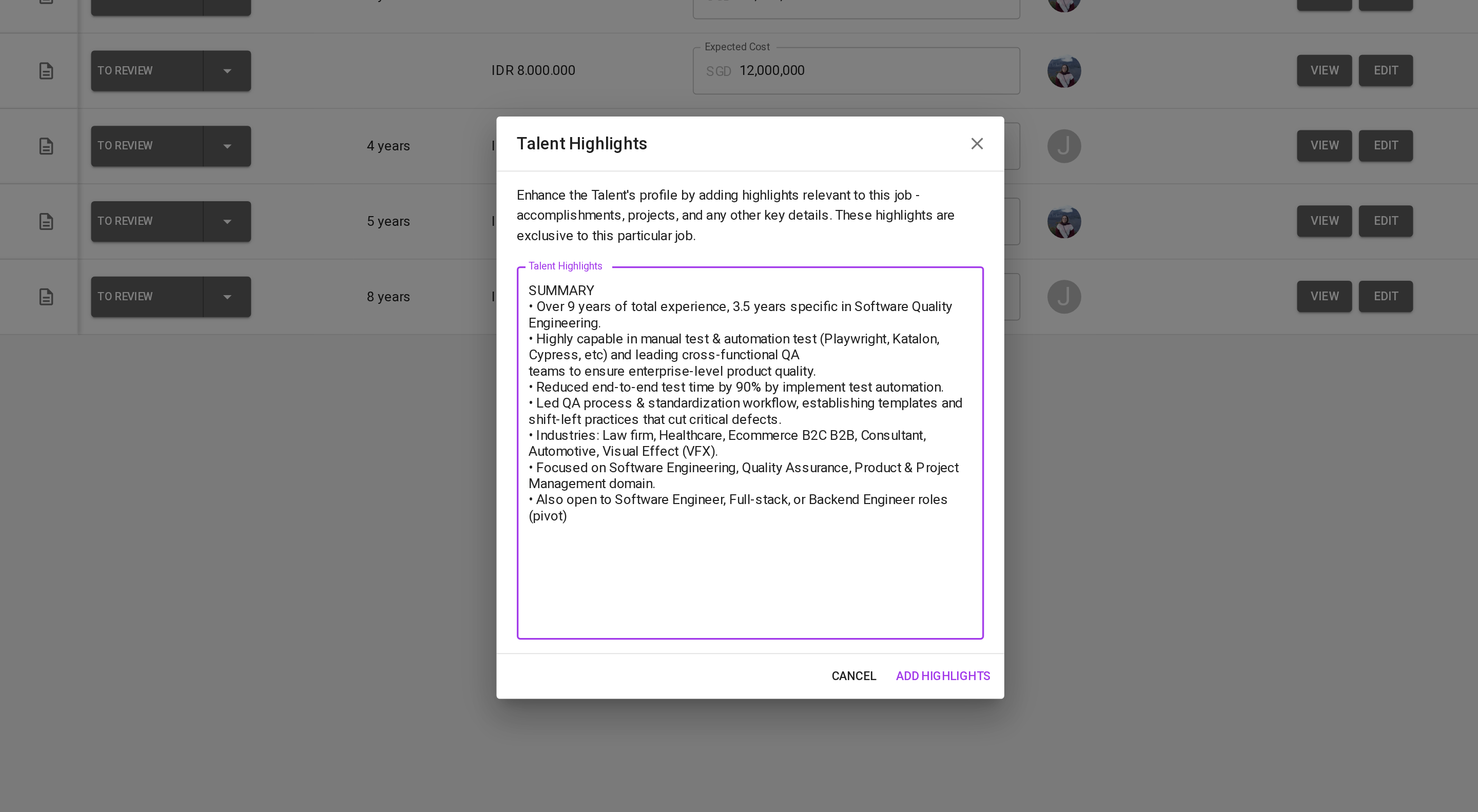
click at [605, 414] on textarea "SUMMARY • Over 9 years of total experience, 3.5 years specific in Software Qual…" at bounding box center [739, 433] width 269 height 207
click at [717, 537] on textarea "SUMMARY • Over 9 years of total experience, 3.5 years specific in Software Qual…" at bounding box center [739, 433] width 269 height 207
drag, startPoint x: 718, startPoint y: 542, endPoint x: 572, endPoint y: 524, distance: 147.1
click at [572, 524] on div "Talent Highlights Enhance the Talent's profile by adding highlights relevant to…" at bounding box center [739, 406] width 1478 height 812
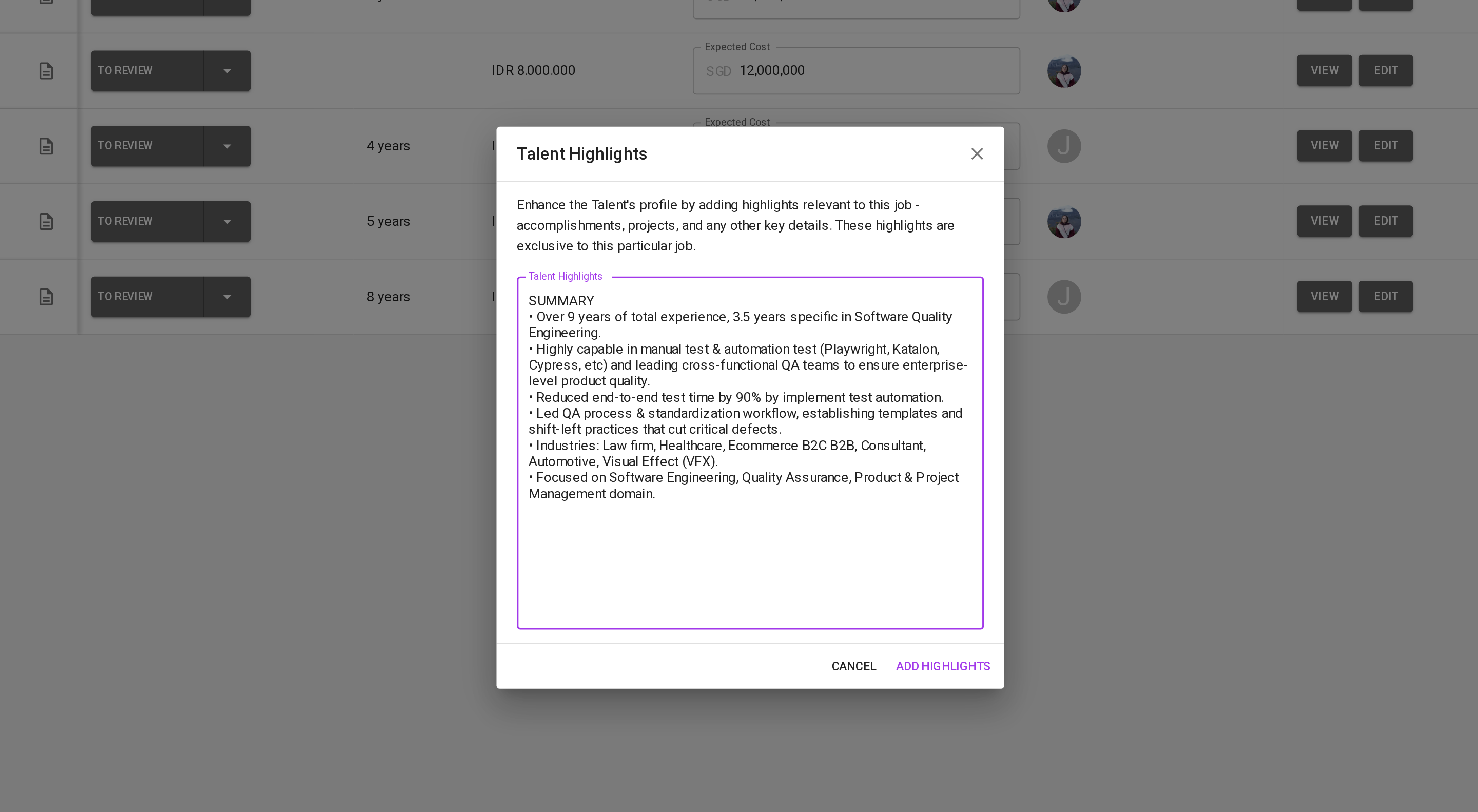
drag, startPoint x: 806, startPoint y: 522, endPoint x: 586, endPoint y: 476, distance: 224.8
click at [586, 476] on div "Enhance the Talent's profile by adding highlights relevant to this job - accomp…" at bounding box center [739, 408] width 308 height 281
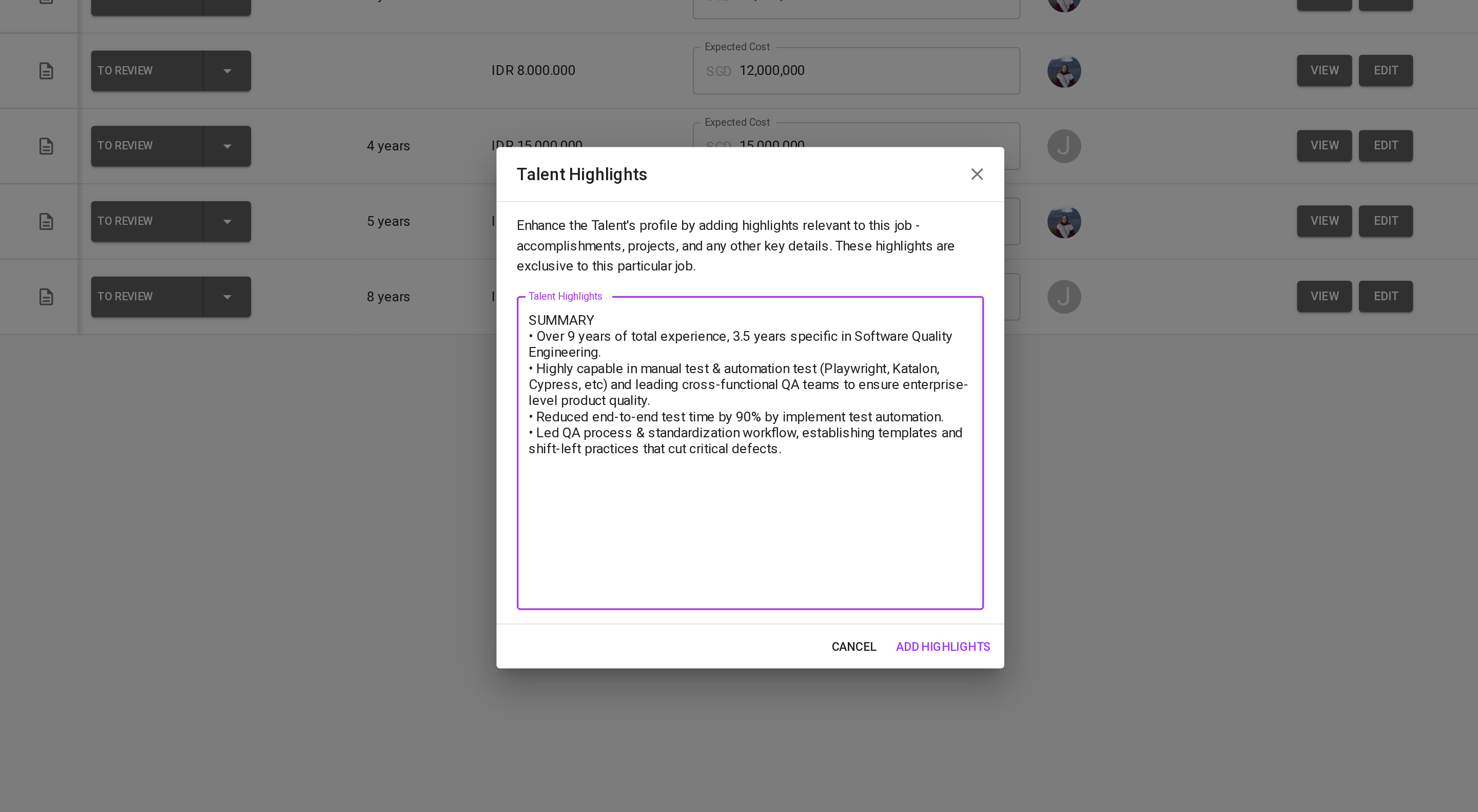
paste textarea "LOREM IPS • Dolorsitam, Consectet & Adipisc Elitseddoe • Temp incididunt utl et…"
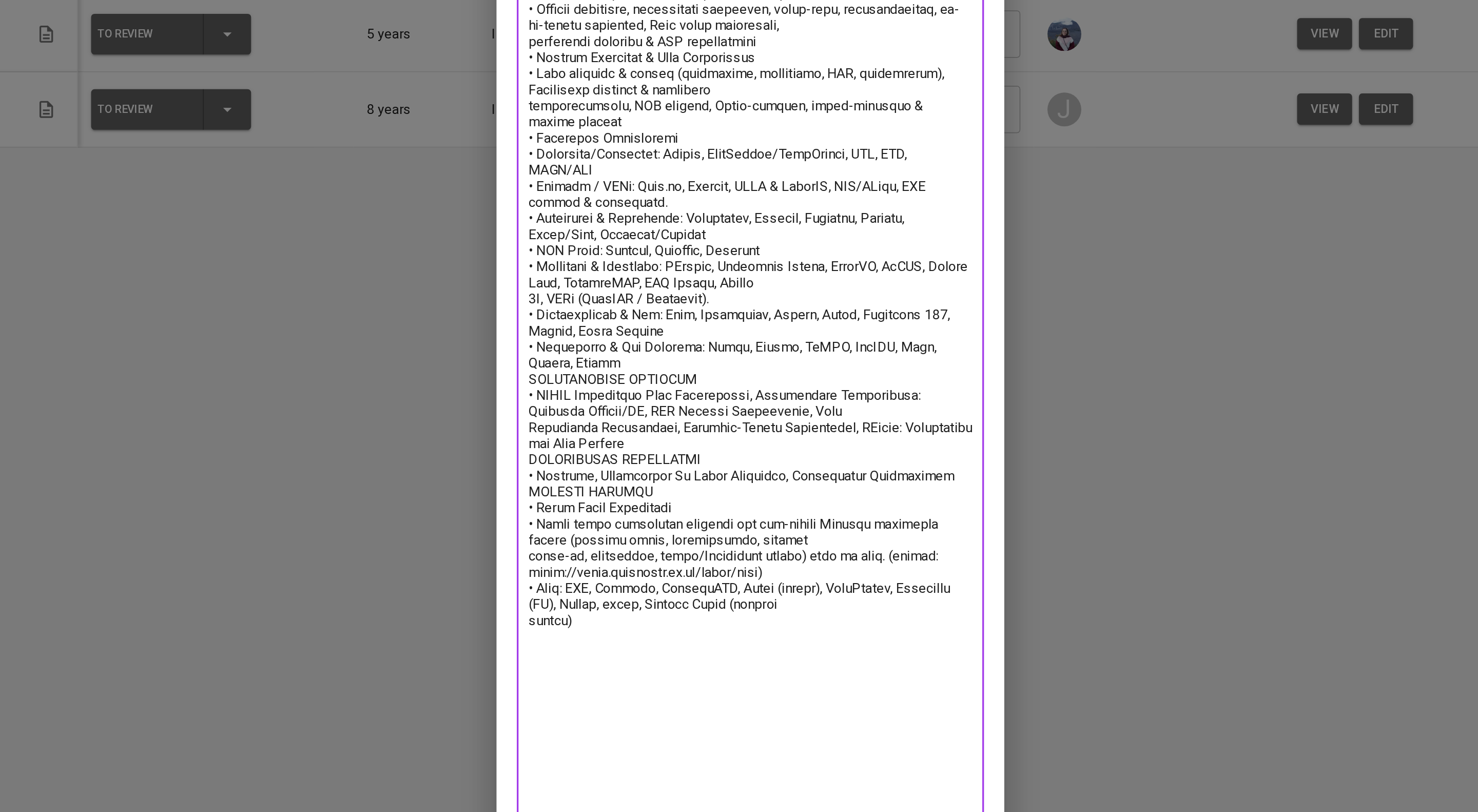
scroll to position [185, 0]
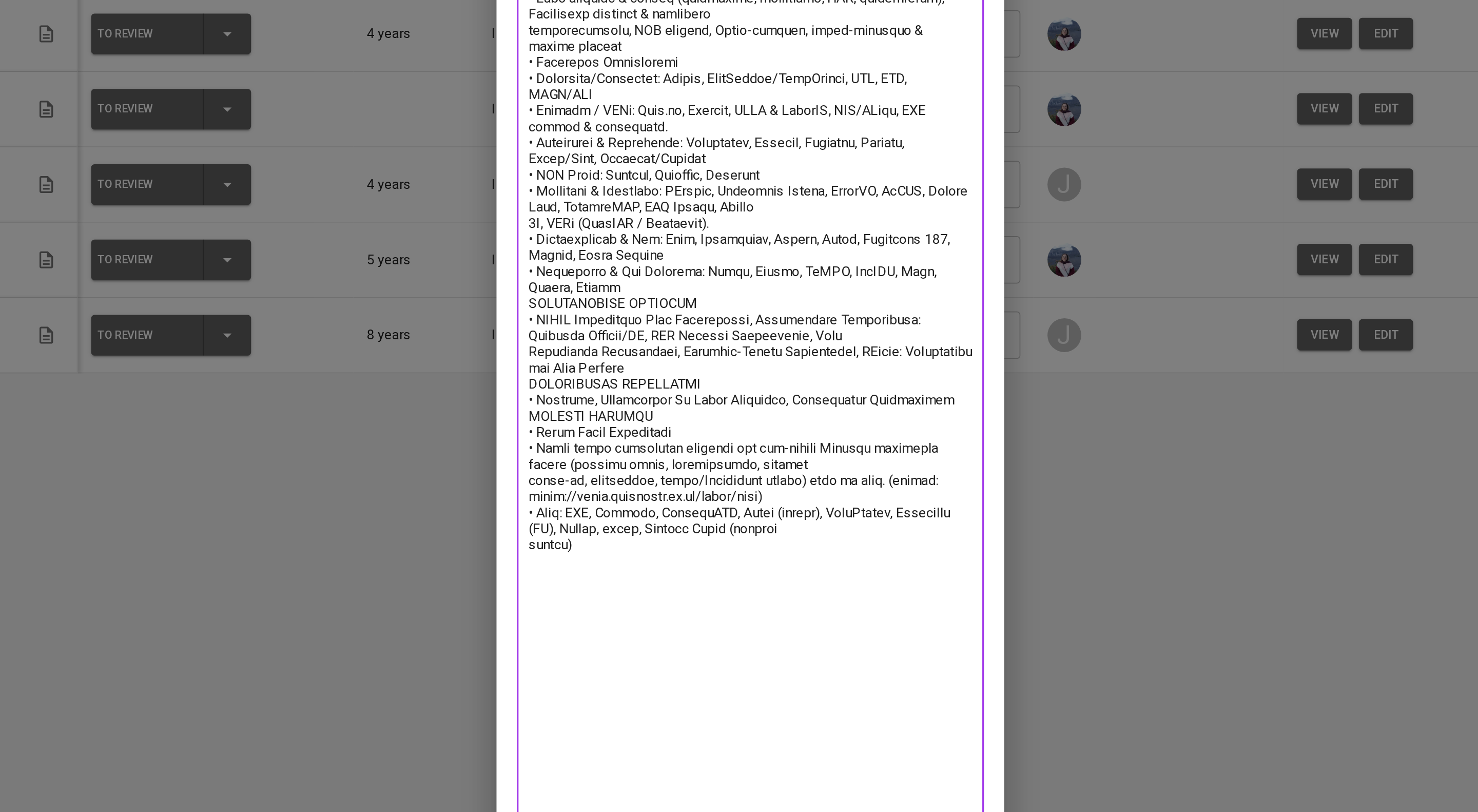
click at [607, 457] on textarea at bounding box center [739, 342] width 269 height 816
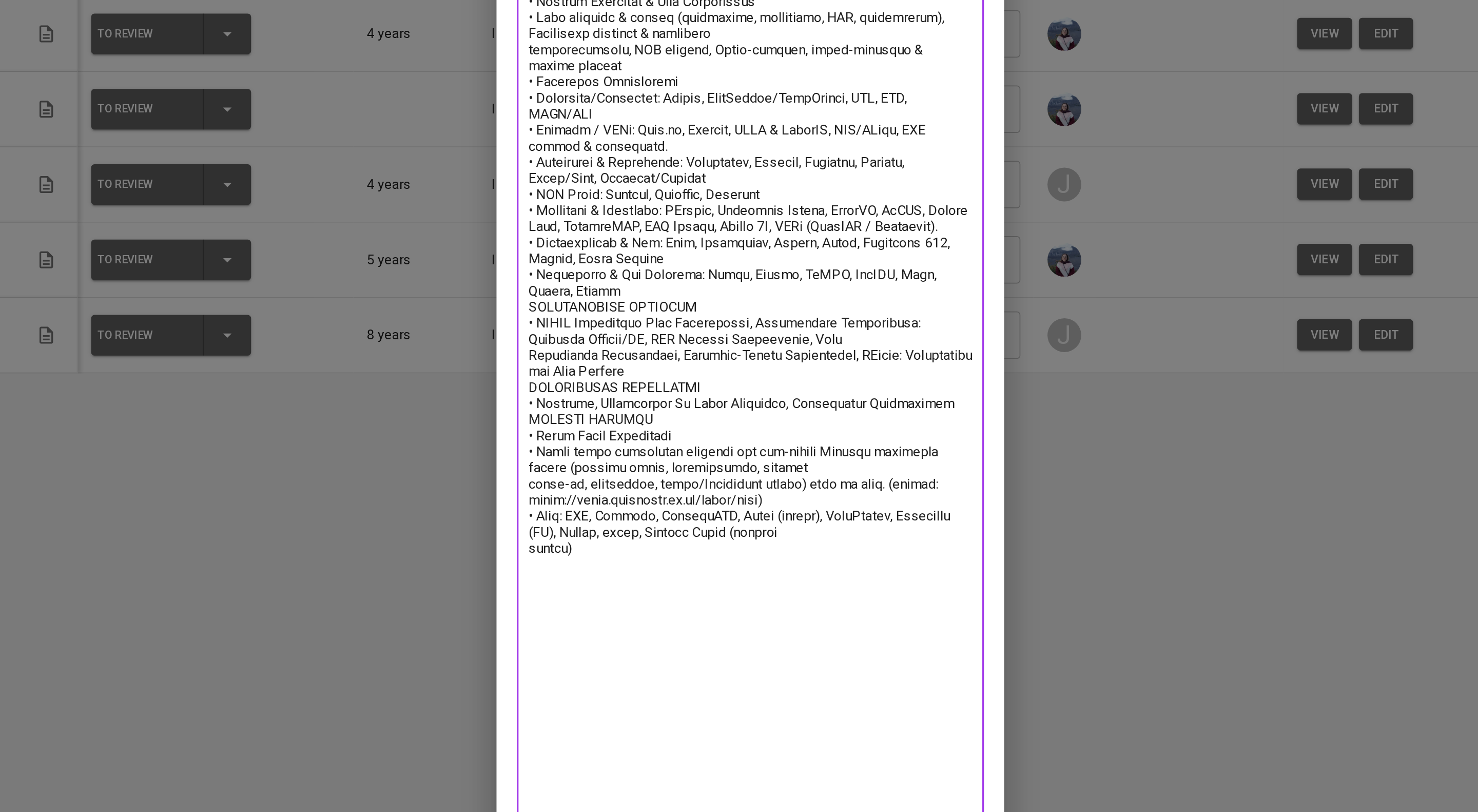
click at [746, 490] on textarea at bounding box center [739, 348] width 269 height 805
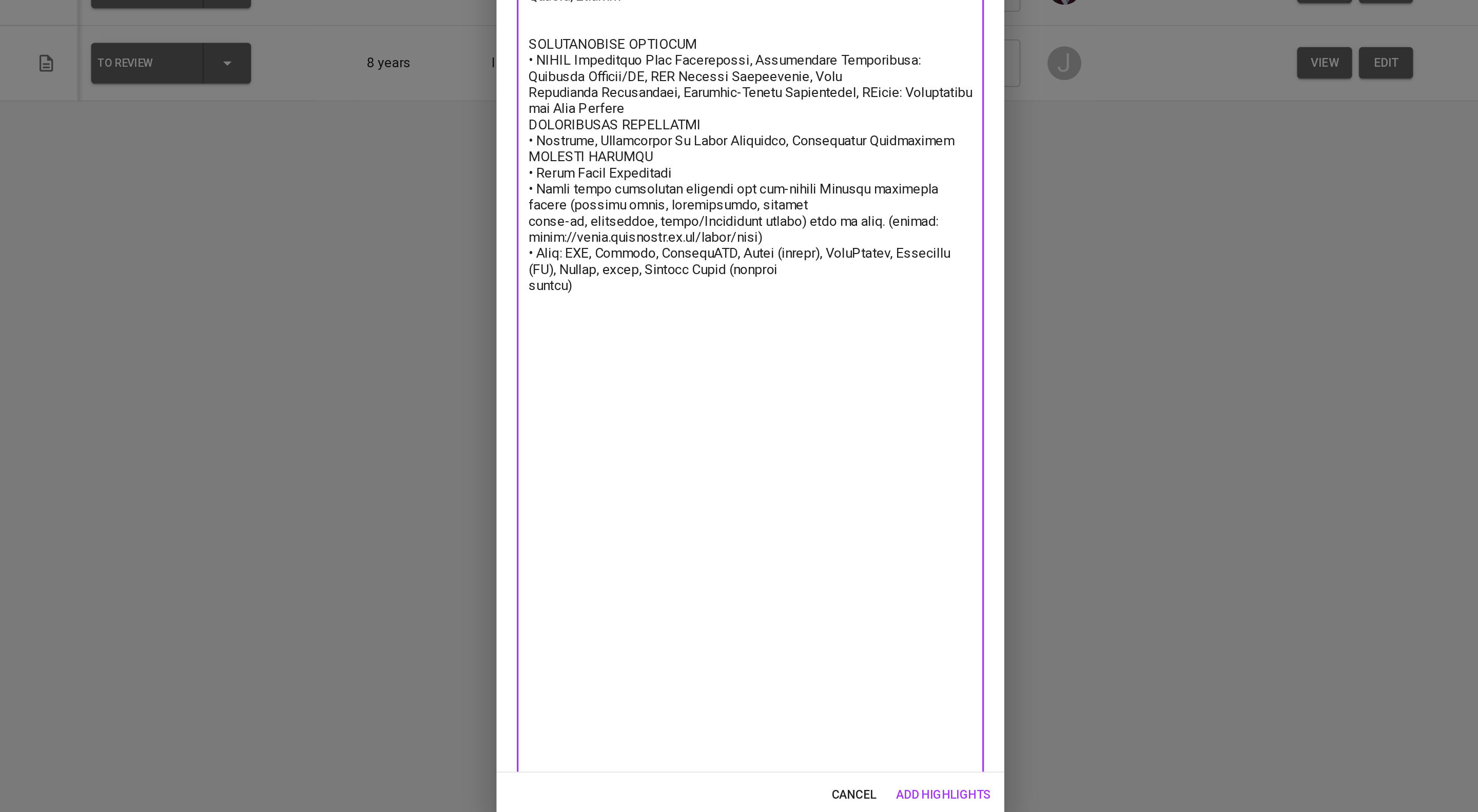
scroll to position [0, 0]
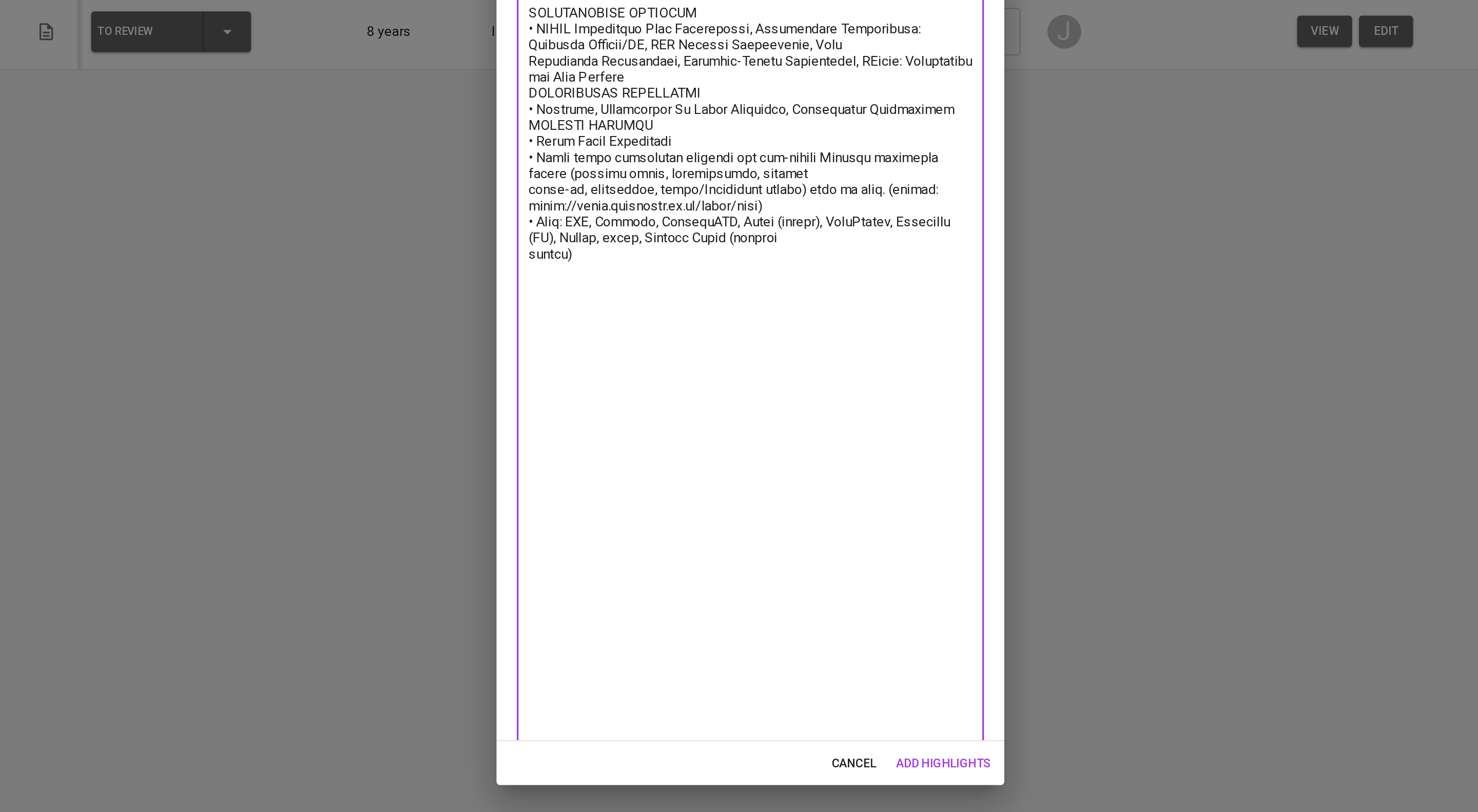
click at [851, 587] on textarea at bounding box center [739, 346] width 269 height 829
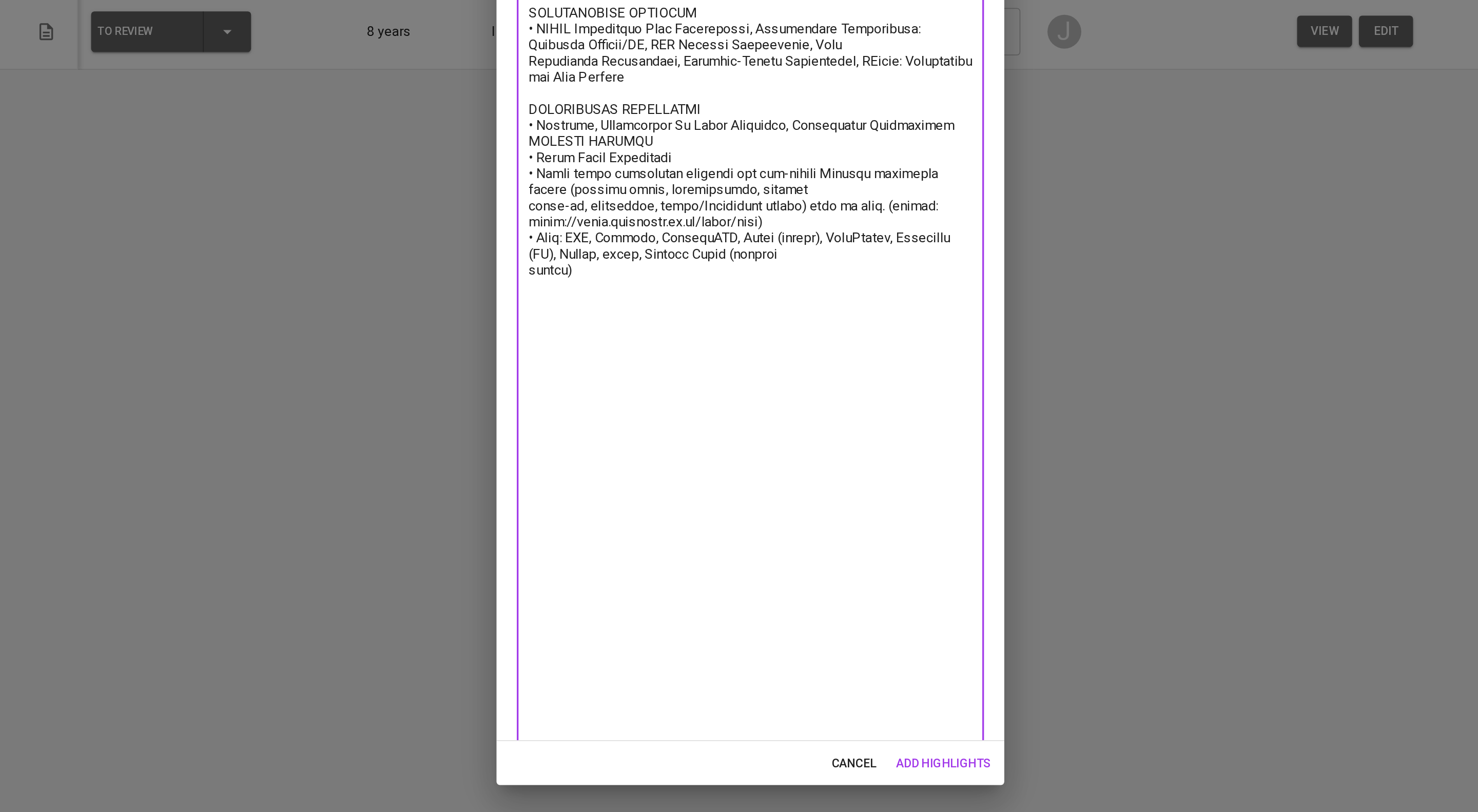
click at [608, 576] on textarea at bounding box center [739, 353] width 269 height 841
click at [606, 562] on textarea at bounding box center [739, 353] width 269 height 841
click at [704, 606] on textarea at bounding box center [739, 353] width 269 height 841
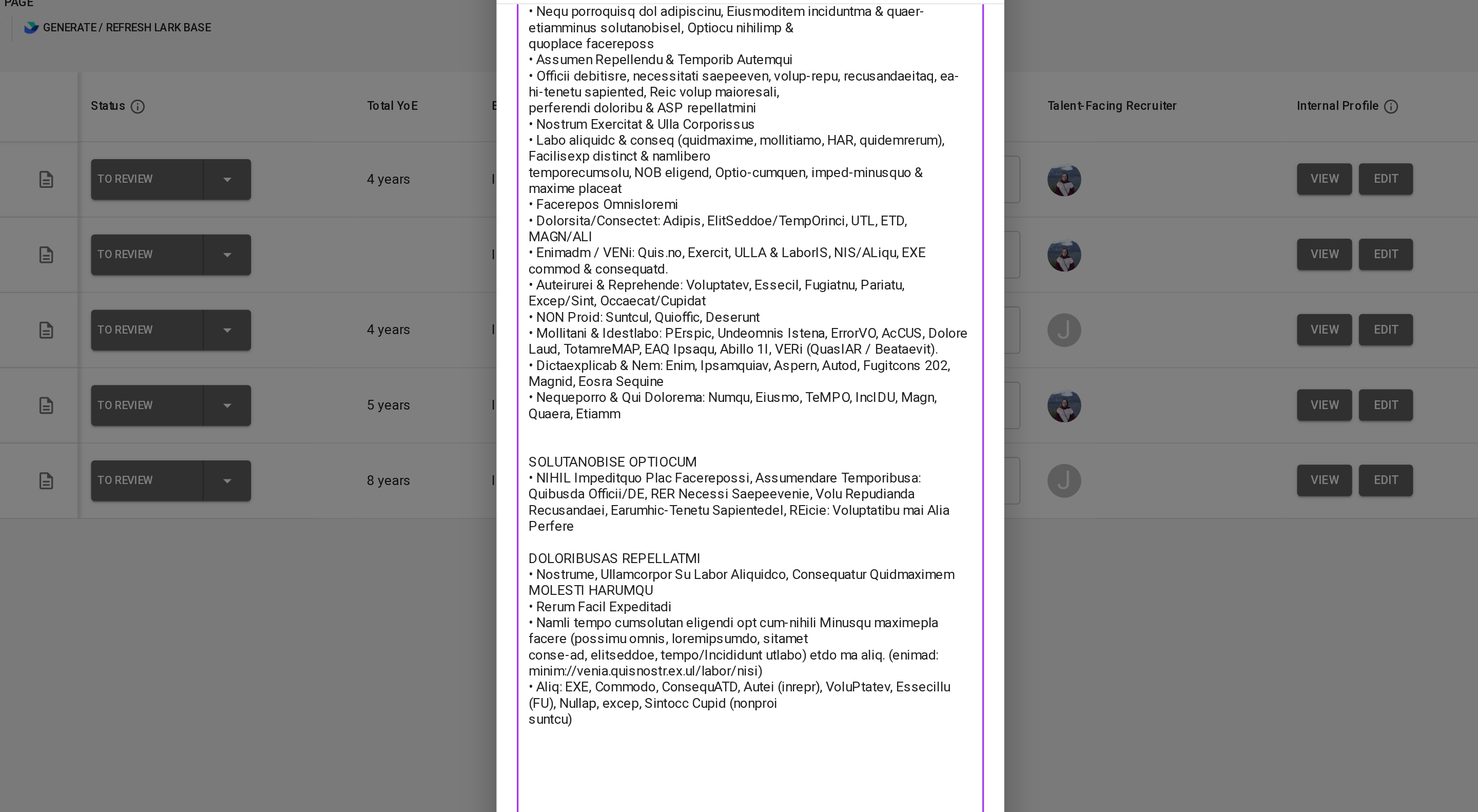
click at [606, 188] on textarea at bounding box center [739, 353] width 269 height 841
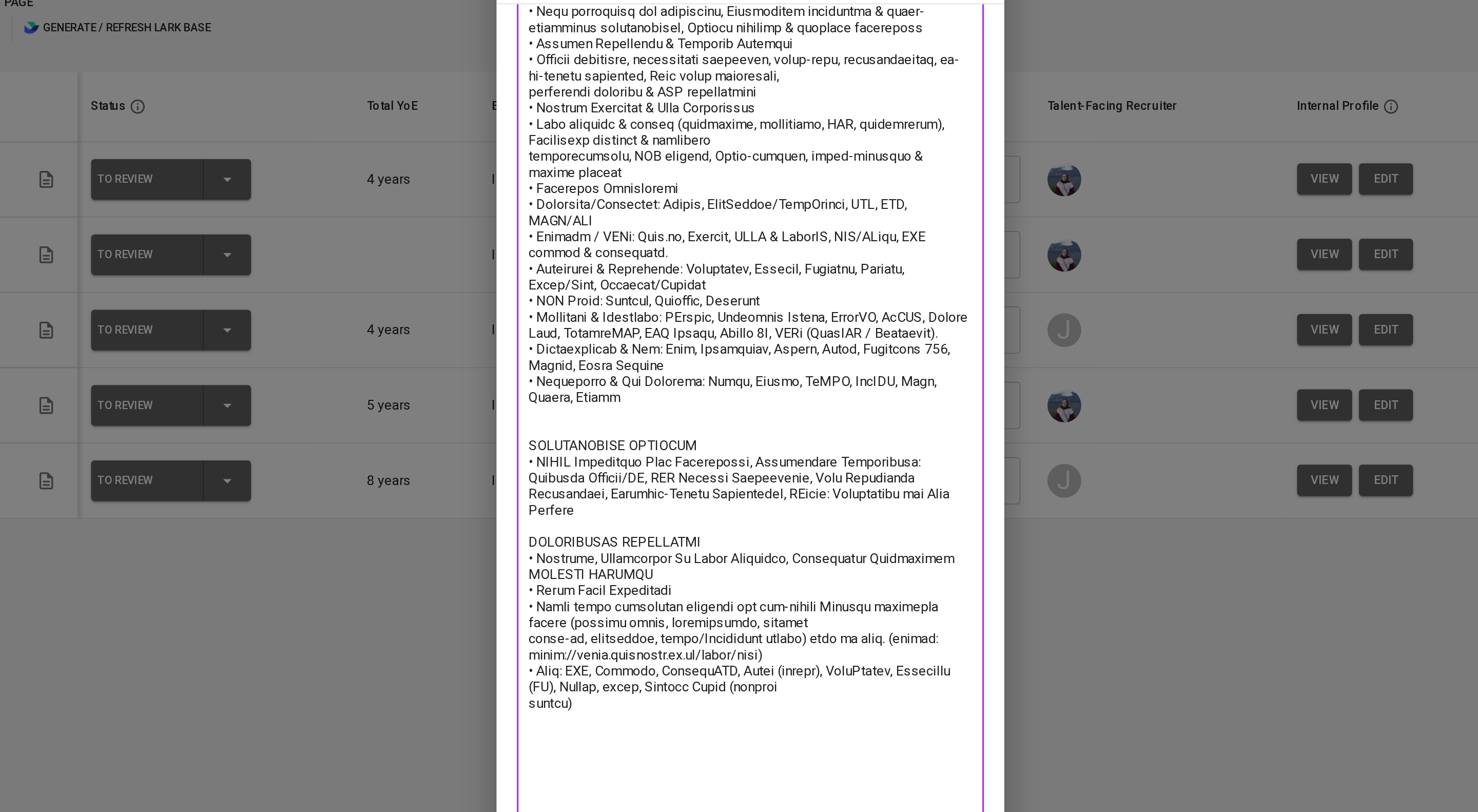
click at [606, 232] on textarea at bounding box center [739, 346] width 269 height 829
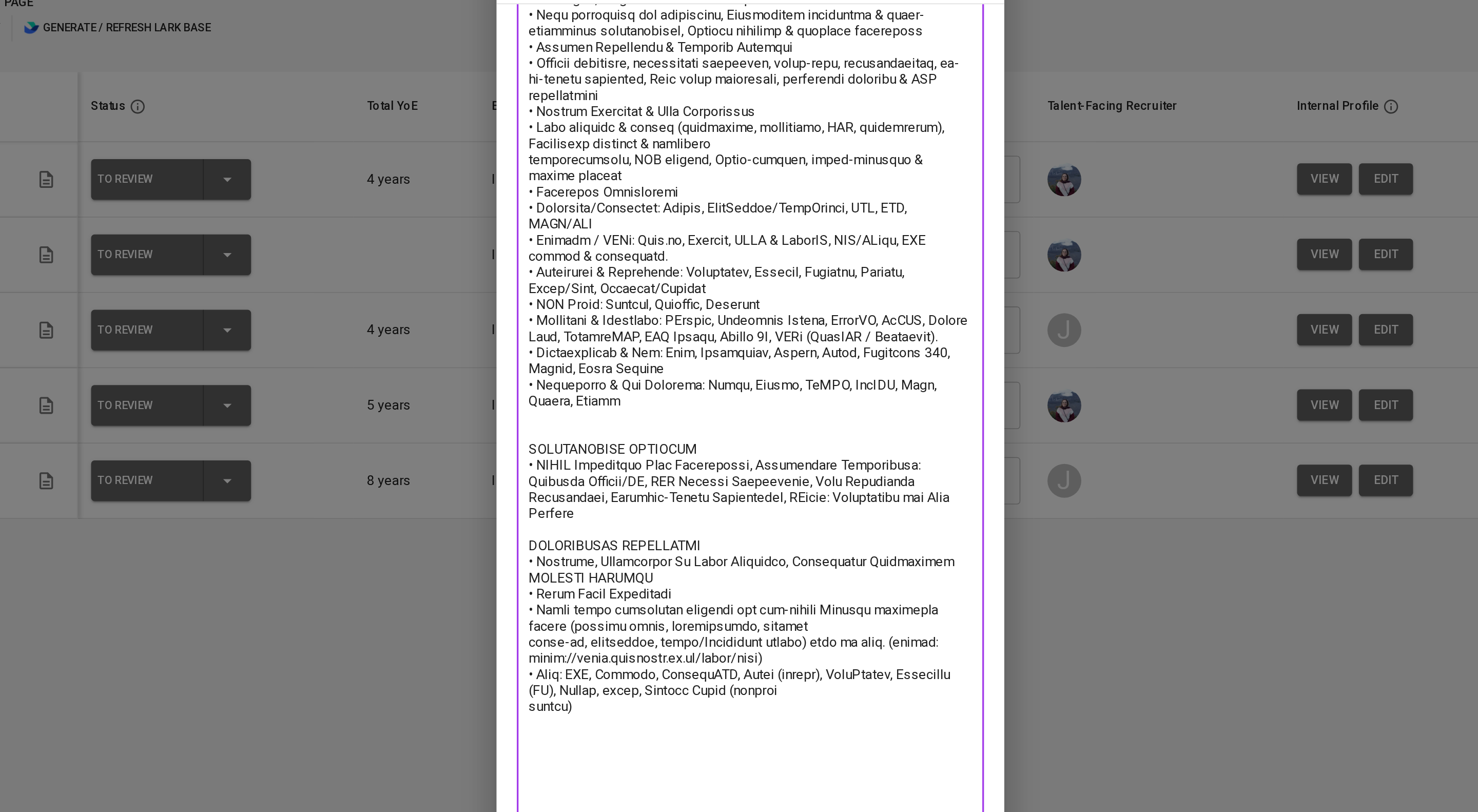
click at [606, 285] on textarea at bounding box center [739, 342] width 269 height 816
click at [731, 285] on textarea at bounding box center [739, 342] width 269 height 816
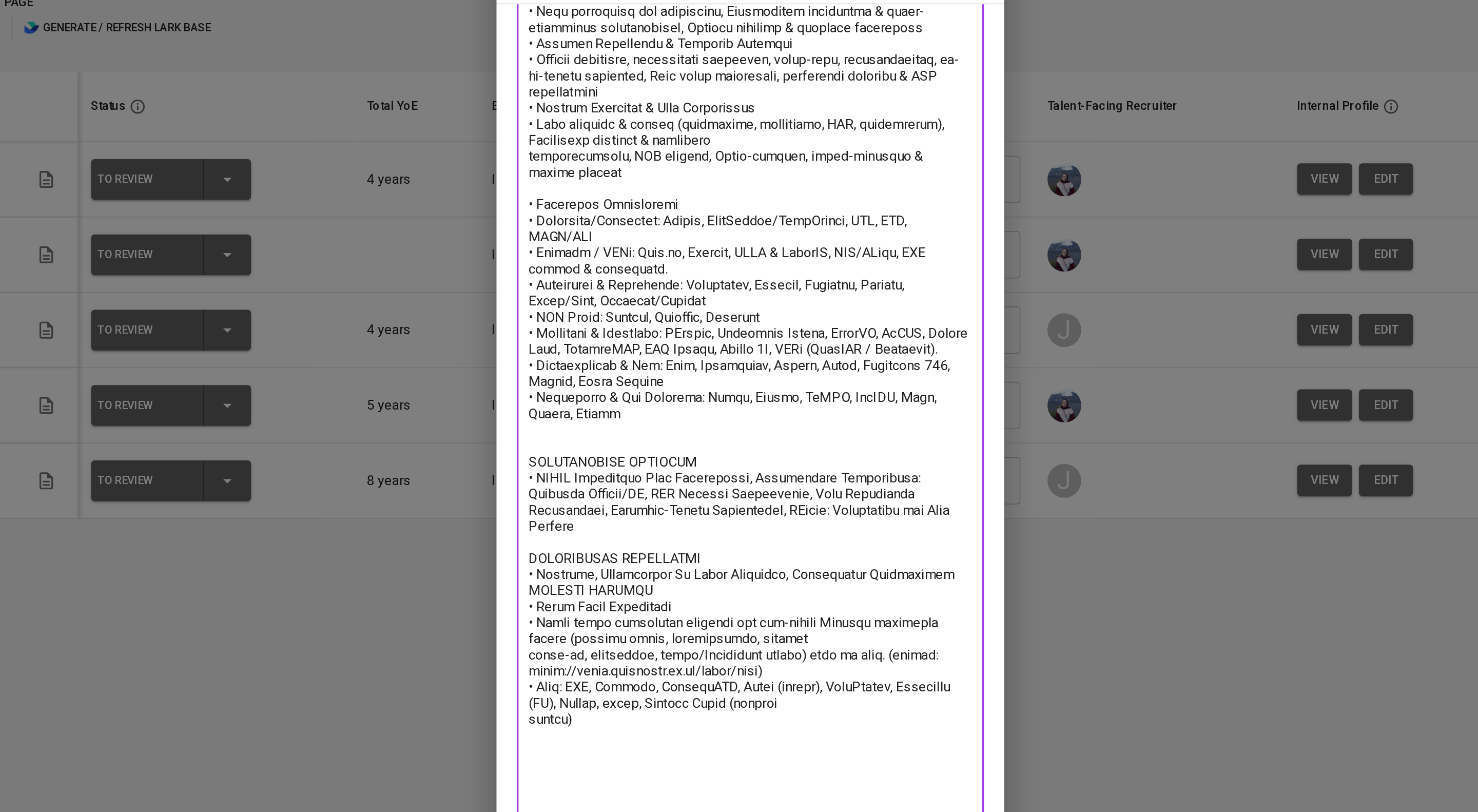
click at [611, 310] on textarea at bounding box center [739, 346] width 269 height 829
click at [715, 310] on textarea at bounding box center [739, 346] width 269 height 829
click at [610, 308] on textarea at bounding box center [739, 346] width 269 height 829
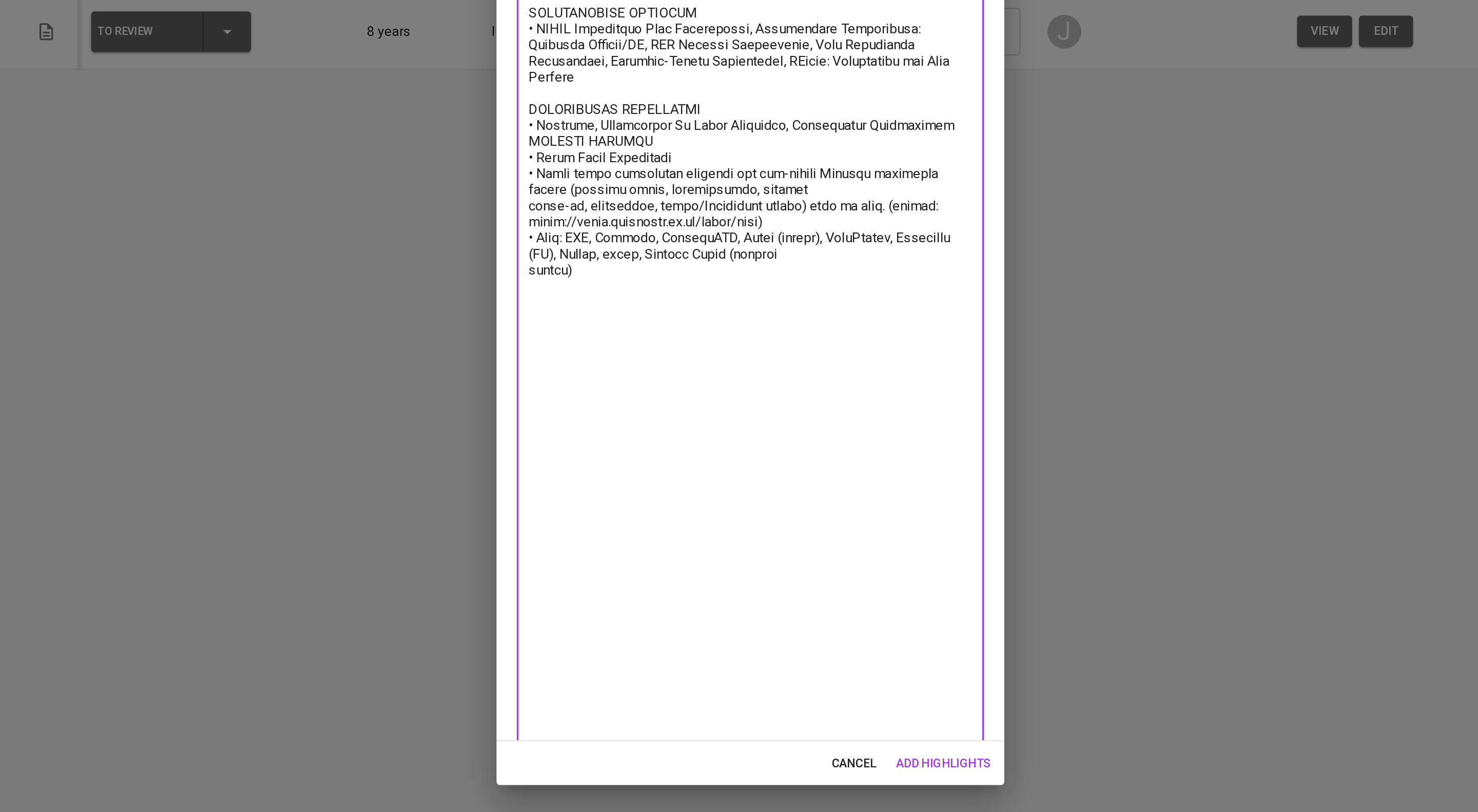
click at [696, 628] on textarea at bounding box center [739, 346] width 269 height 829
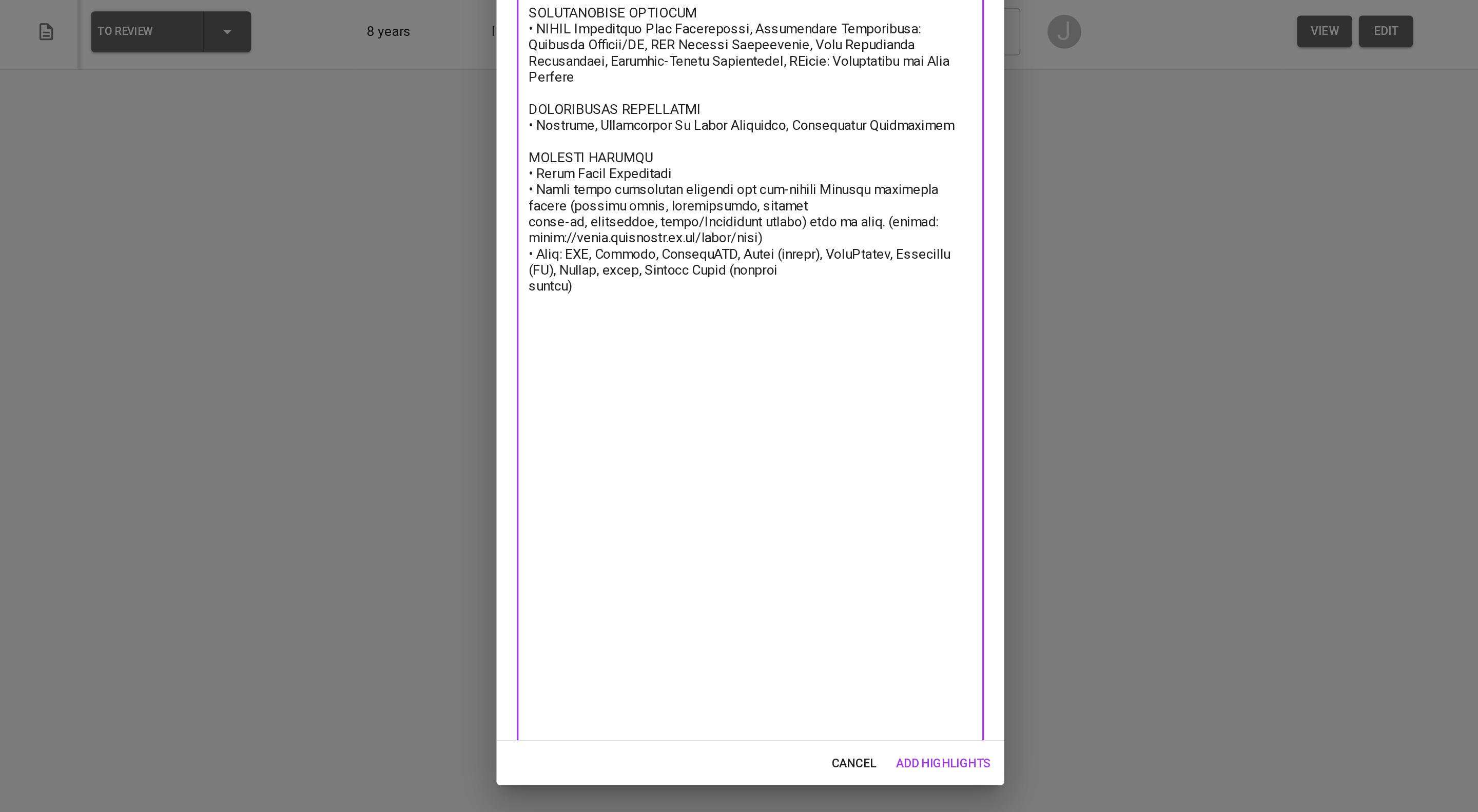
click at [605, 708] on textarea at bounding box center [739, 353] width 269 height 841
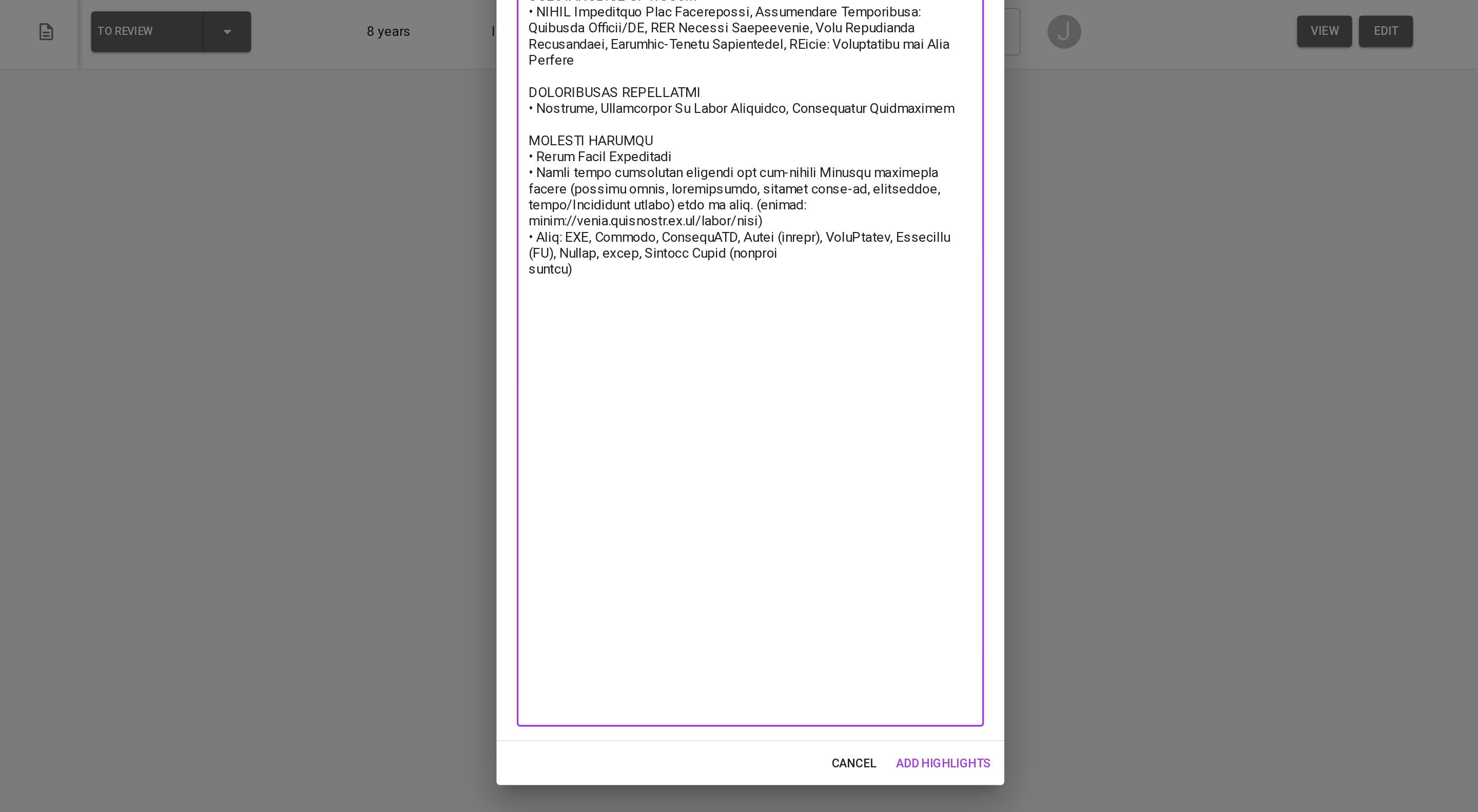
drag, startPoint x: 604, startPoint y: 646, endPoint x: 766, endPoint y: 786, distance: 214.1
click at [763, 789] on div "Talent Highlights Enhance the Talent's profile by adding highlights relevant to…" at bounding box center [739, 406] width 308 height 779
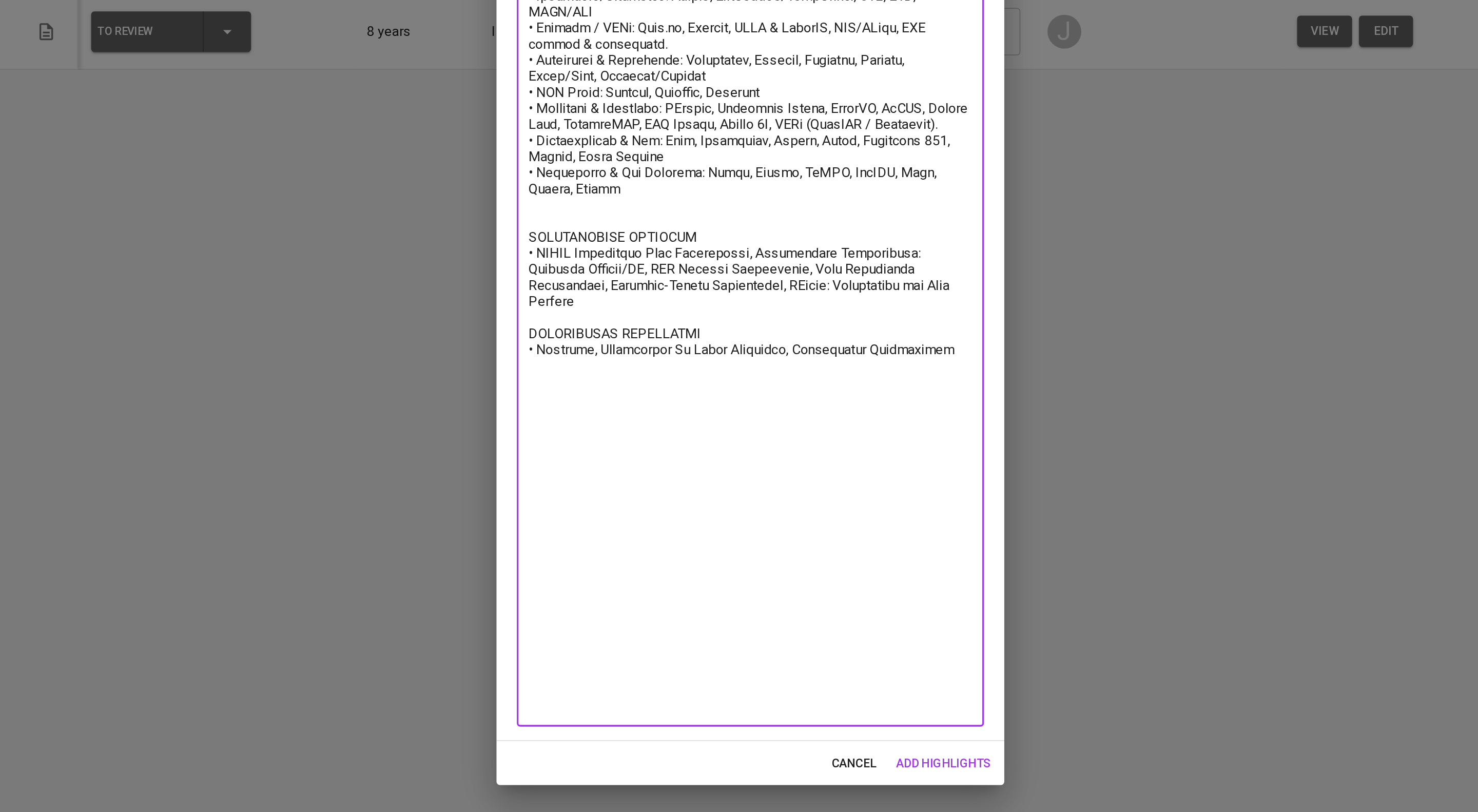
scroll to position [0, 0]
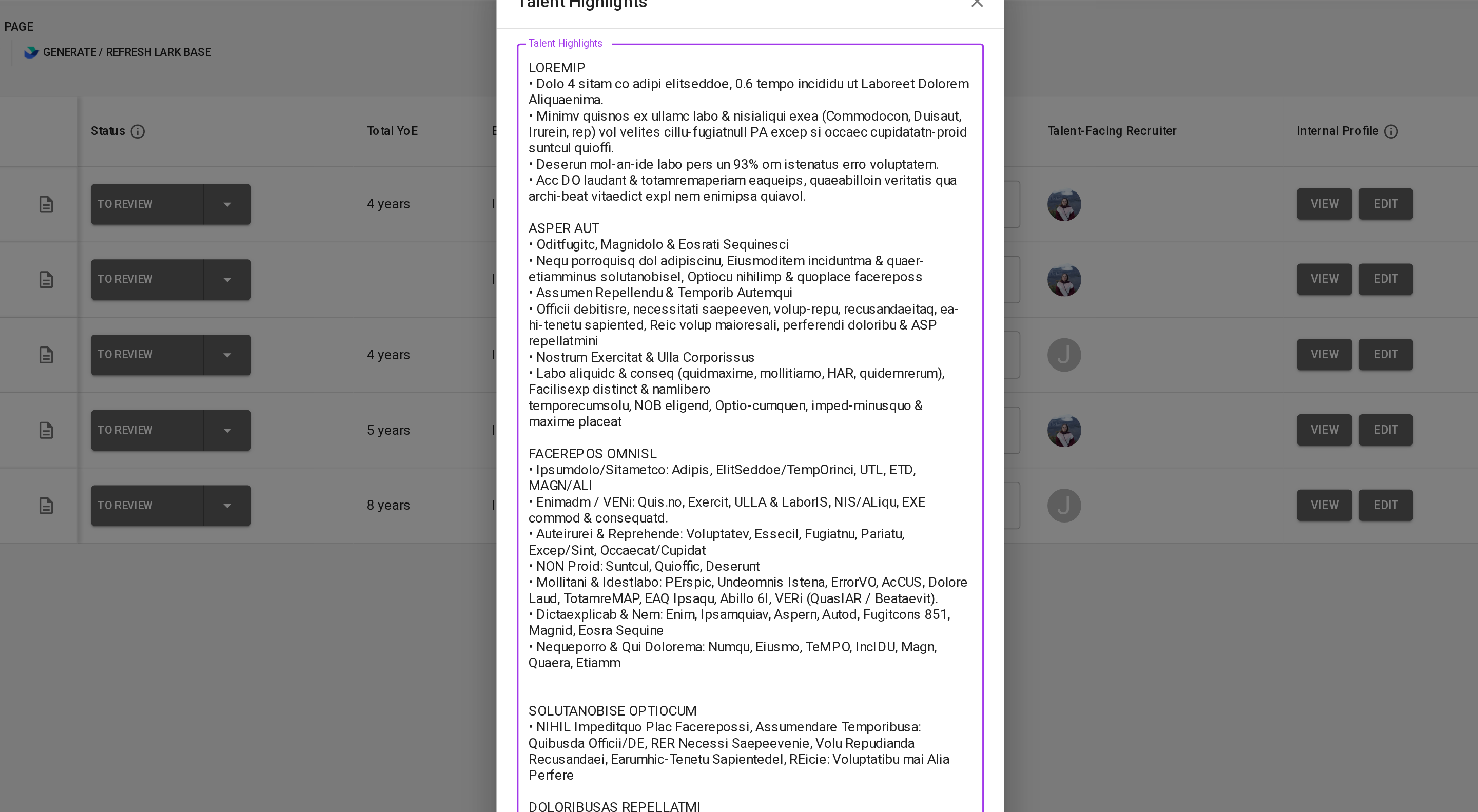
drag, startPoint x: 757, startPoint y: 81, endPoint x: 651, endPoint y: 88, distance: 106.2
click at [637, 87] on textarea at bounding box center [739, 409] width 269 height 682
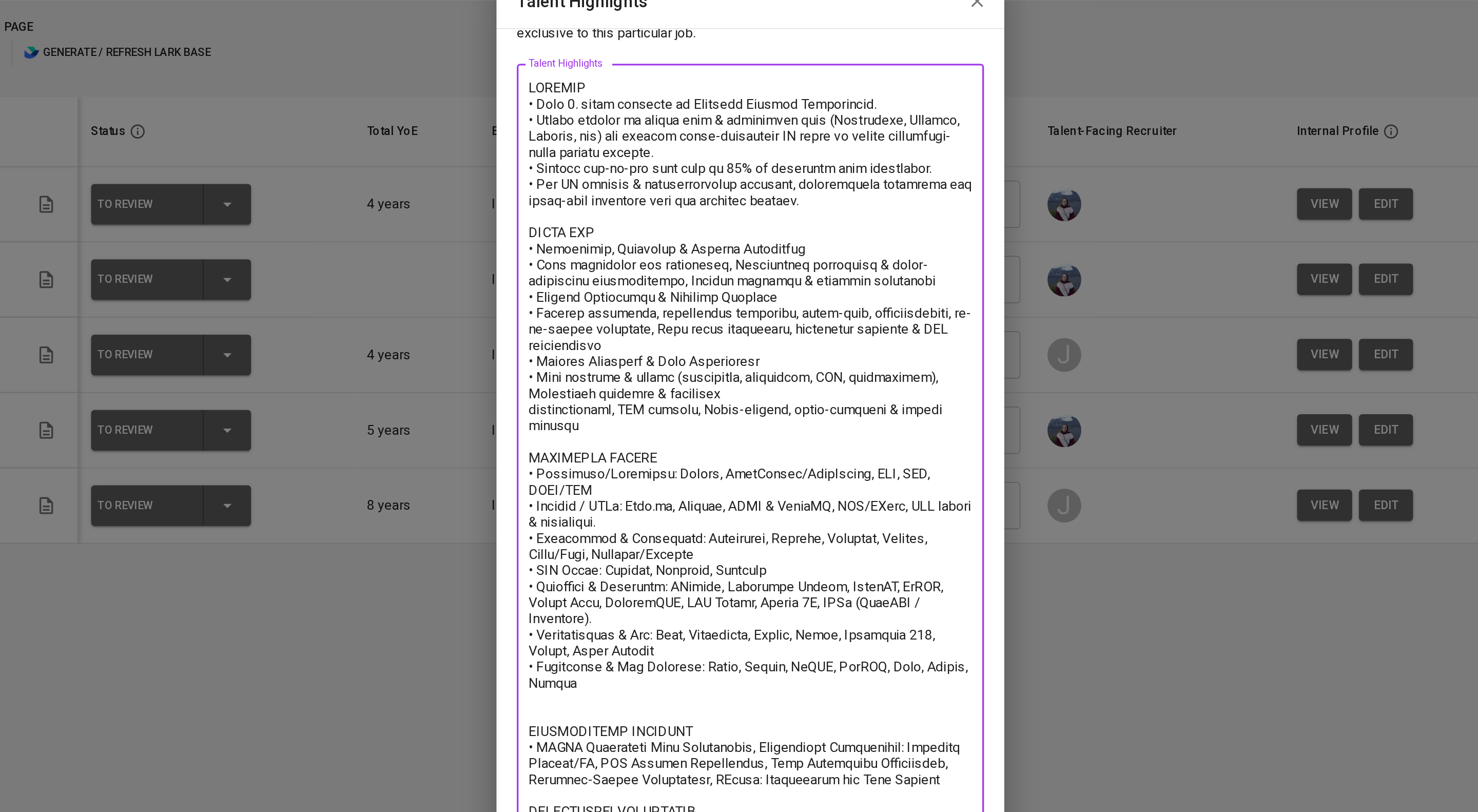
scroll to position [68, 0]
click at [705, 164] on textarea at bounding box center [739, 416] width 269 height 670
click at [740, 119] on textarea at bounding box center [739, 416] width 269 height 670
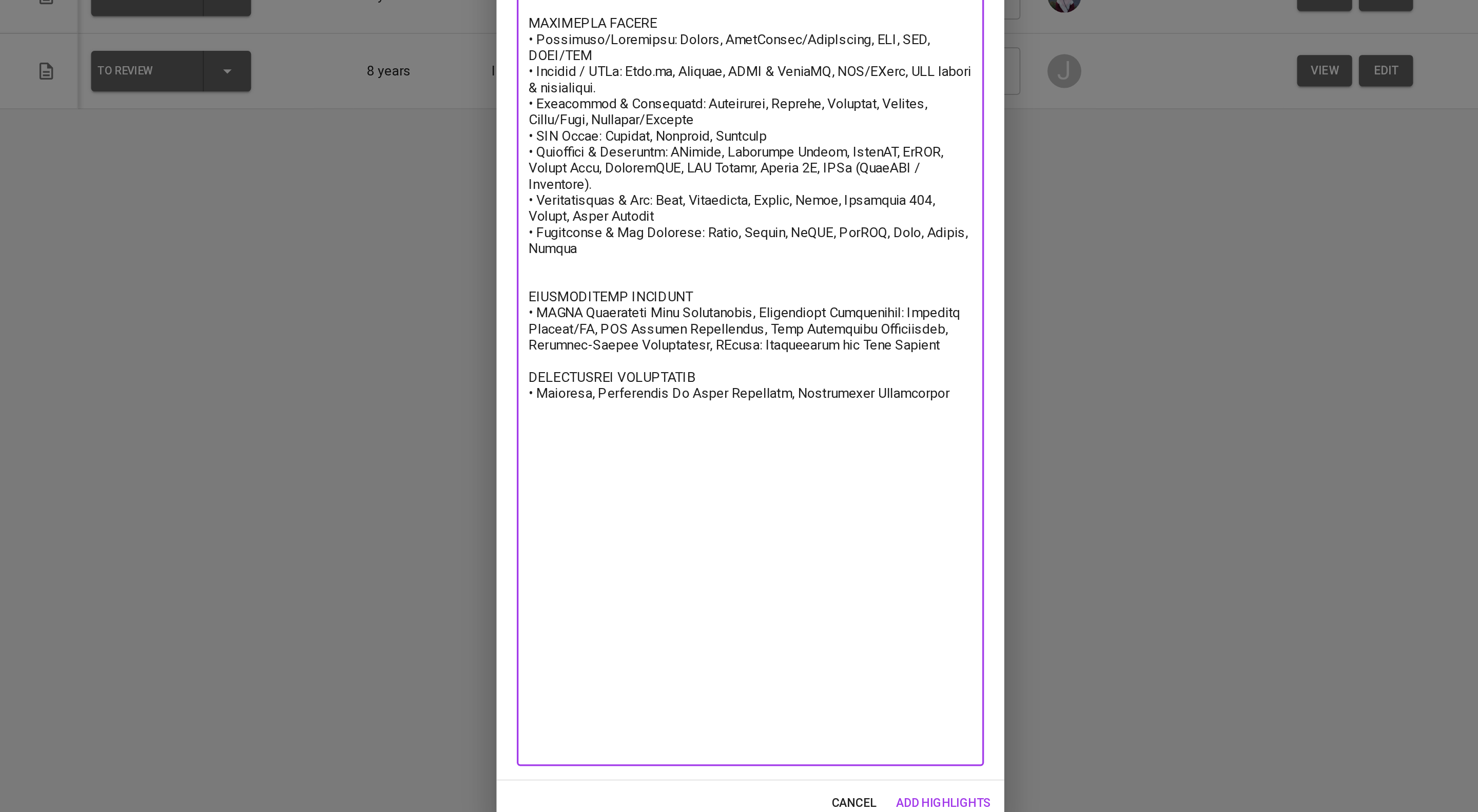
scroll to position [0, 0]
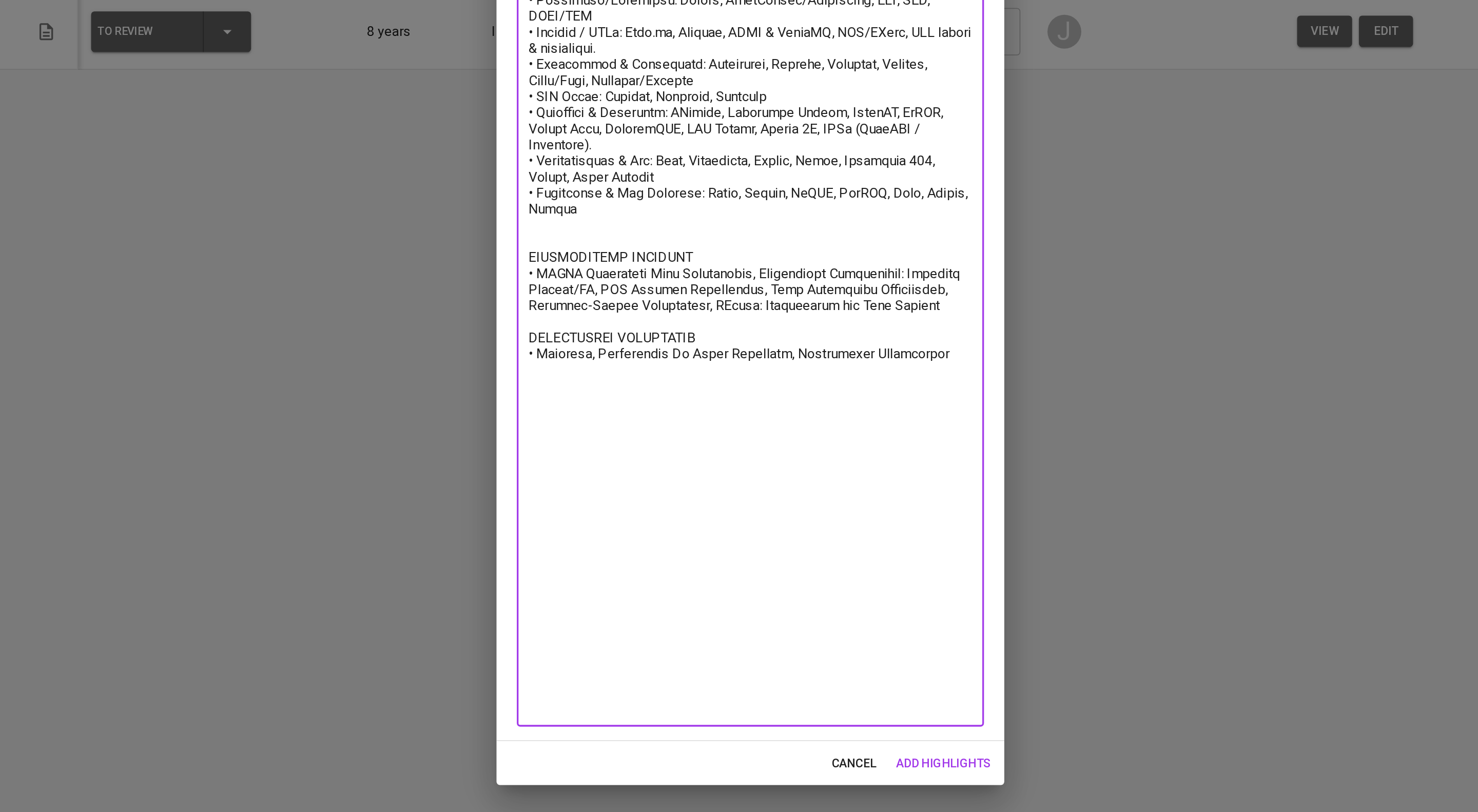
type textarea "SUMMARY • Over 4 years specific in Software Quality Engineering. • Highly capab…"
click at [848, 772] on div "cancel add highlights" at bounding box center [739, 782] width 308 height 27
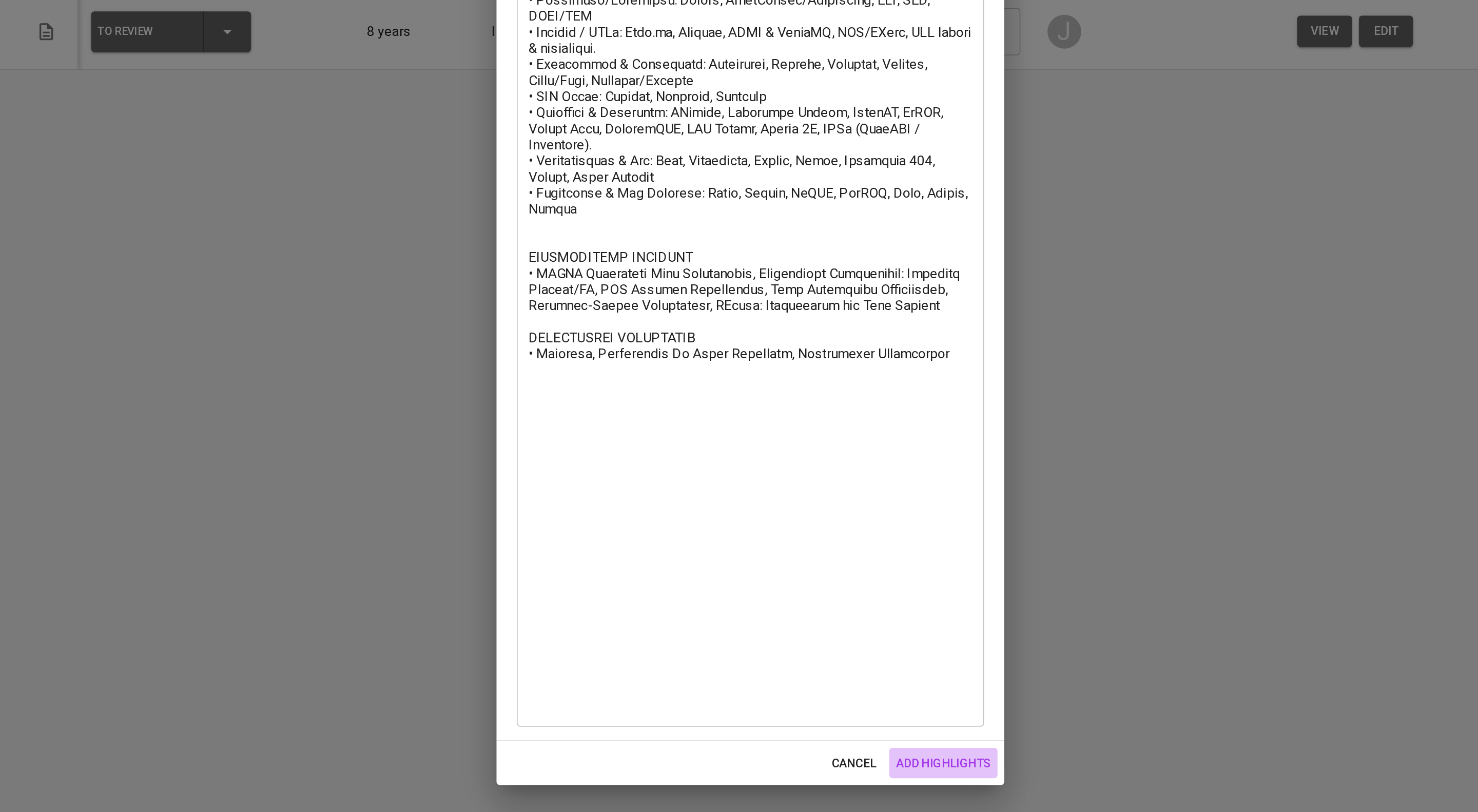
click at [847, 776] on span "add highlights" at bounding box center [855, 782] width 57 height 13
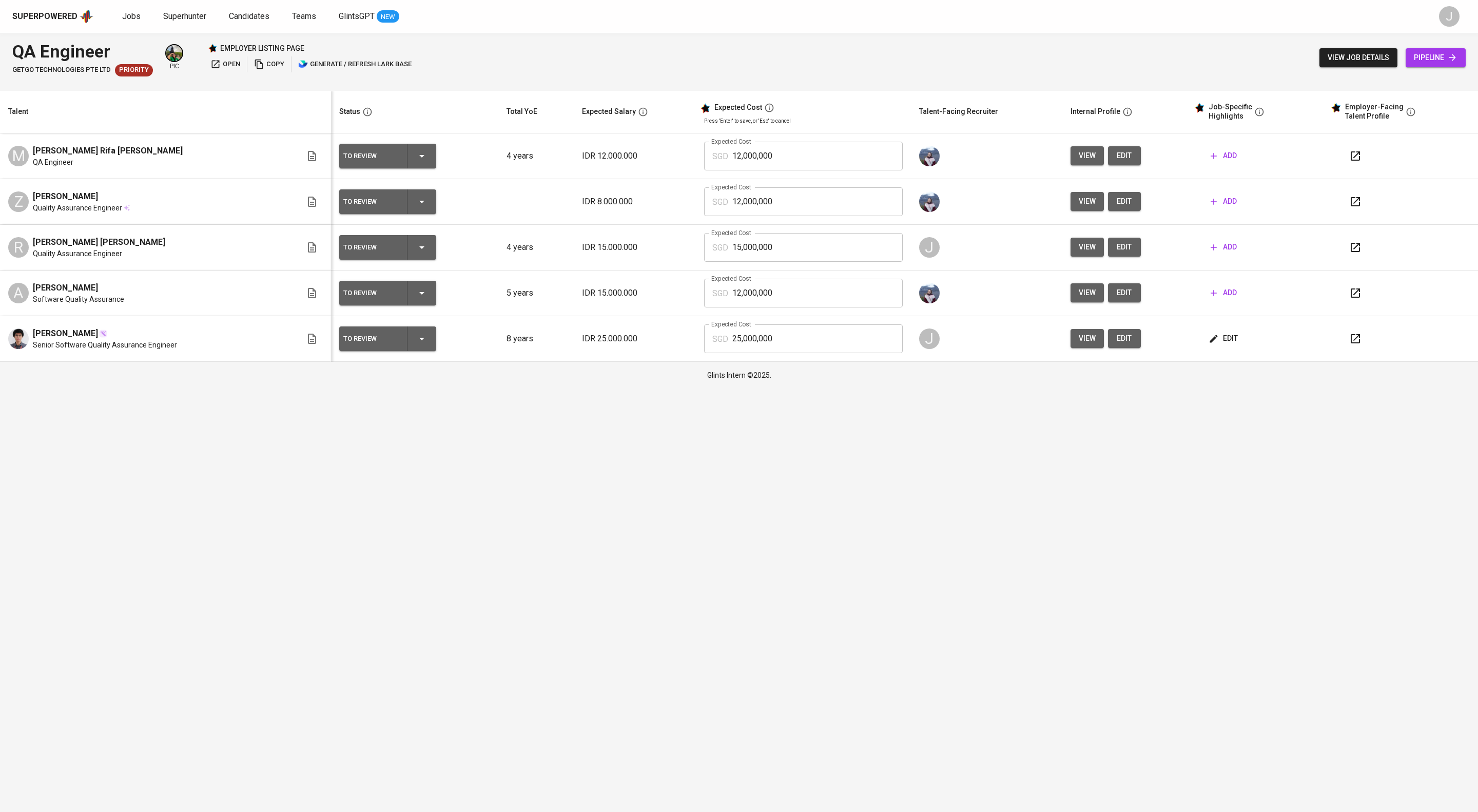
click at [1133, 344] on span "edit" at bounding box center [1125, 338] width 16 height 13
click at [428, 344] on icon "button" at bounding box center [422, 338] width 12 height 12
click at [435, 473] on li "Employer-Ready Profile" at bounding box center [403, 464] width 103 height 18
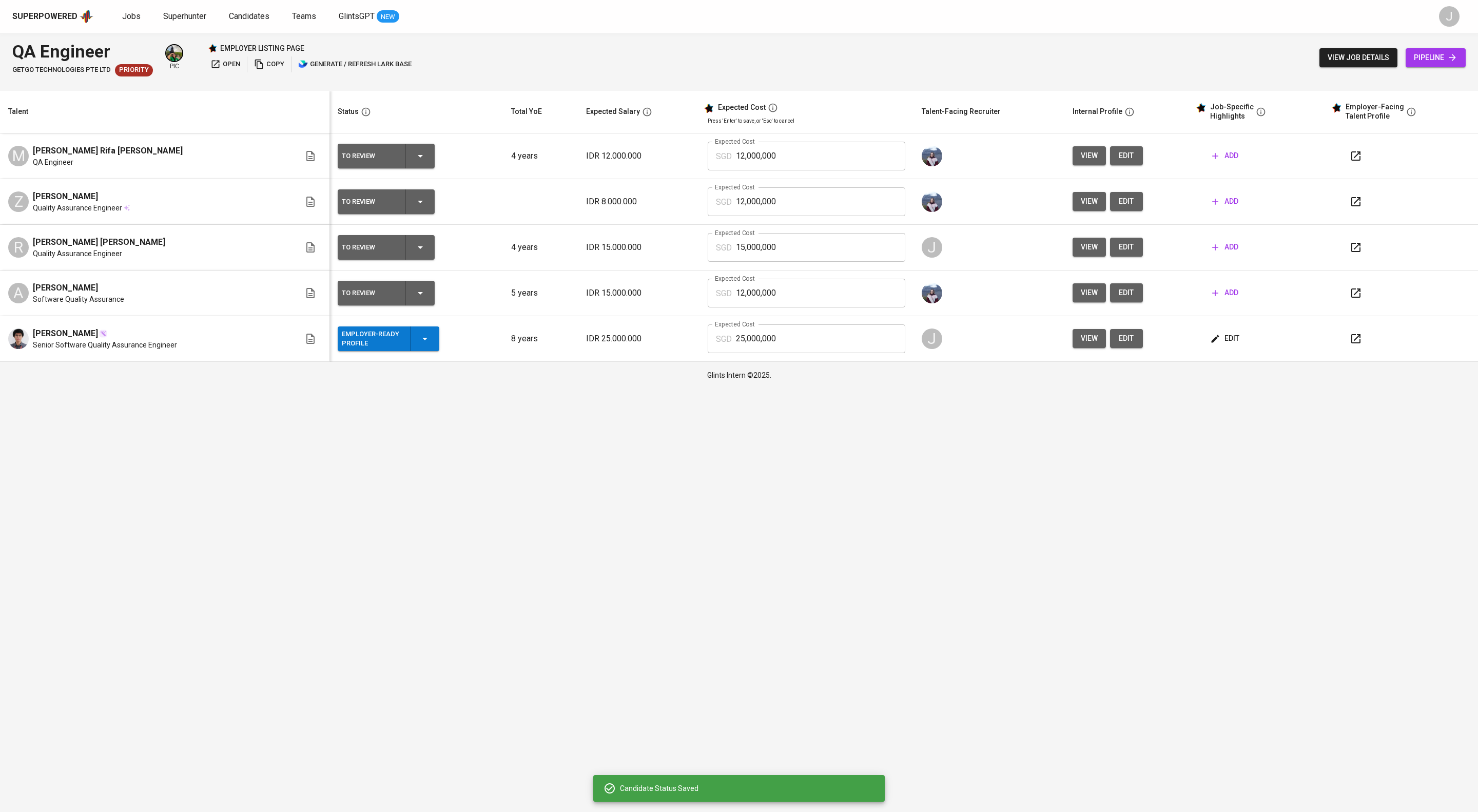
click at [600, 388] on html "Superpowered Jobs Superhunter Candidates Teams GlintsGPT NEW J QA Engineer GetG…" at bounding box center [739, 194] width 1478 height 388
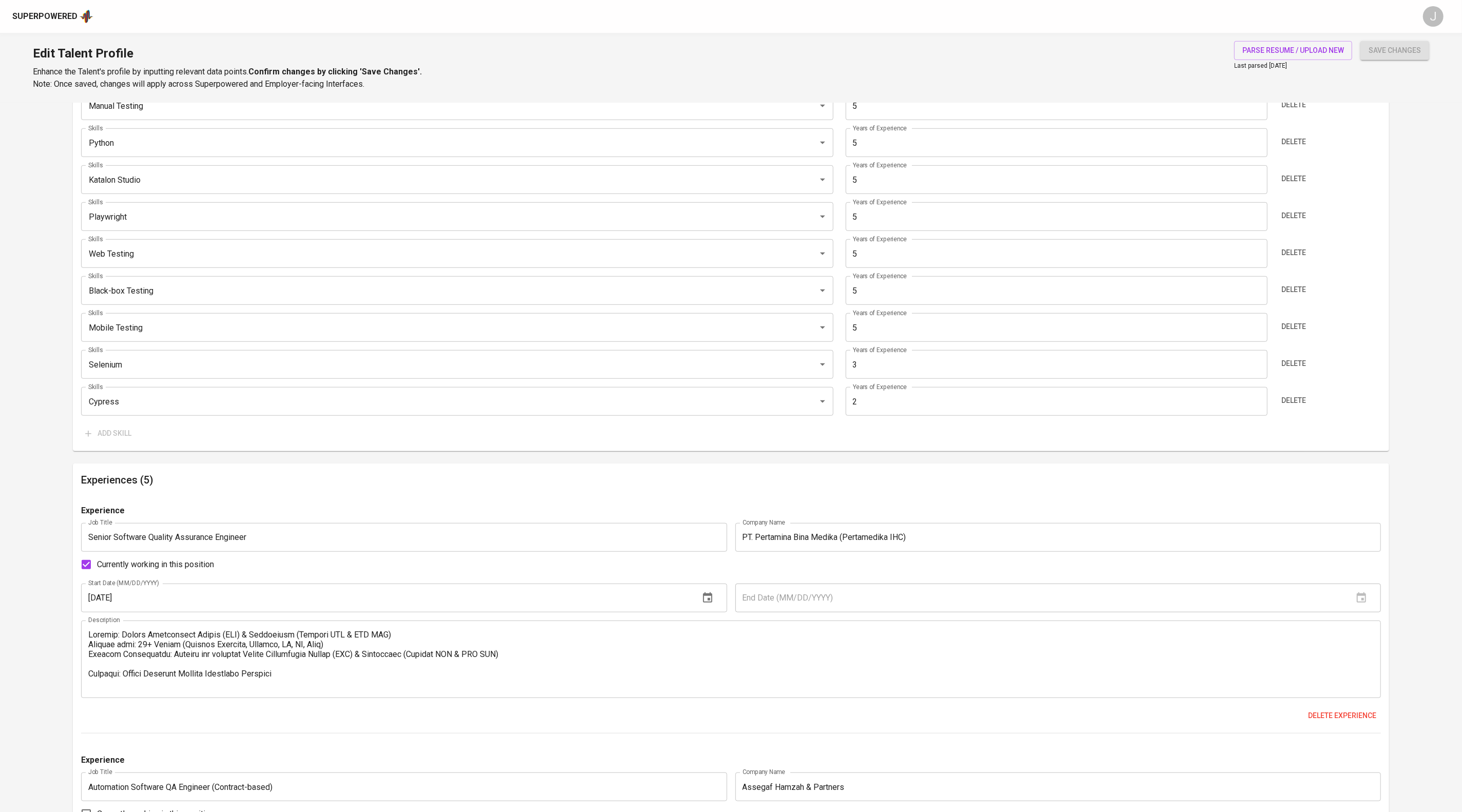
scroll to position [551, 0]
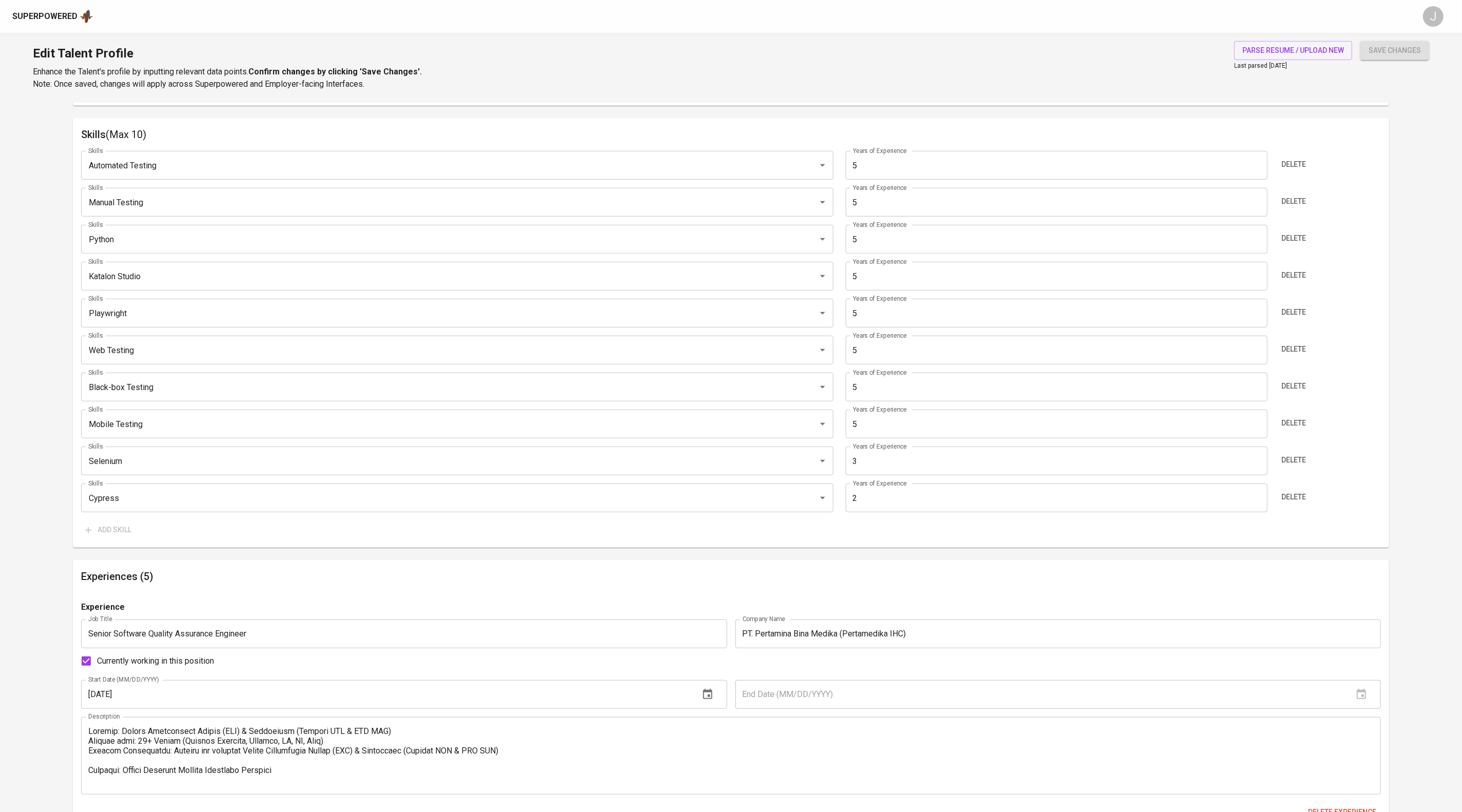
click at [936, 180] on input "5" at bounding box center [1056, 165] width 422 height 29
type input "4"
click at [946, 280] on div "Skills Automated Testing Skills Years of Experience 4 Years of Experience Delet…" at bounding box center [730, 341] width 1299 height 397
click at [937, 217] on input "5" at bounding box center [1056, 202] width 422 height 29
type input "4"
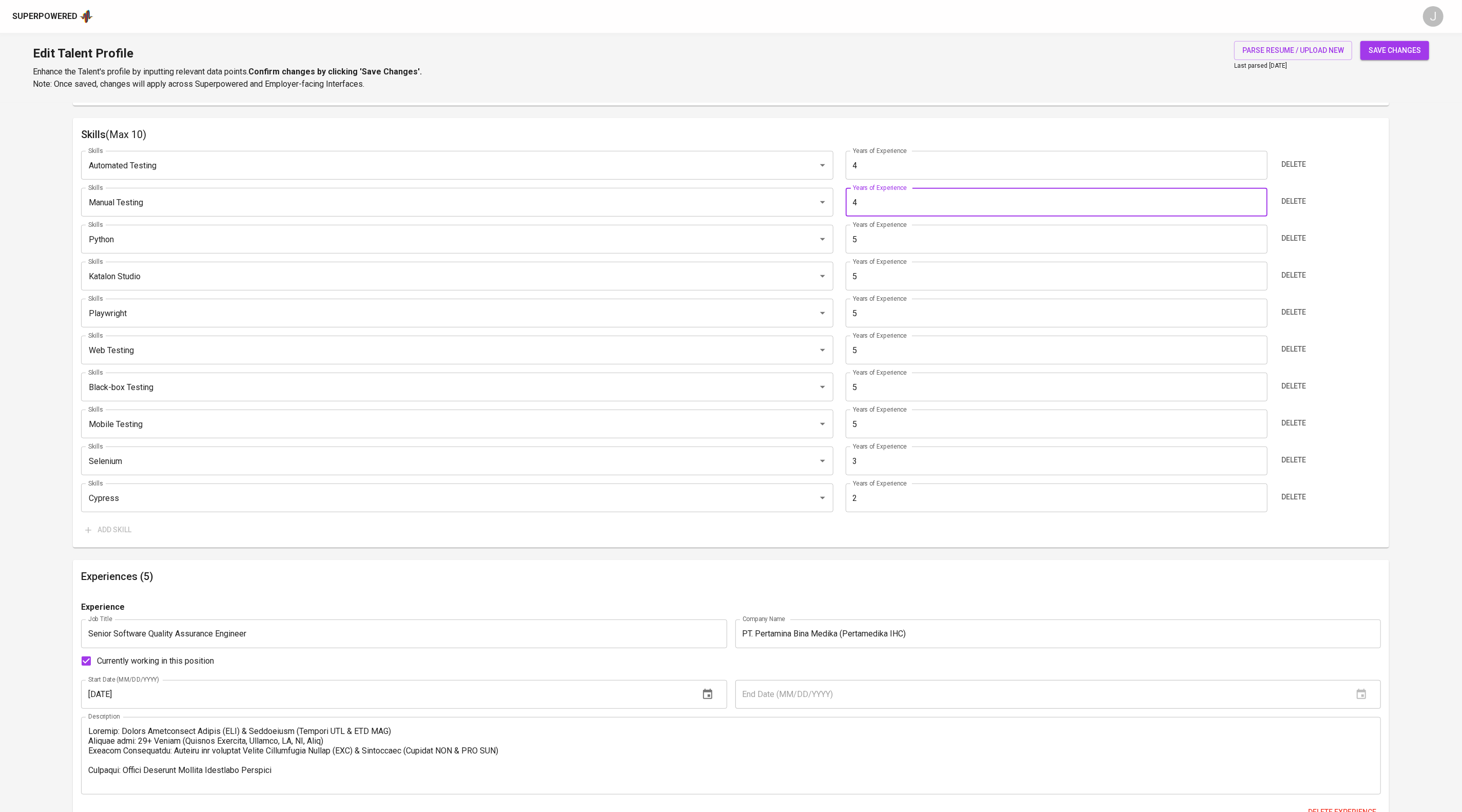
click at [918, 254] on input "5" at bounding box center [1056, 239] width 422 height 29
type input "4"
click at [908, 291] on input "5" at bounding box center [1056, 276] width 422 height 29
type input "4"
click at [904, 328] on input "5" at bounding box center [1056, 313] width 422 height 29
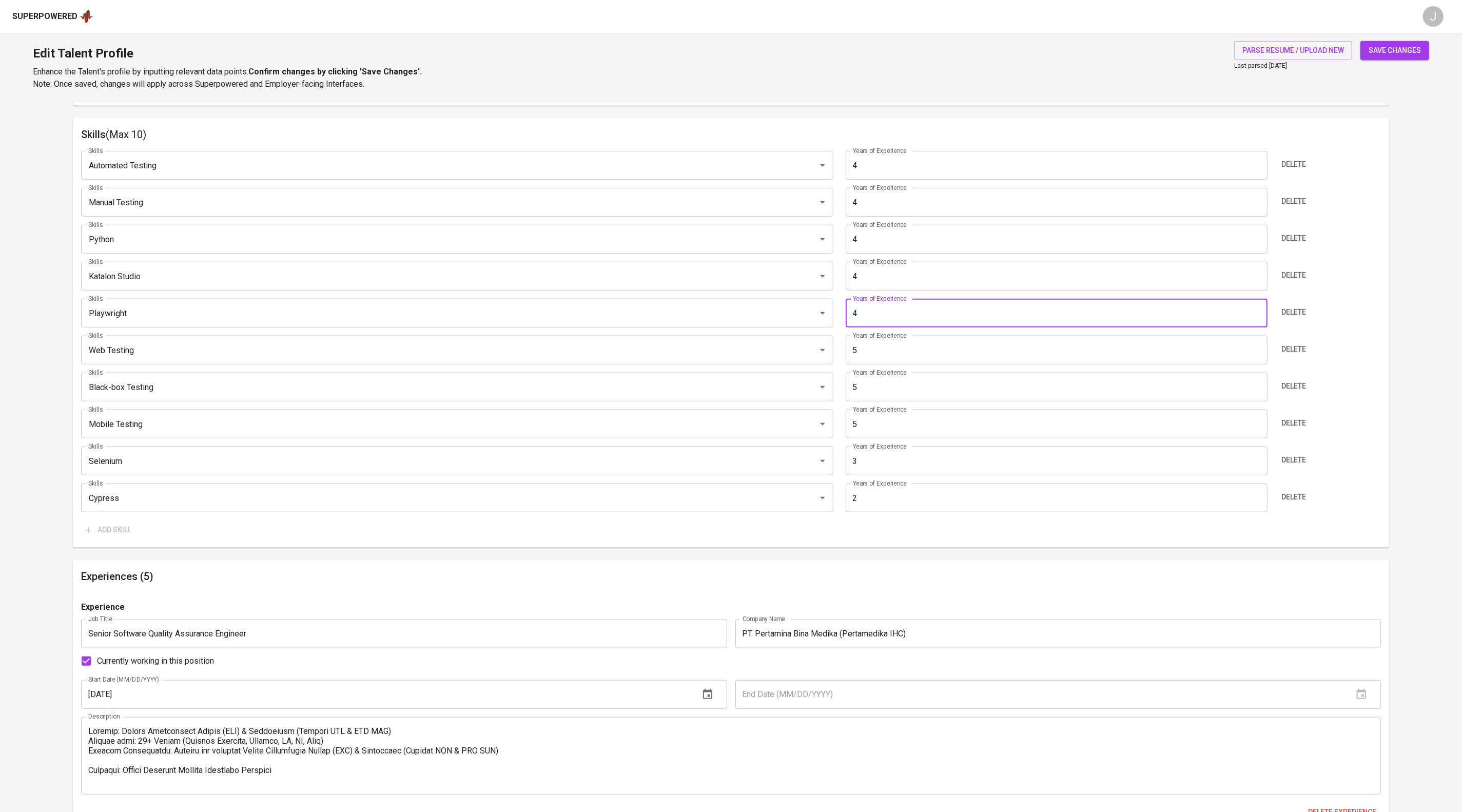
type input "4"
click at [904, 364] on input "5" at bounding box center [1056, 350] width 422 height 29
type input "4"
click at [906, 401] on input "5" at bounding box center [1056, 387] width 422 height 29
type input "3"
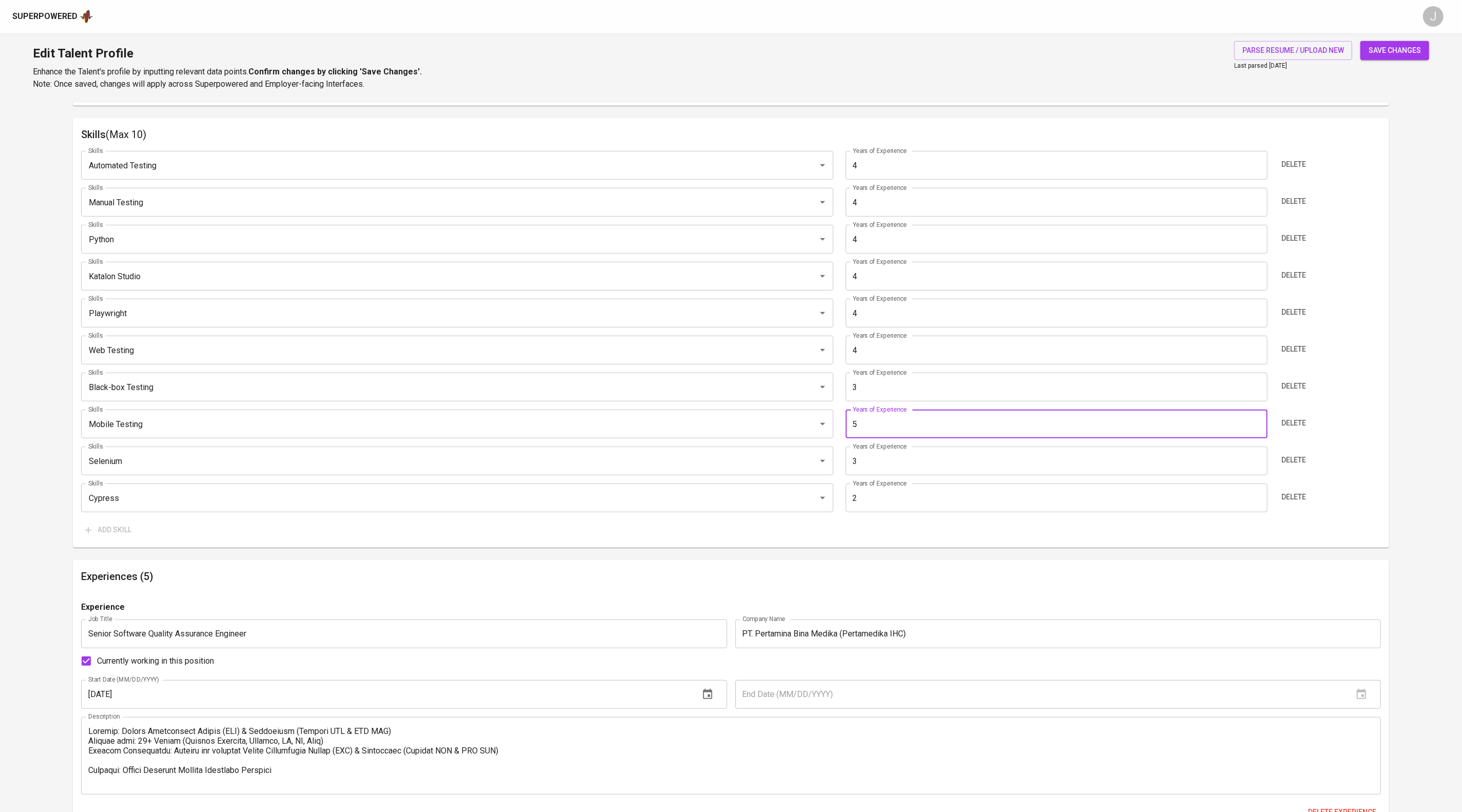
click at [893, 438] on input "5" at bounding box center [1056, 424] width 422 height 29
click at [896, 438] on input "3" at bounding box center [1056, 424] width 422 height 29
type input "3"
click at [883, 475] on input "3" at bounding box center [1056, 460] width 422 height 29
type input "1"
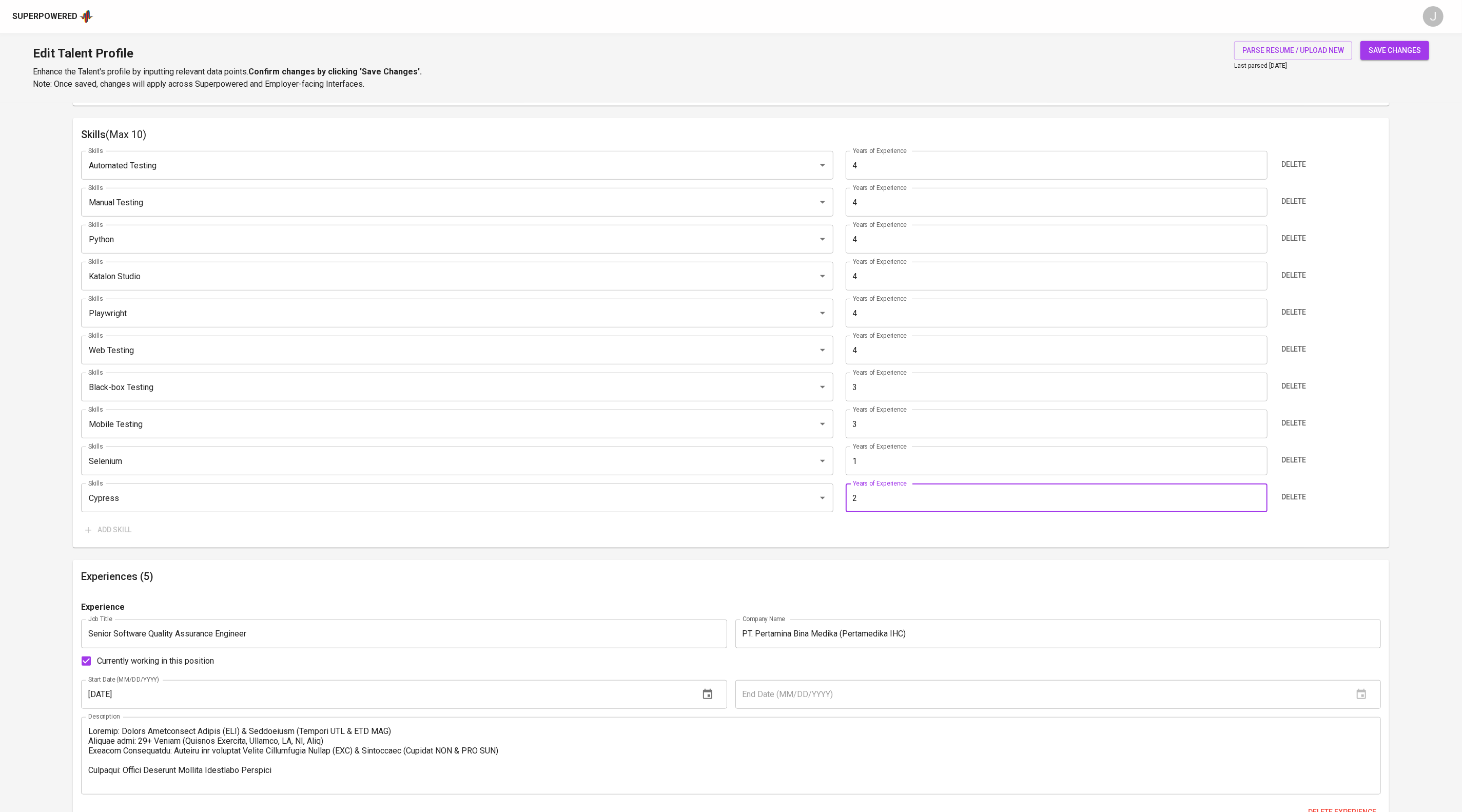
click at [879, 512] on input "2" at bounding box center [1056, 497] width 422 height 29
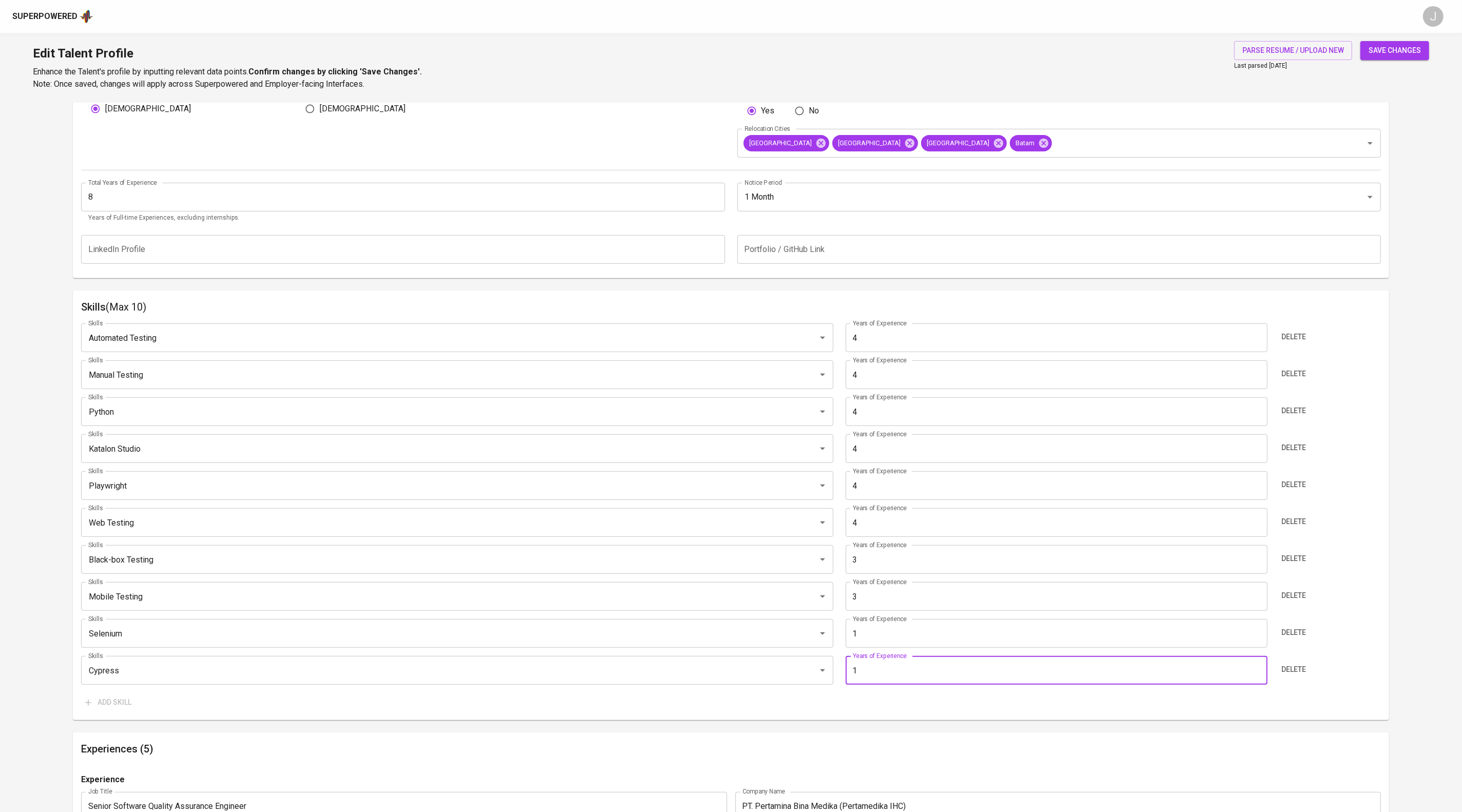
scroll to position [373, 0]
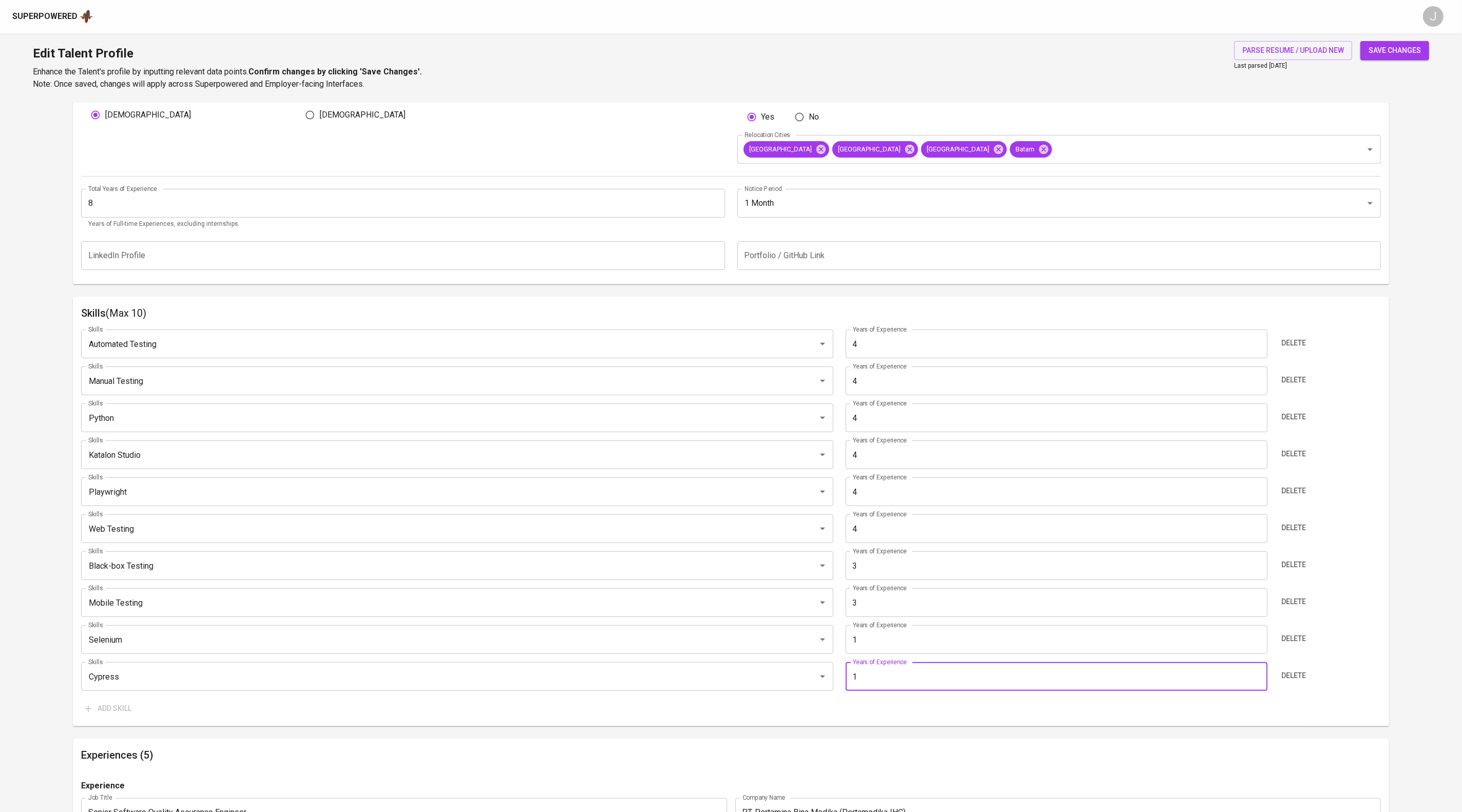
type input "1"
click at [499, 217] on input "8" at bounding box center [402, 203] width 643 height 29
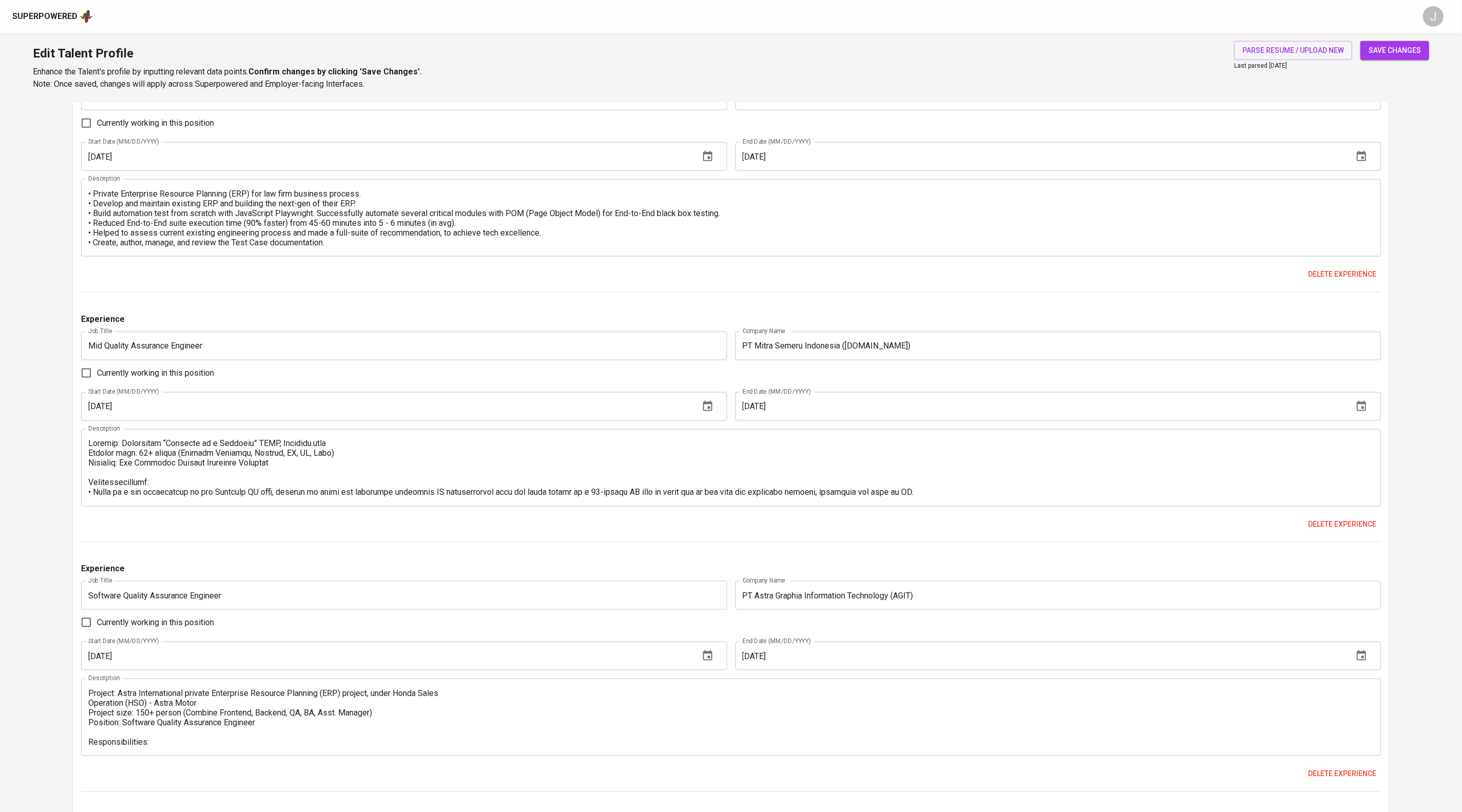
scroll to position [1935, 0]
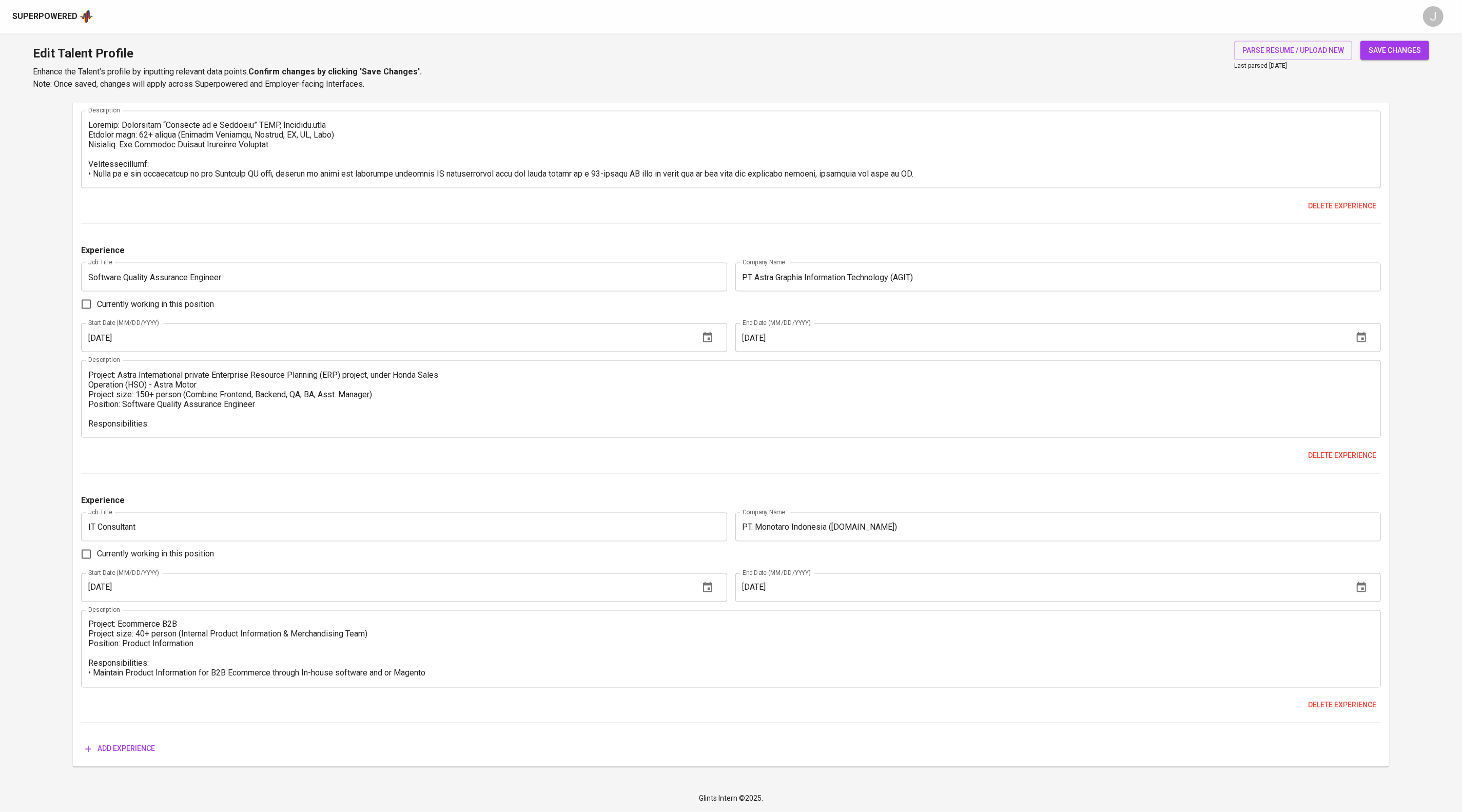
type input "4"
click at [1384, 47] on span "save changes" at bounding box center [1395, 50] width 52 height 13
type input "Playwright"
type input "Katalon Studio"
type input "Python"
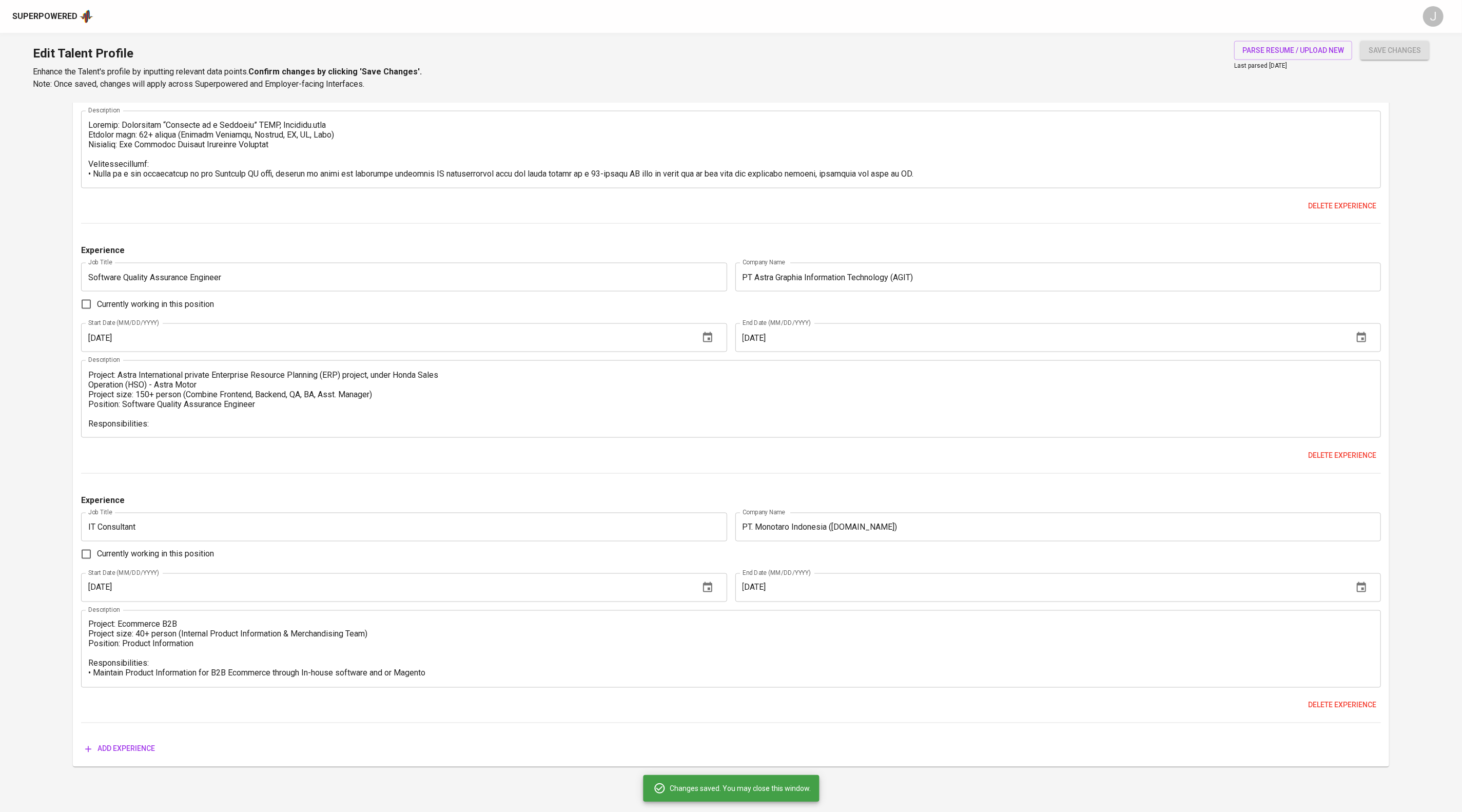
type input "Manual Testing"
type input "Mobile Testing"
type input "Black-box Testing"
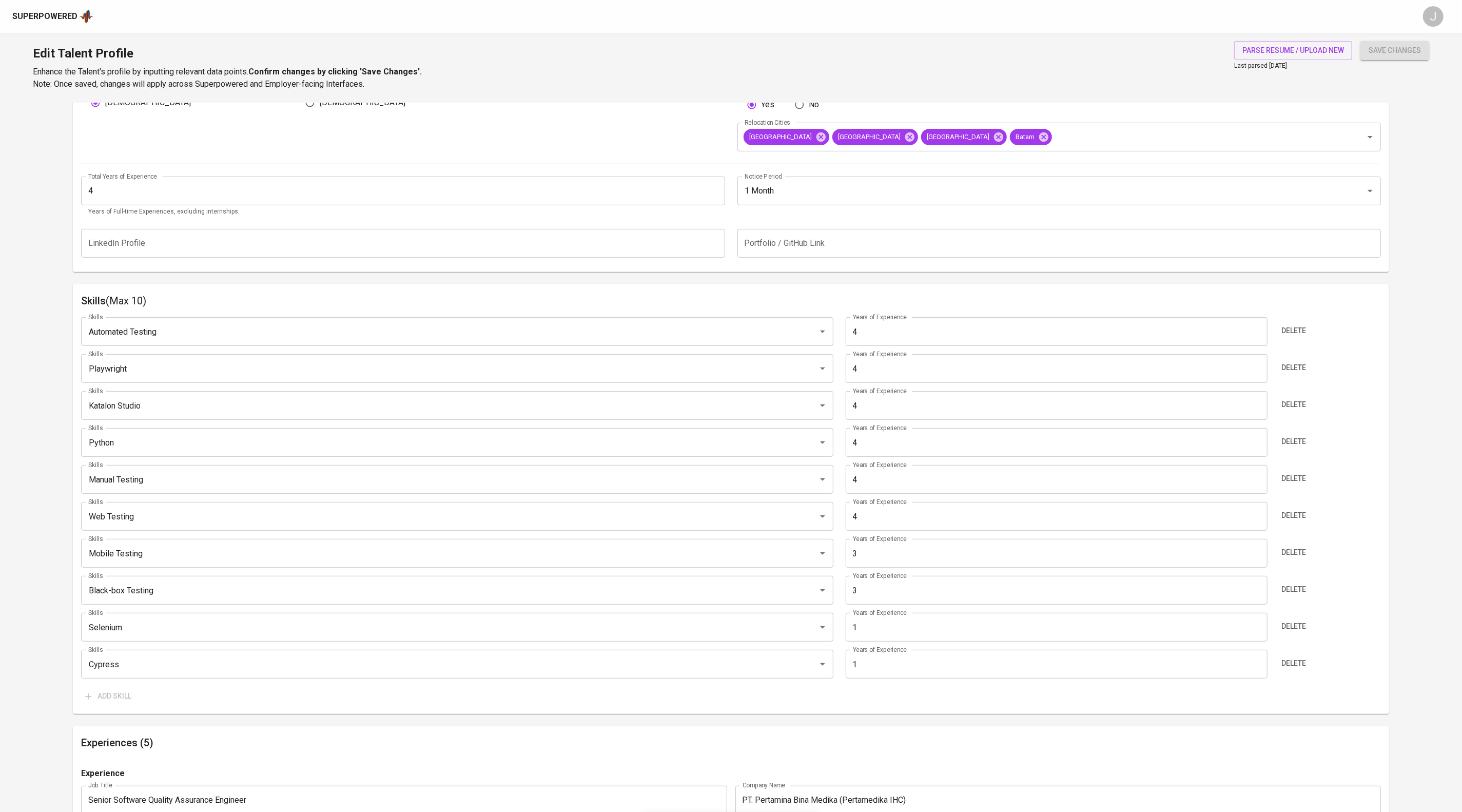
scroll to position [0, 0]
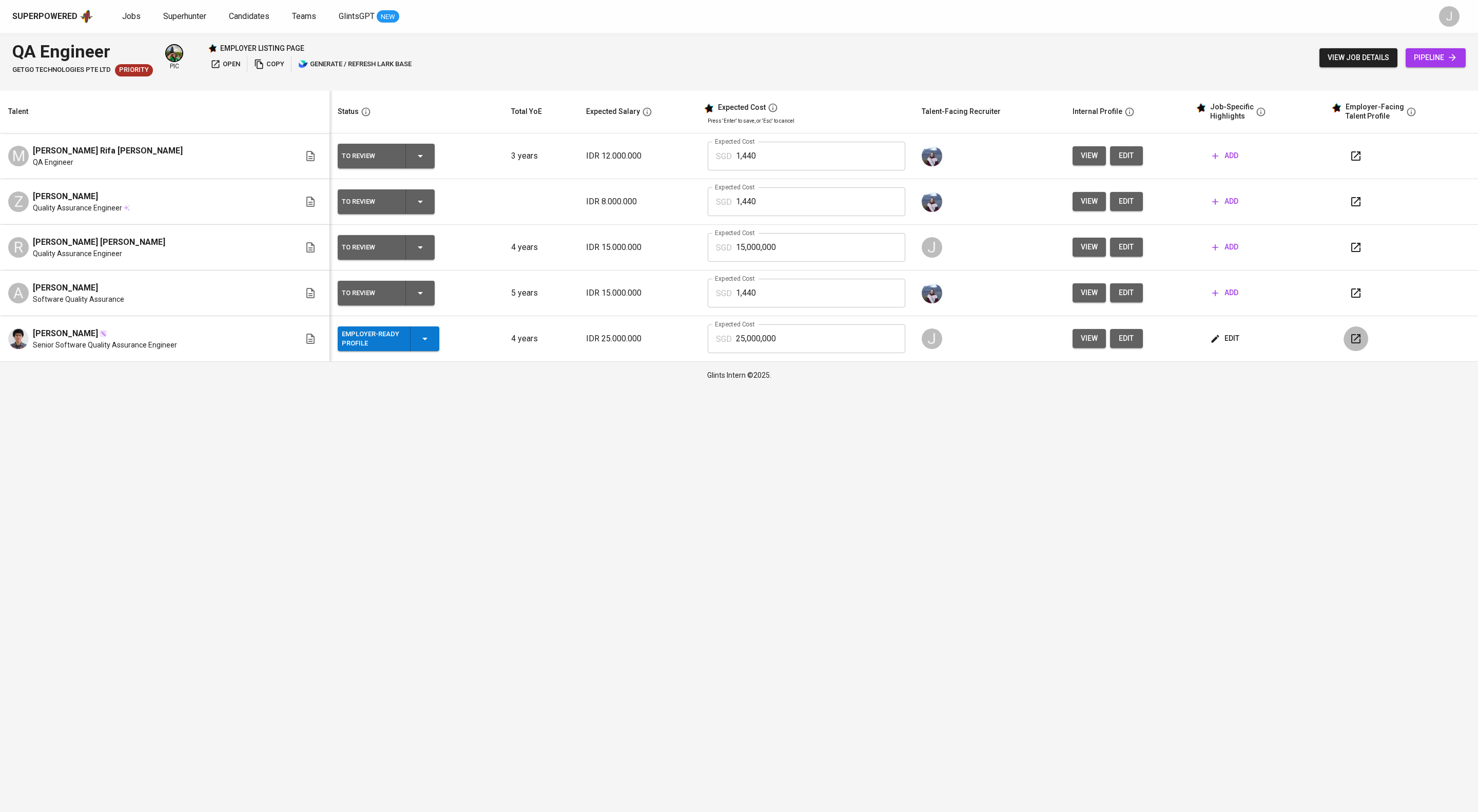
click at [1362, 344] on icon "button" at bounding box center [1356, 338] width 12 height 12
click at [427, 254] on icon "button" at bounding box center [420, 247] width 12 height 12
drag, startPoint x: 436, startPoint y: 377, endPoint x: 446, endPoint y: 379, distance: 10.2
click at [438, 377] on li "Employer-Ready Profile" at bounding box center [402, 367] width 103 height 18
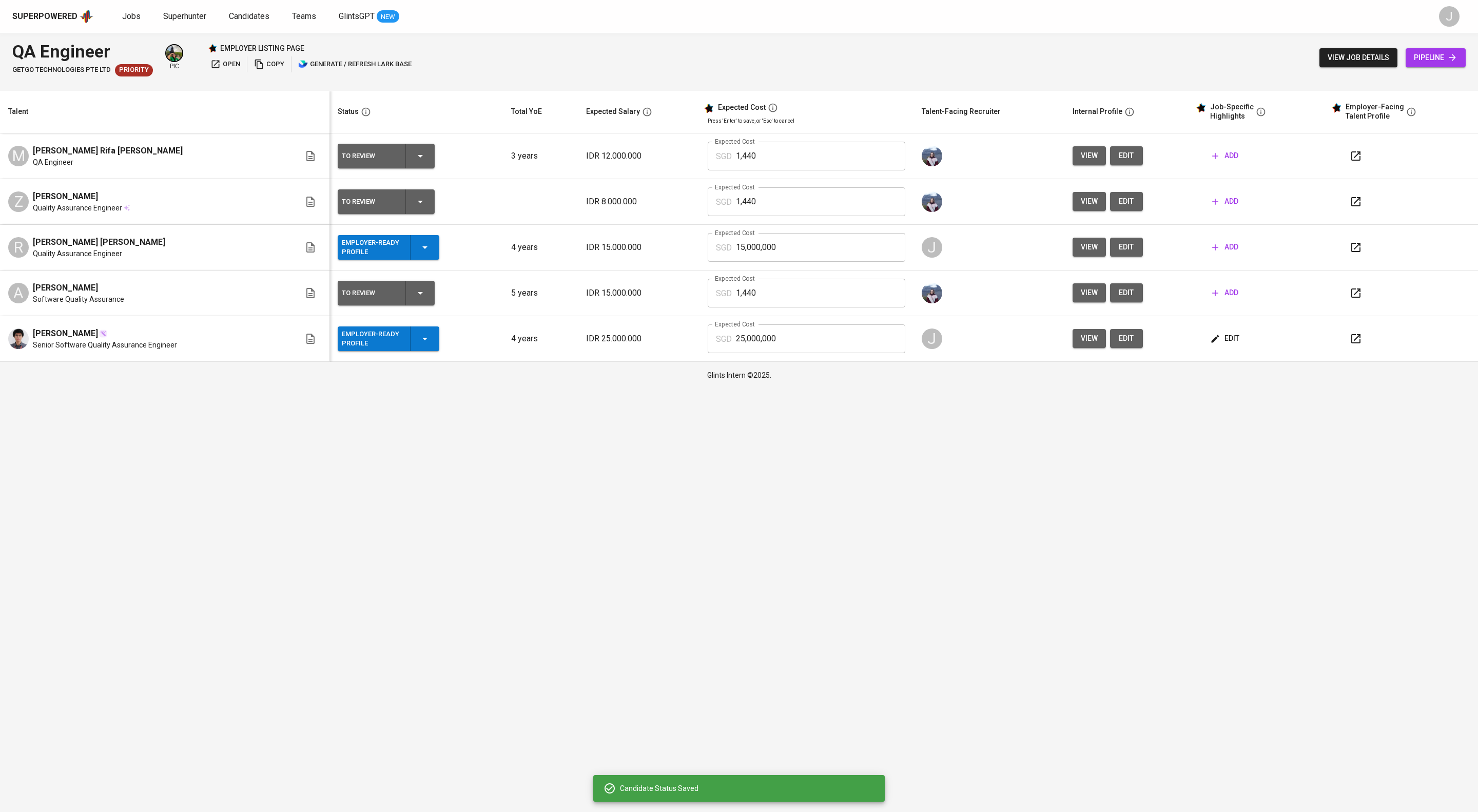
click at [724, 388] on html "Superpowered Jobs Superhunter Candidates Teams GlintsGPT NEW J QA Engineer GetG…" at bounding box center [739, 194] width 1478 height 388
click at [1135, 254] on span "edit" at bounding box center [1127, 247] width 16 height 13
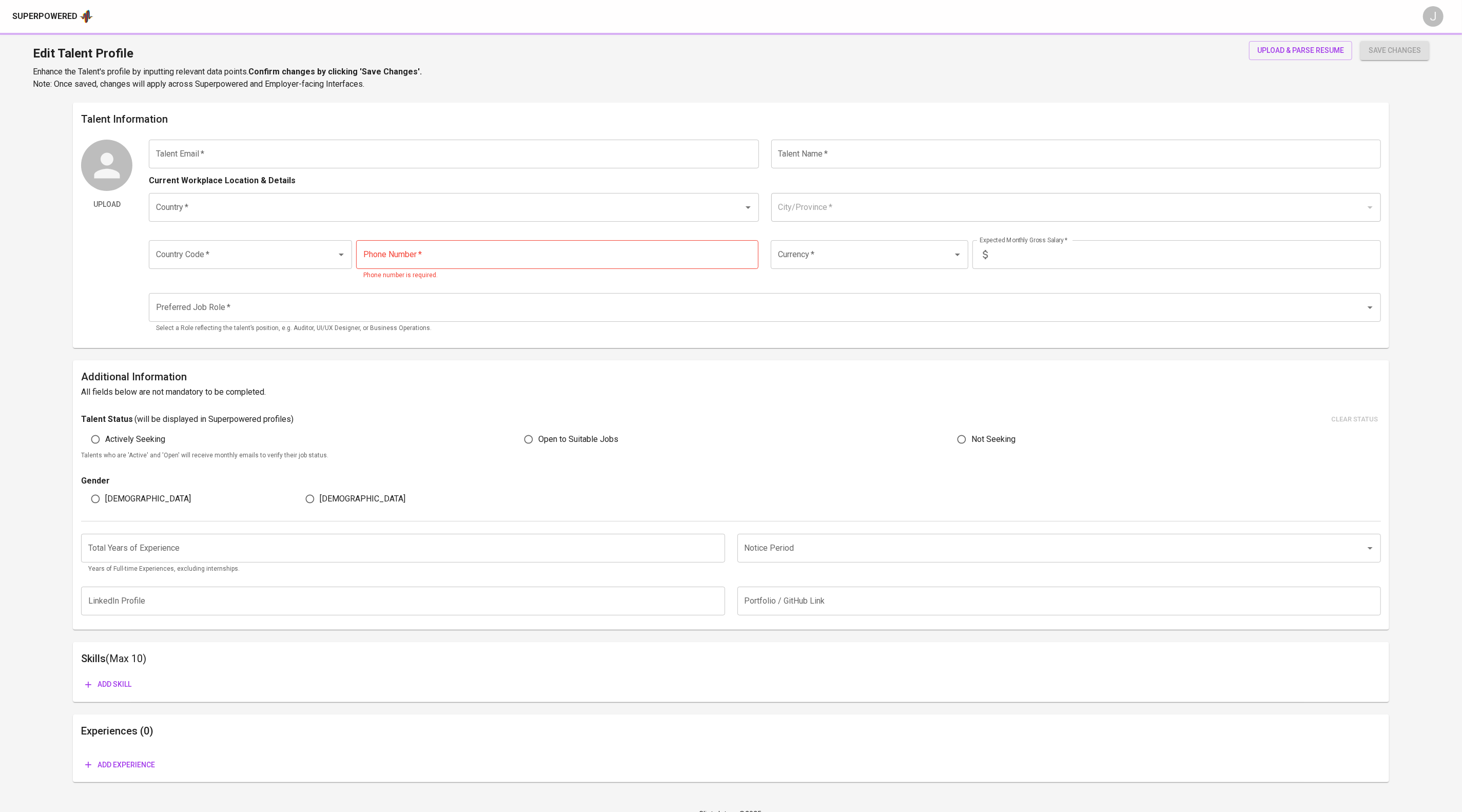
type input "[PERSON_NAME][EMAIL_ADDRESS][DOMAIN_NAME]"
type input "[PERSON_NAME] [PERSON_NAME]"
type input "[GEOGRAPHIC_DATA]"
type input "[GEOGRAPHIC_DATA], [GEOGRAPHIC_DATA]"
type input "+62"
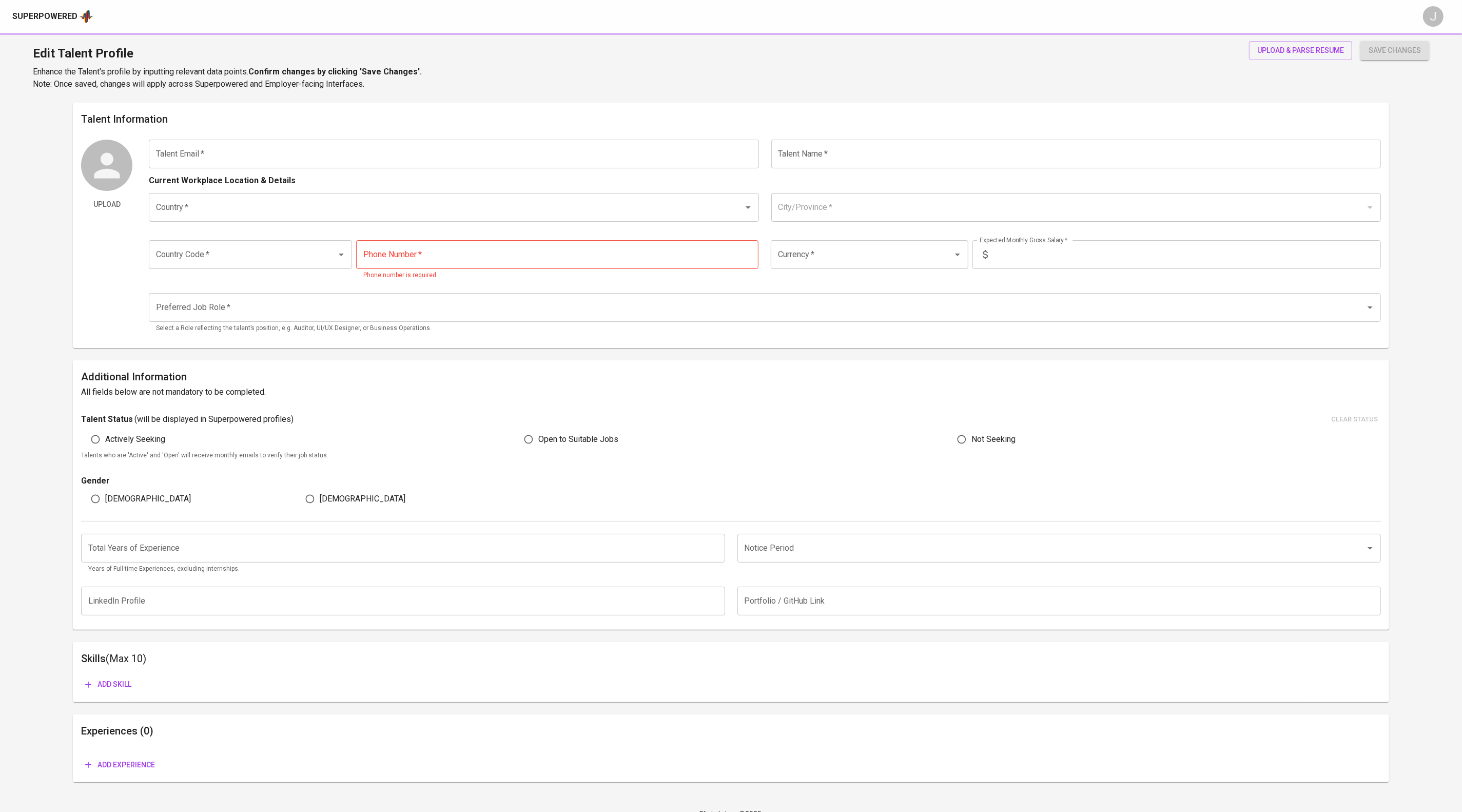
type input "[PHONE_NUMBER]"
type input "IDR"
type input "QA Engineer"
radio input "true"
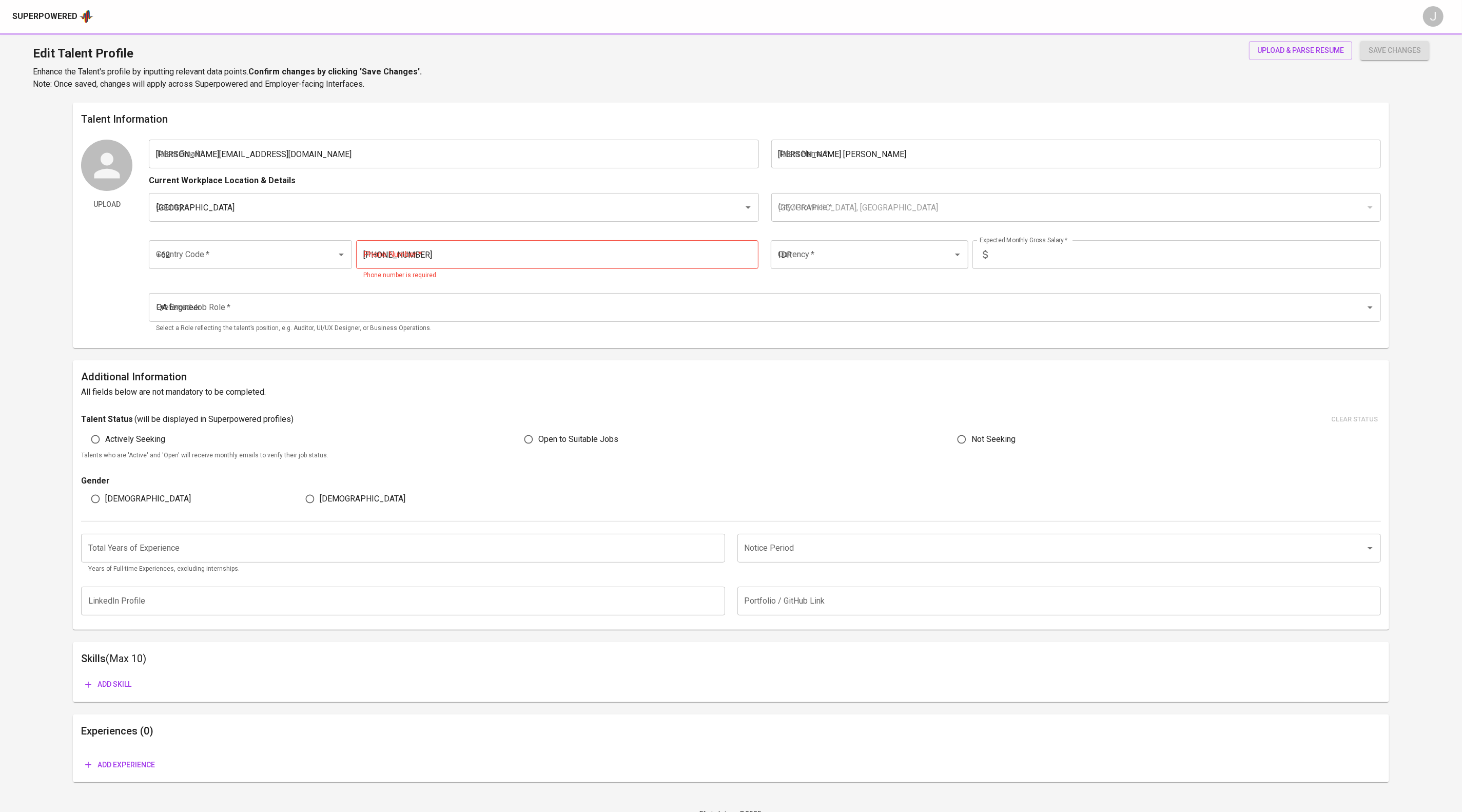
type input "4"
type input "1 Month"
type input "[URL][DOMAIN_NAME]"
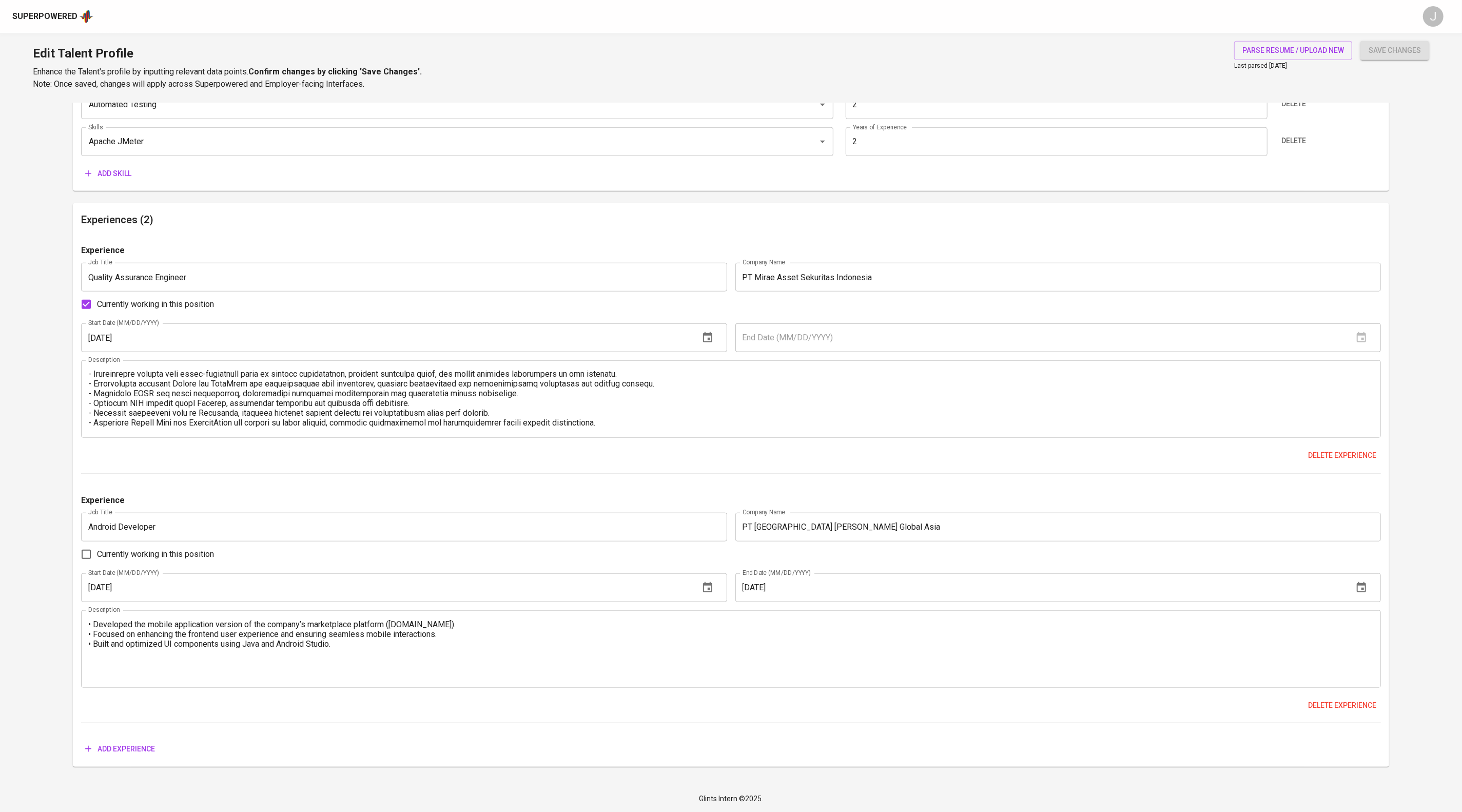
scroll to position [134, 0]
click at [147, 429] on textarea at bounding box center [731, 399] width 1285 height 59
drag, startPoint x: 145, startPoint y: 478, endPoint x: 172, endPoint y: 482, distance: 27.3
click at [146, 429] on textarea at bounding box center [731, 399] width 1285 height 59
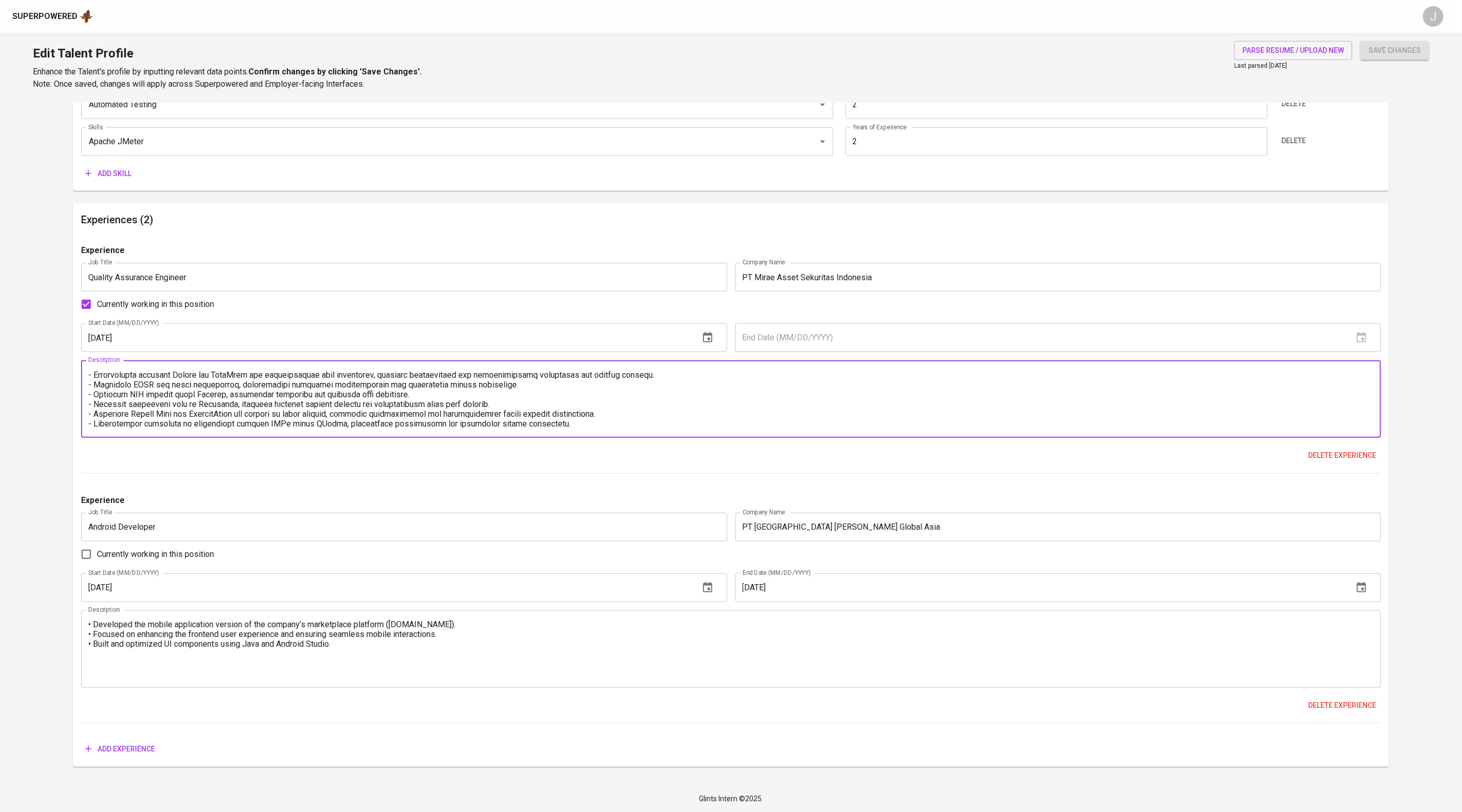
click at [699, 399] on textarea at bounding box center [731, 399] width 1285 height 59
paste textarea "• Identified and resolved bugs in apps and websites, ensuring software reliabil…"
type textarea "- Detected and resolved 900+ bugs across 8 projects, ensuring software reliabil…"
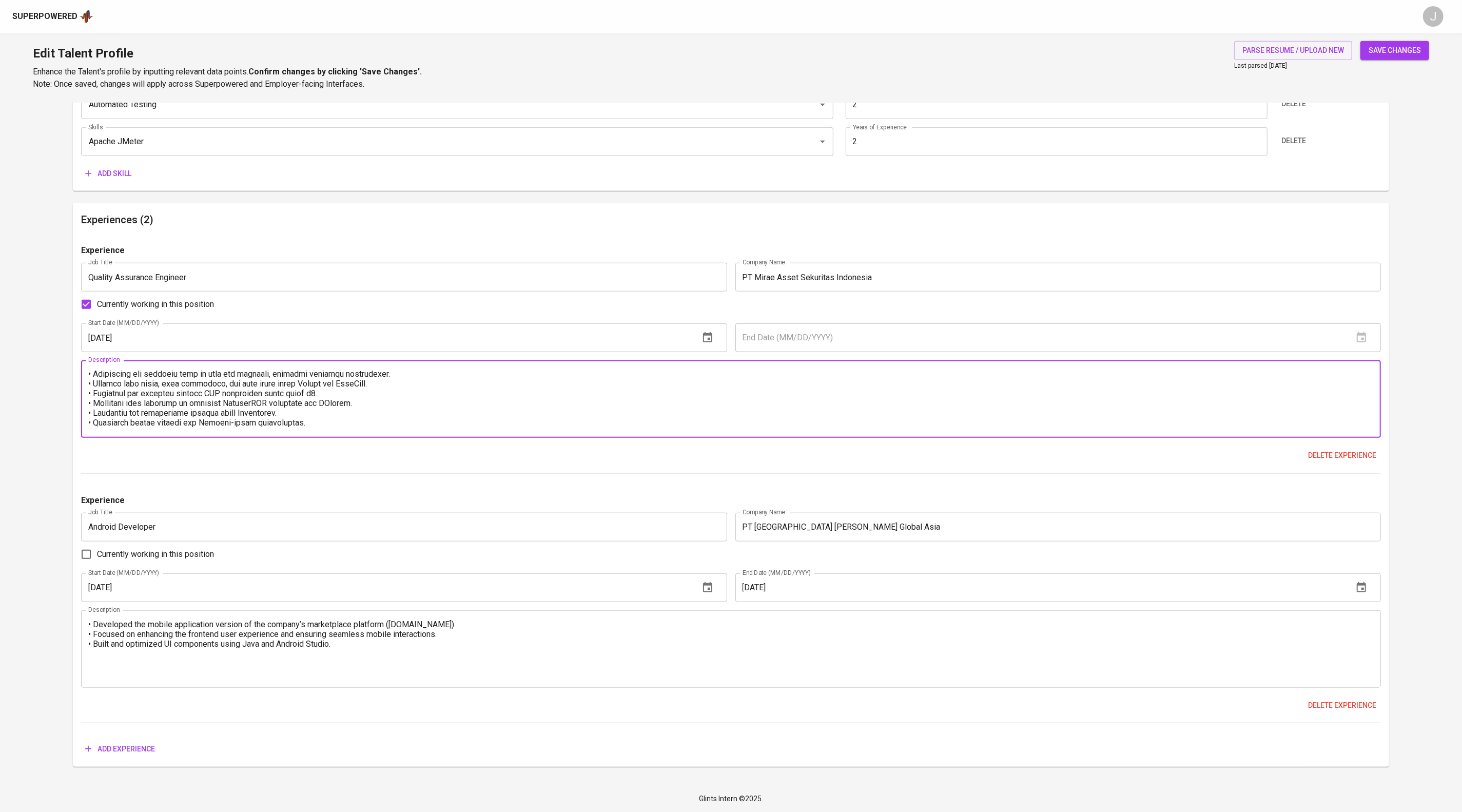
scroll to position [177, 0]
click at [346, 370] on textarea at bounding box center [731, 399] width 1285 height 59
click at [665, 383] on textarea at bounding box center [731, 399] width 1285 height 59
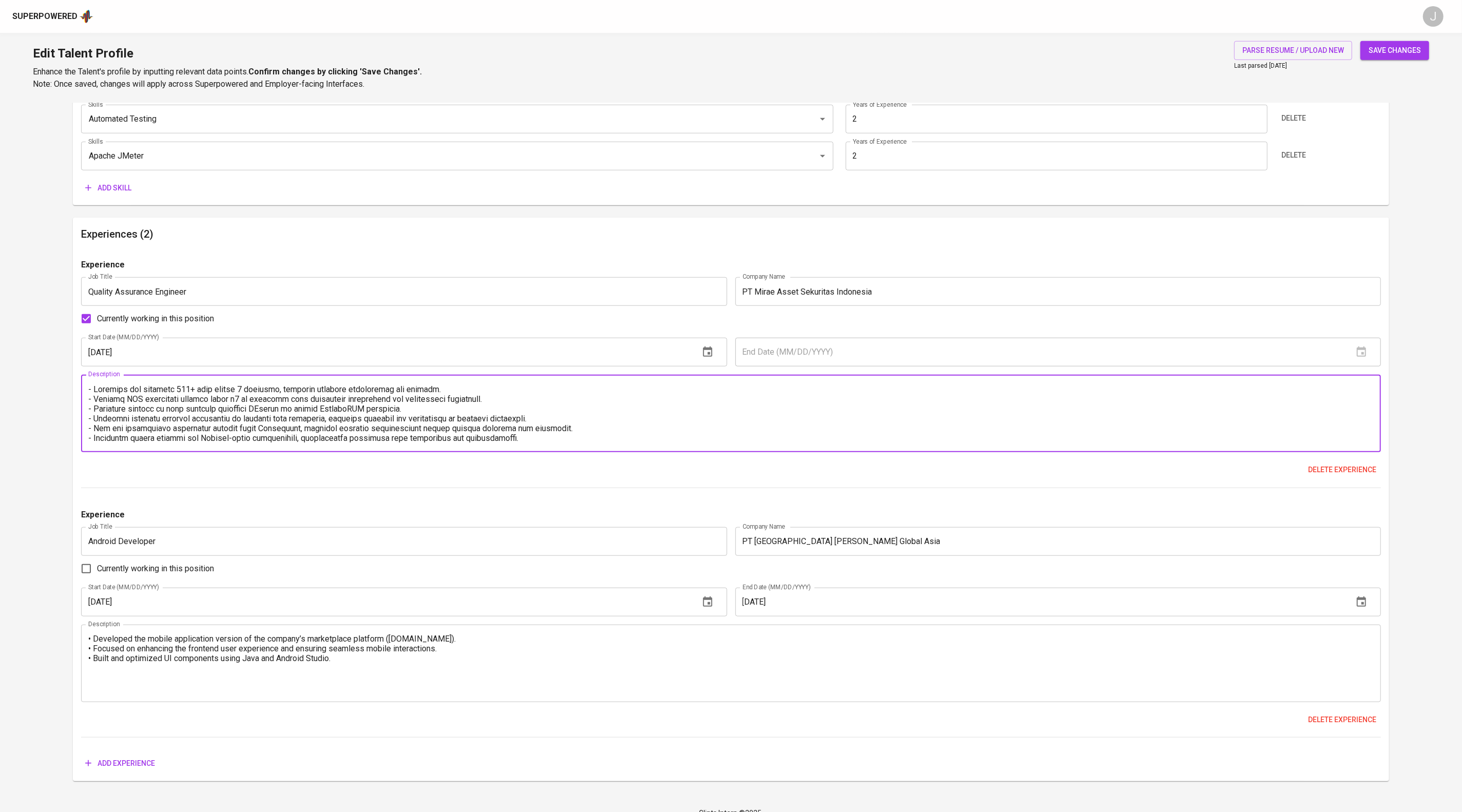
scroll to position [0, 0]
drag, startPoint x: 288, startPoint y: 389, endPoint x: 67, endPoint y: 462, distance: 232.7
click at [67, 462] on main "Talent Information Upload Talent Email   * [PERSON_NAME][EMAIL_ADDRESS][DOMAIN_…" at bounding box center [731, 24] width 1462 height 1549
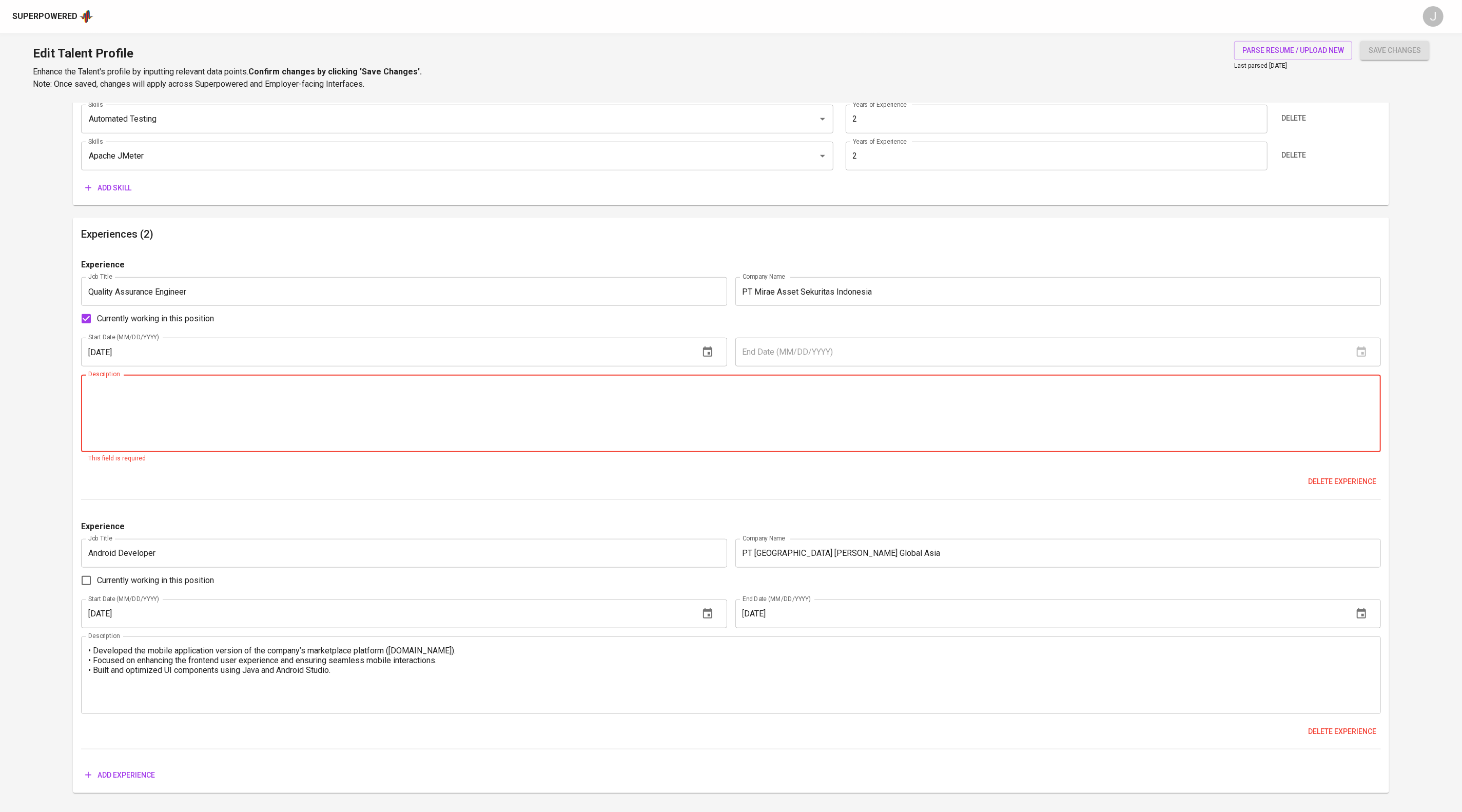
click at [444, 443] on textarea at bounding box center [731, 413] width 1285 height 59
click at [434, 443] on textarea at bounding box center [731, 413] width 1285 height 59
paste textarea "- Detected and resolved 900+ bugs across 8 projects, ensuring software reliabil…"
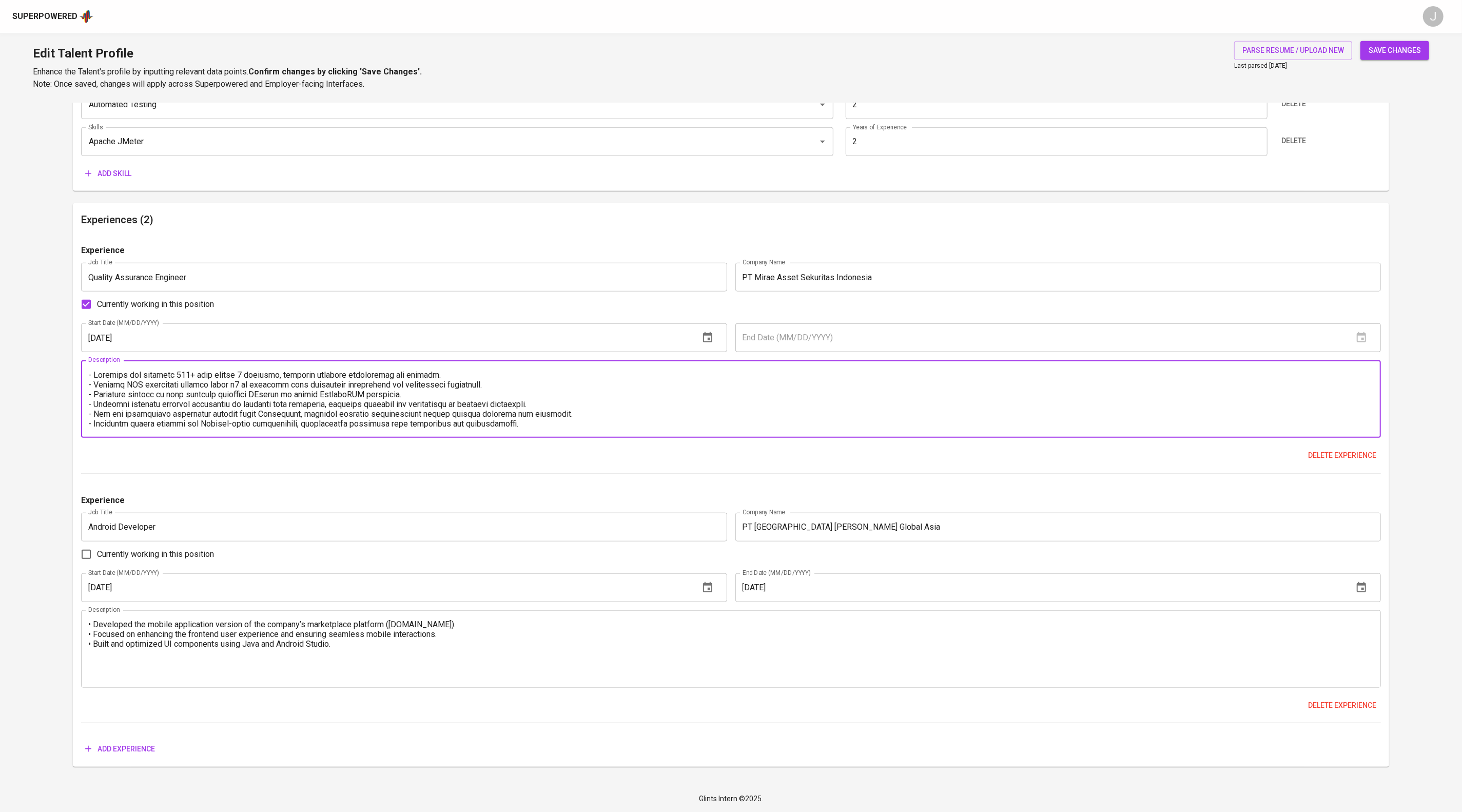
scroll to position [1057, 0]
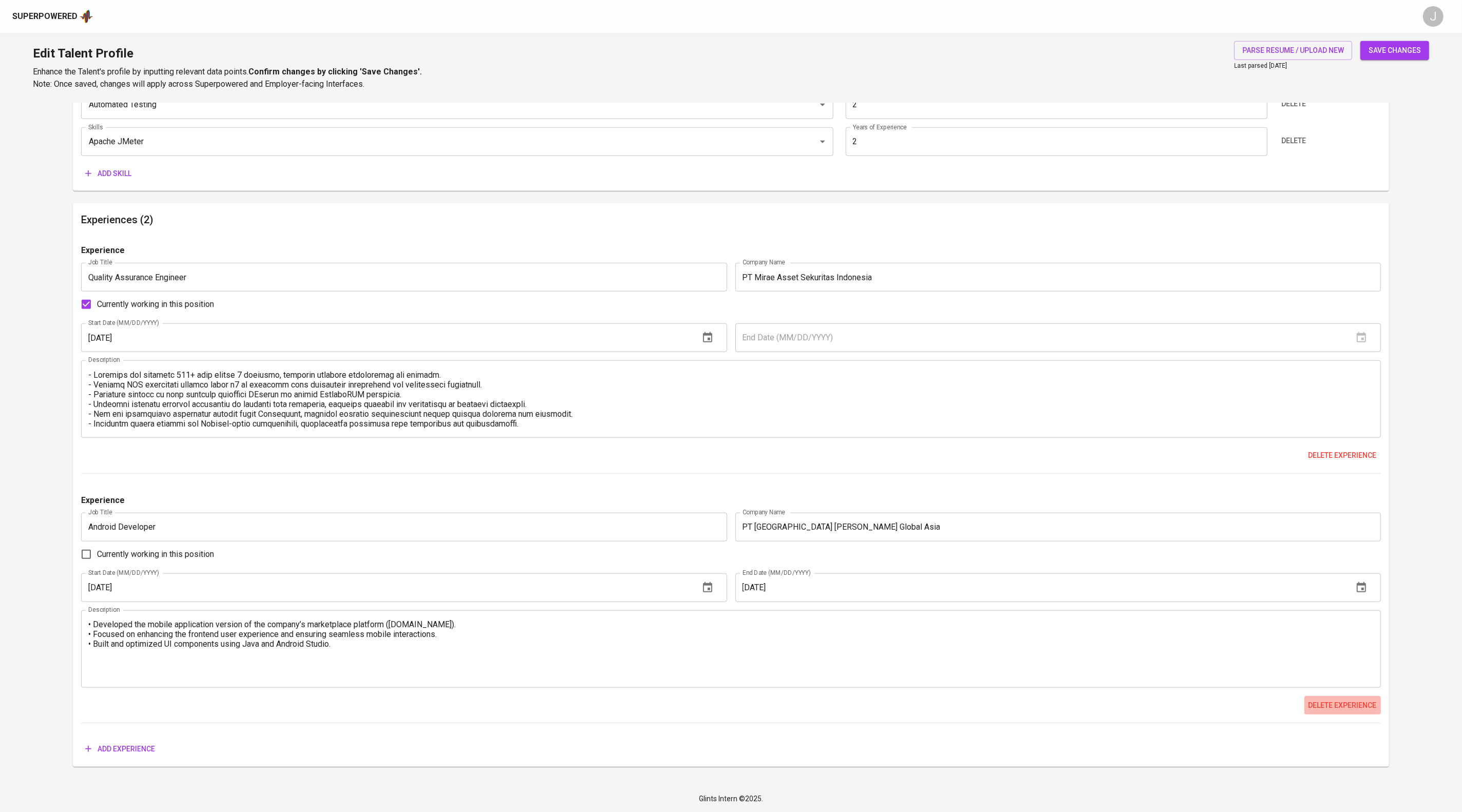
click at [1356, 699] on span "Delete experience" at bounding box center [1342, 705] width 68 height 13
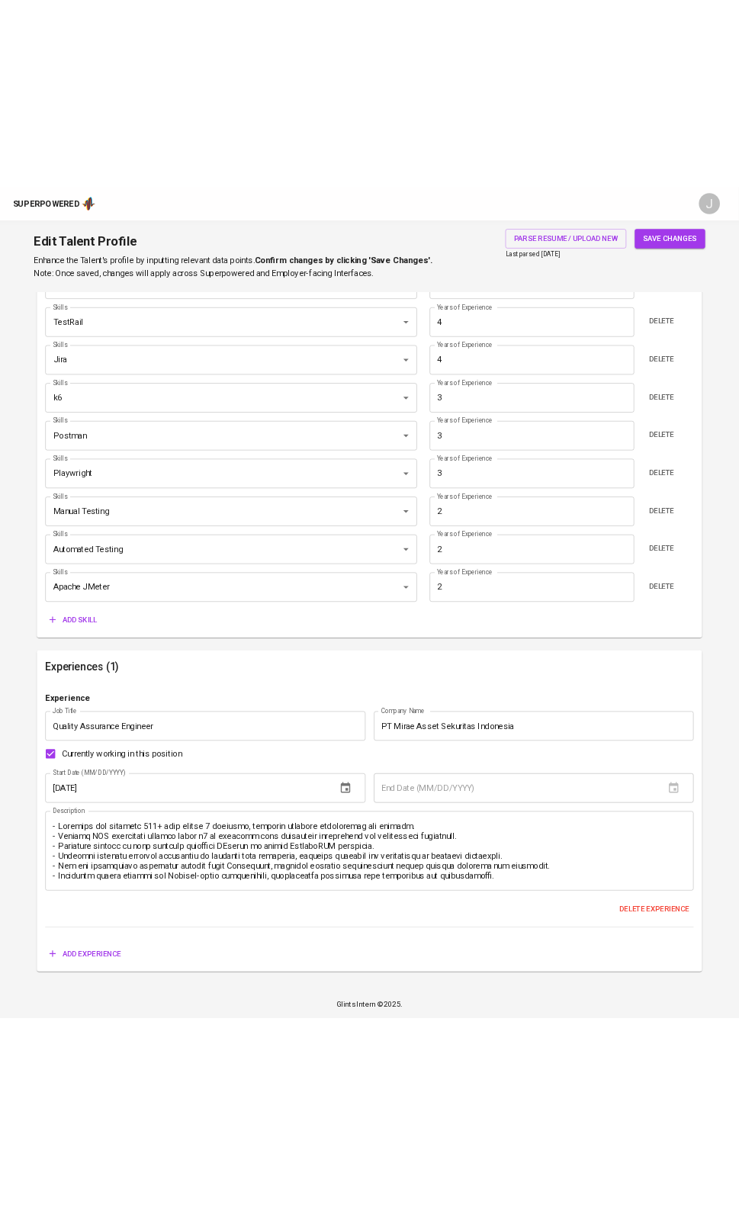
scroll to position [1229, 0]
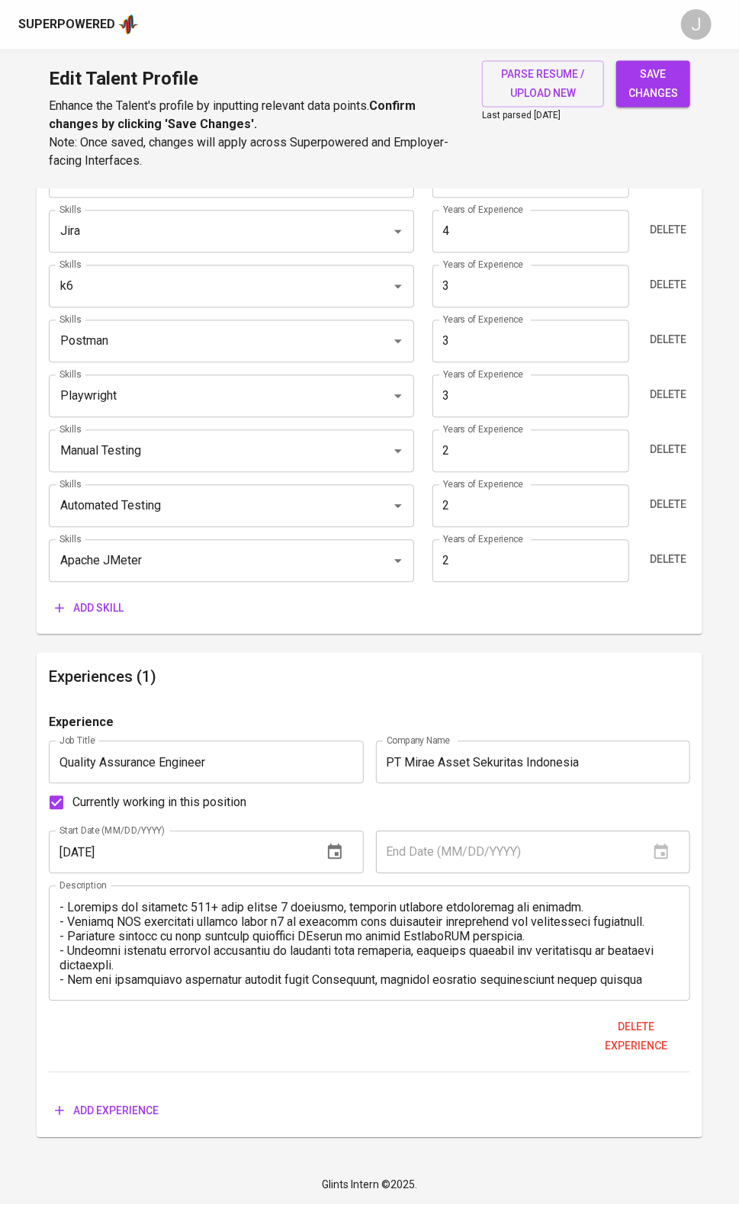
drag, startPoint x: 169, startPoint y: 908, endPoint x: 180, endPoint y: 901, distance: 13.0
click at [169, 908] on textarea at bounding box center [368, 944] width 619 height 87
drag, startPoint x: 142, startPoint y: 932, endPoint x: 149, endPoint y: 939, distance: 10.3
click at [142, 933] on textarea at bounding box center [368, 944] width 619 height 87
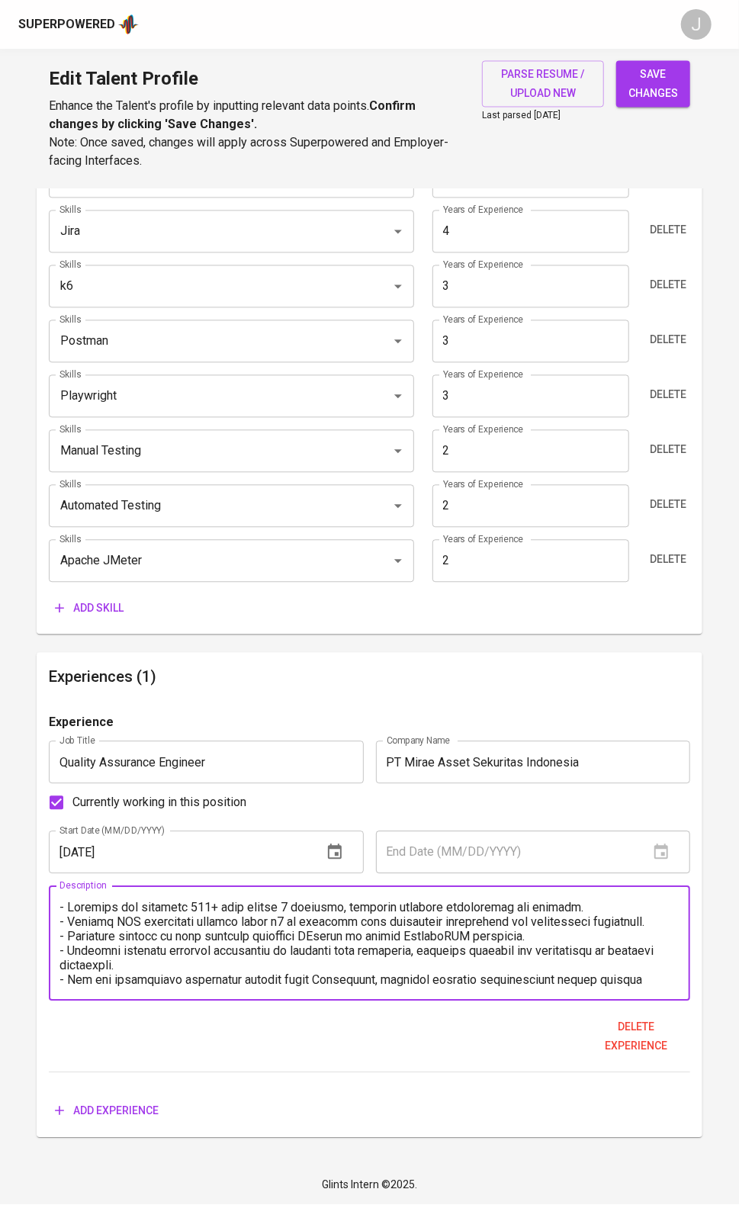
scroll to position [688, 0]
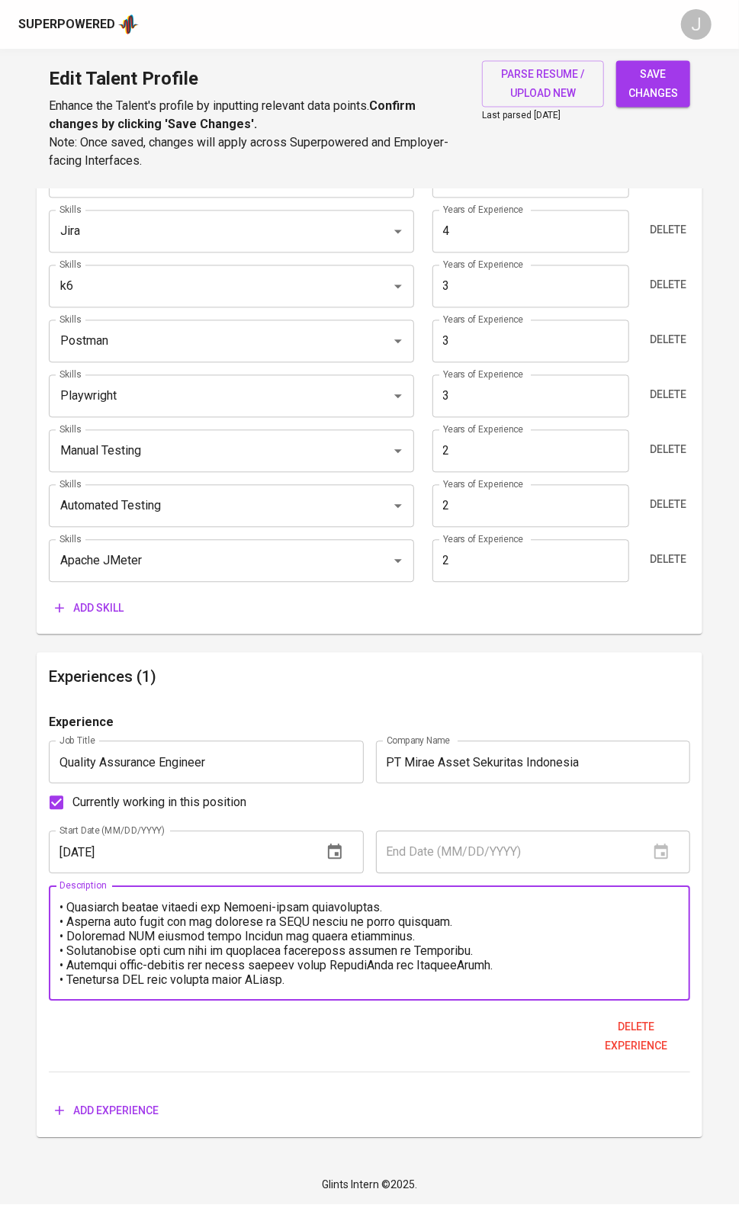
click at [373, 953] on textarea at bounding box center [368, 944] width 619 height 87
paste textarea "• Conducted thorough manual testing to identify software defects and improve us…"
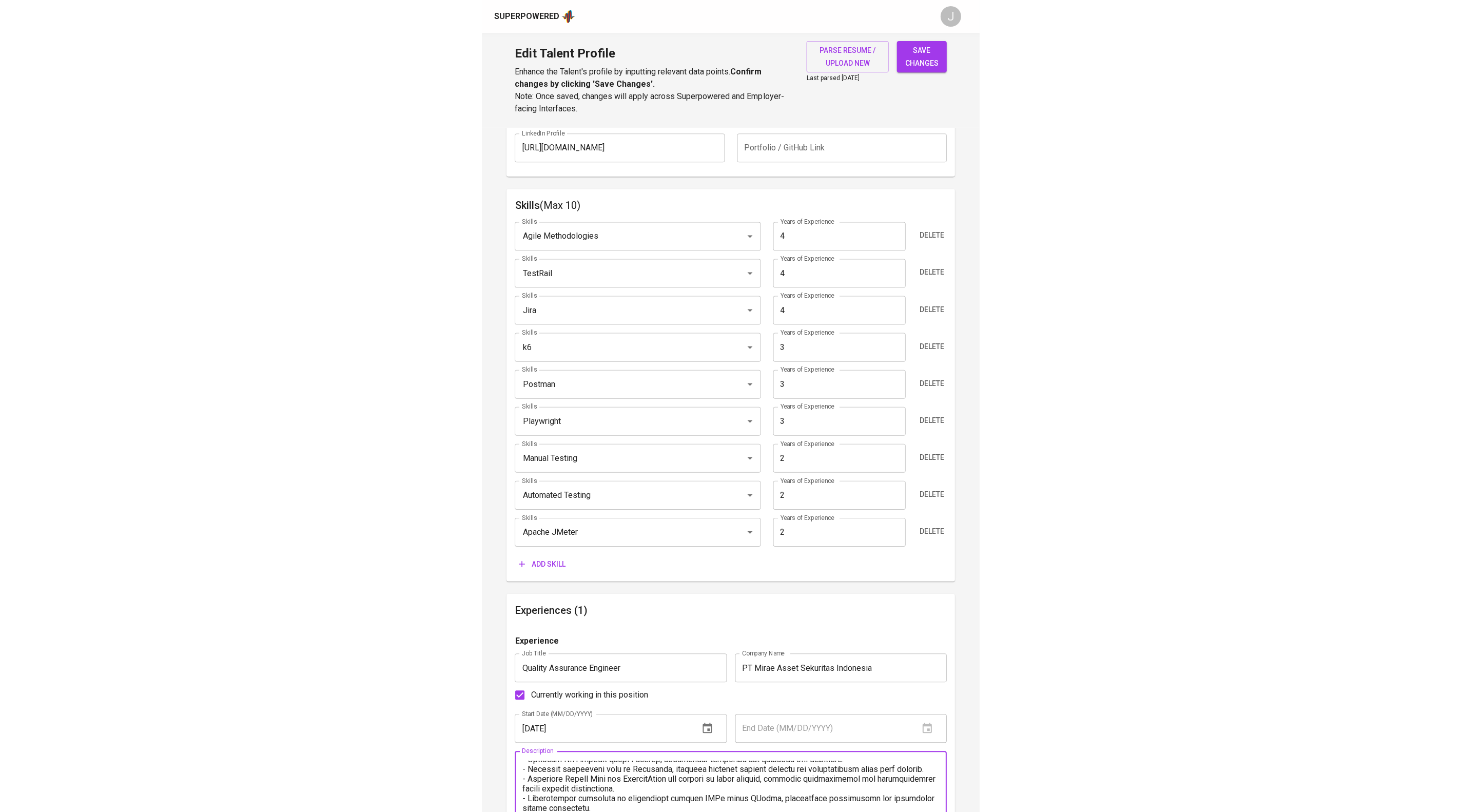
scroll to position [133, 0]
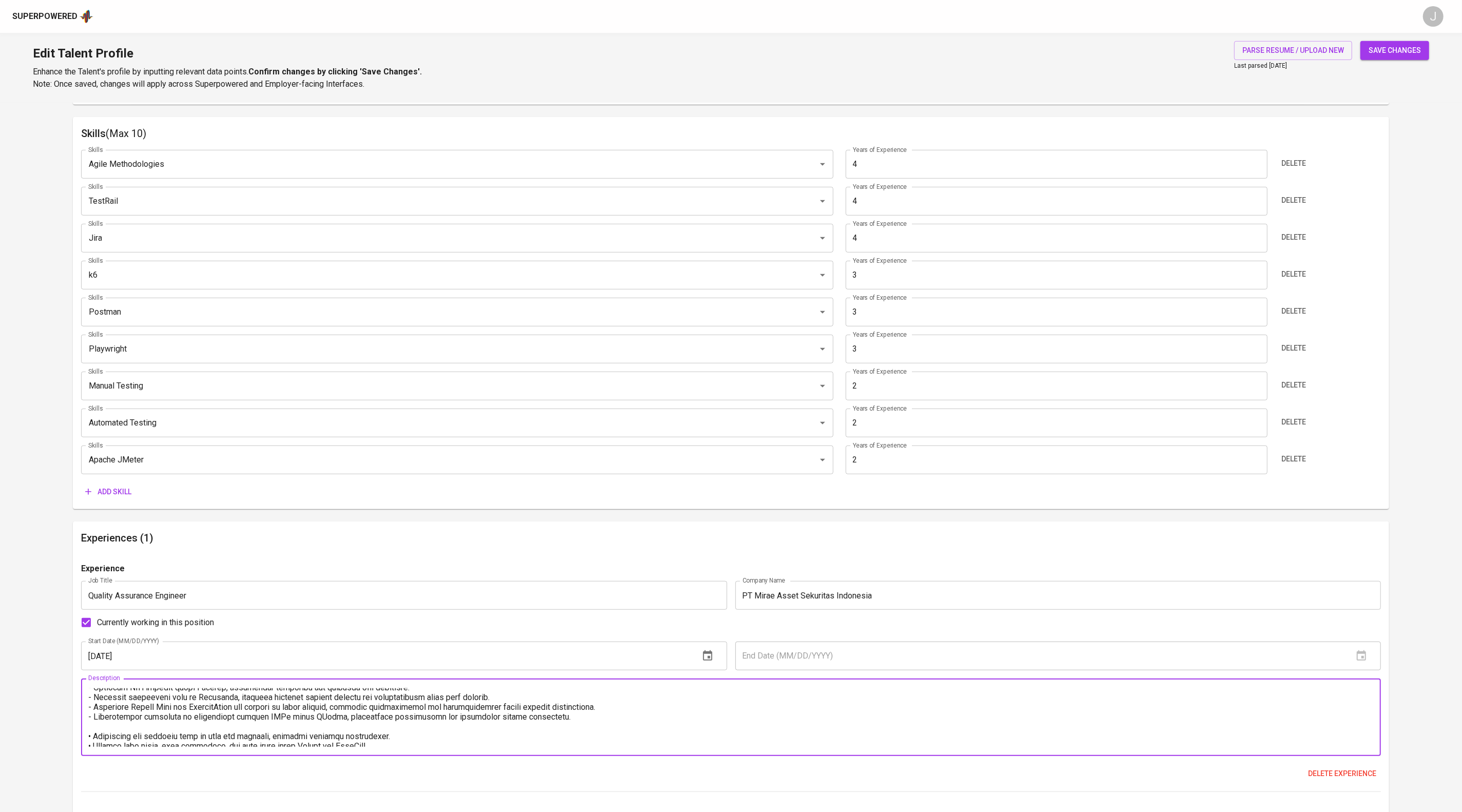
type textarea "- Detected and resolved 900+ bugs across 8 projects, ensuring software reliabil…"
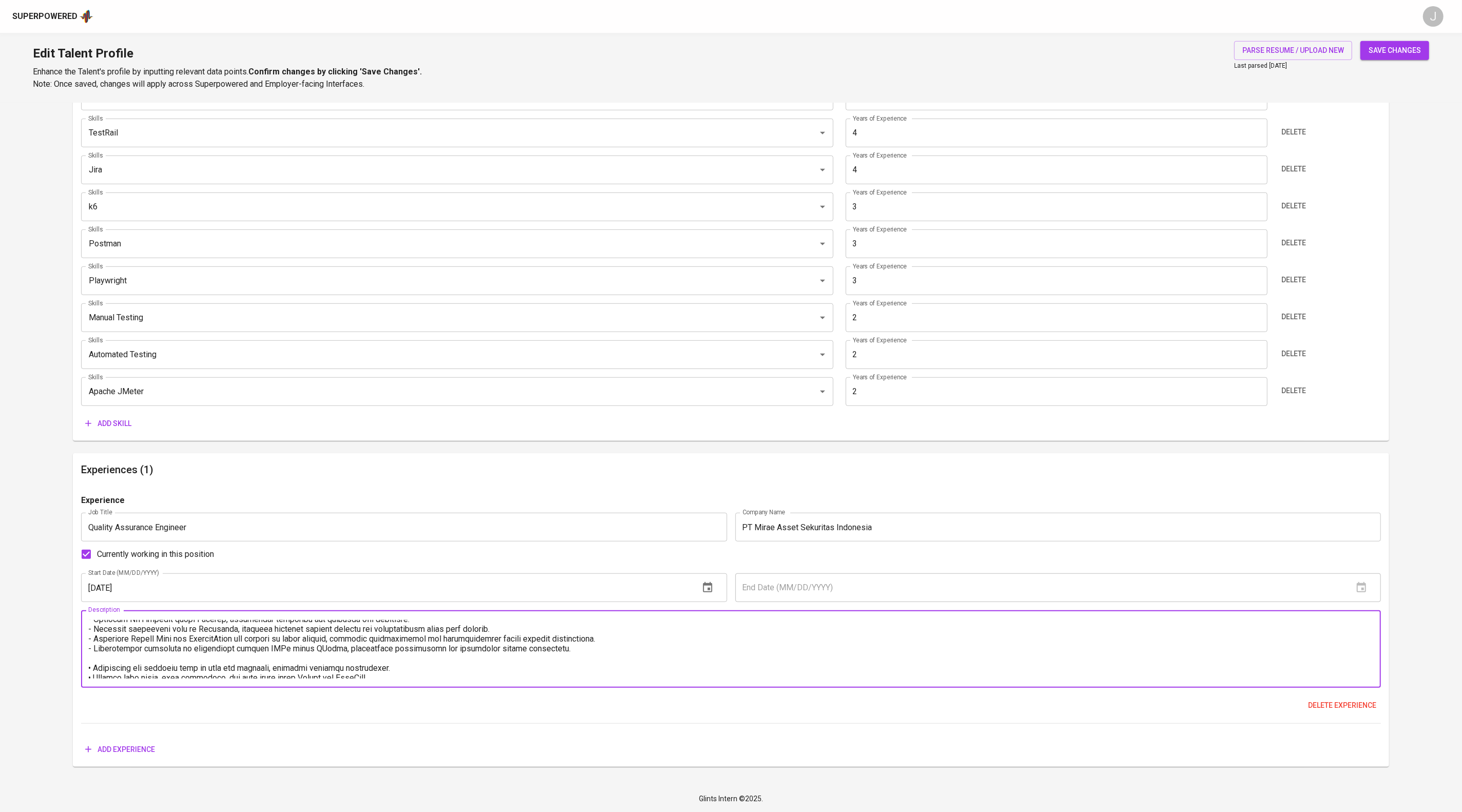
scroll to position [778, 0]
click at [352, 620] on textarea at bounding box center [731, 649] width 1285 height 59
drag, startPoint x: 440, startPoint y: 658, endPoint x: 63, endPoint y: 539, distance: 395.3
click at [63, 539] on main "Talent Information Upload Talent Email   * rizaldy.ilham@gmail.com Talent Email…" at bounding box center [731, 135] width 1462 height 1300
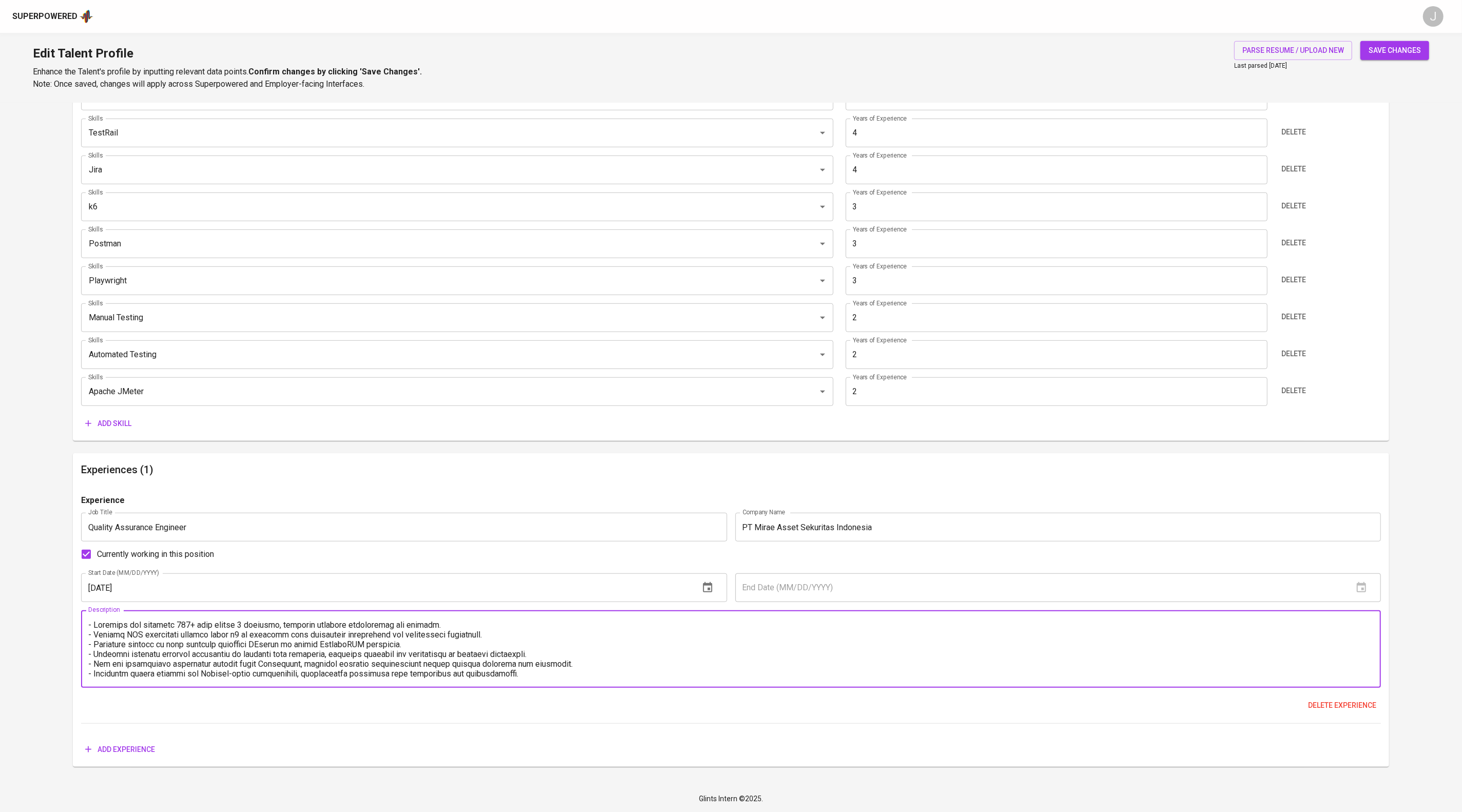
click at [1398, 51] on span "save changes" at bounding box center [1395, 50] width 52 height 13
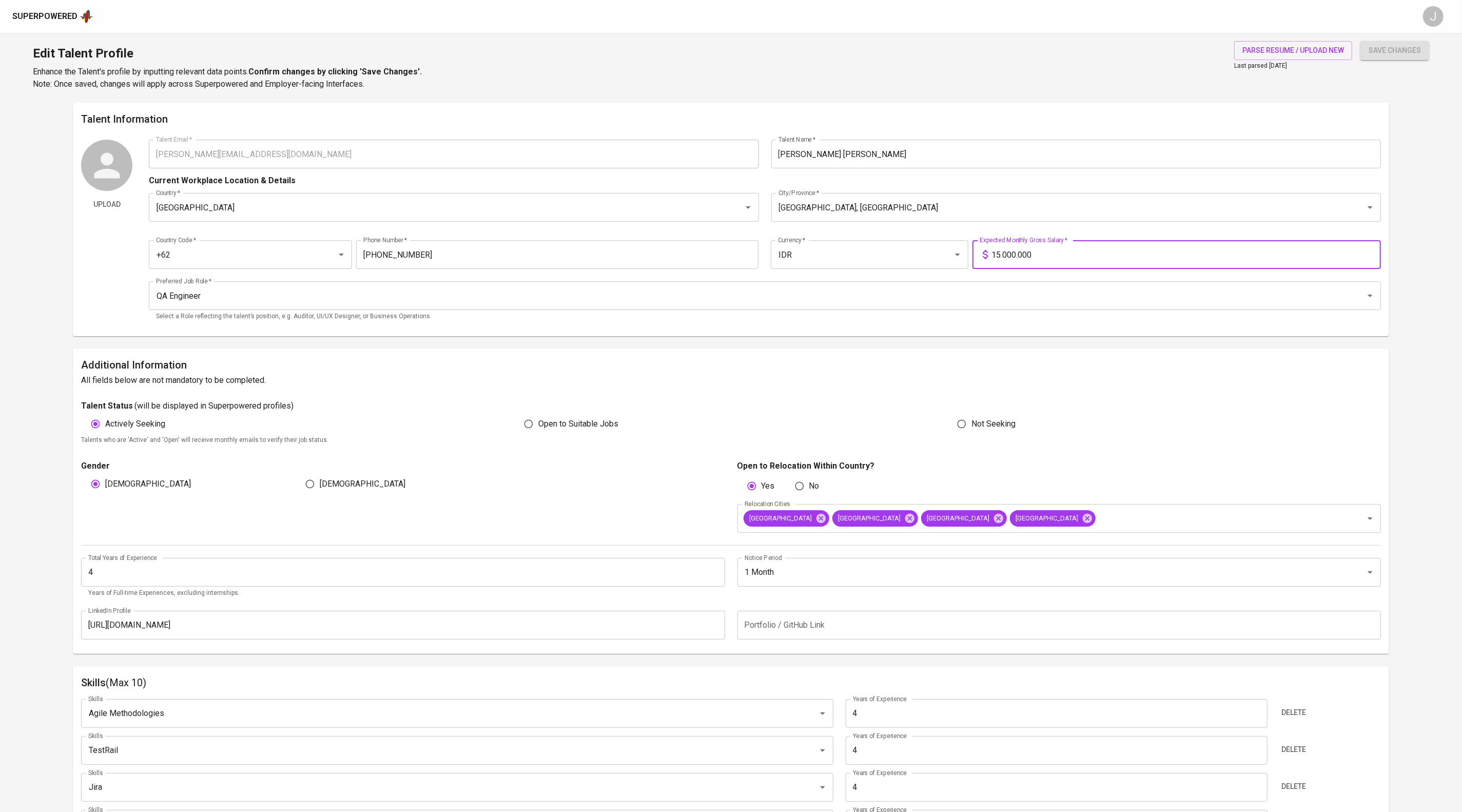
click at [1009, 269] on input "15.000.000" at bounding box center [1186, 254] width 389 height 29
type input "12.000.000"
click at [1386, 48] on span "save changes" at bounding box center [1395, 50] width 52 height 13
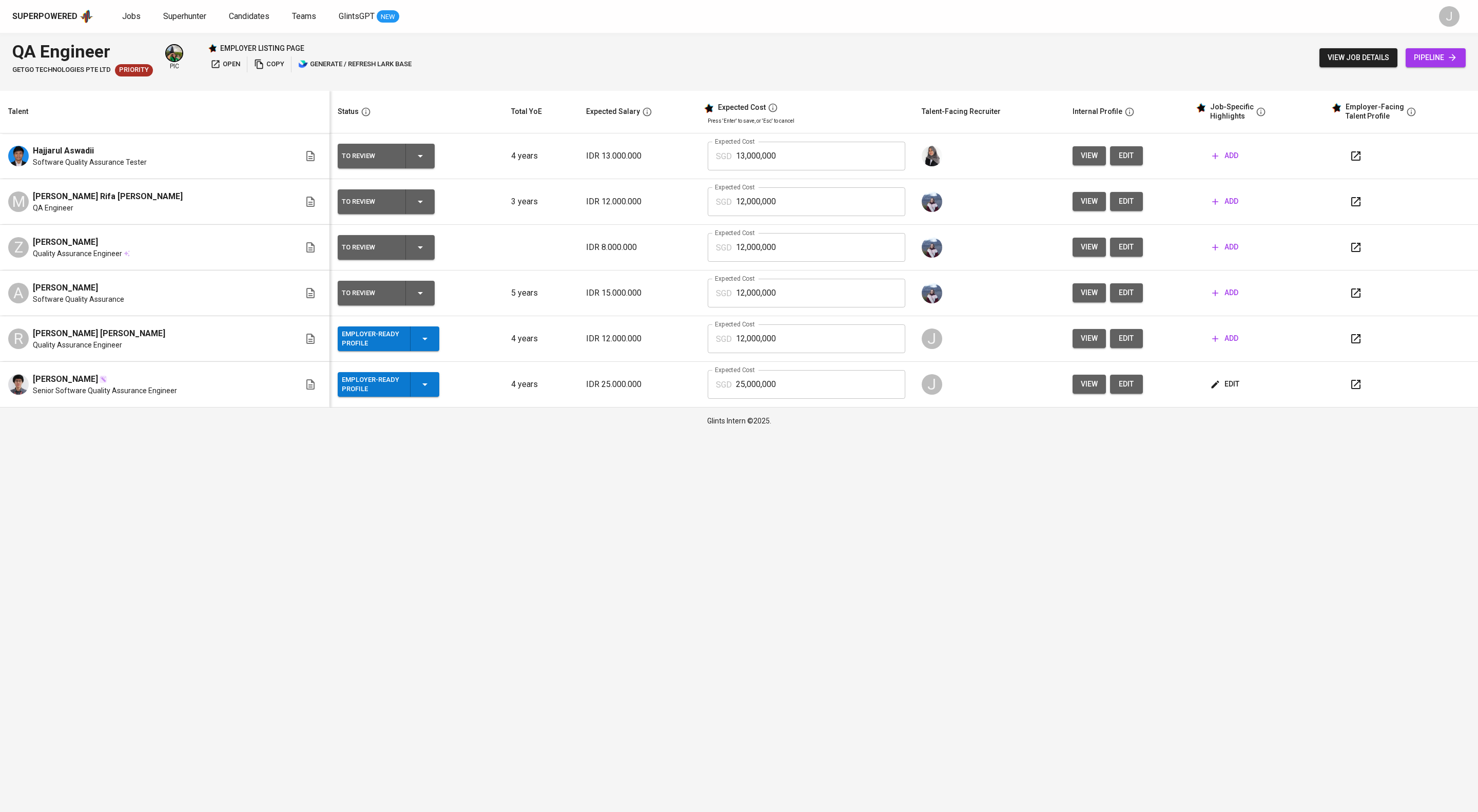
click at [1238, 344] on span "add" at bounding box center [1225, 338] width 26 height 13
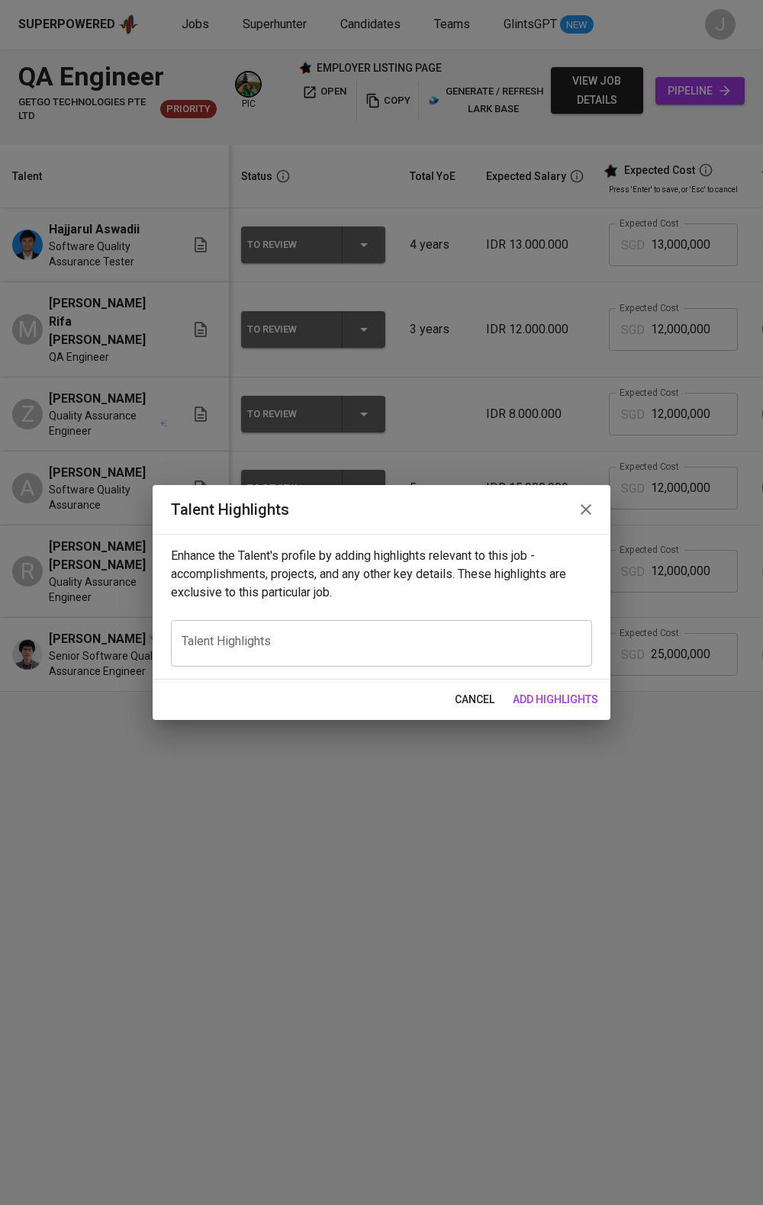
drag, startPoint x: 189, startPoint y: 648, endPoint x: 206, endPoint y: 649, distance: 16.8
click at [196, 649] on textarea at bounding box center [382, 644] width 400 height 18
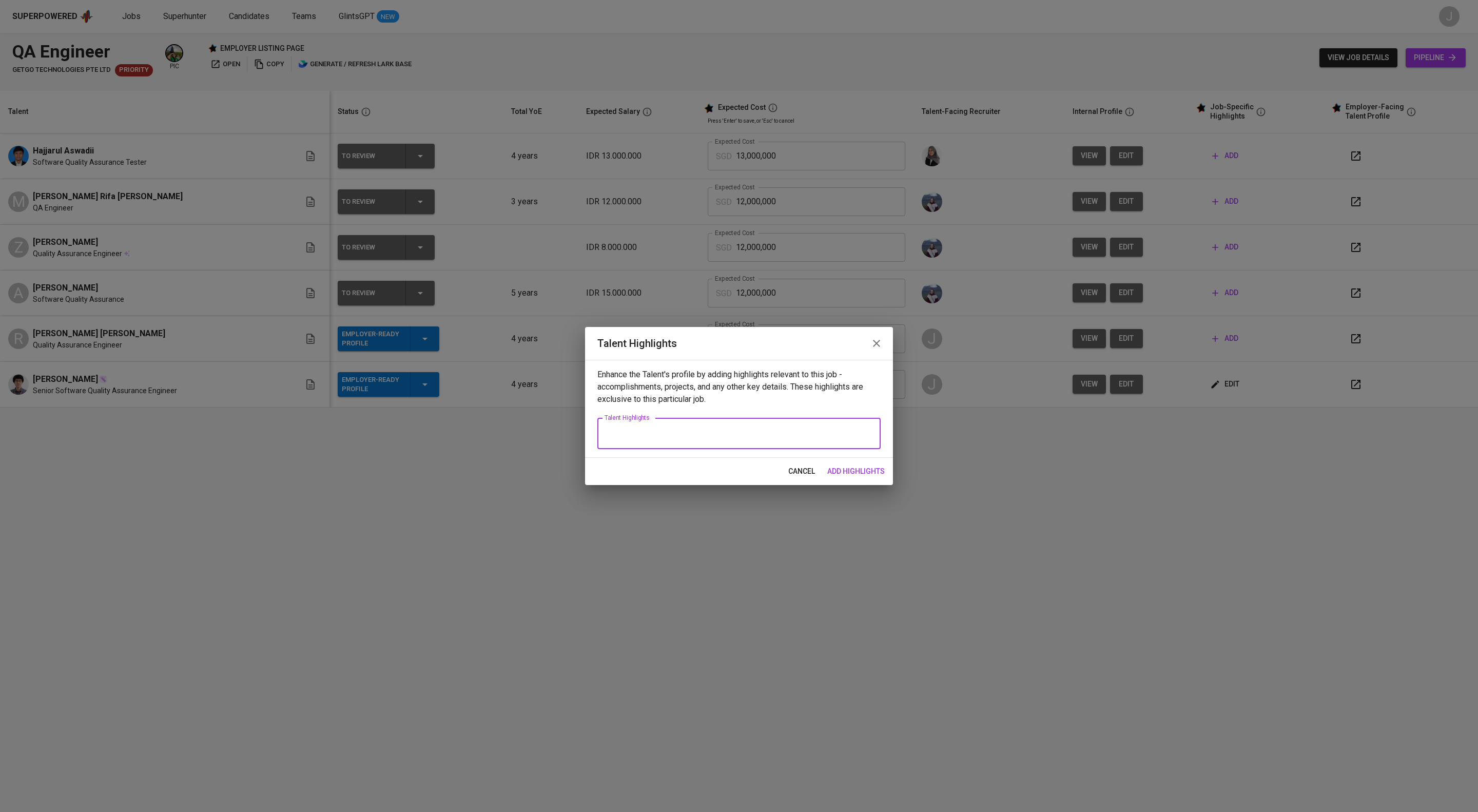
paste textarea "Quality Assurance Engineer with 4+ years of experience in the financial industr…"
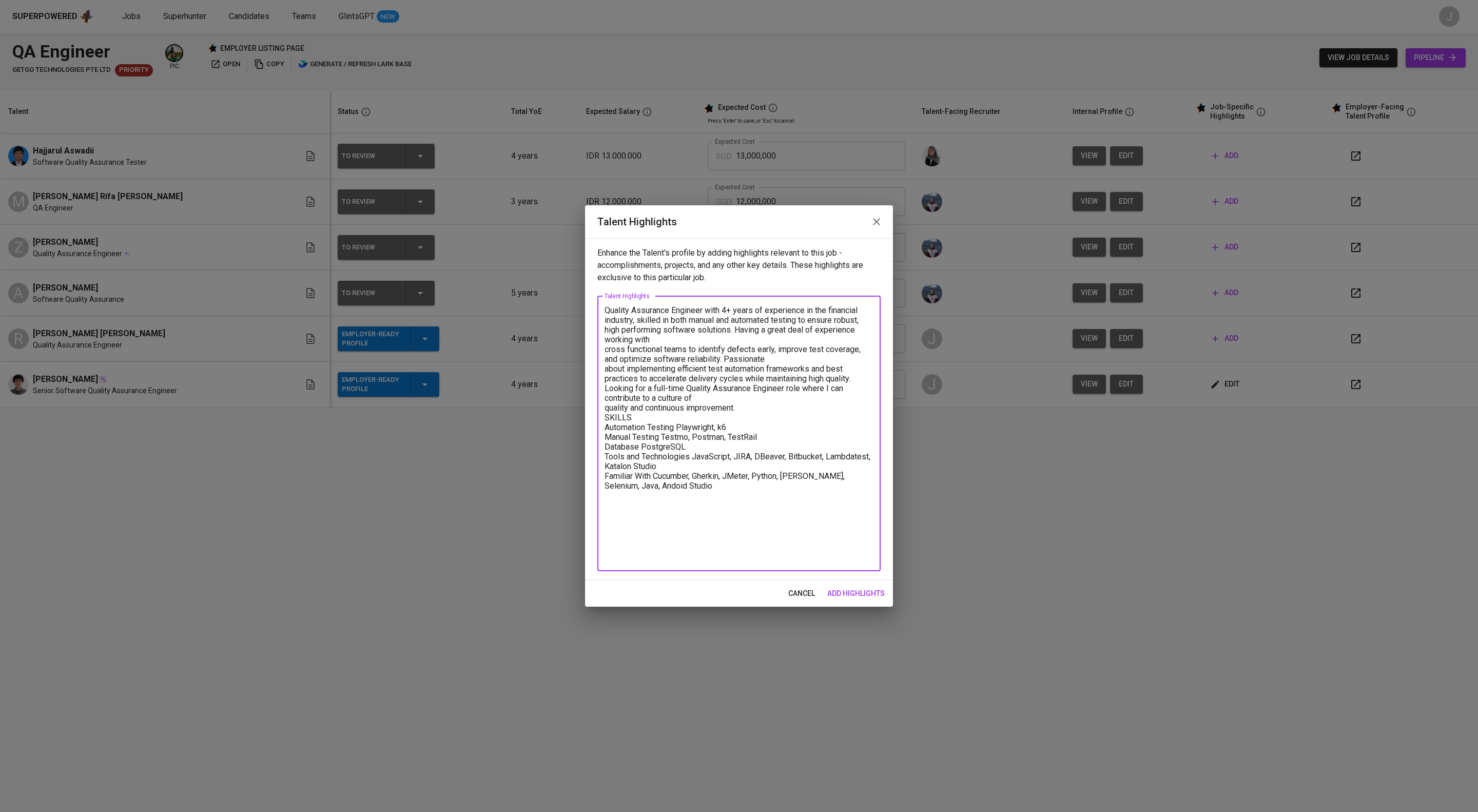
click at [600, 317] on div "Quality Assurance Engineer with 4+ years of experience in the financial industr…" at bounding box center [739, 433] width 283 height 275
click at [604, 317] on textarea "Quality Assurance Engineer with 4+ years of experience in the financial industr…" at bounding box center [739, 433] width 269 height 256
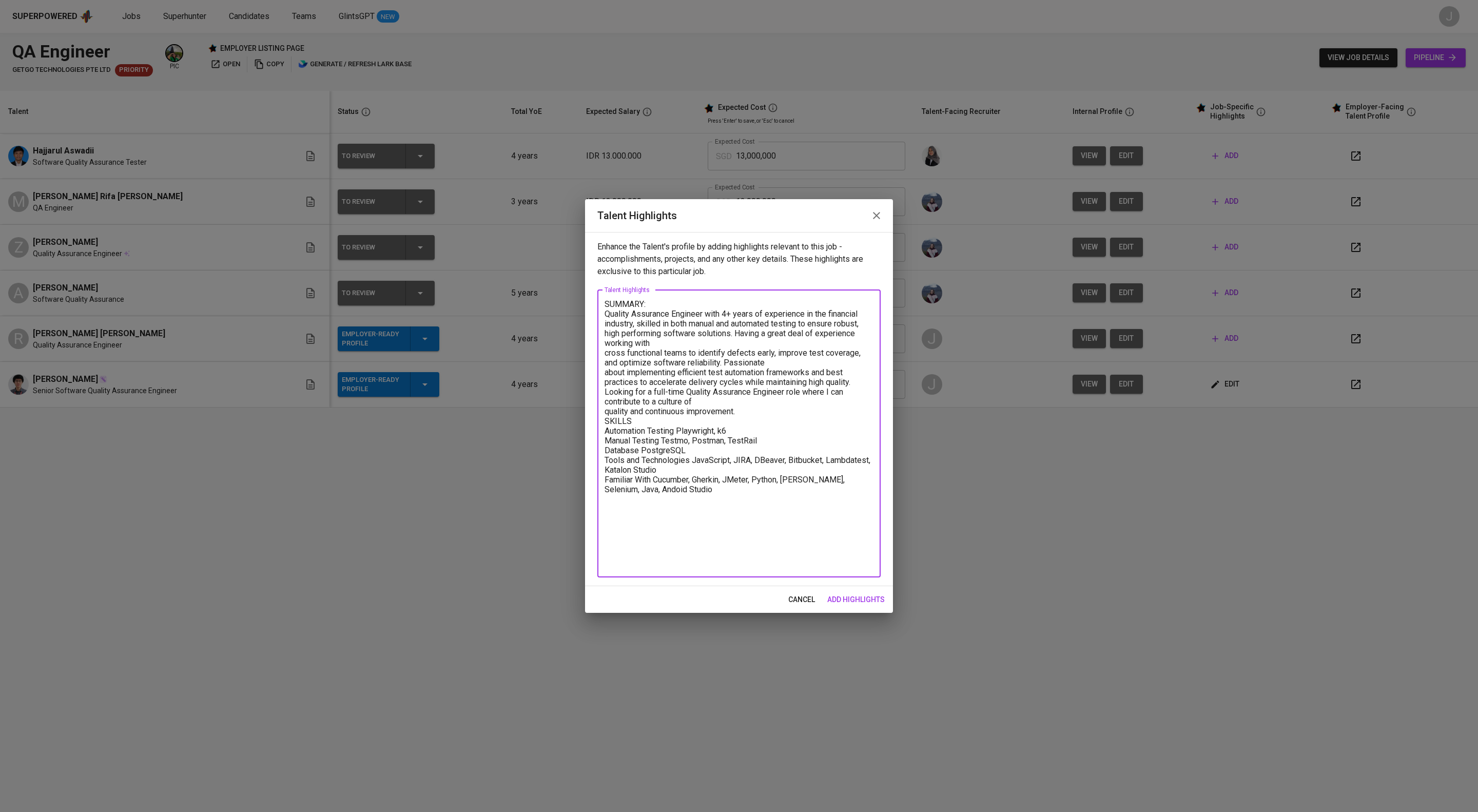
click at [608, 468] on textarea "SUMMARY: Quality Assurance Engineer with 4+ years of experience in the financia…" at bounding box center [739, 433] width 269 height 268
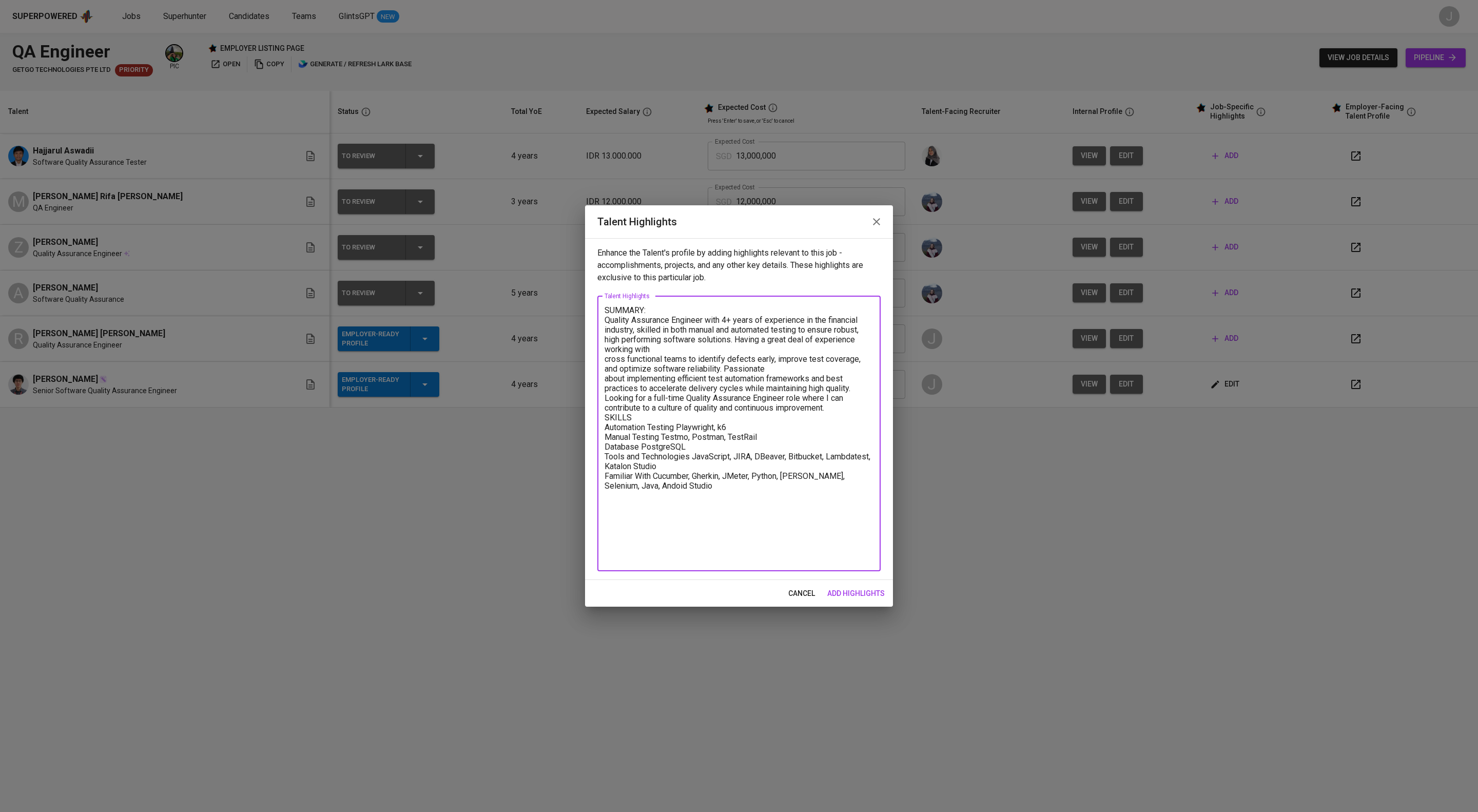
click at [788, 459] on textarea "SUMMARY: Quality Assurance Engineer with 4+ years of experience in the financia…" at bounding box center [739, 433] width 269 height 256
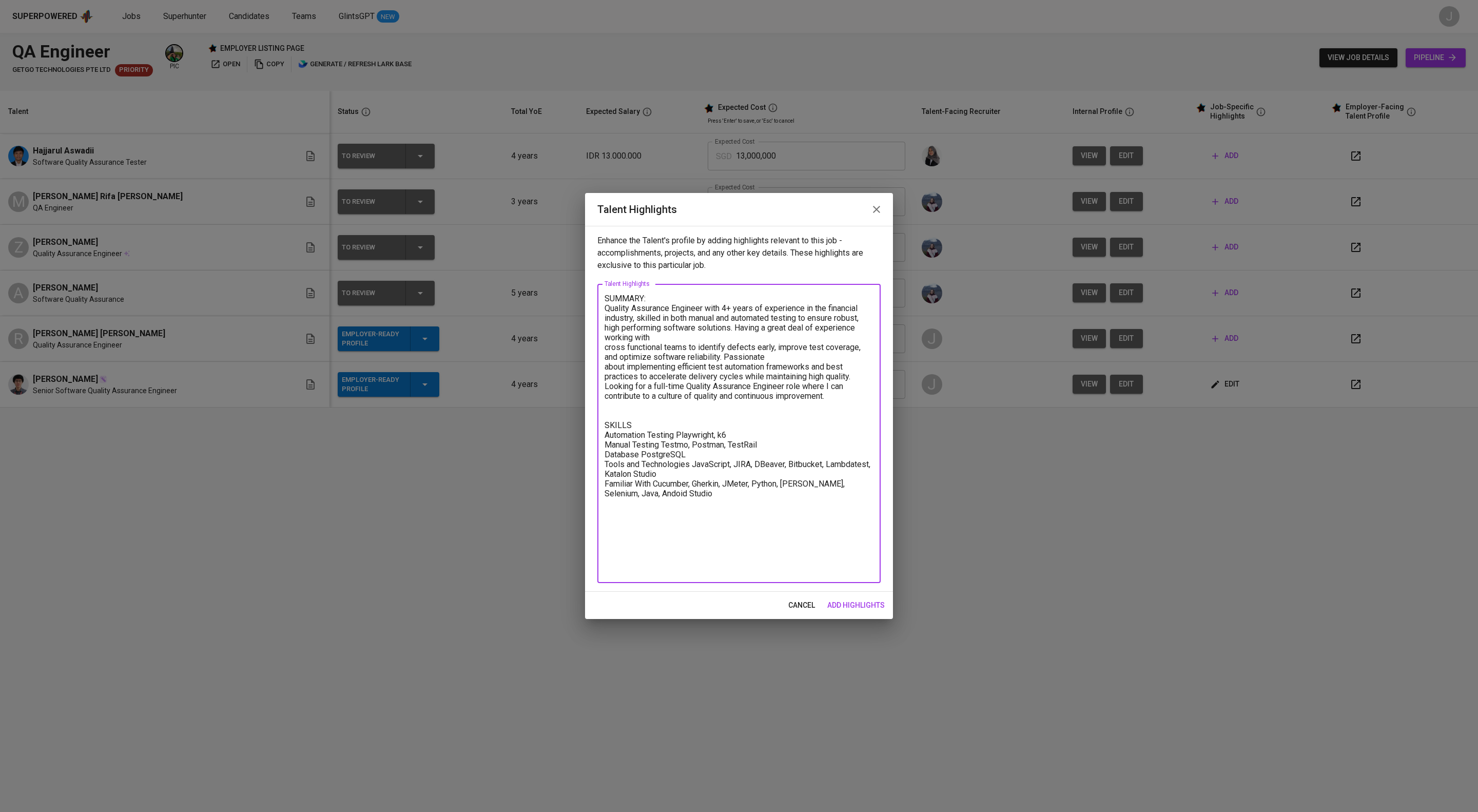
click at [787, 563] on textarea "SUMMARY: Quality Assurance Engineer with 4+ years of experience in the financia…" at bounding box center [739, 433] width 269 height 280
click at [771, 573] on textarea "SUMMARY: Quality Assurance Engineer with 4+ years of experience in the financia…" at bounding box center [739, 433] width 269 height 280
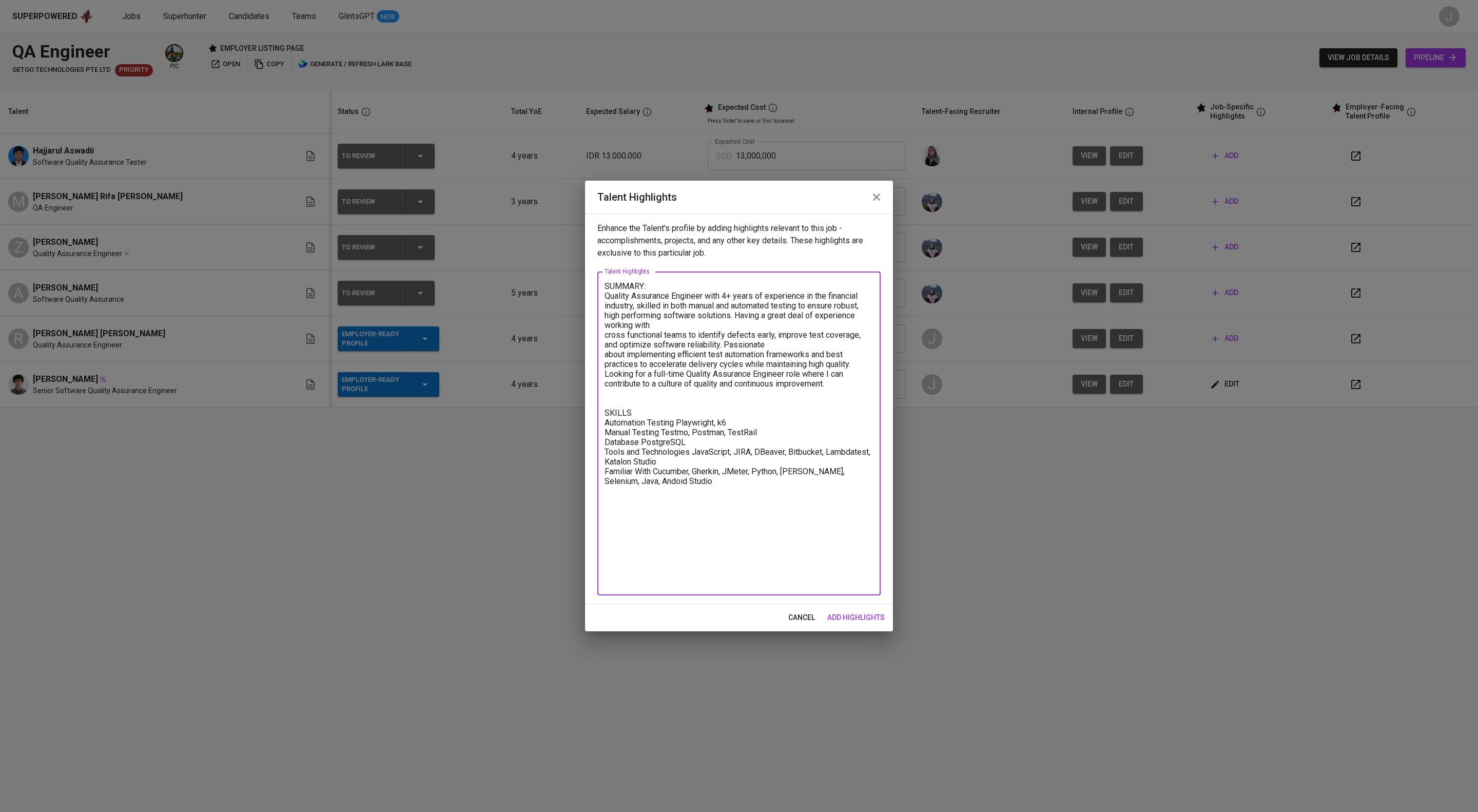
paste textarea "EDUCATION Bachelor of Computer Science, Brawijaya University - GPA 3.51 2016 - …"
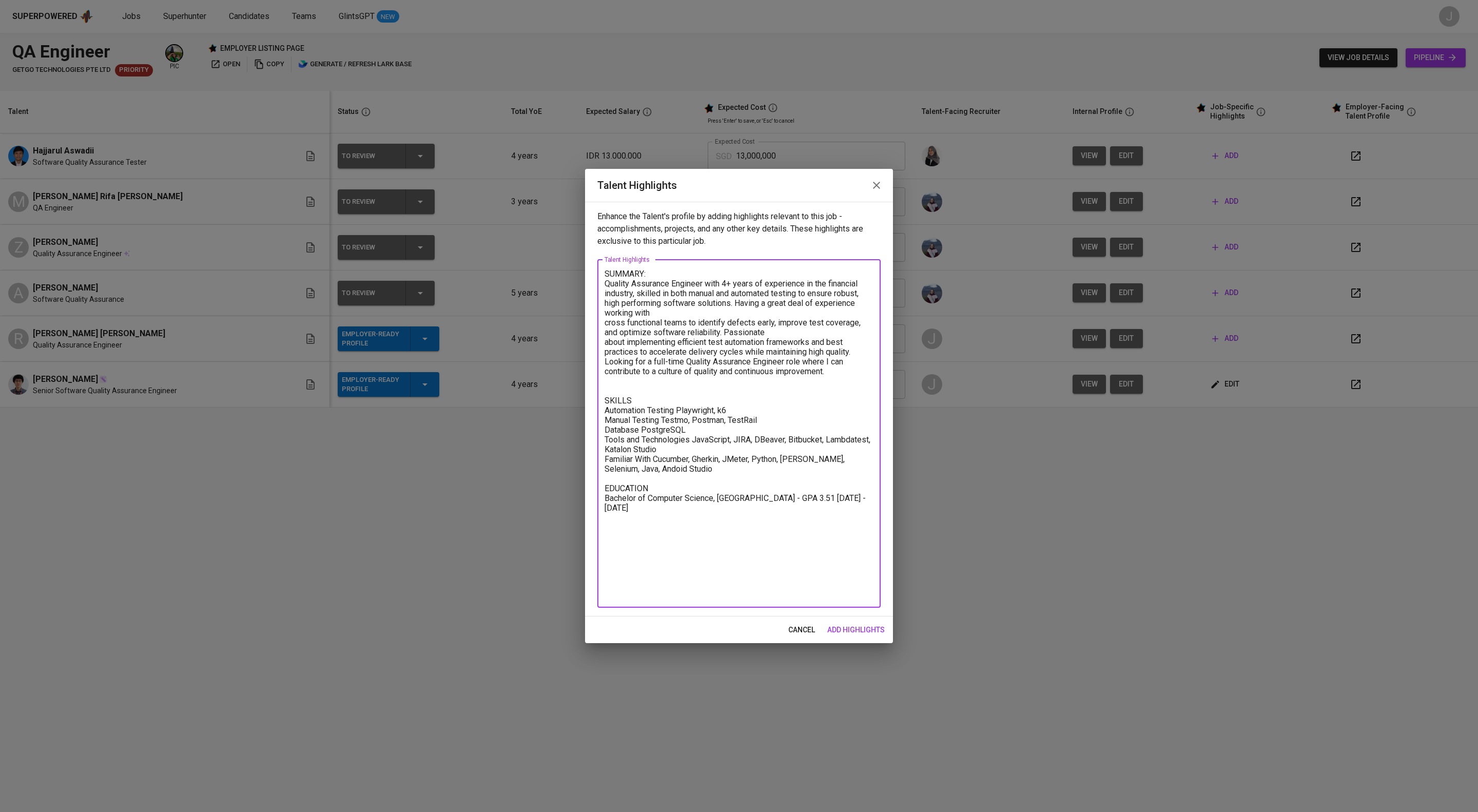
drag, startPoint x: 746, startPoint y: 529, endPoint x: 746, endPoint y: 539, distance: 10.0
click at [746, 533] on textarea "SUMMARY: Quality Assurance Engineer with 4+ years of experience in the financia…" at bounding box center [739, 433] width 269 height 329
click at [754, 553] on textarea "SUMMARY: Quality Assurance Engineer with 4+ years of experience in the financia…" at bounding box center [739, 433] width 269 height 329
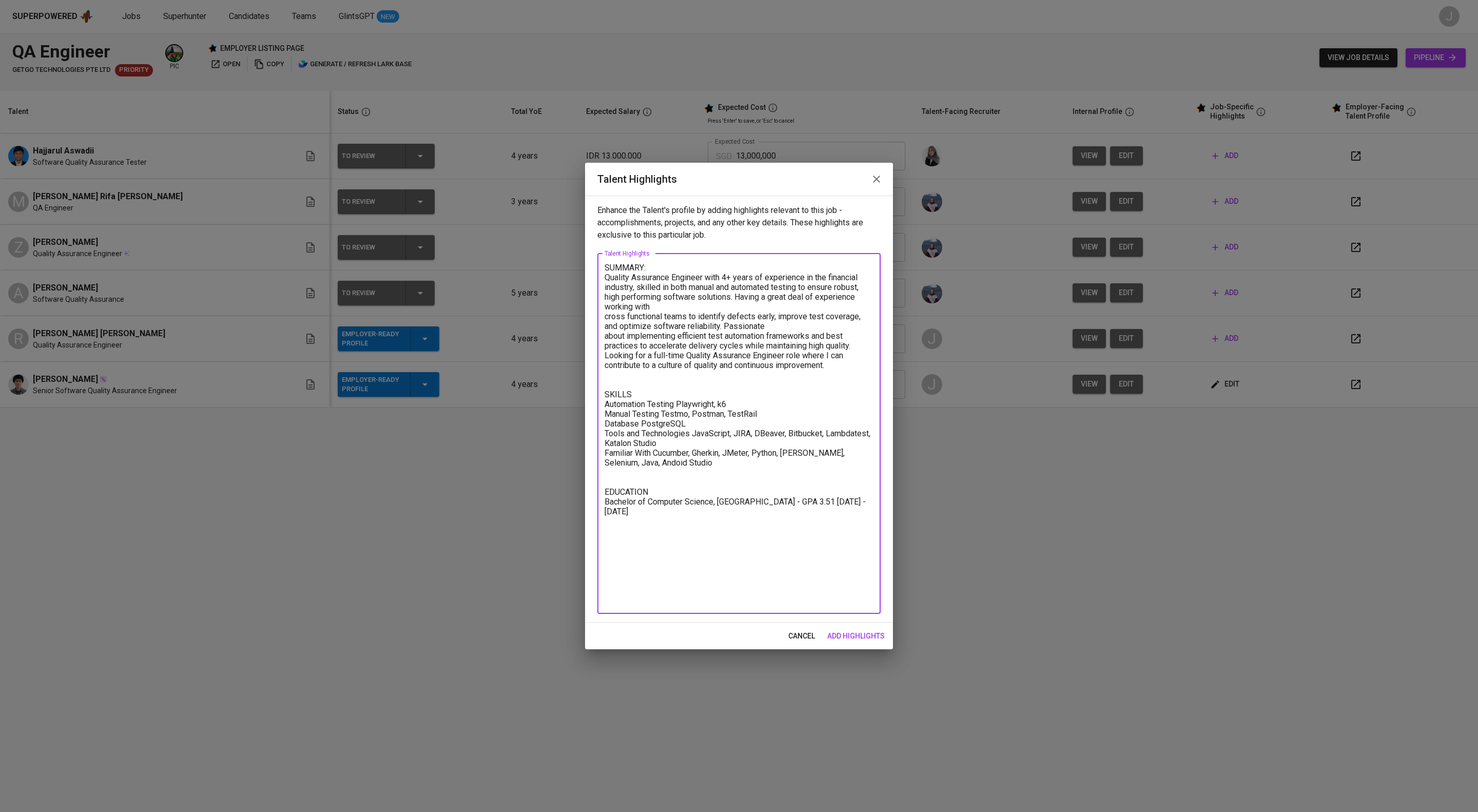
type textarea "SUMMARY: Quality Assurance Engineer with 4+ years of experience in the financia…"
click at [855, 638] on span "add highlights" at bounding box center [855, 636] width 57 height 13
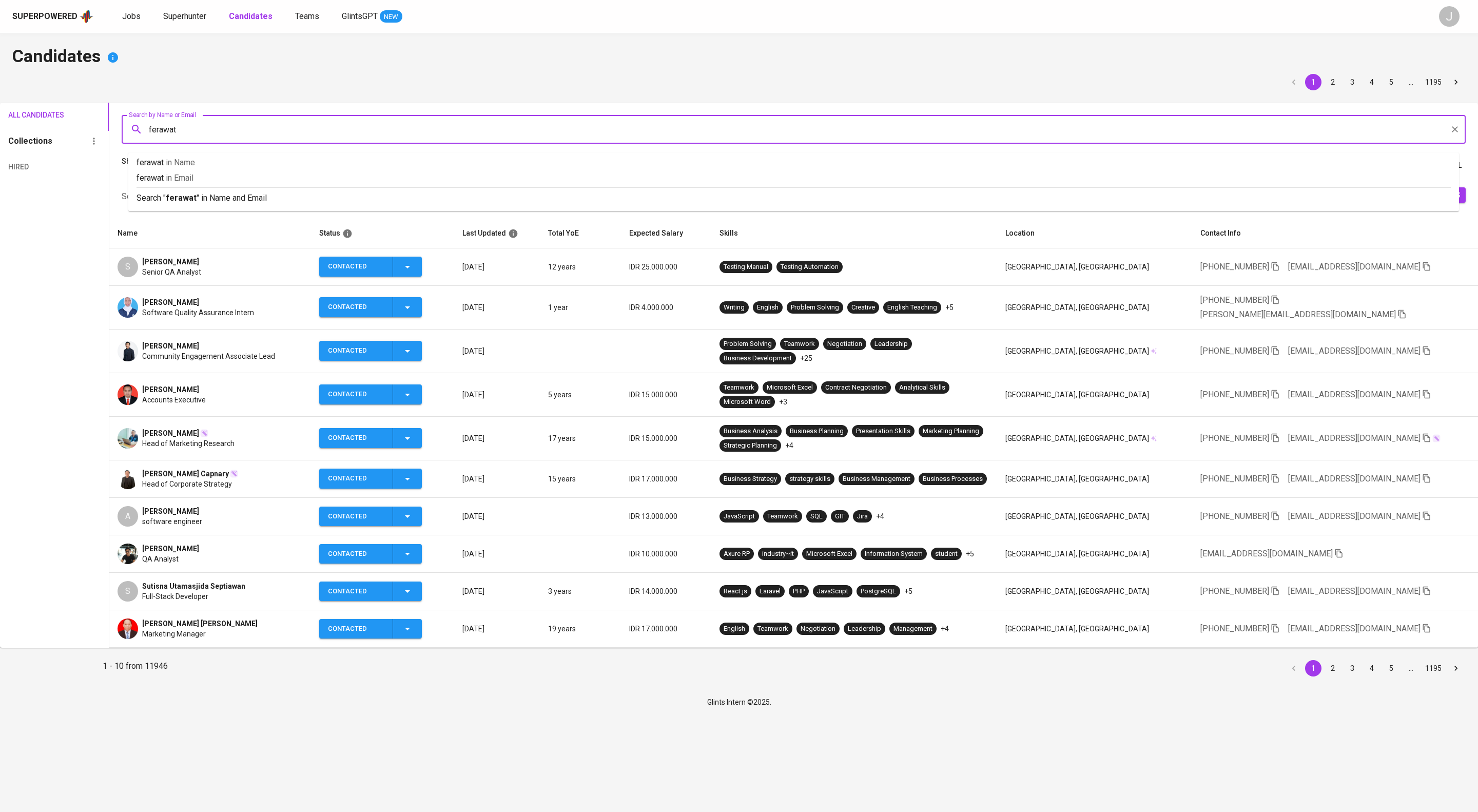
type input "ferawati"
click at [221, 205] on p "Search " ferawati " in Name and Email" at bounding box center [794, 198] width 1314 height 12
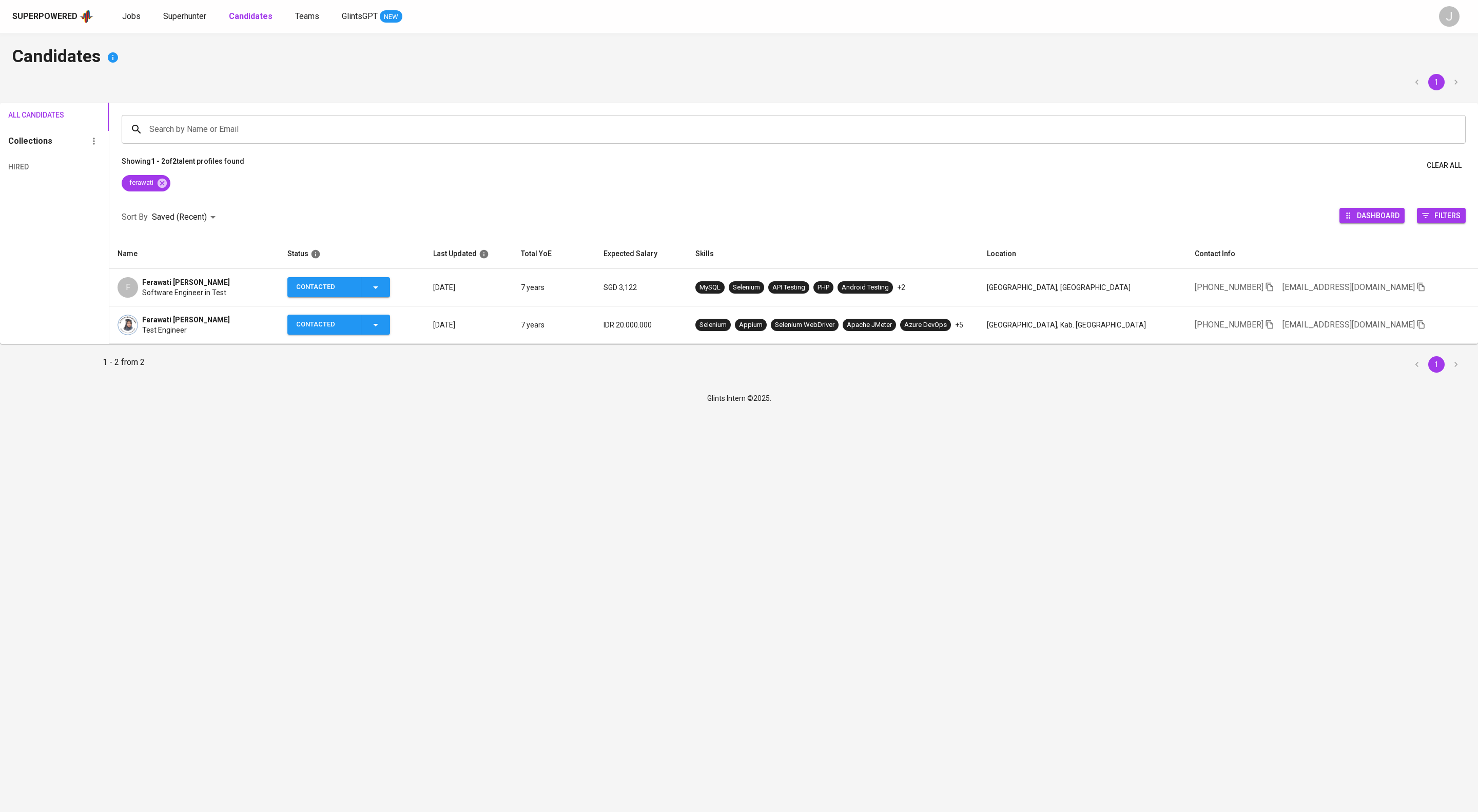
click at [226, 297] on span "Software Engineer in Test" at bounding box center [184, 292] width 84 height 10
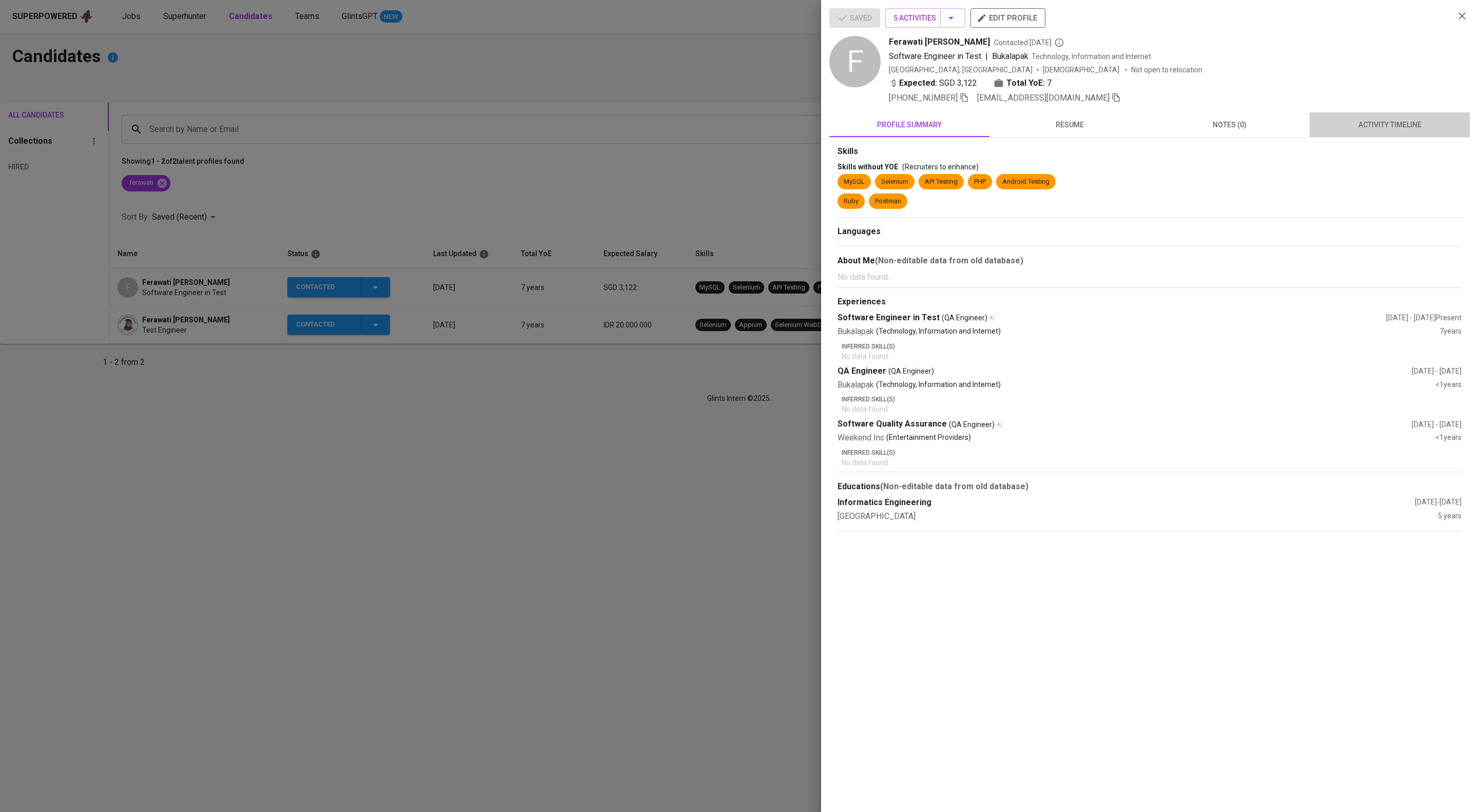
click at [1352, 131] on span "activity timeline" at bounding box center [1390, 124] width 148 height 13
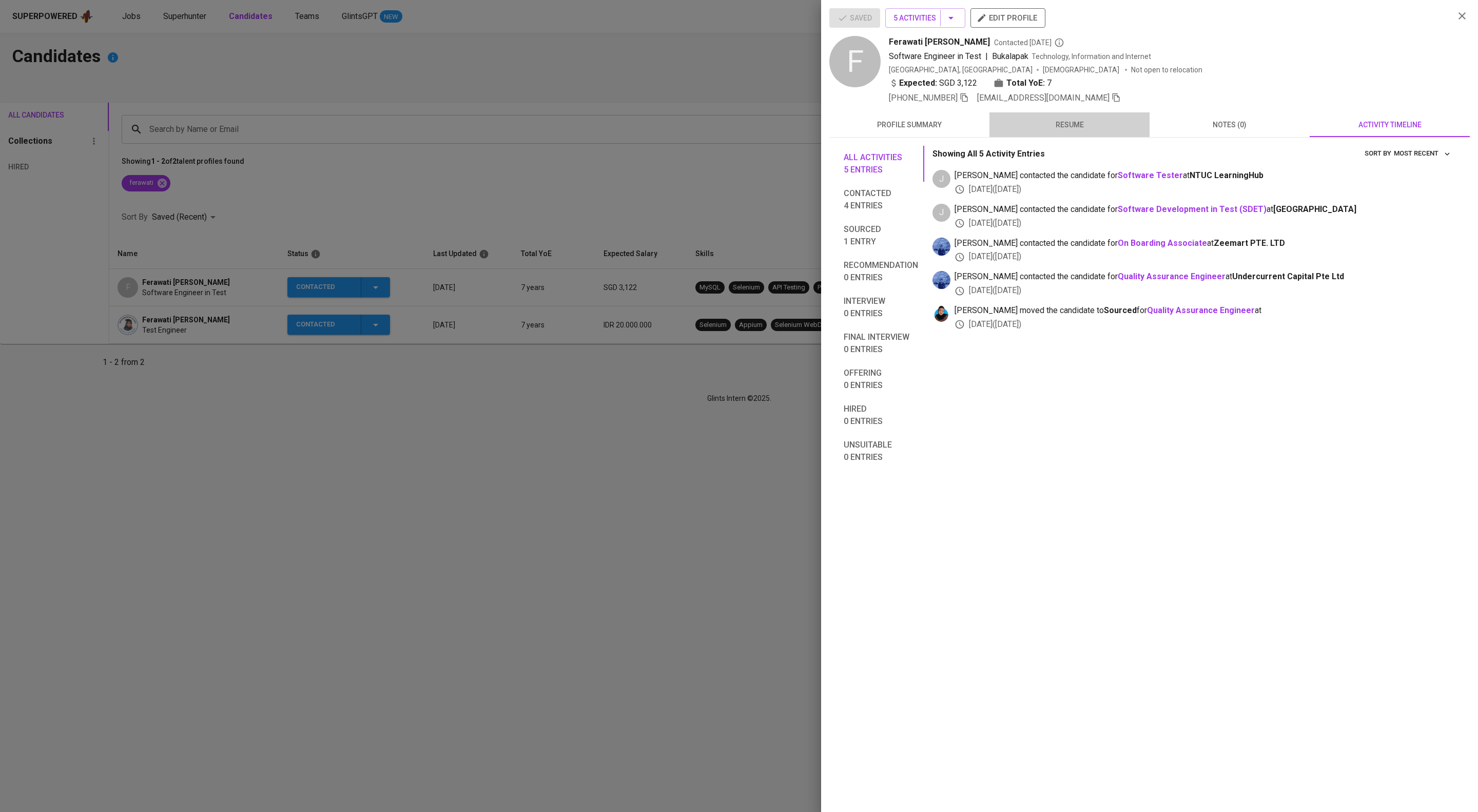
click at [1061, 137] on button "resume" at bounding box center [1069, 124] width 160 height 25
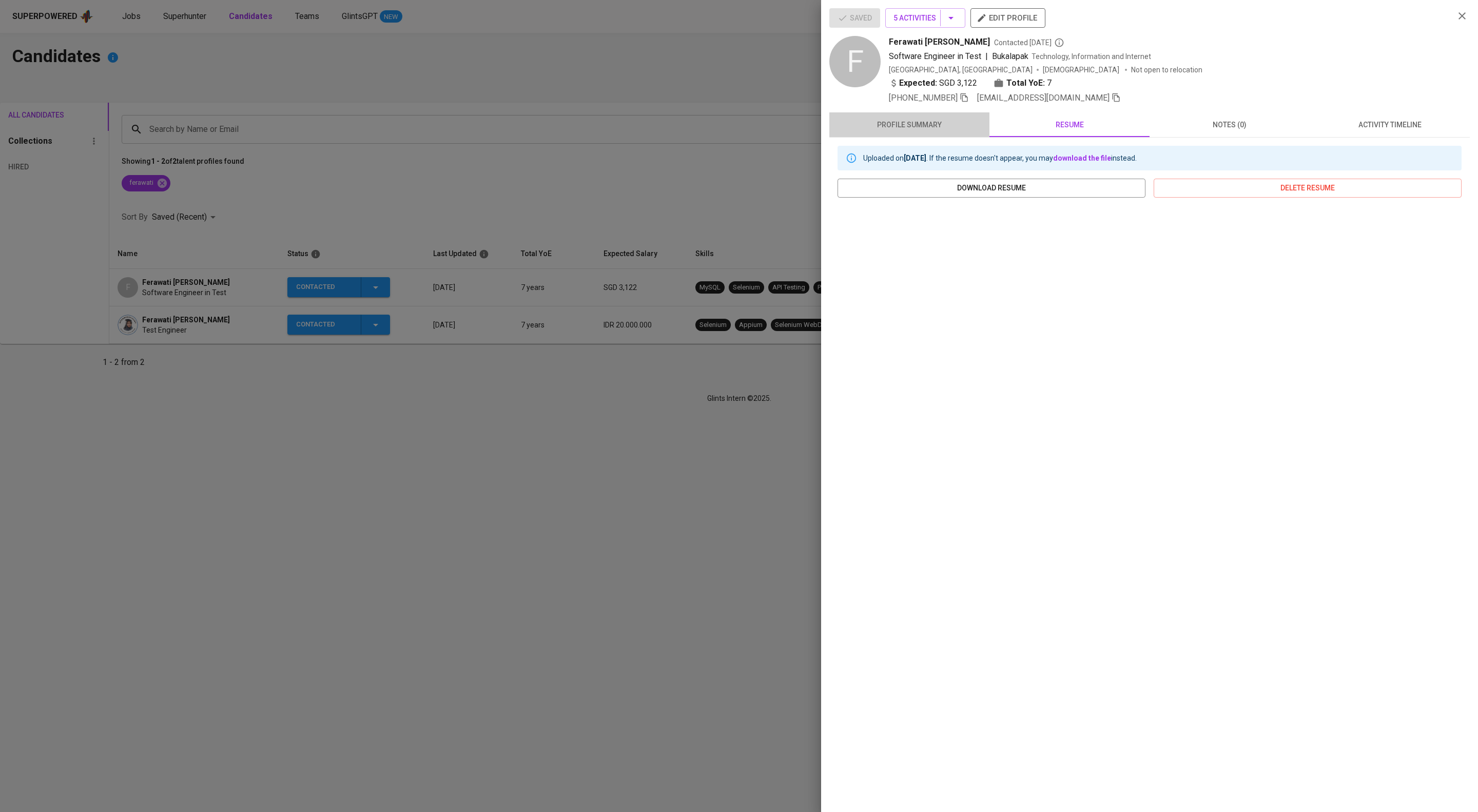
click at [914, 137] on button "profile summary" at bounding box center [909, 124] width 160 height 25
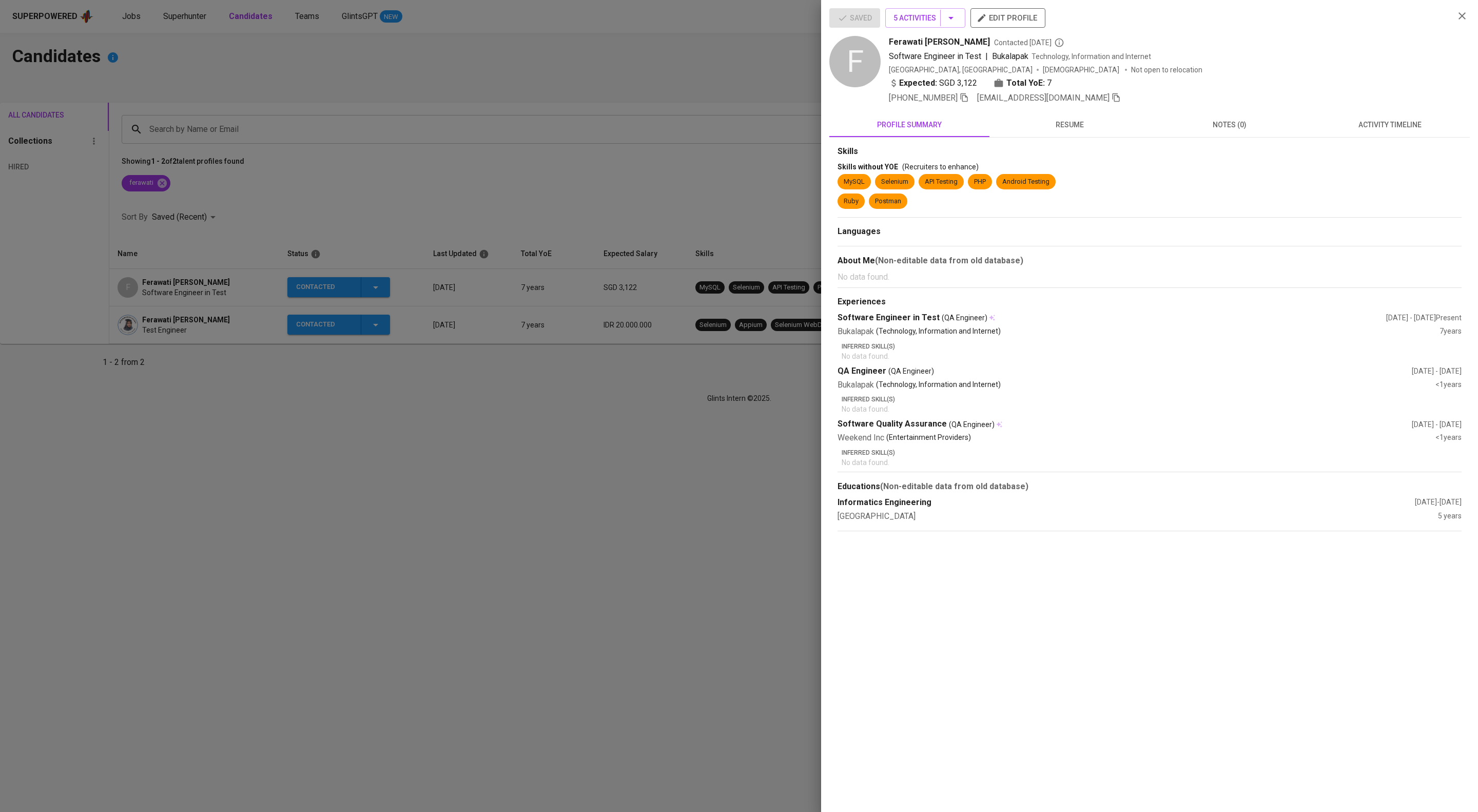
click at [254, 367] on div at bounding box center [739, 406] width 1478 height 812
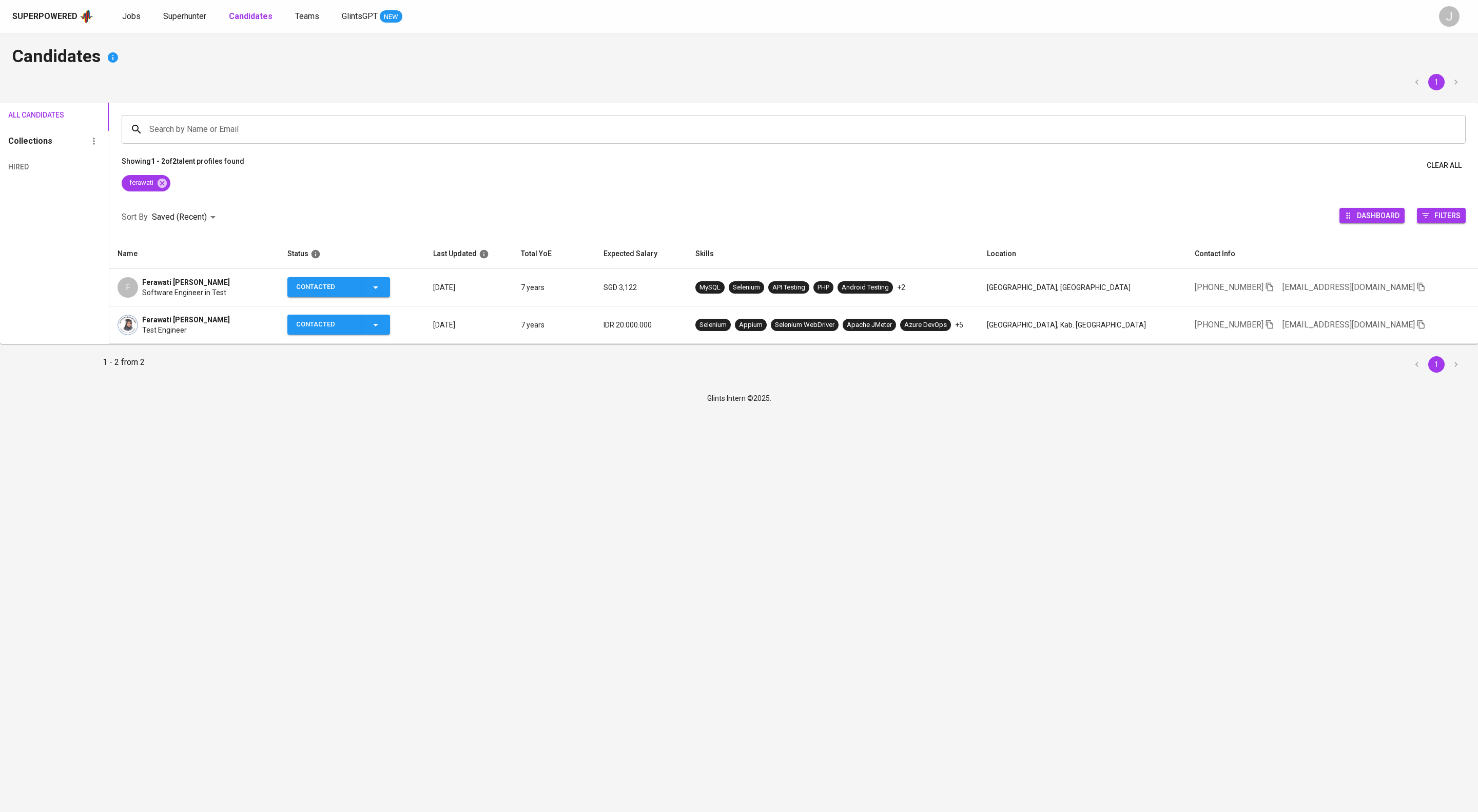
click at [230, 335] on div "Test Engineer" at bounding box center [186, 330] width 87 height 10
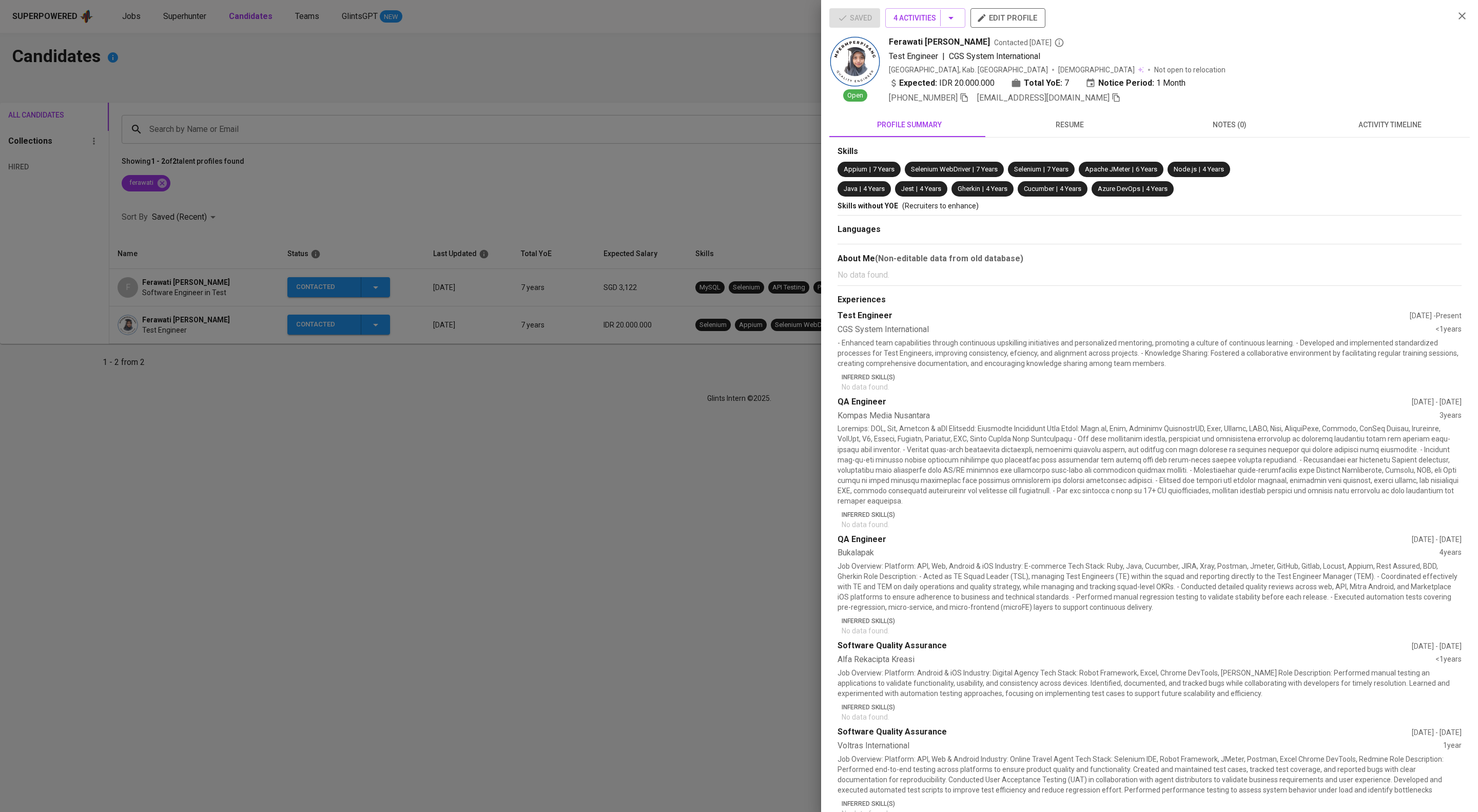
click at [1121, 102] on icon "button" at bounding box center [1117, 98] width 9 height 9
click at [1354, 131] on span "activity timeline" at bounding box center [1390, 124] width 148 height 13
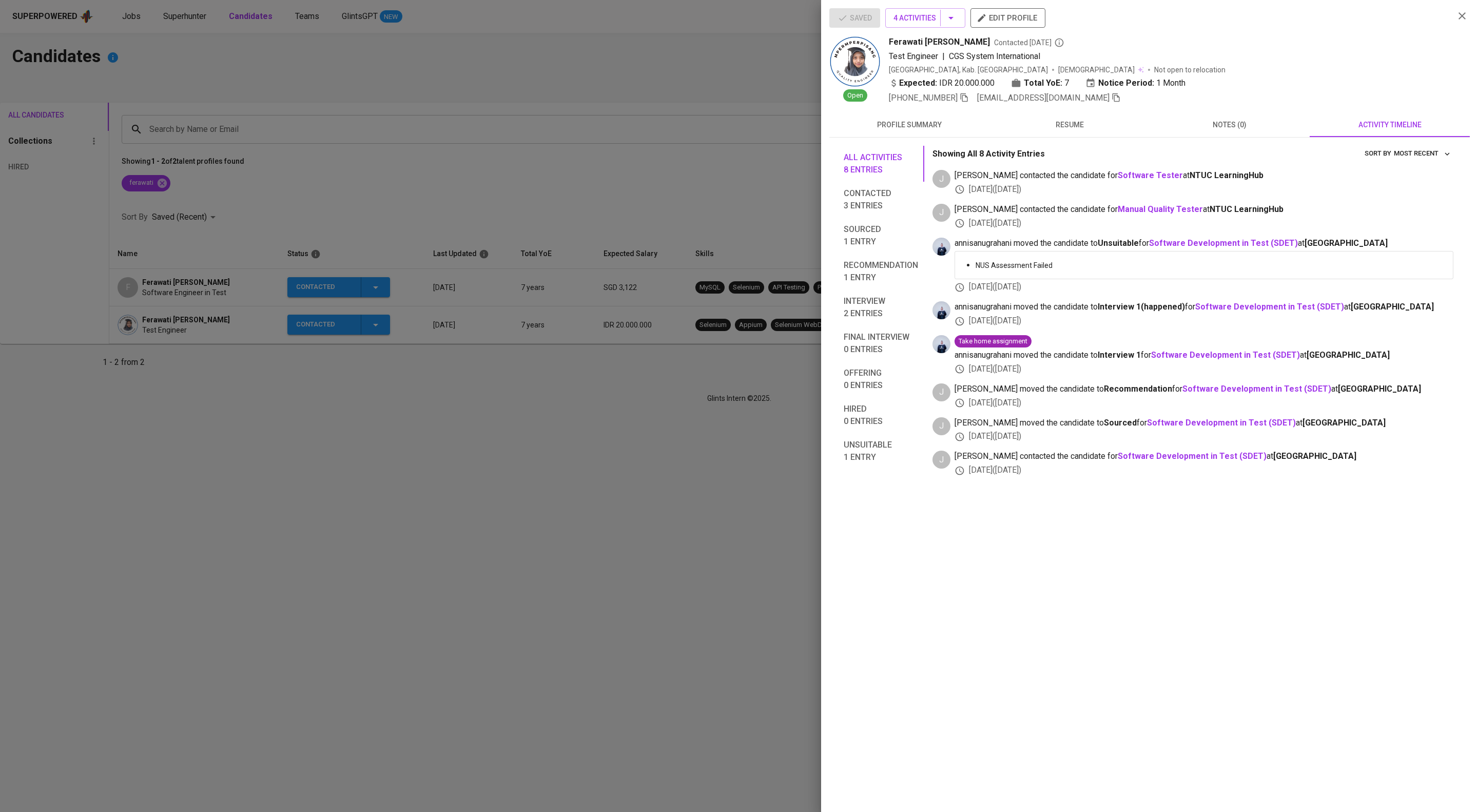
click at [625, 161] on div at bounding box center [739, 406] width 1478 height 812
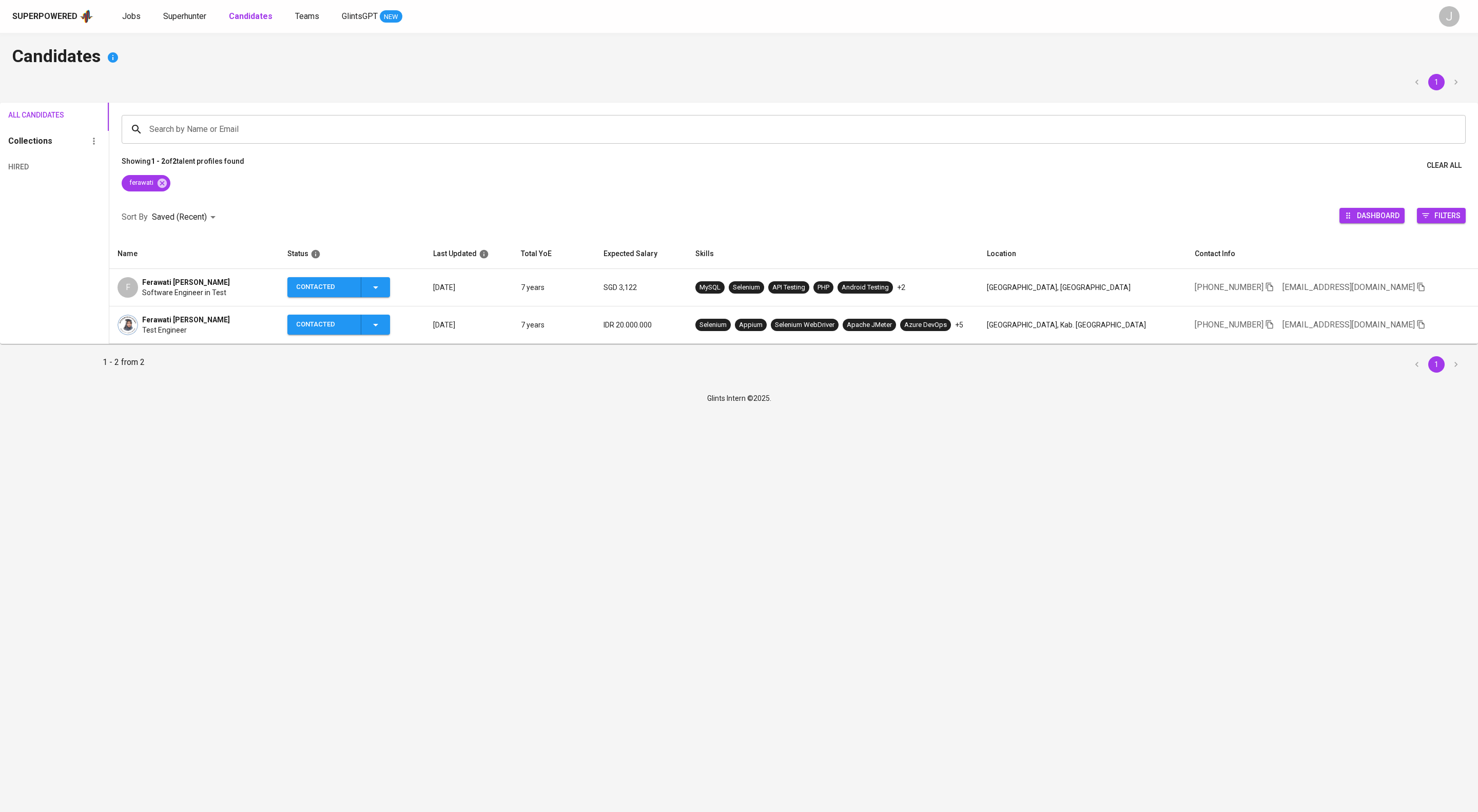
click at [382, 331] on icon "button" at bounding box center [376, 325] width 12 height 12
click at [366, 441] on li "Contacted for another job" at bounding box center [364, 431] width 115 height 18
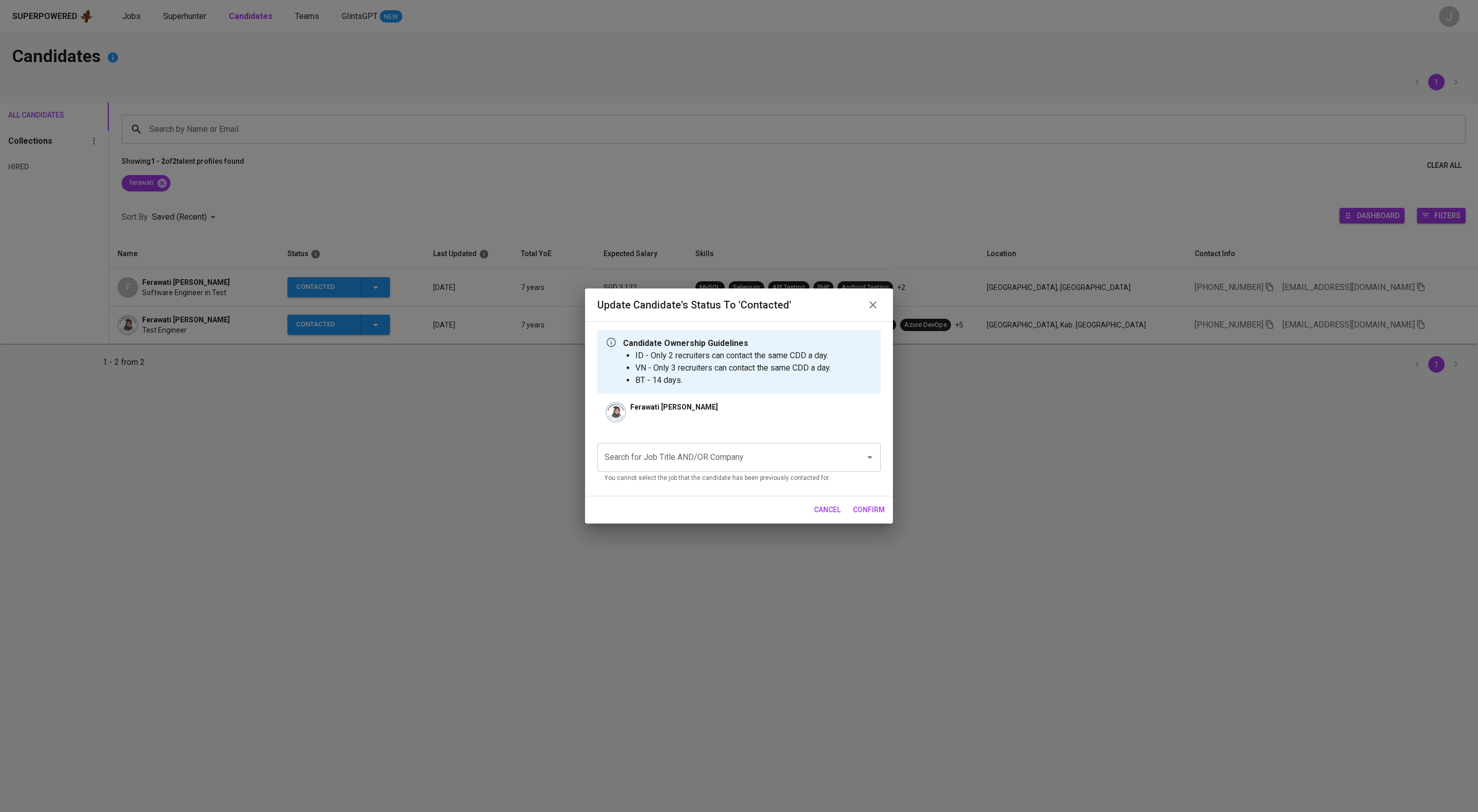
click at [676, 467] on input "Search for Job Title AND/OR Company" at bounding box center [725, 457] width 246 height 20
type input "a"
type input "getgo"
drag, startPoint x: 684, startPoint y: 472, endPoint x: 551, endPoint y: 459, distance: 133.6
click at [551, 459] on div "Update Candidate's Status to 'Contacted' Candidate Ownership Guidelines ID - On…" at bounding box center [739, 406] width 1478 height 812
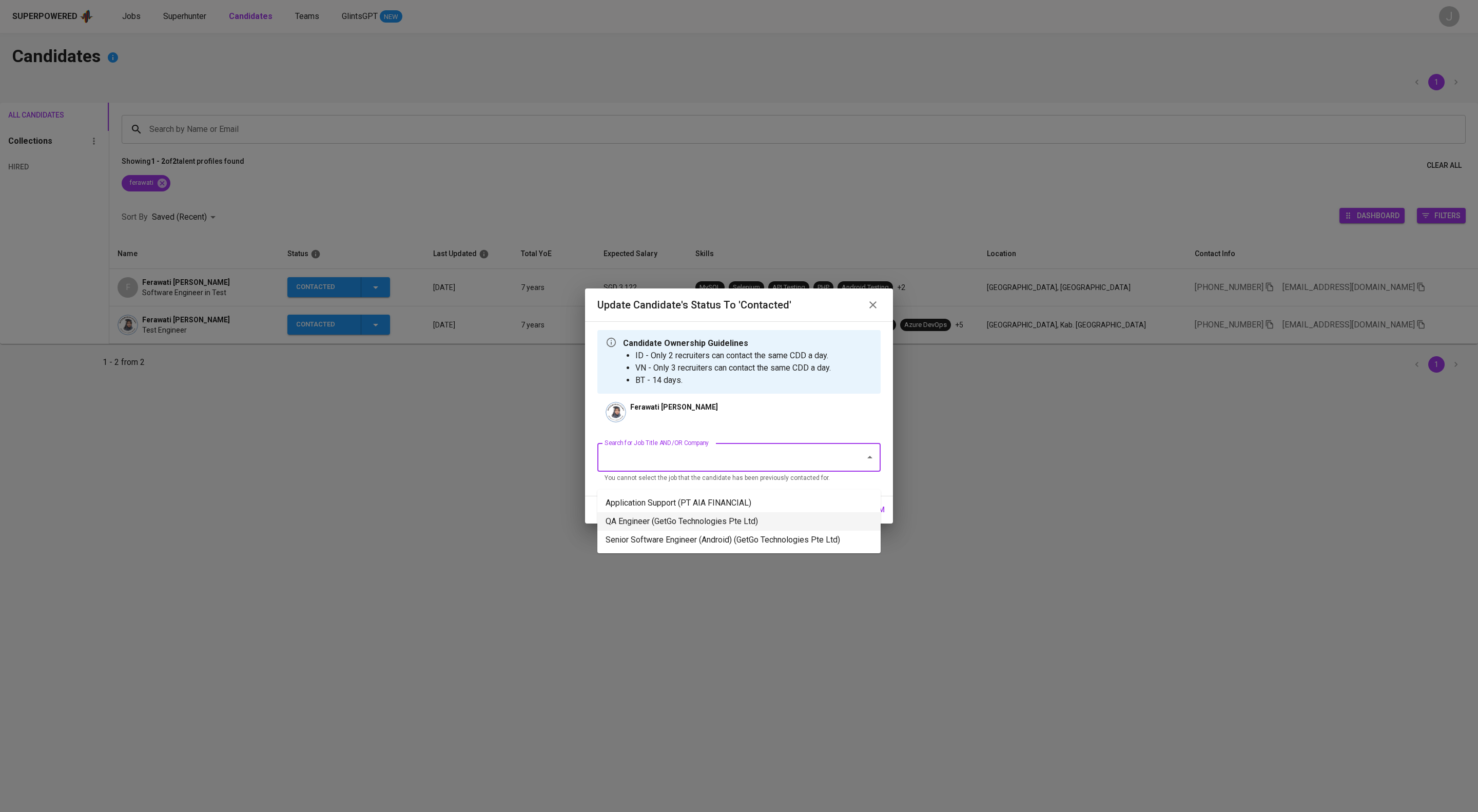
click at [684, 521] on li "QA Engineer (GetGo Technologies Pte Ltd)" at bounding box center [739, 521] width 283 height 18
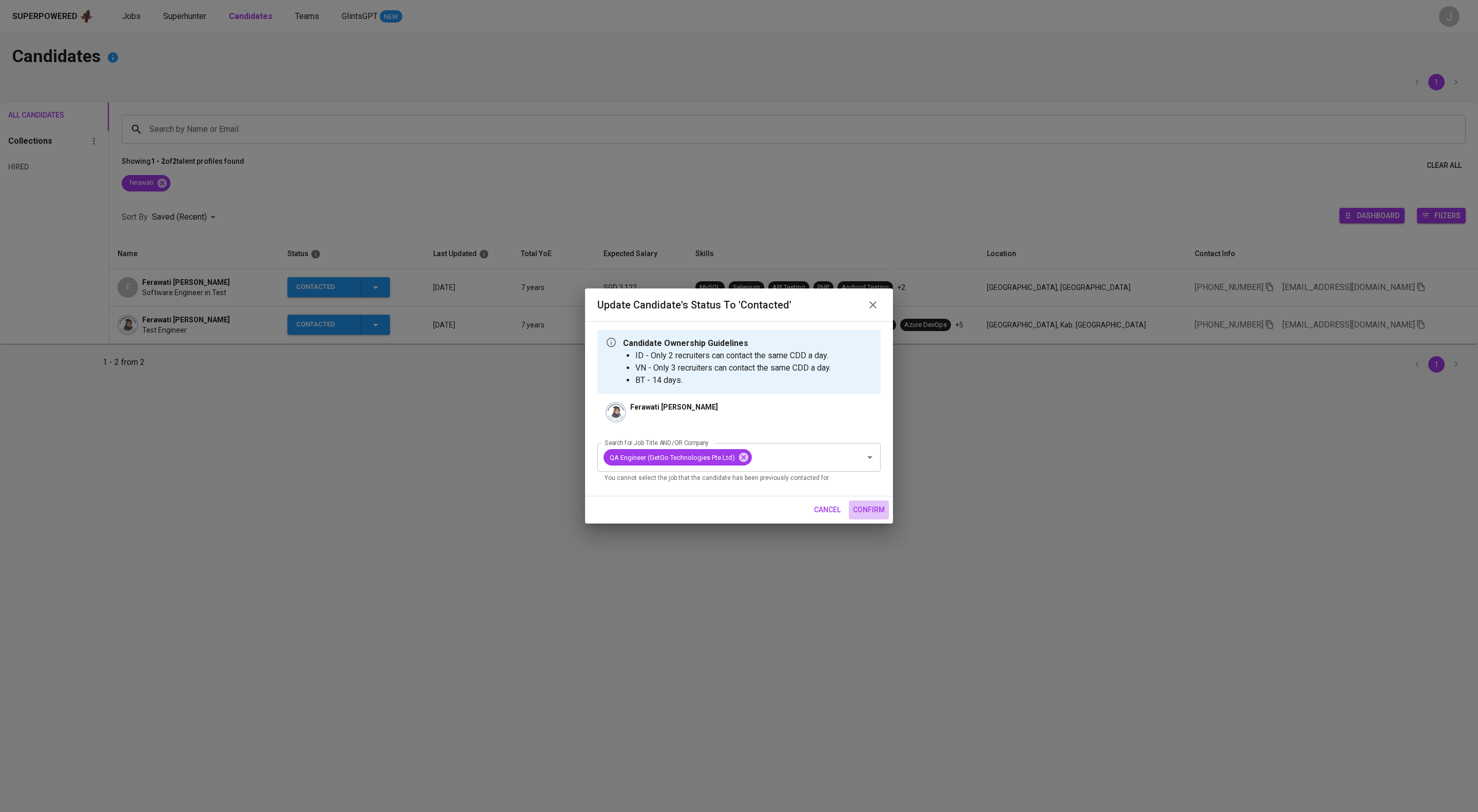
click at [855, 516] on span "confirm" at bounding box center [869, 509] width 32 height 13
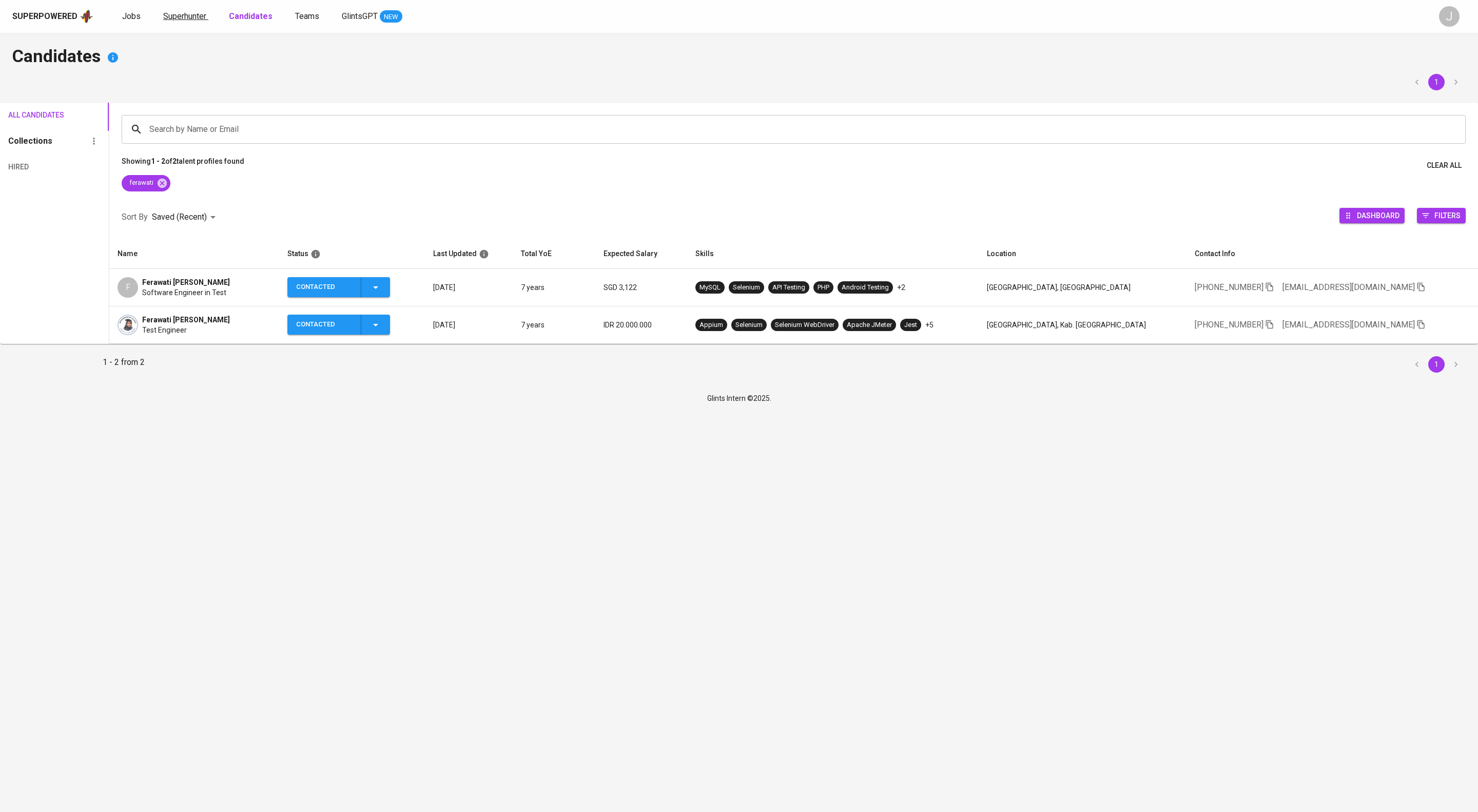
click at [209, 23] on link "Superhunter" at bounding box center [186, 16] width 45 height 13
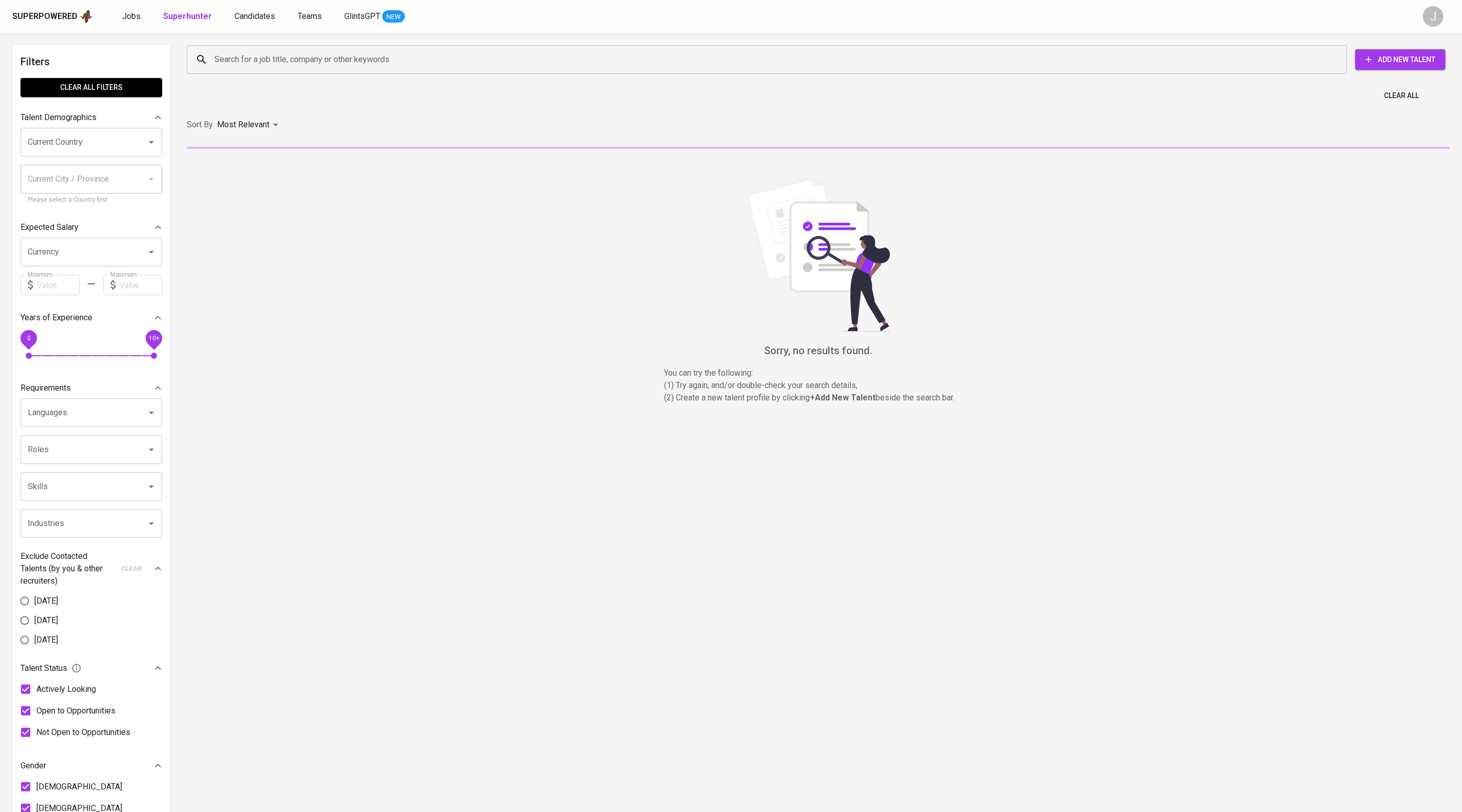
click at [235, 63] on input "Search for a job title, company or other keywords" at bounding box center [769, 59] width 1115 height 20
paste input "[PERSON_NAME]"
type input "[PERSON_NAME]"
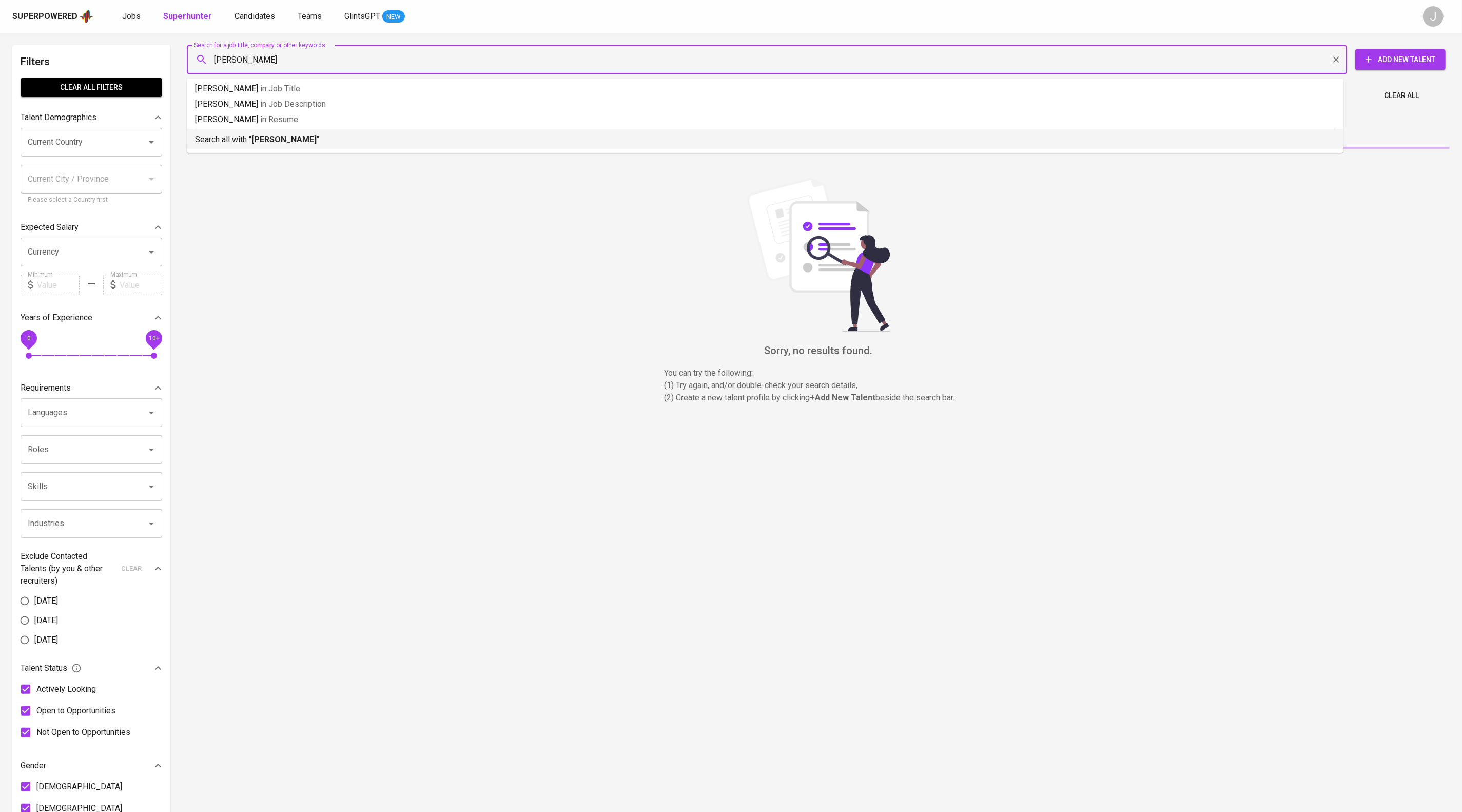
click at [299, 149] on li "Search all with " [PERSON_NAME] "" at bounding box center [765, 139] width 1157 height 20
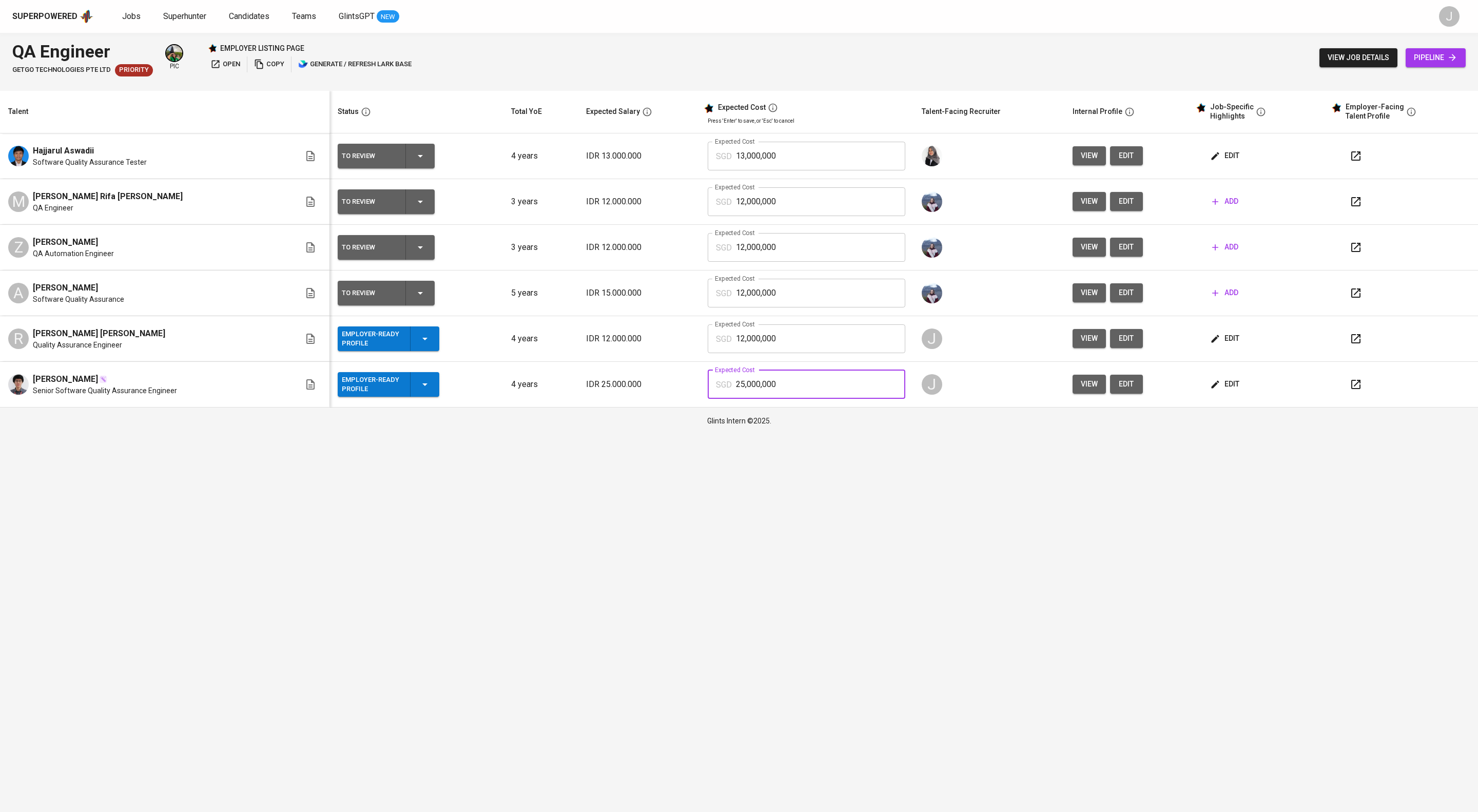
drag, startPoint x: 823, startPoint y: 414, endPoint x: 669, endPoint y: 410, distance: 154.1
click at [669, 408] on tr "[PERSON_NAME] Senior Software Quality Assurance Engineer Employer-Ready Profile…" at bounding box center [739, 385] width 1478 height 46
drag, startPoint x: 812, startPoint y: 363, endPoint x: 703, endPoint y: 363, distance: 109.0
click at [703, 362] on tr "[PERSON_NAME] [PERSON_NAME] Quality Assurance Engineer Employer-Ready Profile 4…" at bounding box center [739, 339] width 1478 height 46
drag, startPoint x: 838, startPoint y: 406, endPoint x: 619, endPoint y: 410, distance: 219.0
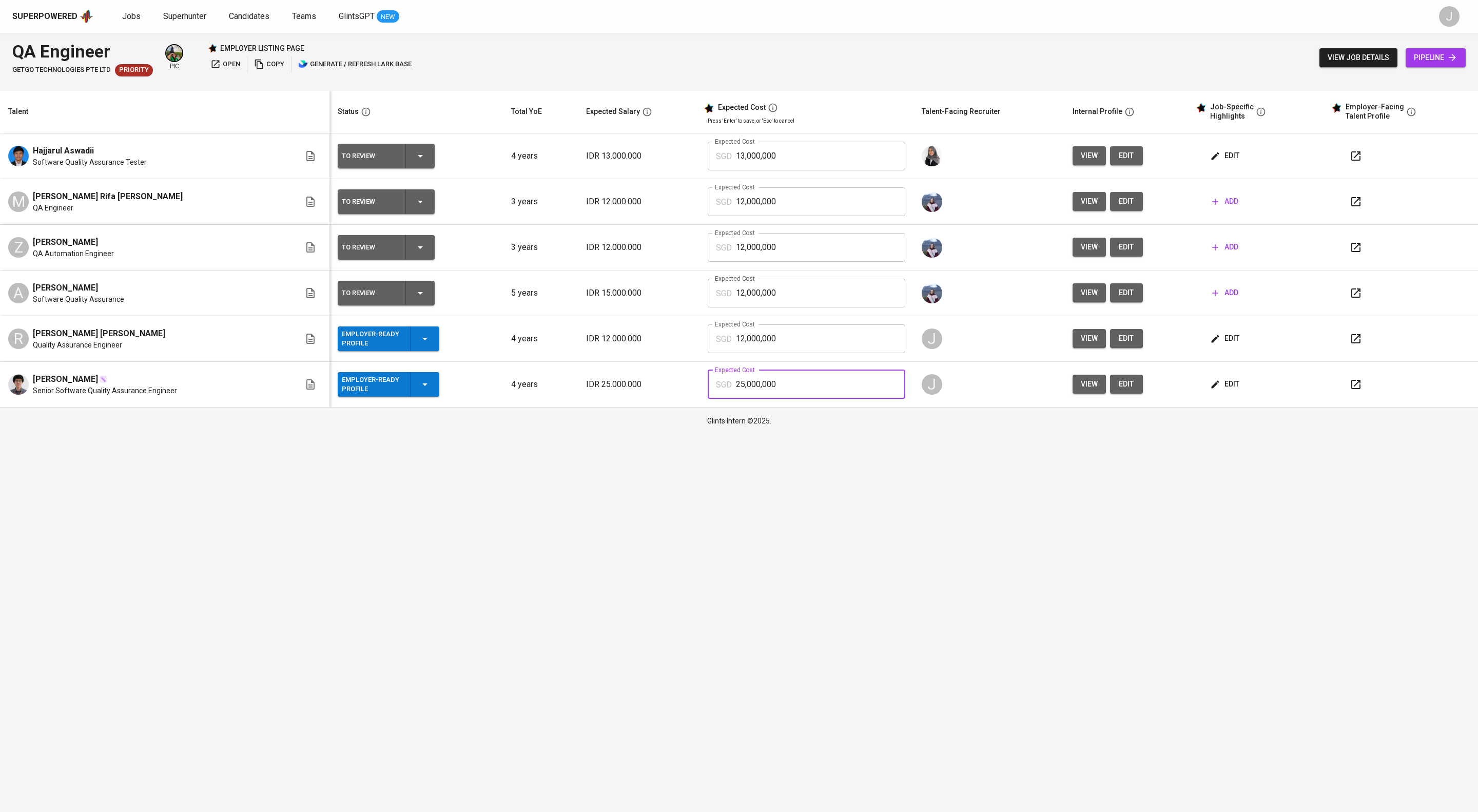
click at [619, 408] on tr "[PERSON_NAME] Senior Software Quality Assurance Engineer Employer-Ready Profile…" at bounding box center [739, 385] width 1478 height 46
paste input "12"
type input "12,000,000"
click at [858, 434] on html "Superpowered Jobs Superhunter Candidates Teams GlintsGPT NEW J QA Engineer GetG…" at bounding box center [739, 217] width 1478 height 434
click at [855, 399] on input "12,000,000" at bounding box center [821, 384] width 170 height 29
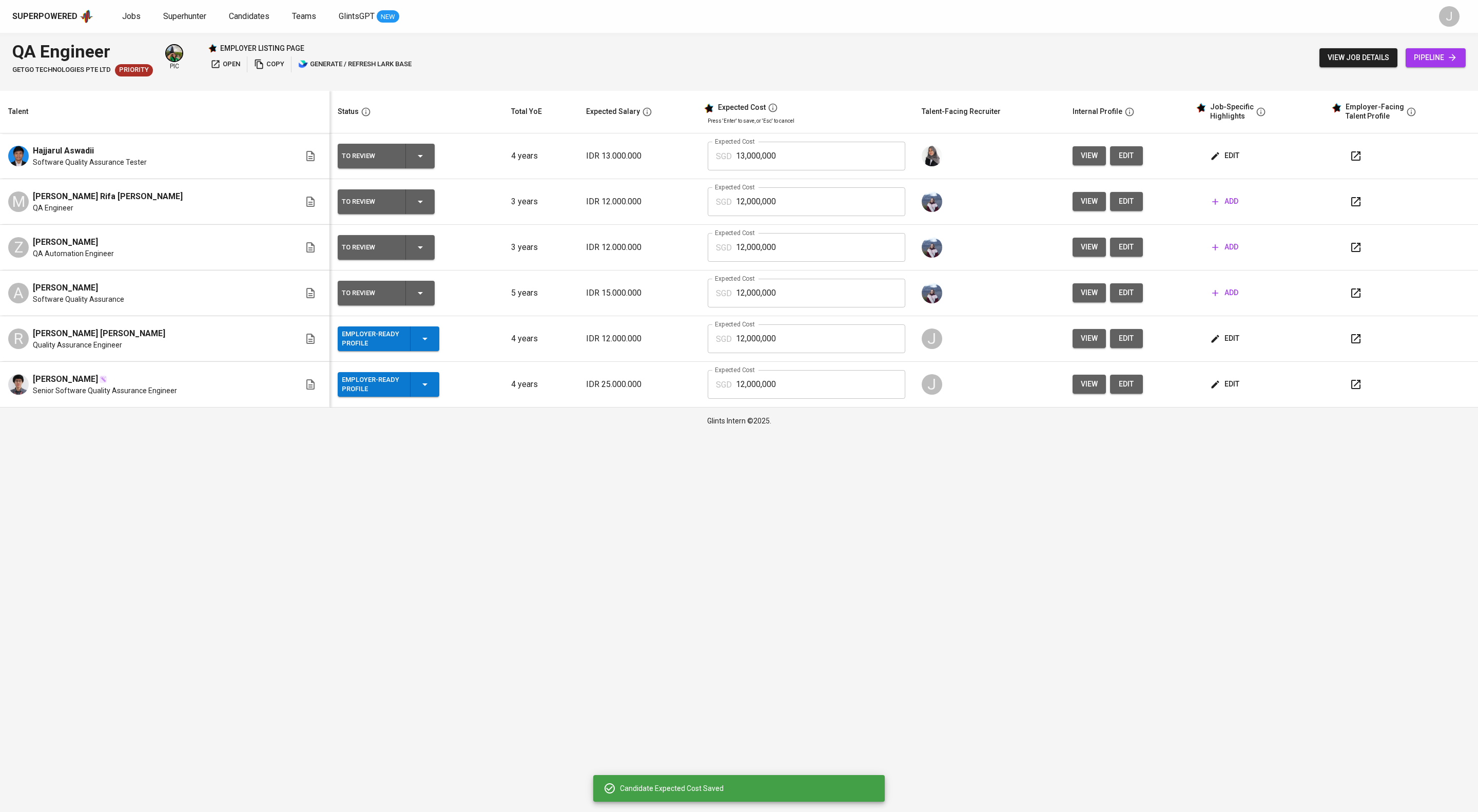
click at [906, 434] on html "Superpowered Jobs Superhunter Candidates Teams GlintsGPT NEW J QA Engineer GetG…" at bounding box center [739, 217] width 1478 height 434
click at [1240, 344] on span "edit" at bounding box center [1226, 338] width 27 height 13
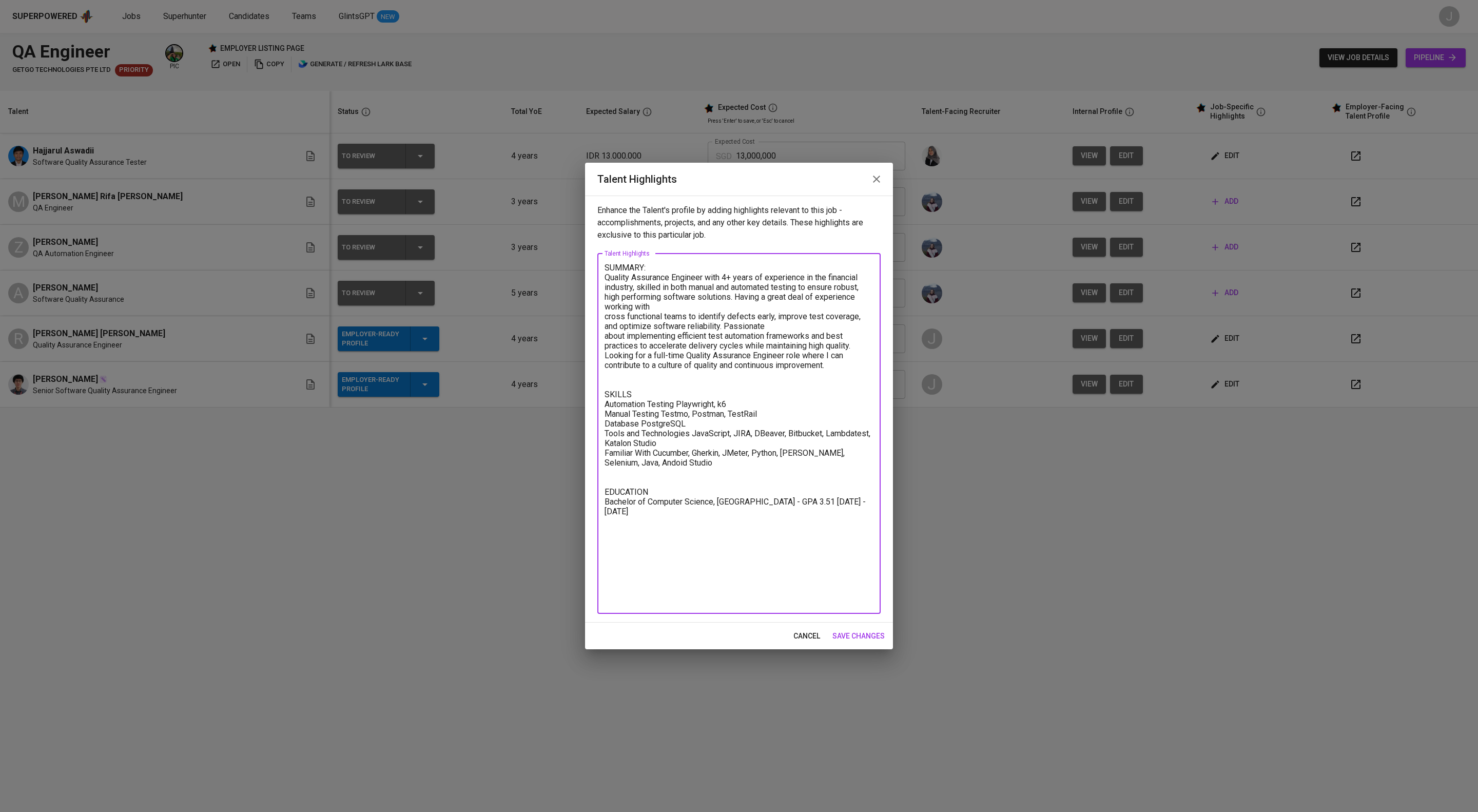
click at [789, 583] on textarea "SUMMARY: Quality Assurance Engineer with 4+ years of experience in the financia…" at bounding box center [739, 433] width 269 height 341
click at [767, 583] on textarea "SUMMARY: Quality Assurance Engineer with 4+ years of experience in the financia…" at bounding box center [739, 433] width 269 height 341
click at [742, 601] on textarea "SUMMARY: Quality Assurance Engineer with 4+ years of experience in the financia…" at bounding box center [739, 433] width 269 height 341
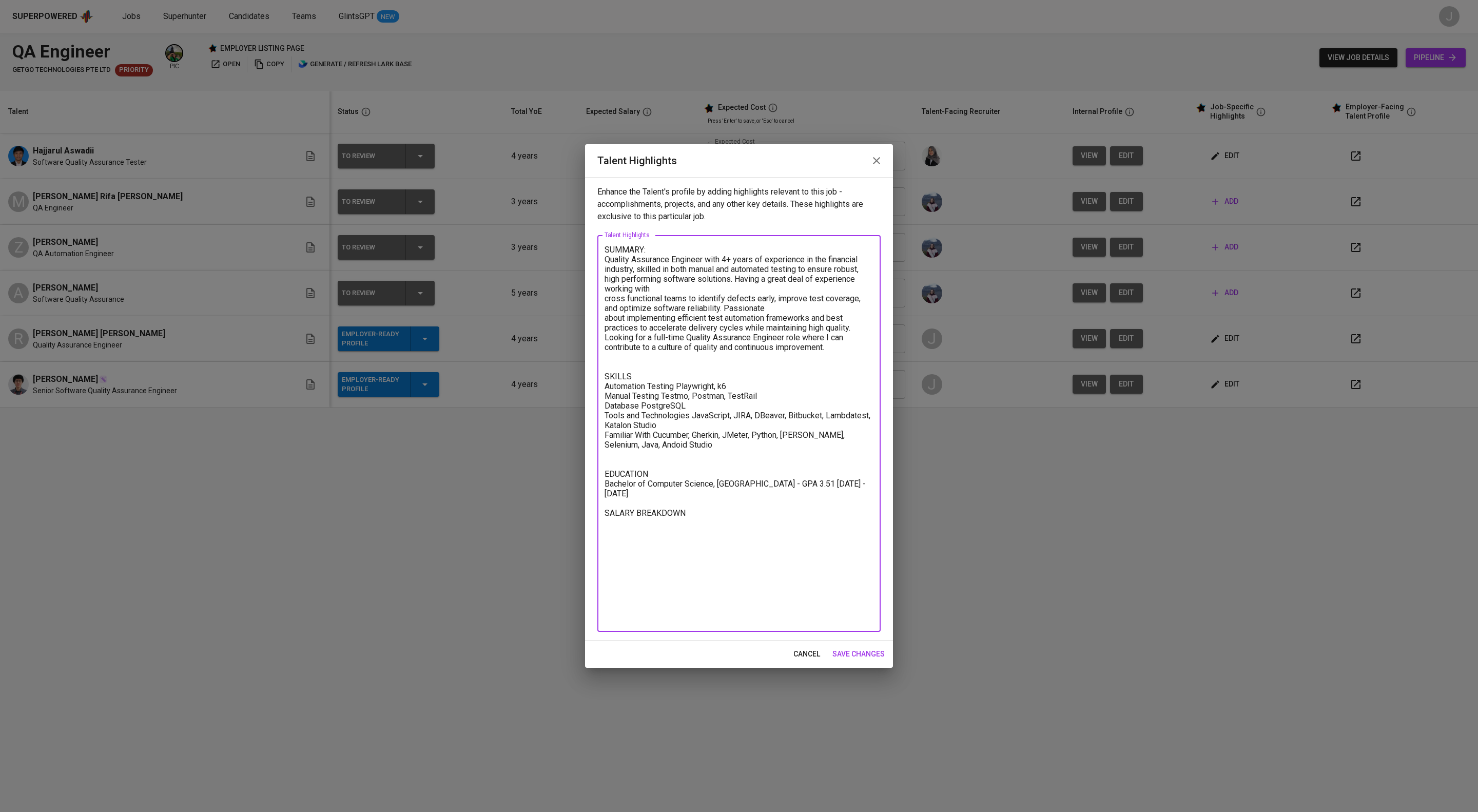
paste textarea "Talent Salary 1,077.82 SGD BPJS Health 47.90 SGD BPJS Manpower 67.26 SGD Festiv…"
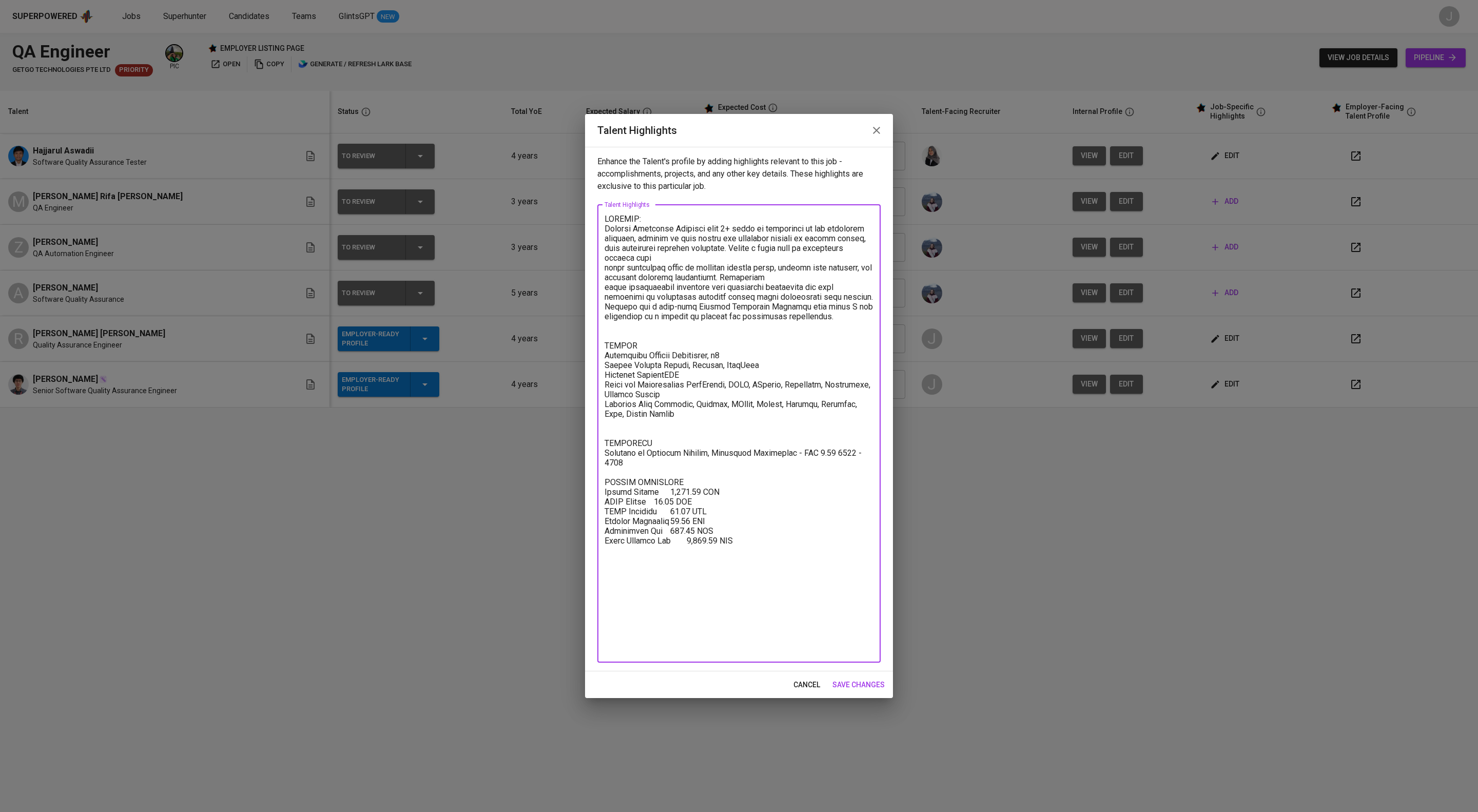
click at [686, 559] on textarea at bounding box center [739, 433] width 269 height 439
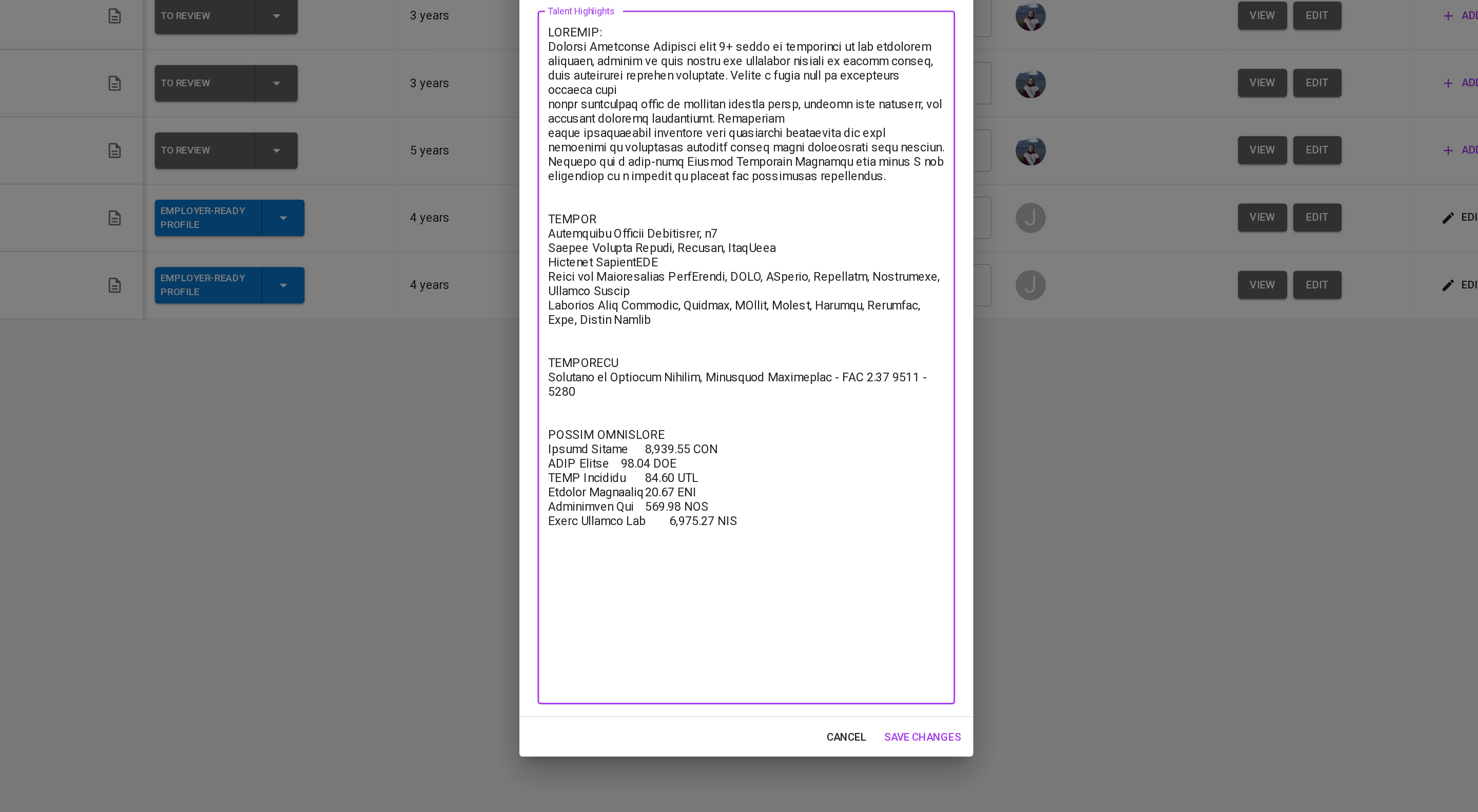
click at [664, 593] on textarea at bounding box center [739, 433] width 269 height 451
click at [689, 596] on textarea at bounding box center [739, 433] width 269 height 451
click at [658, 607] on textarea at bounding box center [739, 433] width 269 height 451
click at [681, 620] on textarea at bounding box center [739, 433] width 269 height 451
click at [689, 633] on textarea at bounding box center [739, 433] width 269 height 451
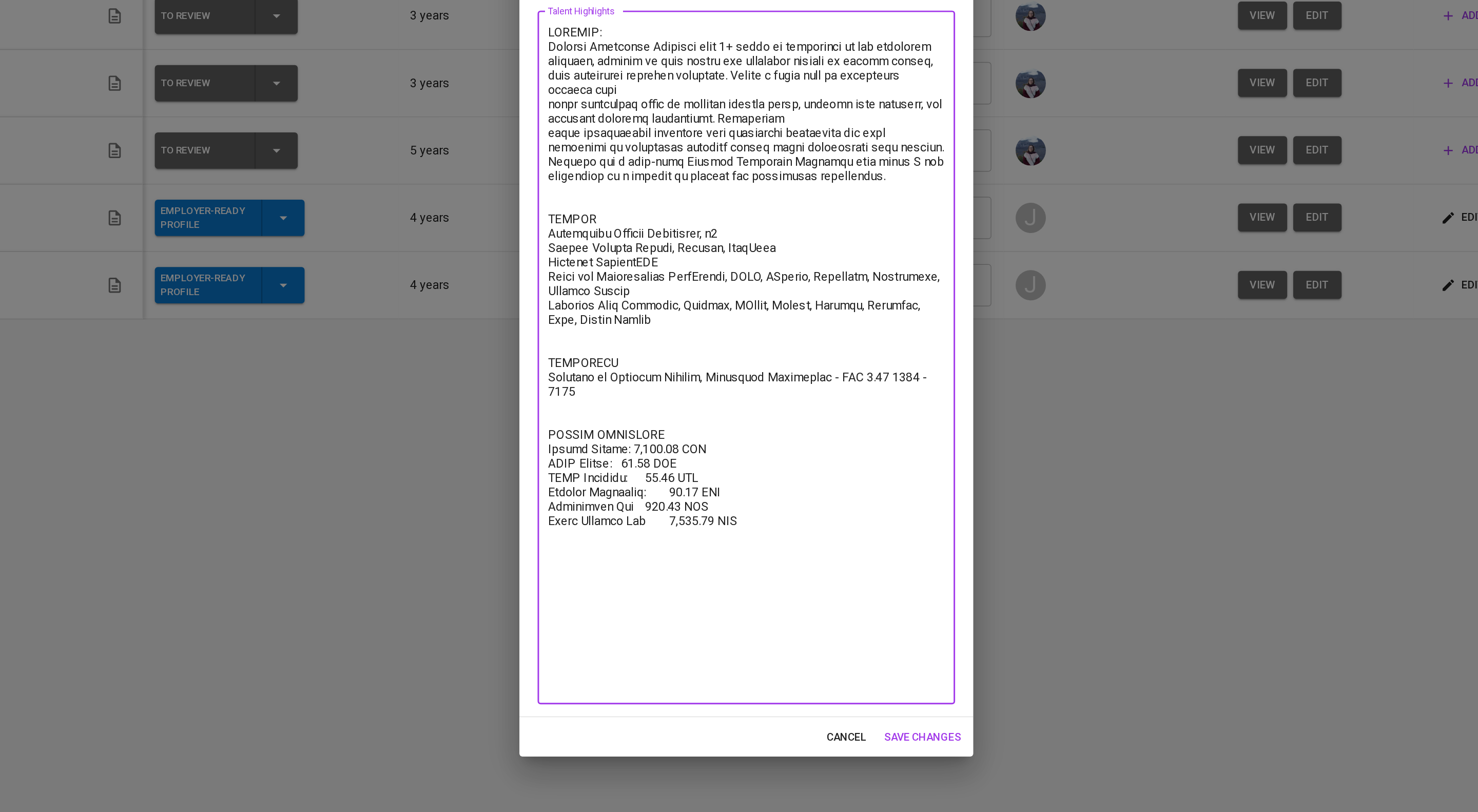
click at [684, 643] on textarea at bounding box center [739, 433] width 269 height 451
click at [689, 659] on textarea at bounding box center [739, 433] width 269 height 451
drag, startPoint x: 777, startPoint y: 656, endPoint x: 599, endPoint y: 656, distance: 178.0
click at [599, 656] on div "x Talent Highlights" at bounding box center [739, 433] width 283 height 470
click at [797, 619] on textarea at bounding box center [739, 433] width 269 height 451
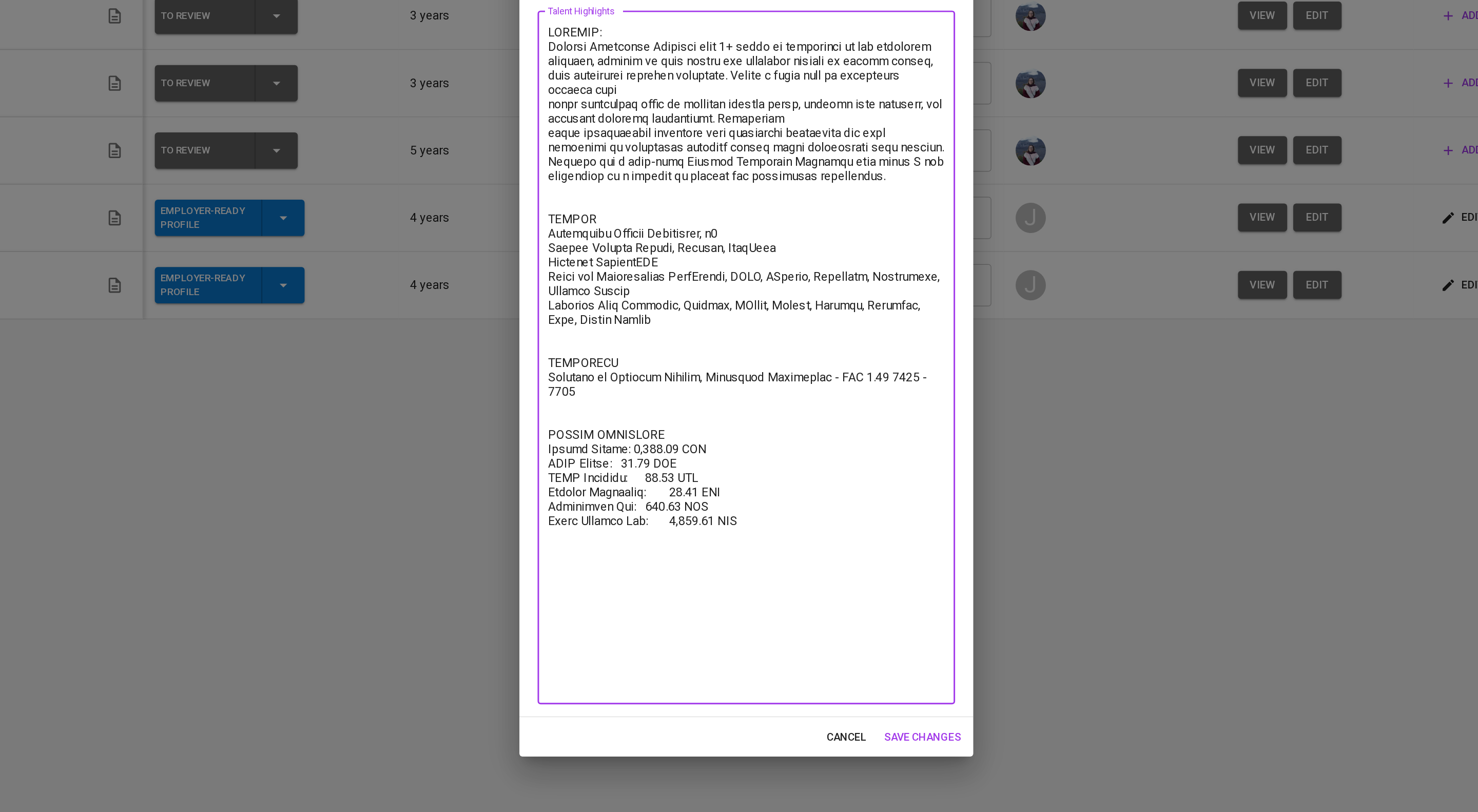
click at [706, 628] on textarea at bounding box center [739, 433] width 269 height 451
click at [706, 647] on textarea at bounding box center [739, 433] width 269 height 451
click at [706, 658] on textarea at bounding box center [739, 433] width 269 height 451
drag, startPoint x: 763, startPoint y: 656, endPoint x: 570, endPoint y: 577, distance: 208.5
click at [570, 577] on div "Talent Highlights Enhance the Talent's profile by adding highlights relevant to…" at bounding box center [739, 406] width 1478 height 812
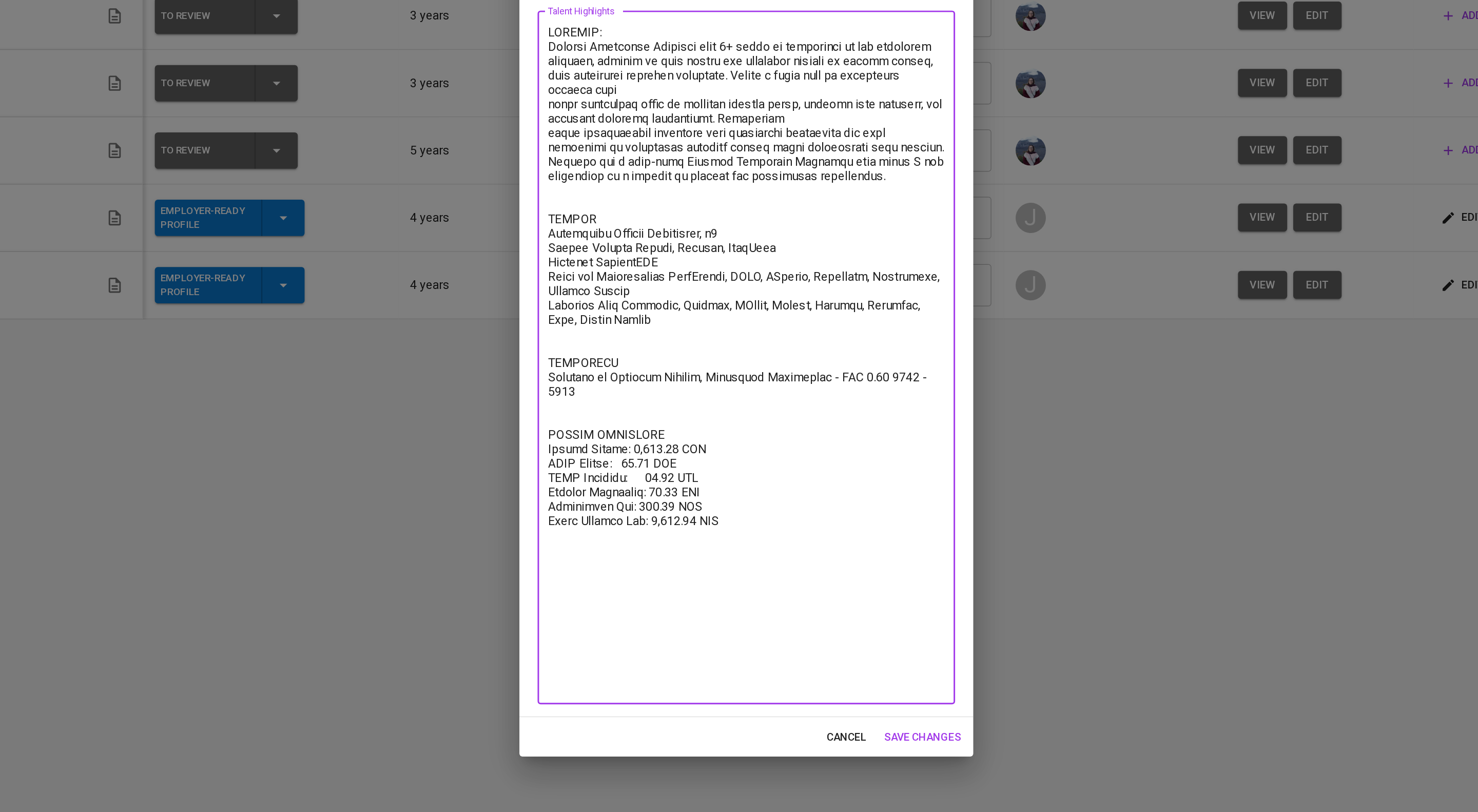
type textarea "SUMMARY: Quality Assurance Engineer with 4+ years of experience in the financia…"
click at [843, 690] on span "save changes" at bounding box center [859, 690] width 52 height 13
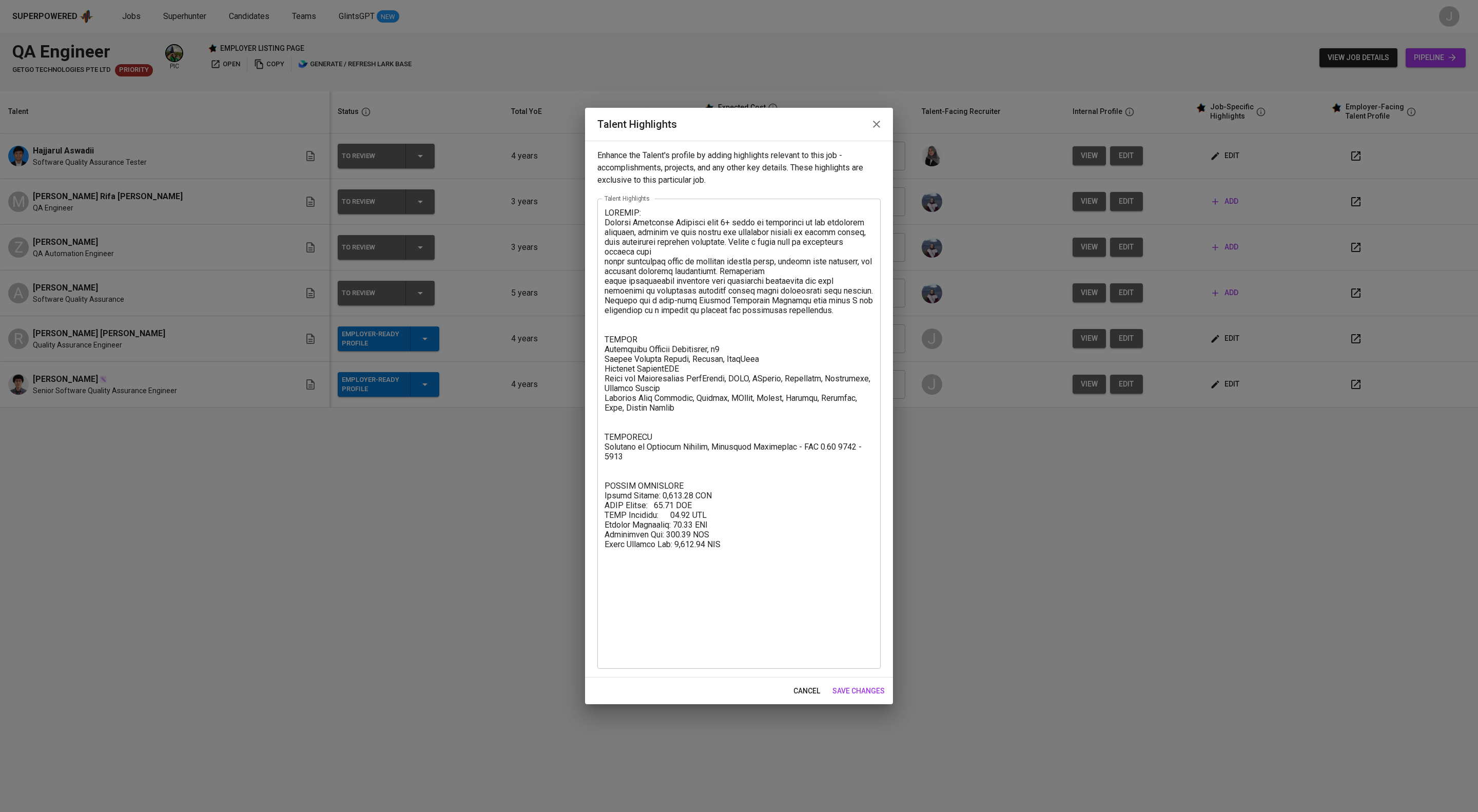
click at [855, 695] on span "save changes" at bounding box center [859, 690] width 52 height 13
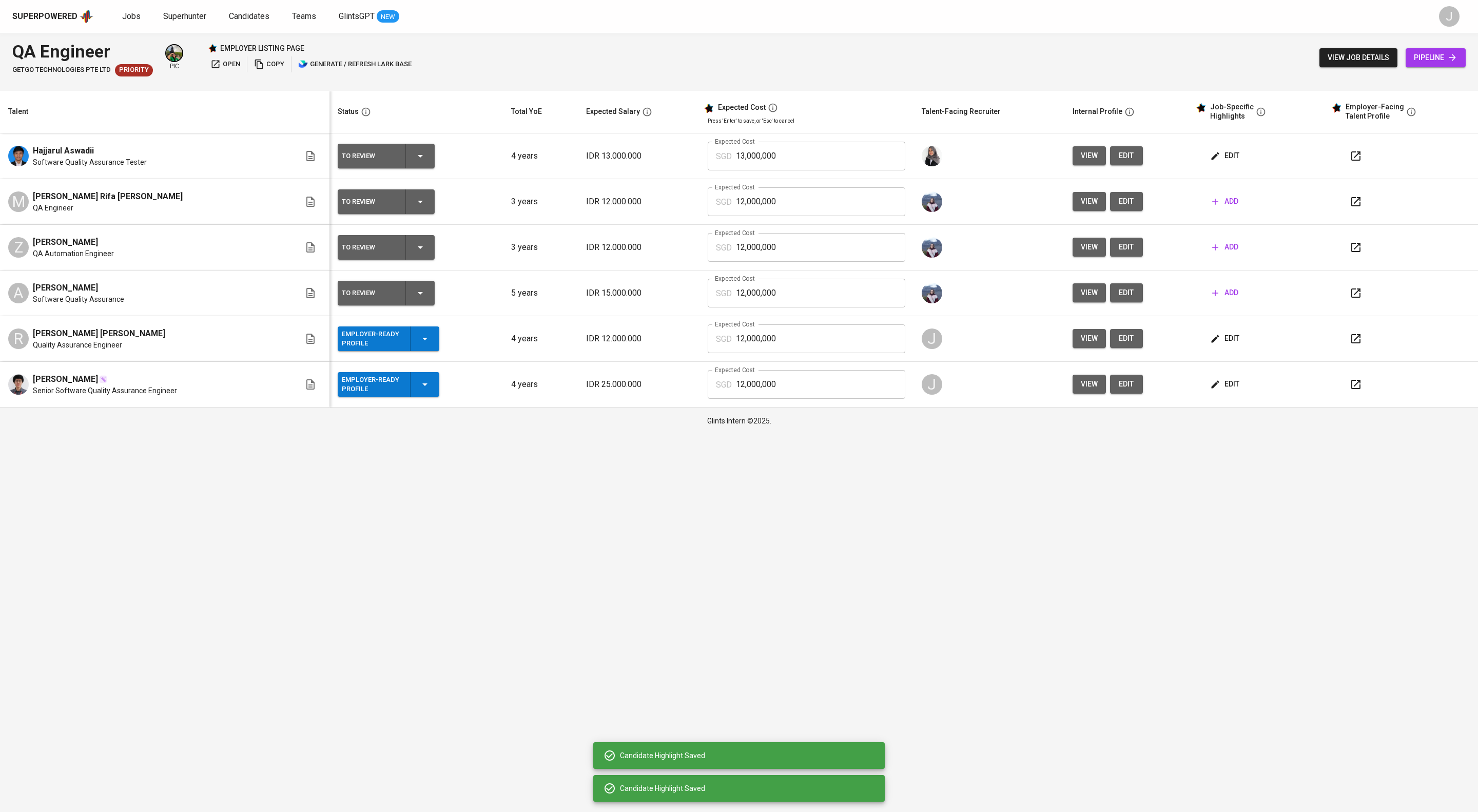
click at [1240, 344] on span "edit" at bounding box center [1226, 338] width 27 height 13
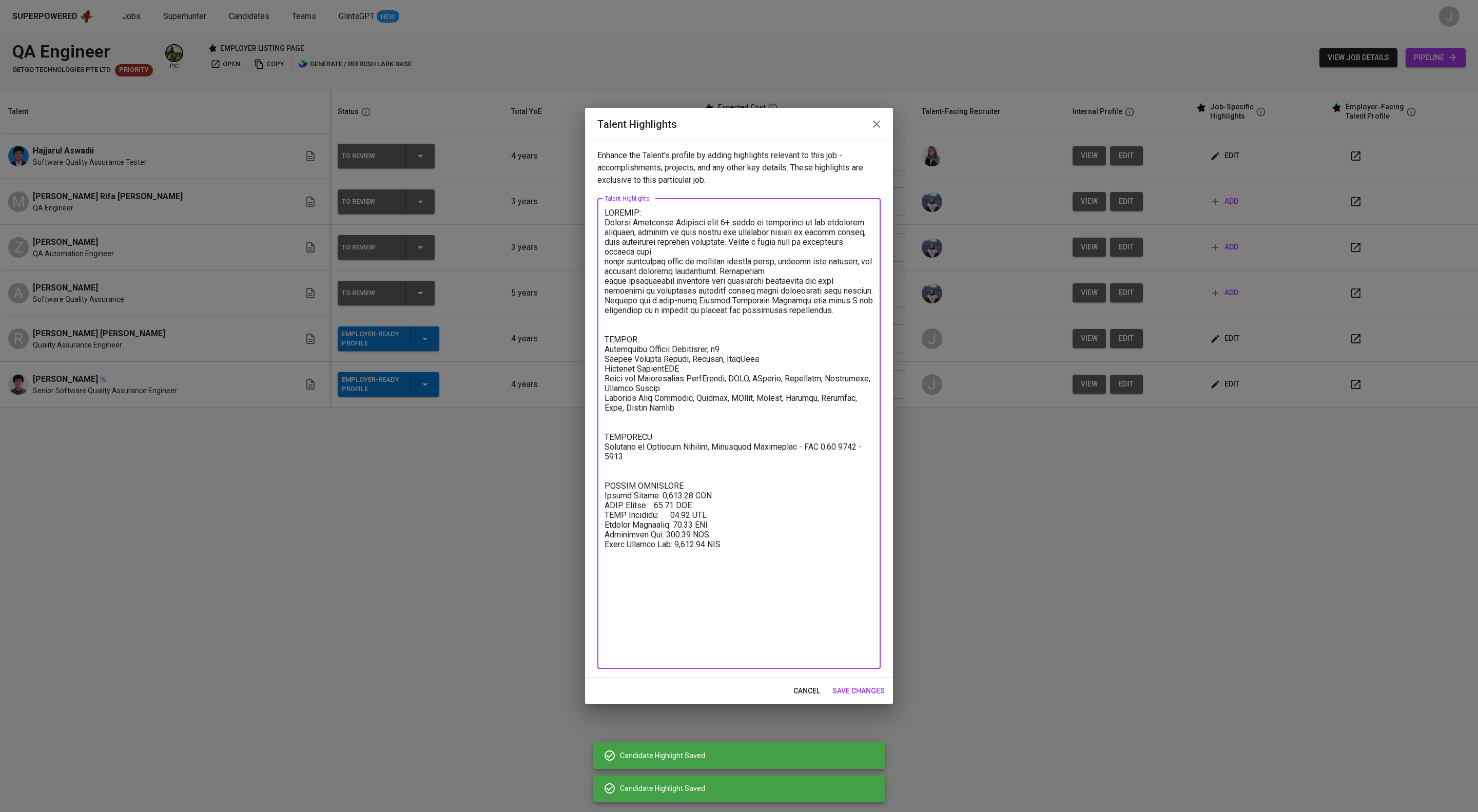
click at [769, 618] on textarea at bounding box center [739, 433] width 269 height 451
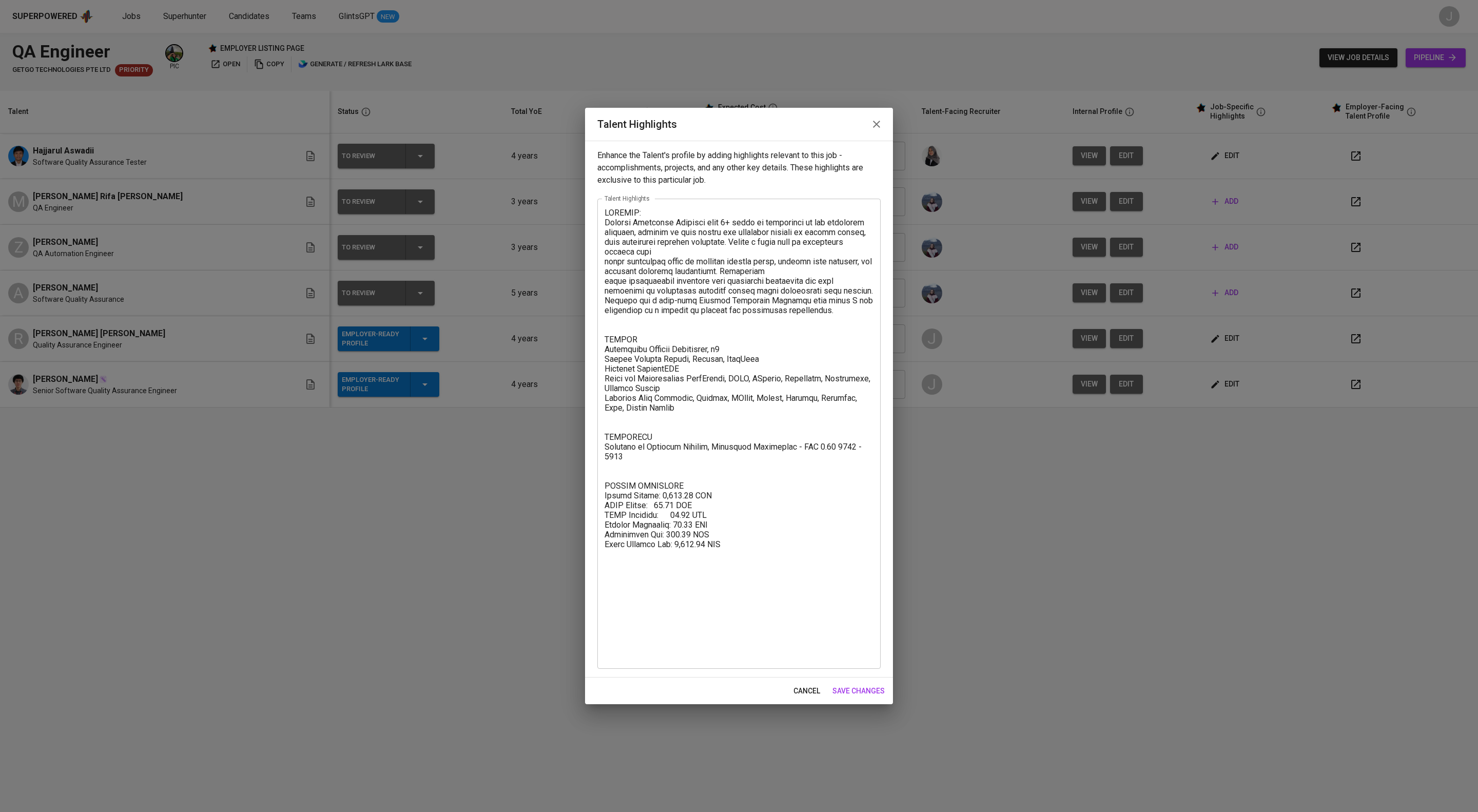
click at [793, 669] on div "x Talent Highlights" at bounding box center [739, 433] width 283 height 470
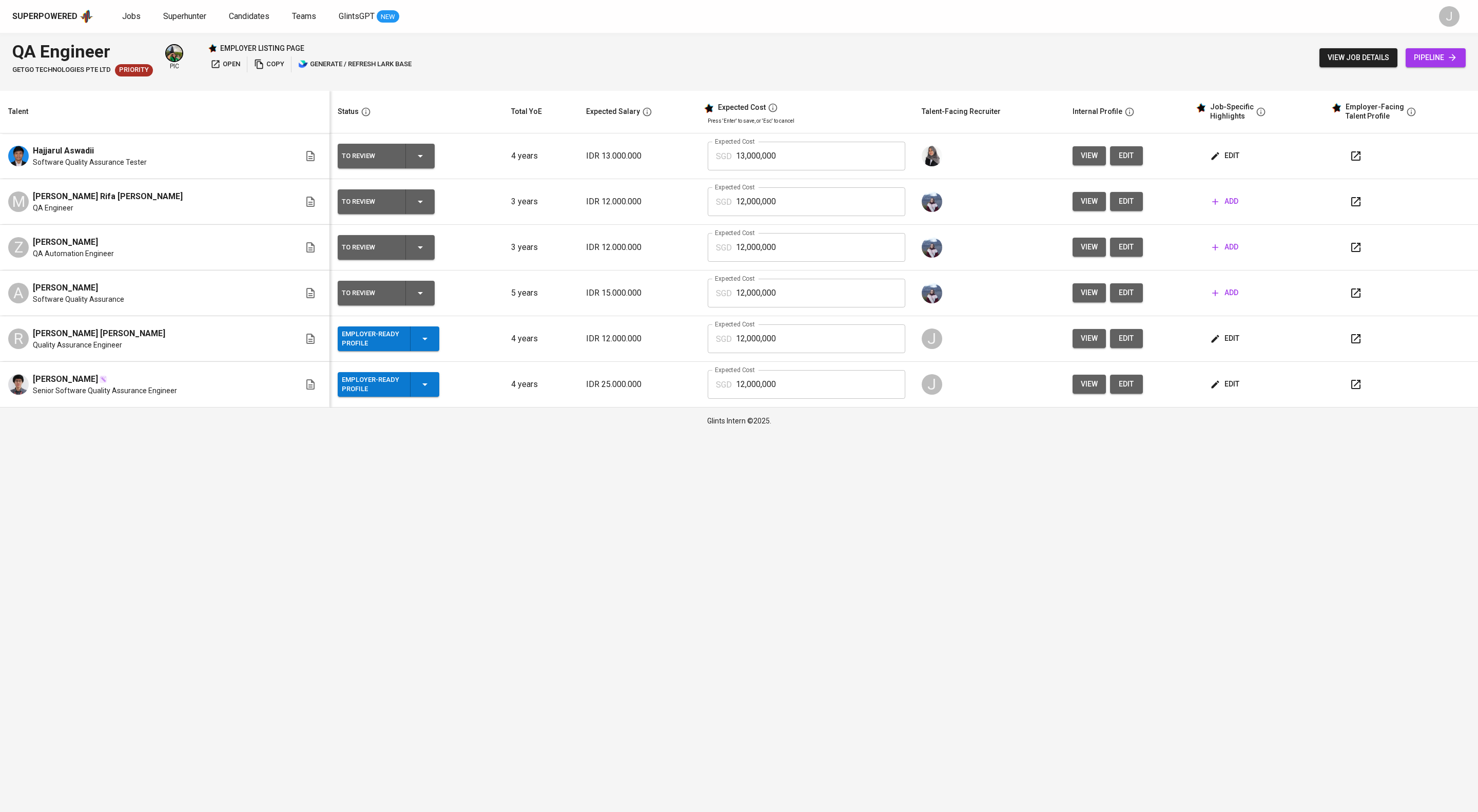
click at [1269, 392] on td "edit" at bounding box center [1259, 385] width 135 height 46
click at [1240, 390] on span "edit" at bounding box center [1226, 383] width 27 height 13
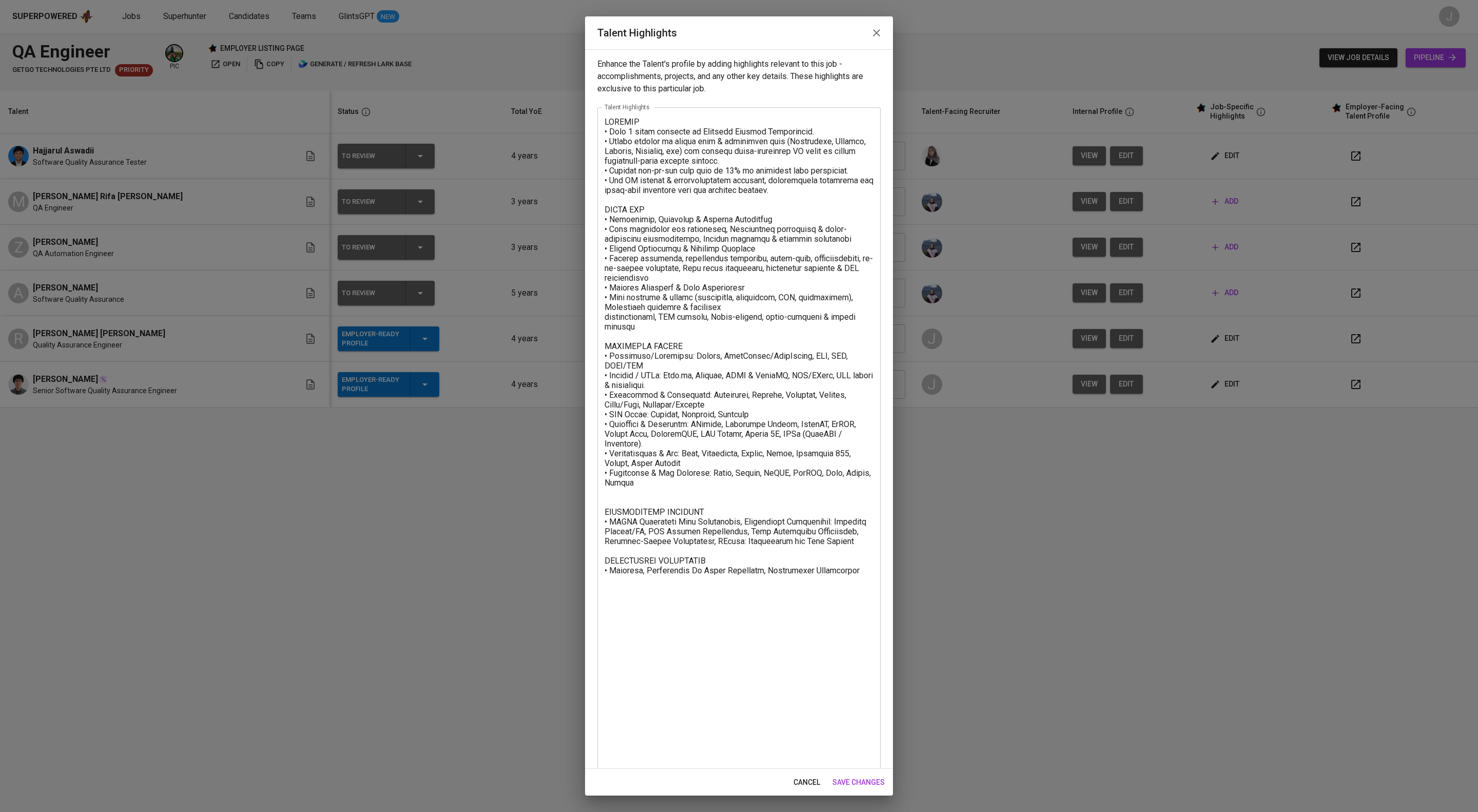
scroll to position [68, 0]
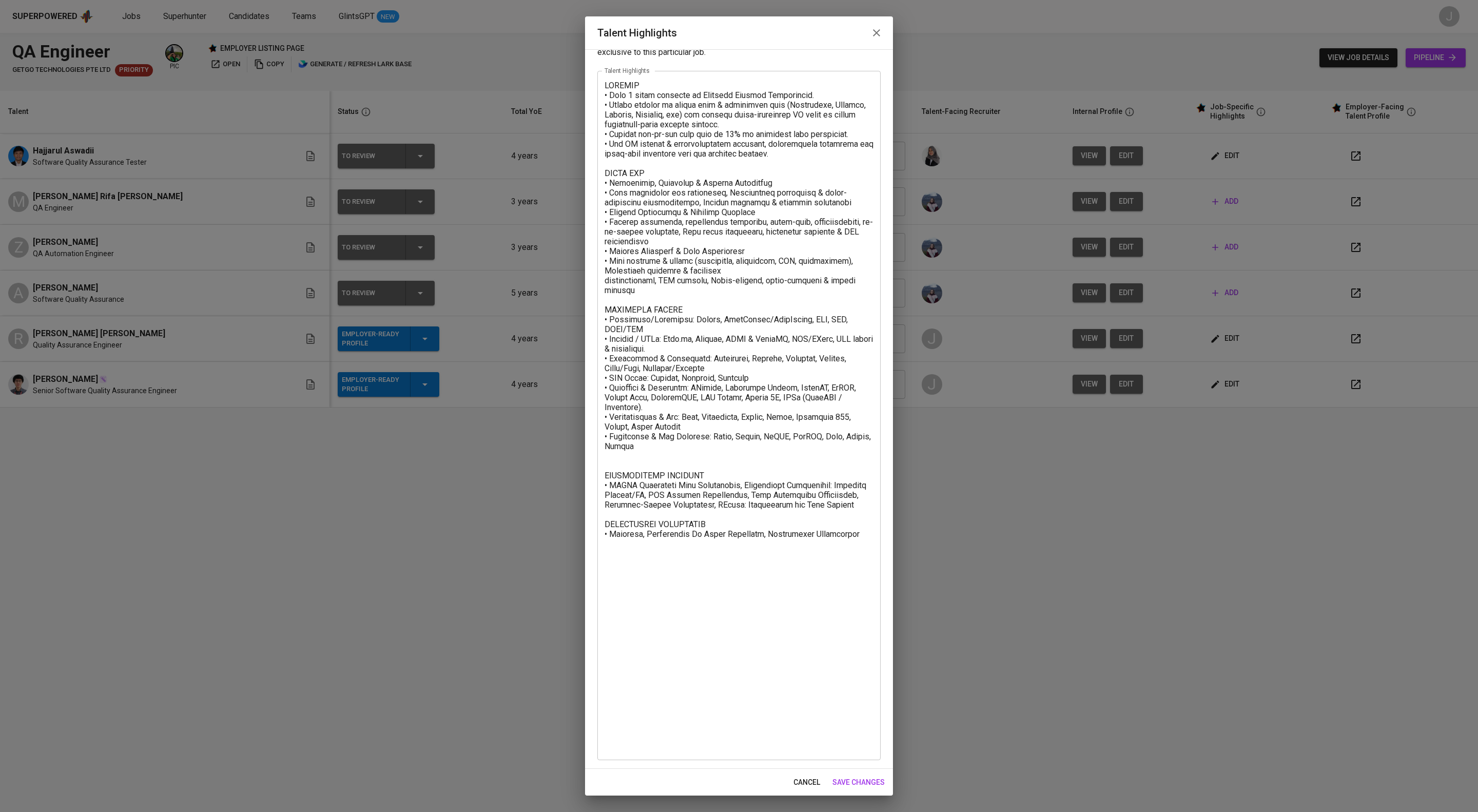
click at [678, 734] on textarea at bounding box center [739, 416] width 269 height 670
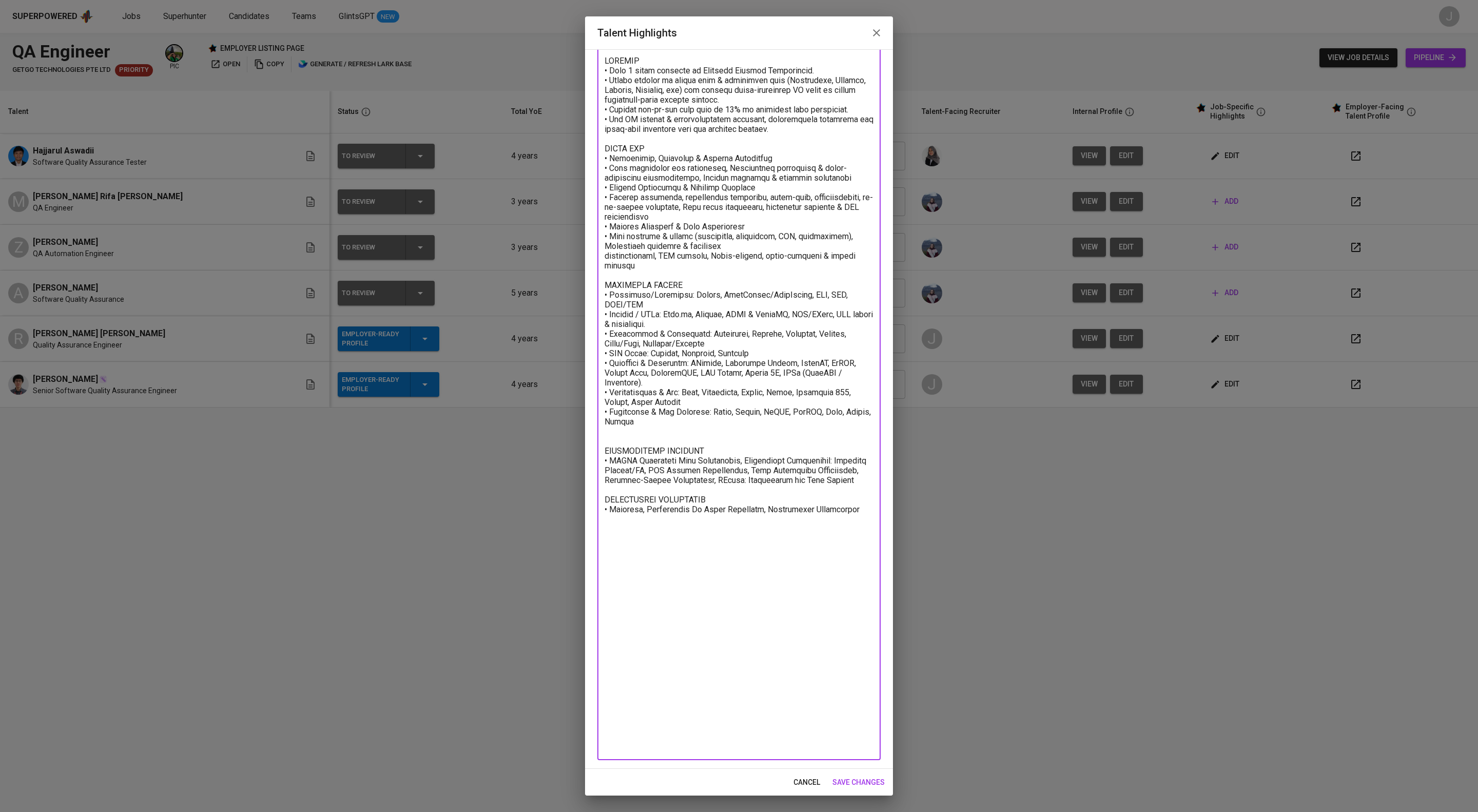
paste textarea "SALARY BREAKDOWN Talent Salary: 1,077.82 SGD BPJS Health: 47.90 SGD BPJS Manpow…"
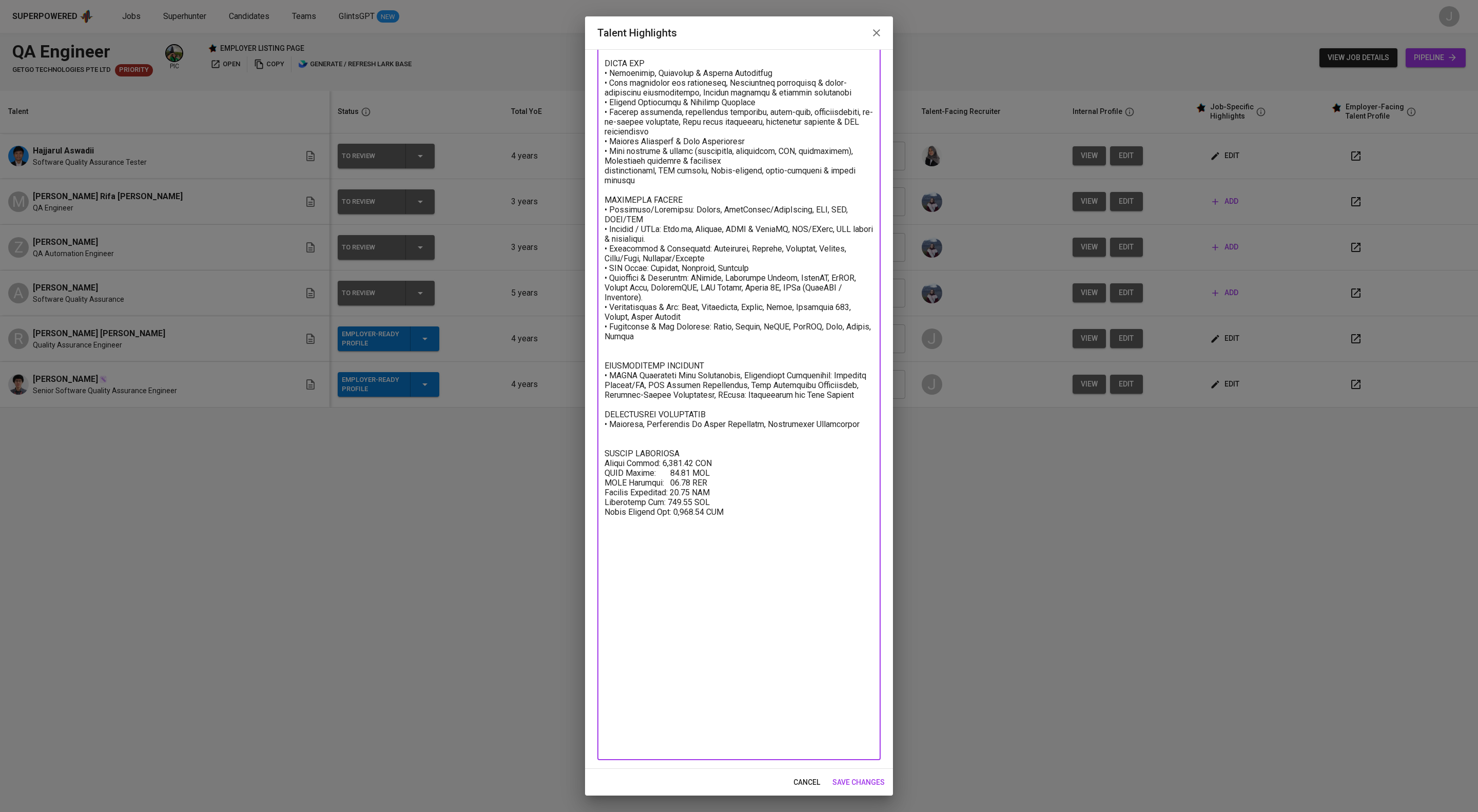
click at [696, 652] on textarea at bounding box center [739, 361] width 269 height 780
type textarea "LOREMIP • Dolo 8 sitam consecte ad Elitsedd Eiusmod Temporincid. • Utlabo etdol…"
click at [859, 776] on span "save changes" at bounding box center [859, 782] width 52 height 13
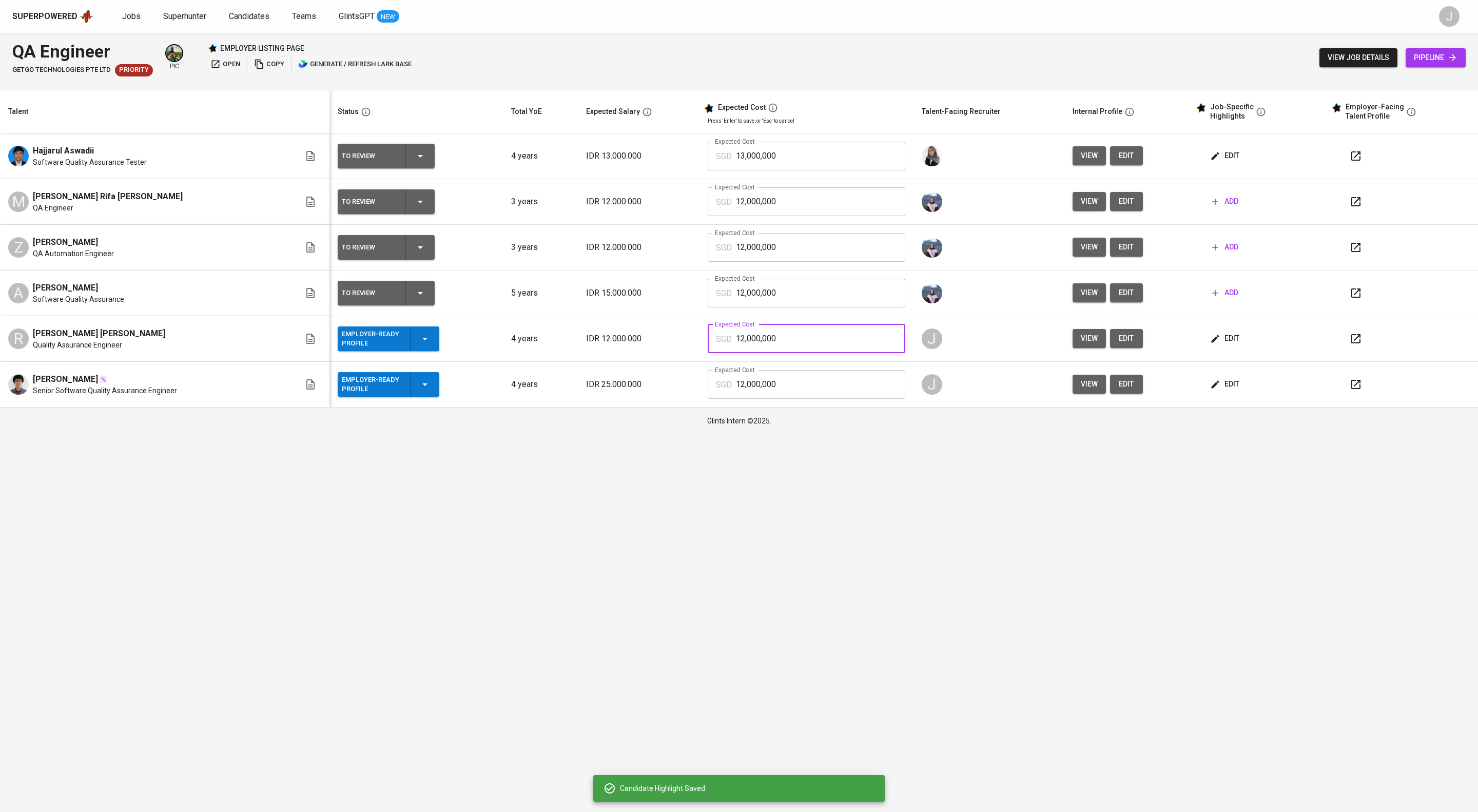
drag, startPoint x: 842, startPoint y: 361, endPoint x: 645, endPoint y: 351, distance: 197.3
click at [645, 351] on tr "[PERSON_NAME] [PERSON_NAME] Quality Assurance Engineer Employer-Ready Profile 4…" at bounding box center [739, 339] width 1478 height 46
type input "1,612"
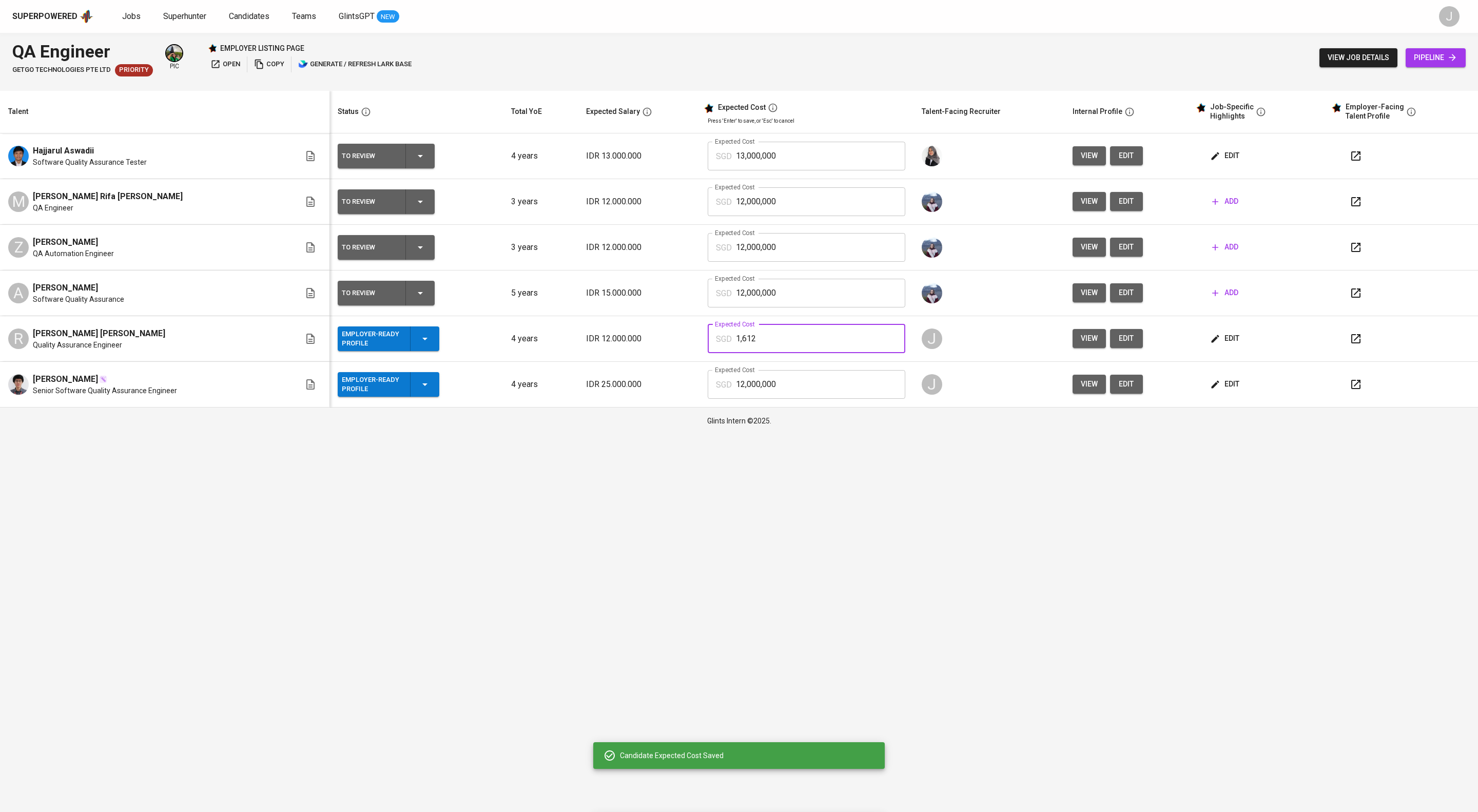
drag, startPoint x: 797, startPoint y: 359, endPoint x: 694, endPoint y: 373, distance: 103.9
click at [695, 362] on tr "[PERSON_NAME] [PERSON_NAME] Quality Assurance Engineer Employer-Ready Profile 4…" at bounding box center [739, 339] width 1478 height 46
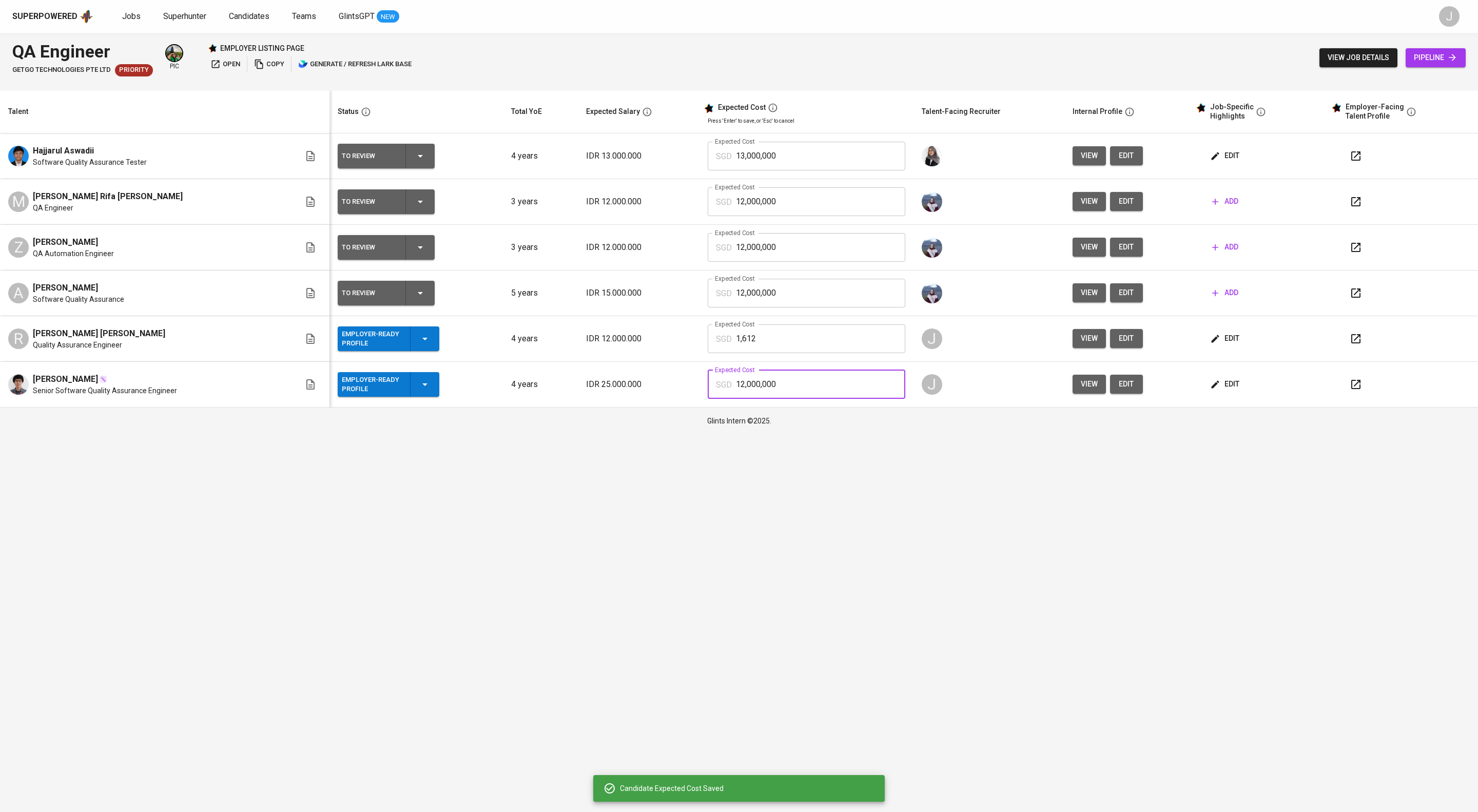
paste input ",612"
drag, startPoint x: 810, startPoint y: 422, endPoint x: 653, endPoint y: 406, distance: 157.8
click at [653, 406] on tr "[PERSON_NAME] Senior Software Quality Assurance Engineer Employer-Ready Profile…" at bounding box center [739, 385] width 1478 height 46
type input "1,612"
click at [855, 434] on html "Superpowered Jobs Superhunter Candidates Teams GlintsGPT NEW J QA Engineer GetG…" at bounding box center [739, 217] width 1478 height 434
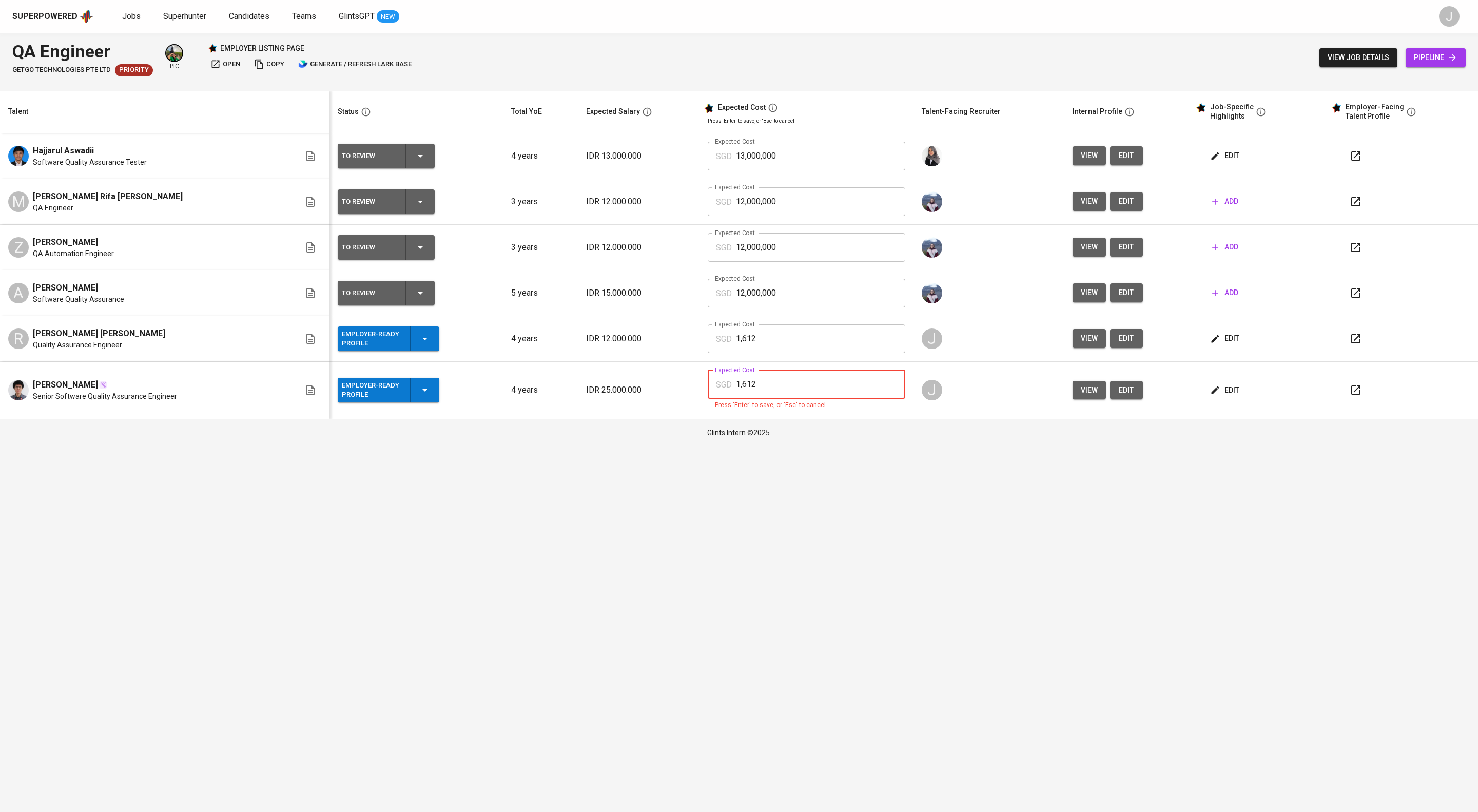
click at [820, 399] on input "1,612" at bounding box center [821, 384] width 170 height 29
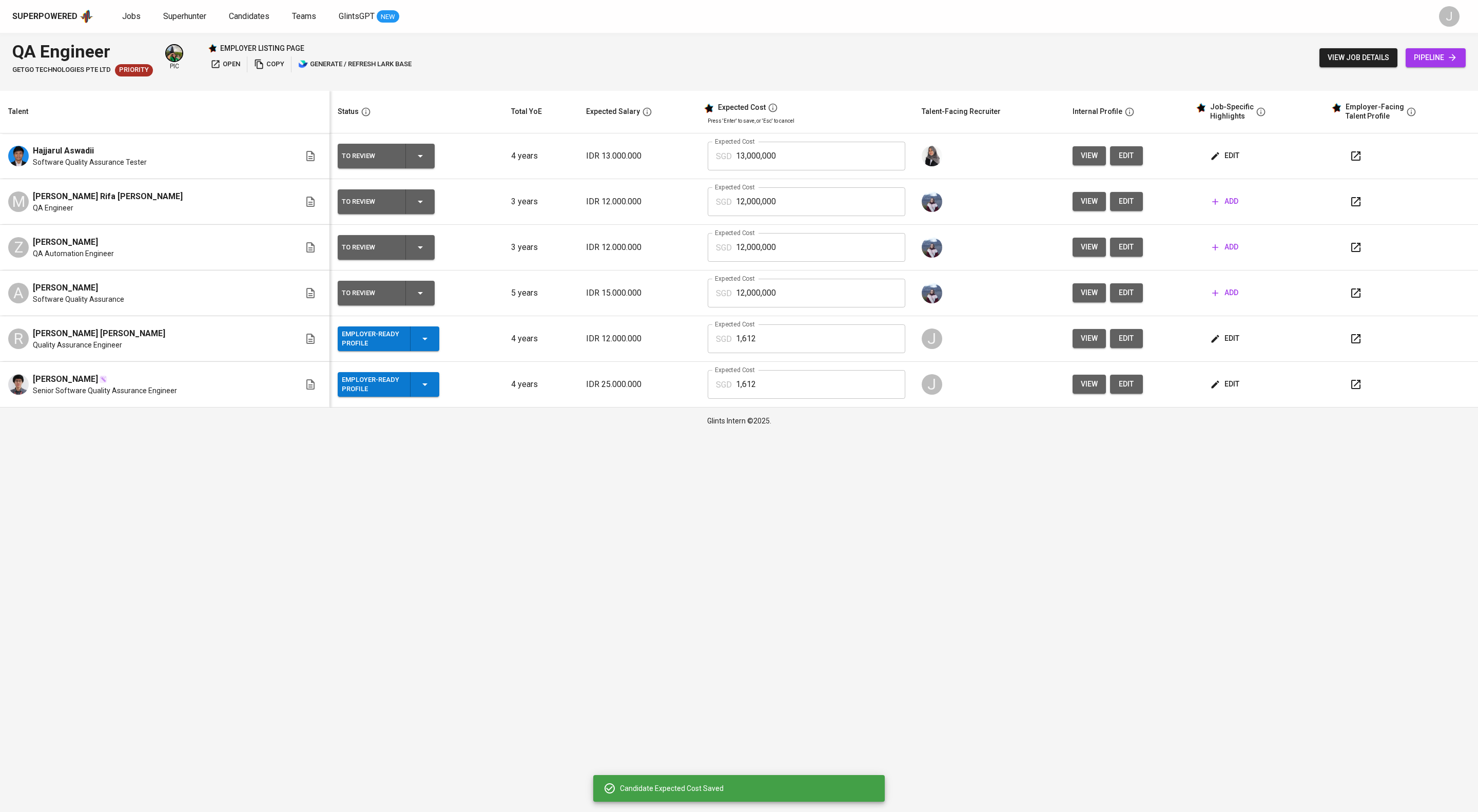
click at [788, 434] on html "Superpowered Jobs Superhunter Candidates Teams GlintsGPT NEW J QA Engineer GetG…" at bounding box center [739, 217] width 1478 height 434
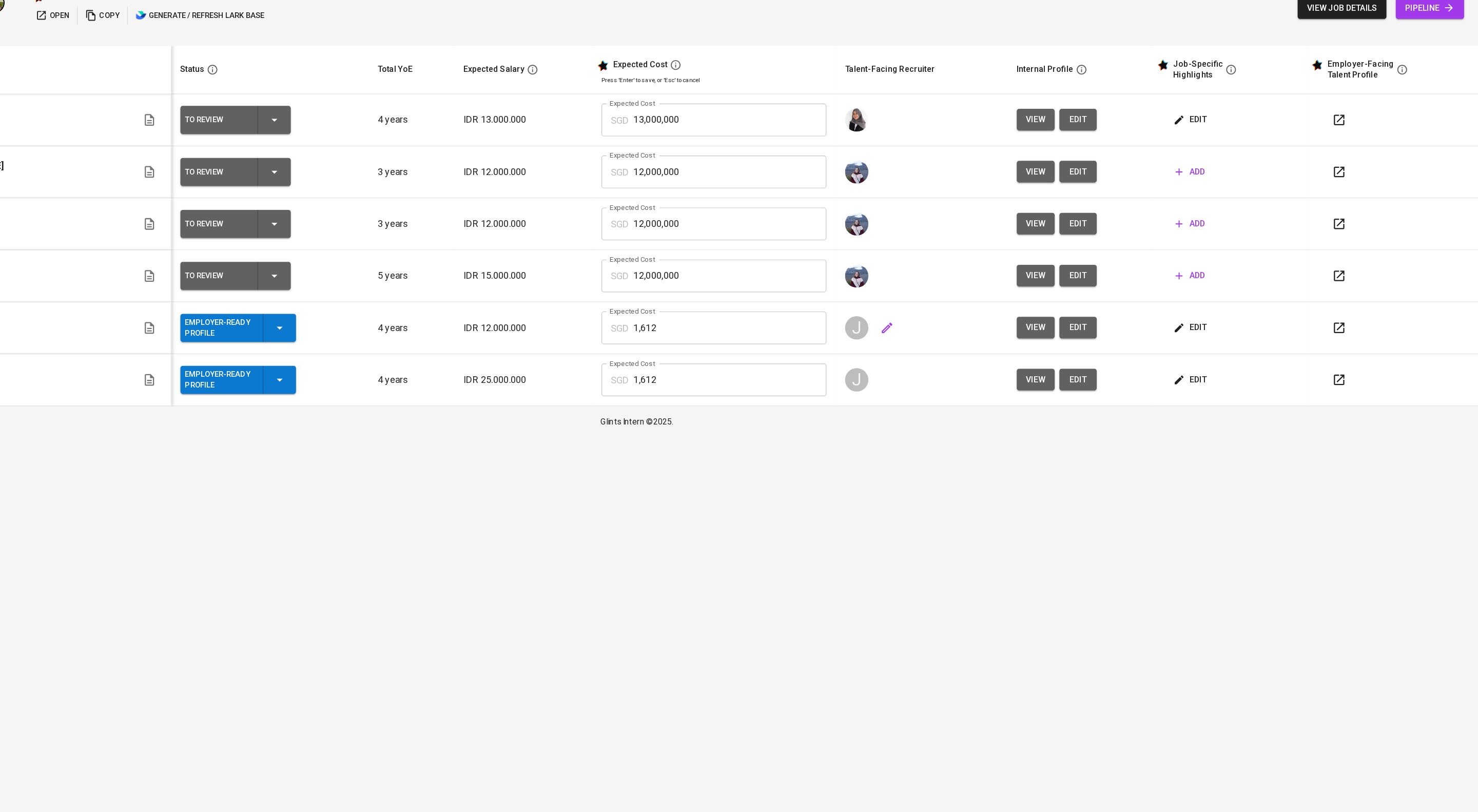
scroll to position [0, 0]
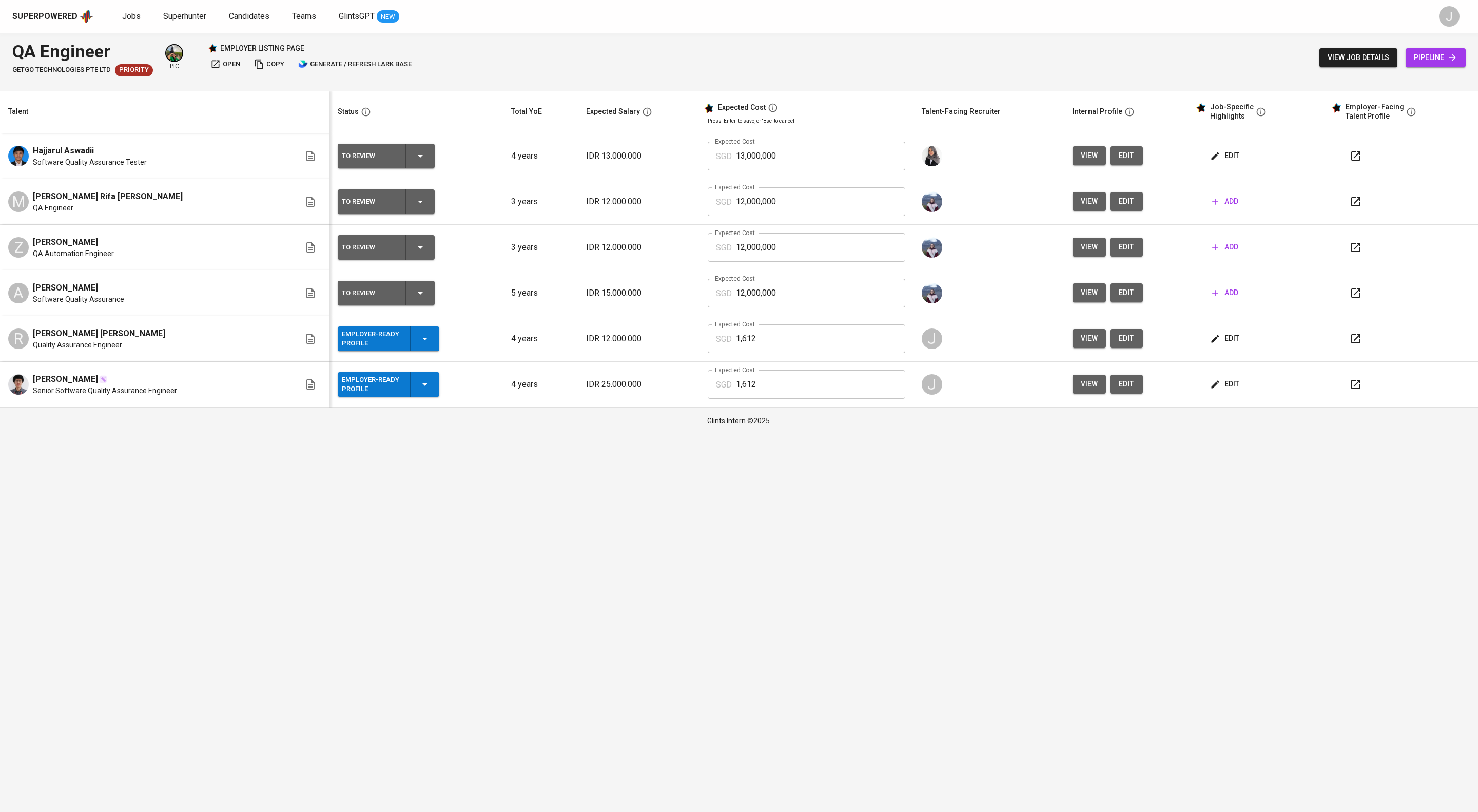
click at [1362, 344] on icon "button" at bounding box center [1356, 338] width 12 height 12
